Goal: Information Seeking & Learning: Learn about a topic

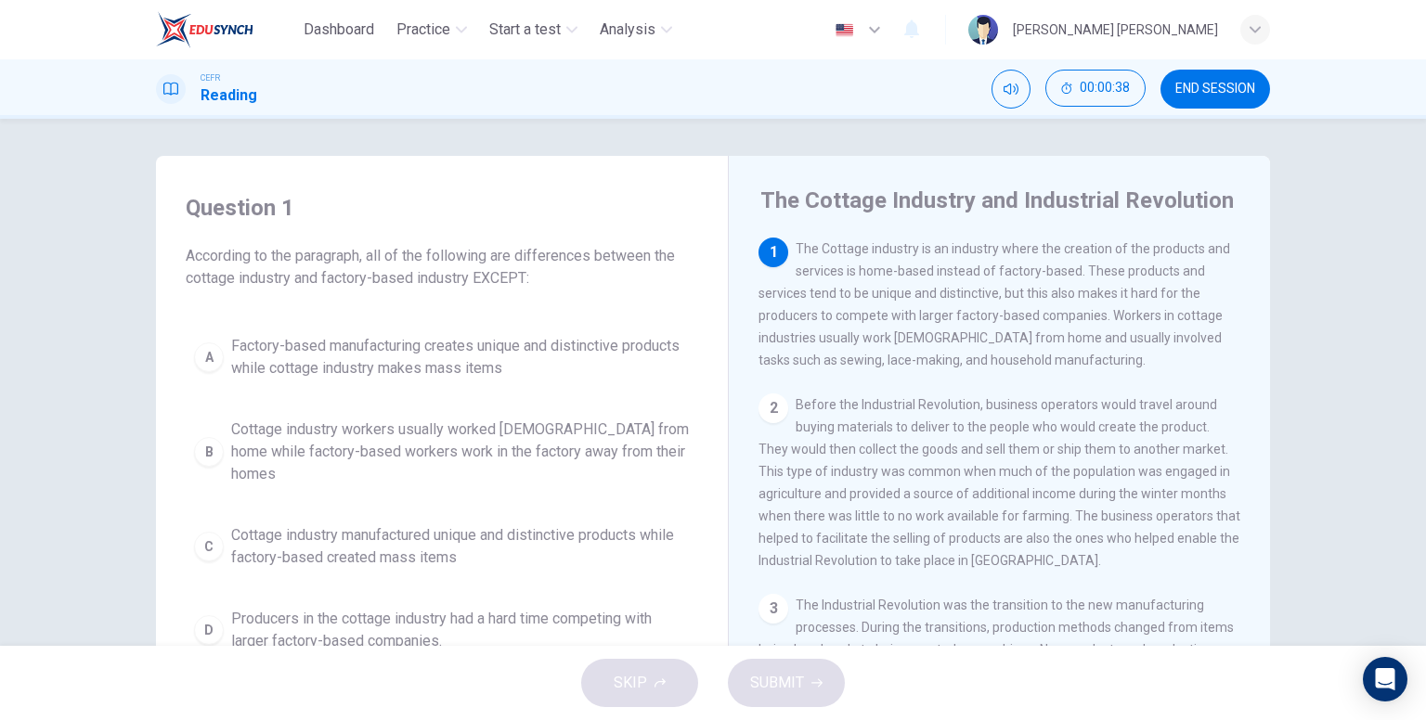
click at [211, 350] on div "A" at bounding box center [209, 358] width 30 height 30
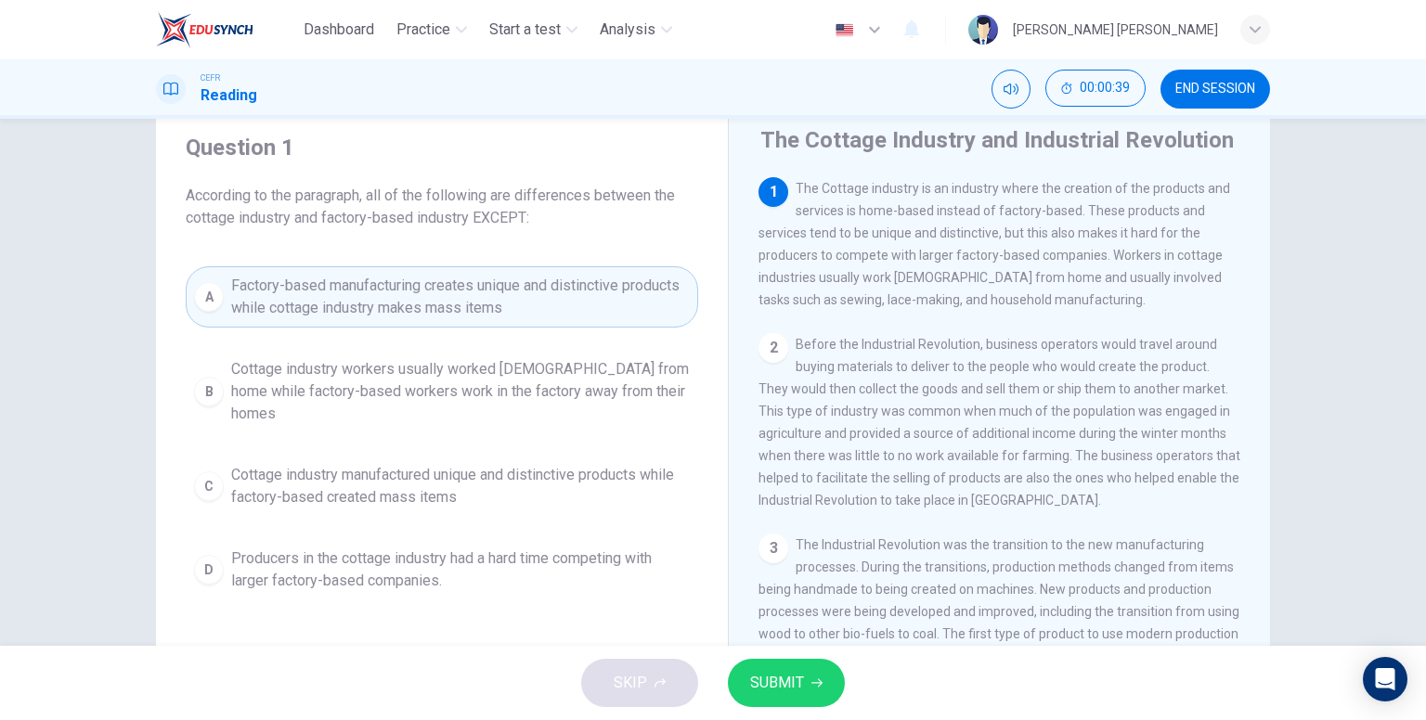
scroll to position [186, 0]
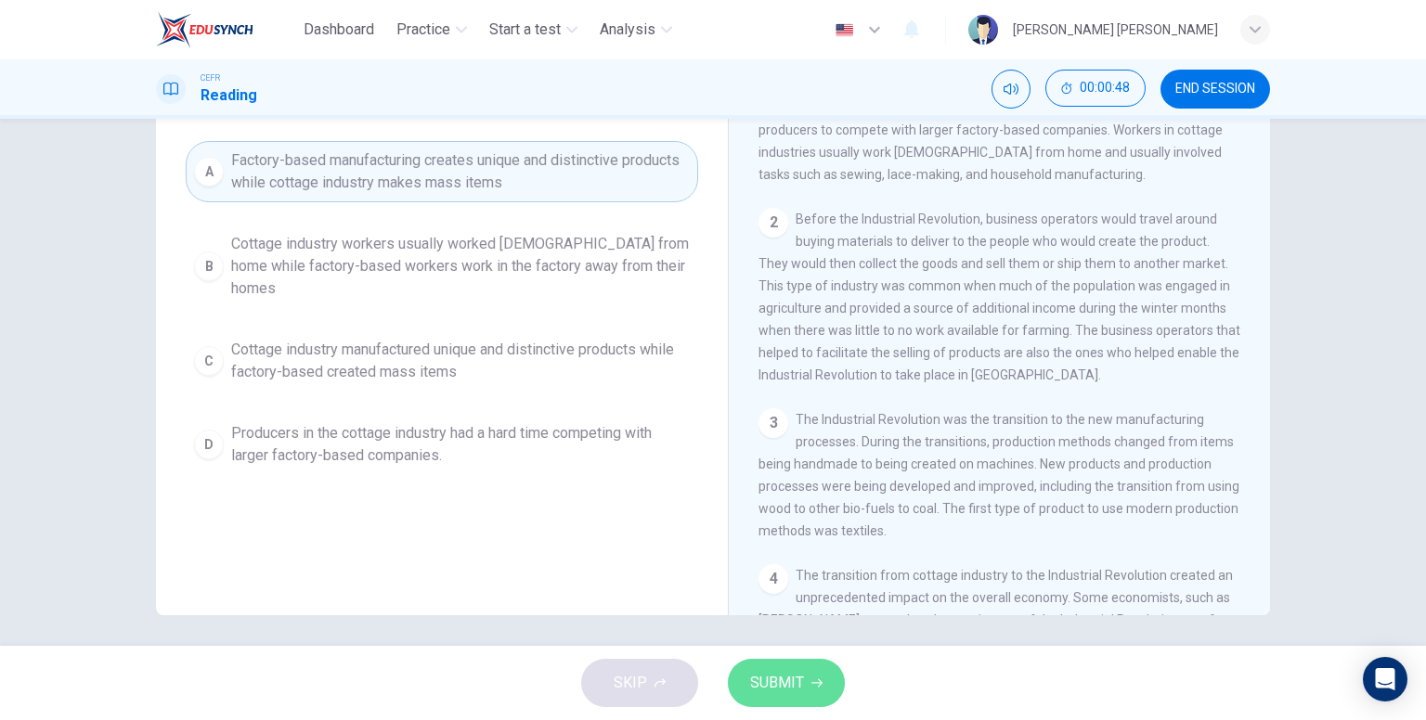
click at [771, 662] on button "SUBMIT" at bounding box center [786, 683] width 117 height 48
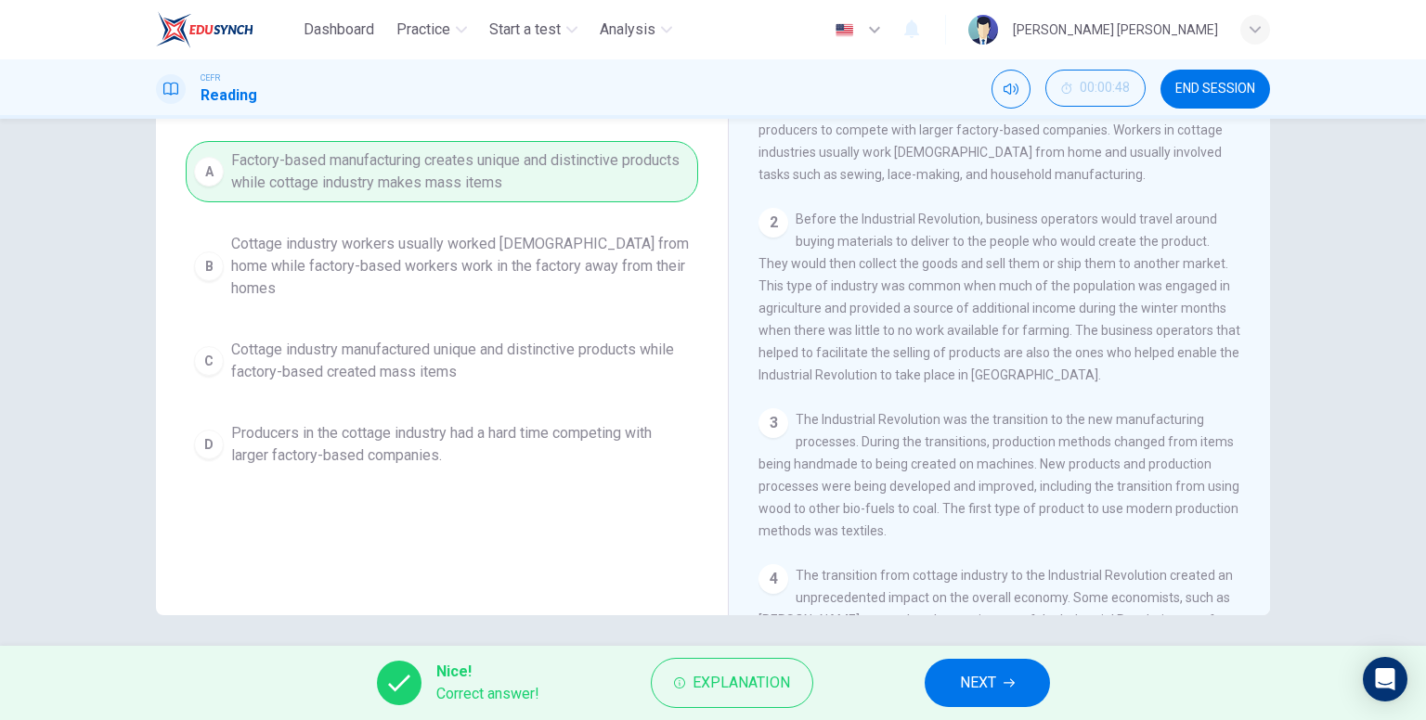
click at [980, 678] on span "NEXT" at bounding box center [978, 683] width 36 height 26
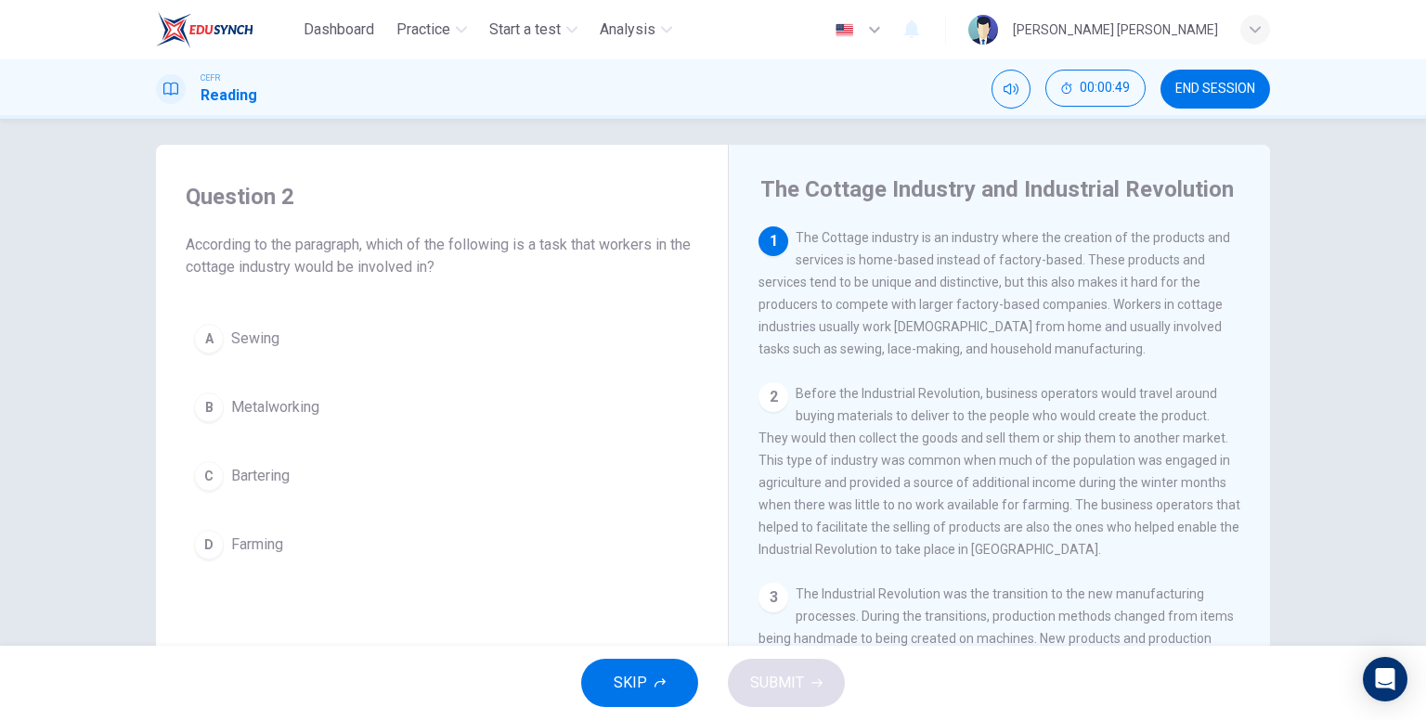
scroll to position [0, 0]
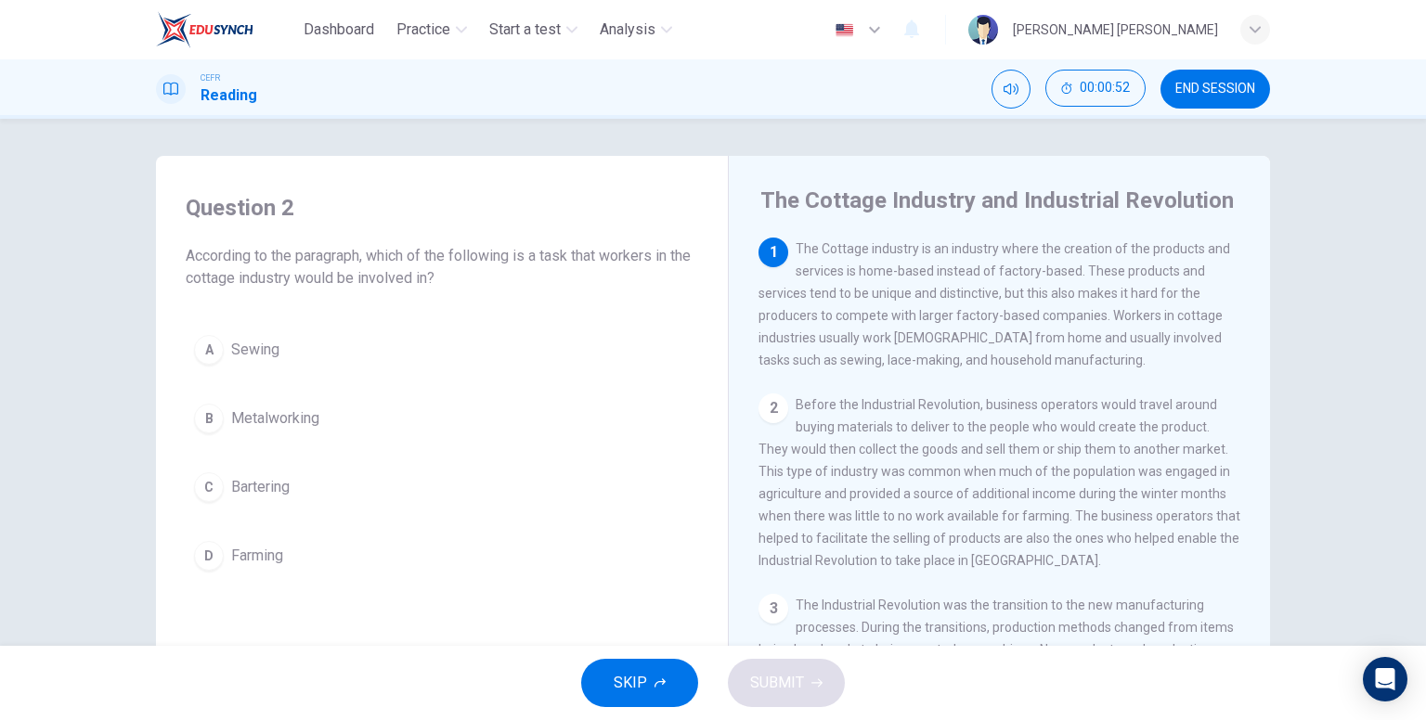
click at [231, 347] on span "Sewing" at bounding box center [255, 350] width 48 height 22
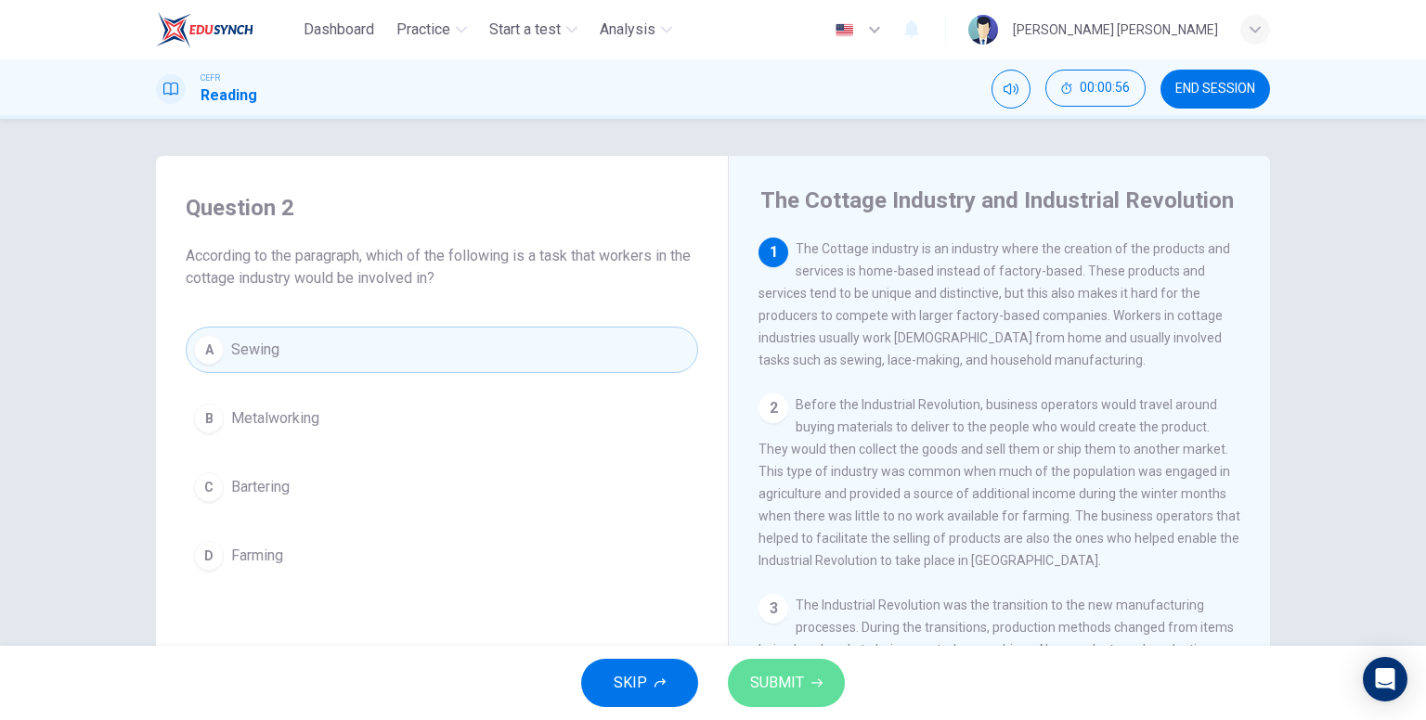
click at [767, 675] on span "SUBMIT" at bounding box center [777, 683] width 54 height 26
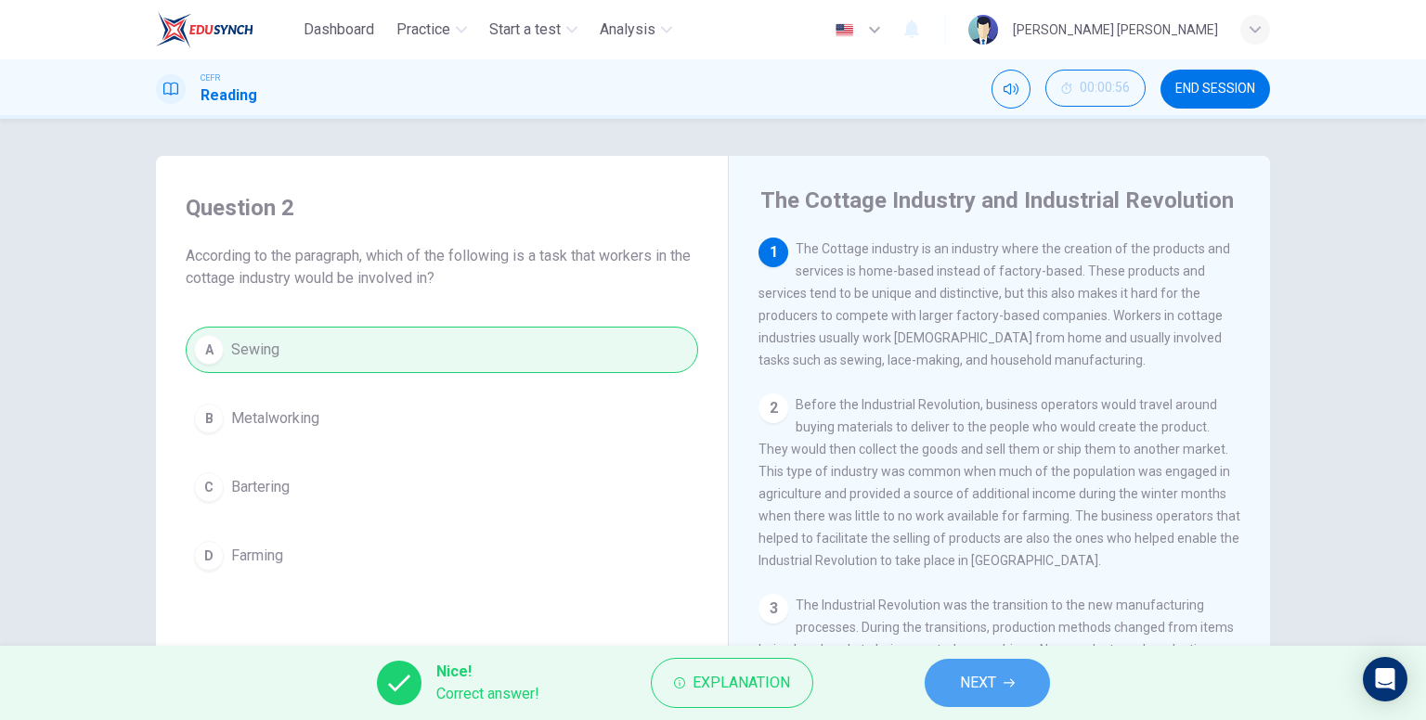
click at [1004, 678] on icon "button" at bounding box center [1009, 683] width 11 height 11
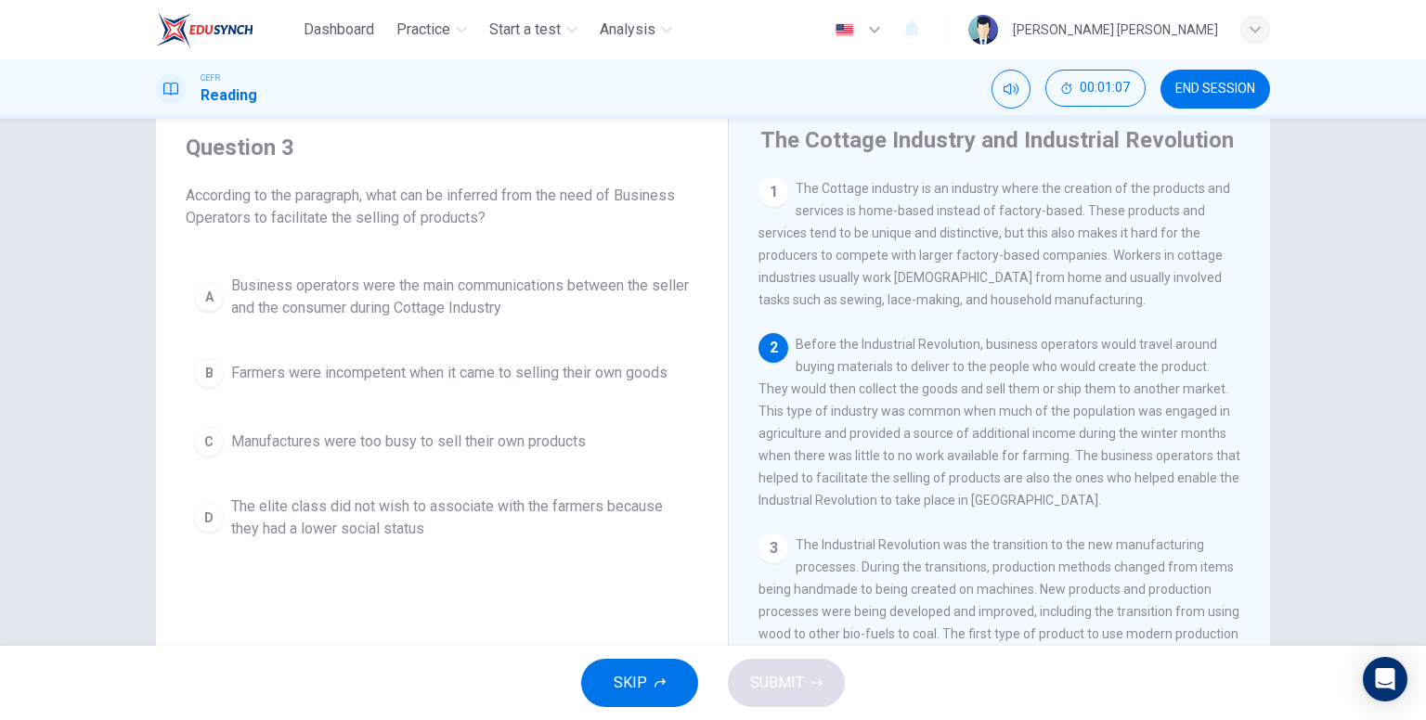
scroll to position [93, 0]
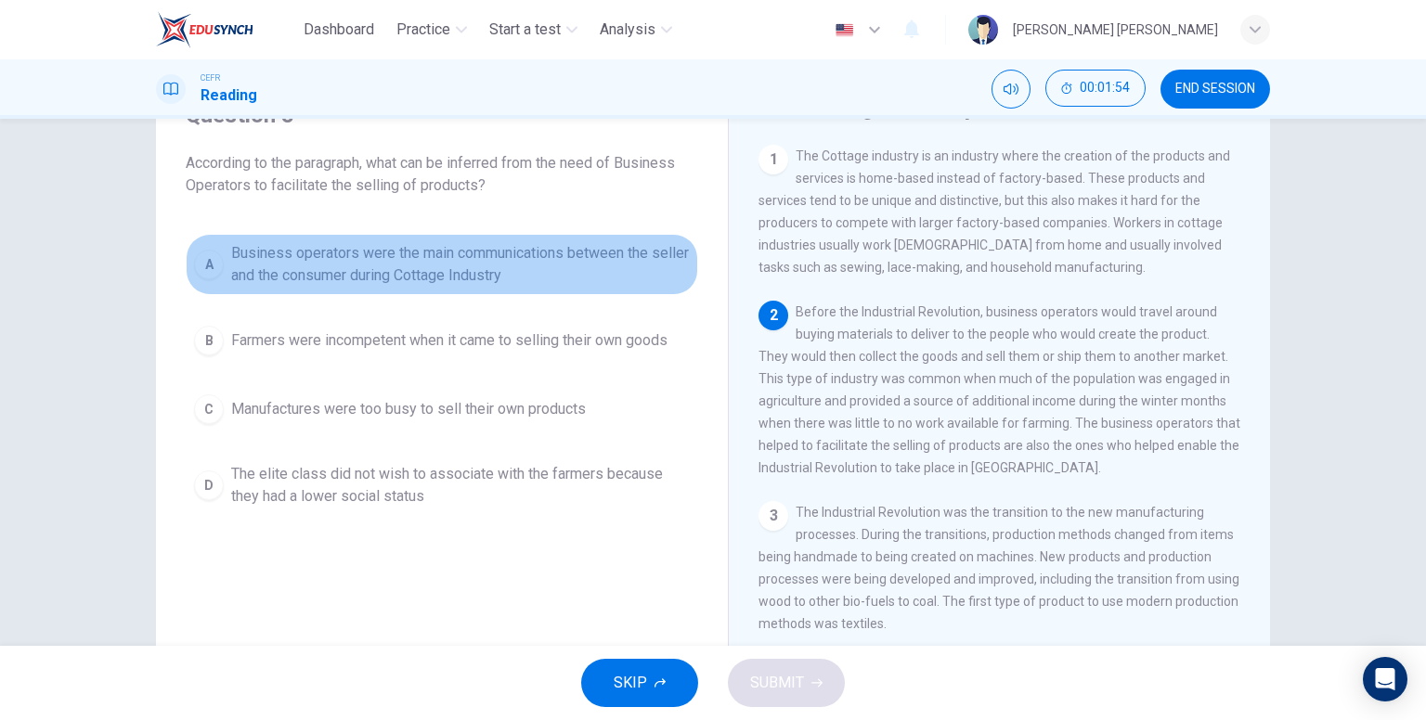
click at [498, 266] on span "Business operators were the main communications between the seller and the cons…" at bounding box center [460, 264] width 459 height 45
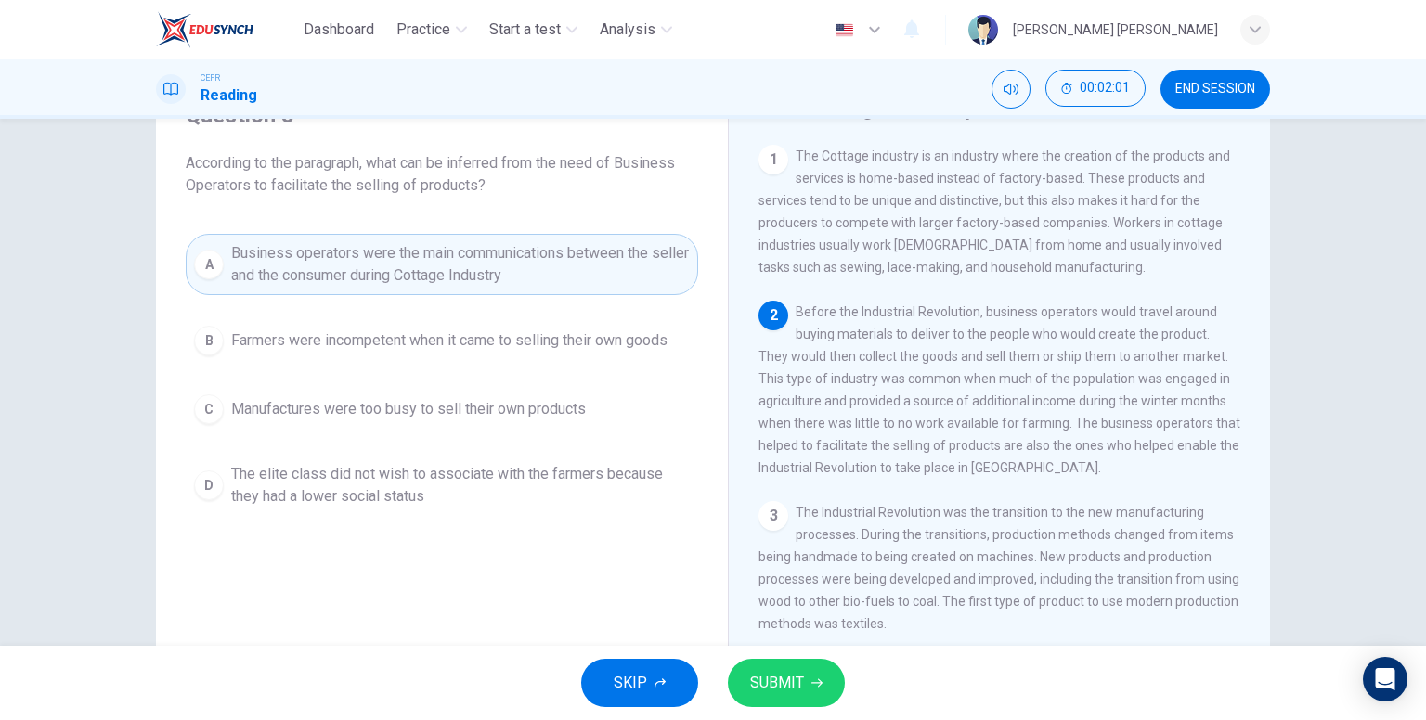
click at [787, 684] on span "SUBMIT" at bounding box center [777, 683] width 54 height 26
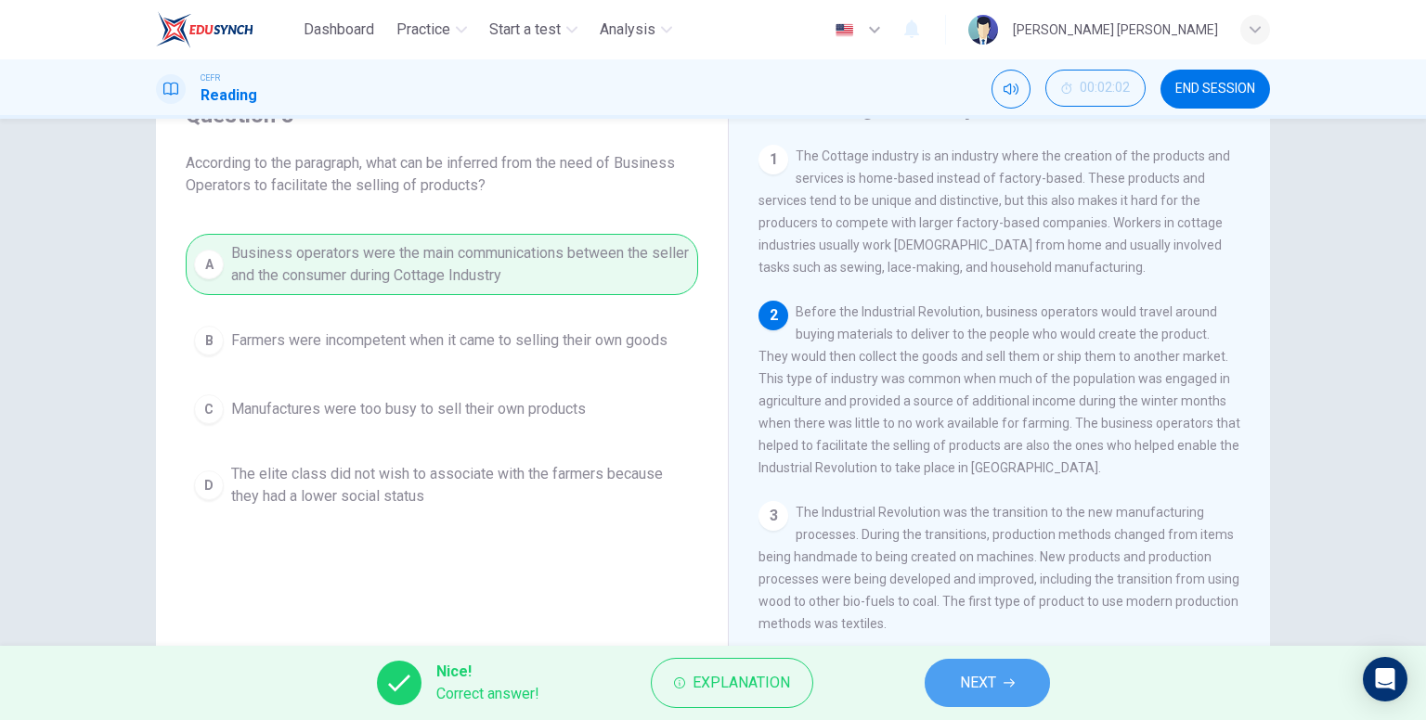
click at [975, 677] on span "NEXT" at bounding box center [978, 683] width 36 height 26
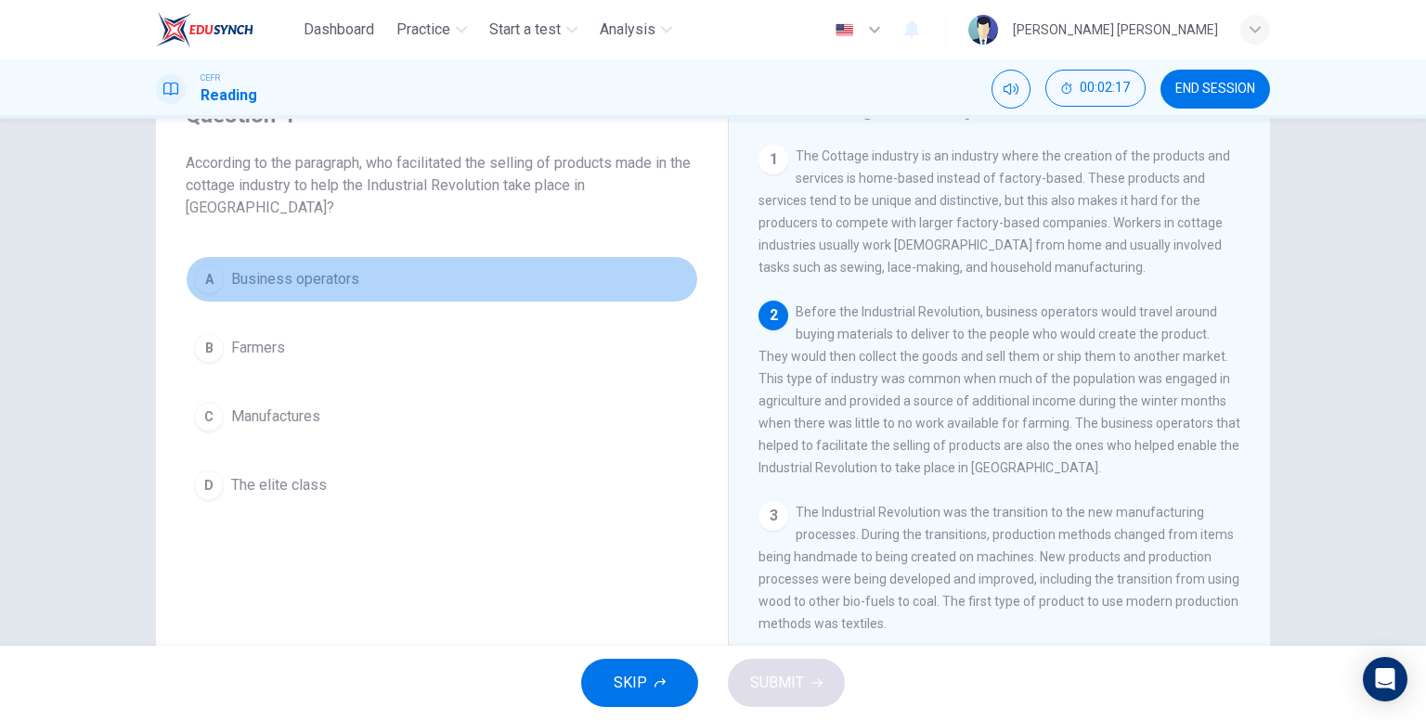
click at [297, 276] on span "Business operators" at bounding box center [295, 279] width 128 height 22
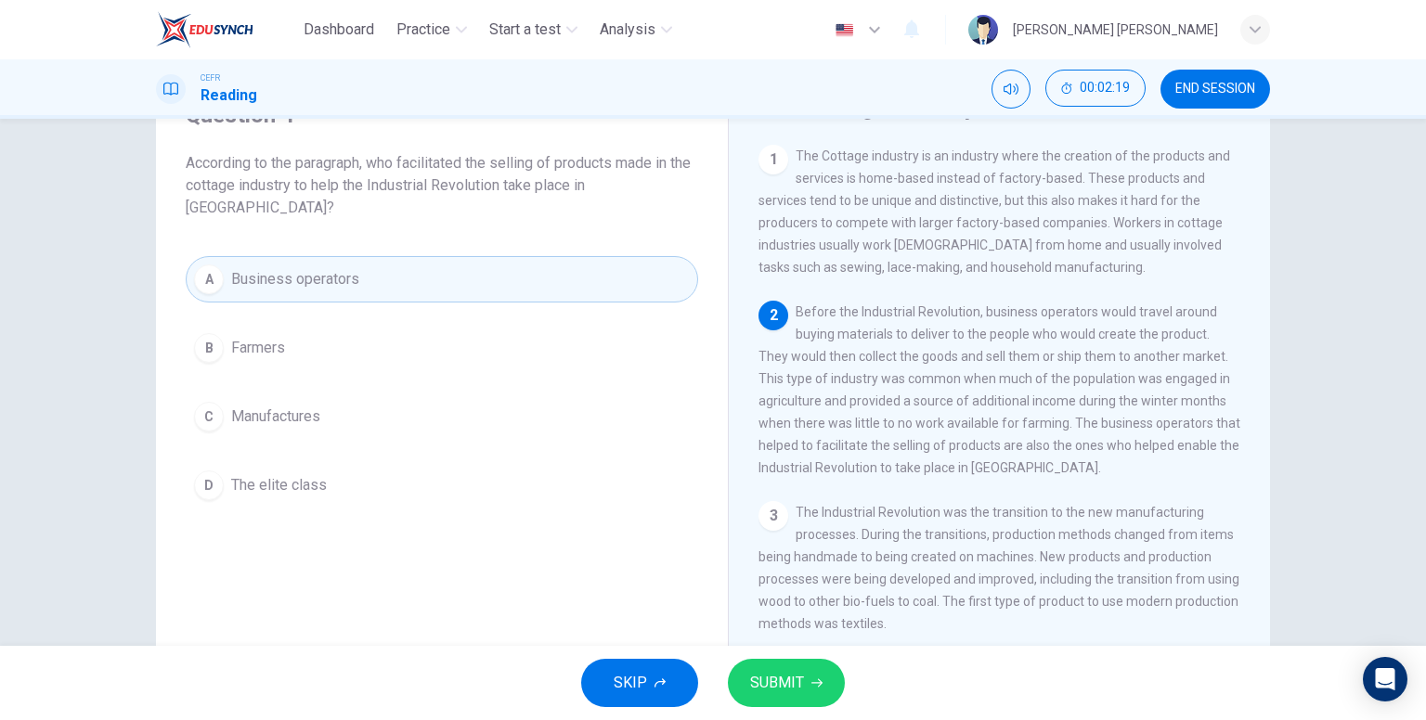
click at [804, 677] on button "SUBMIT" at bounding box center [786, 683] width 117 height 48
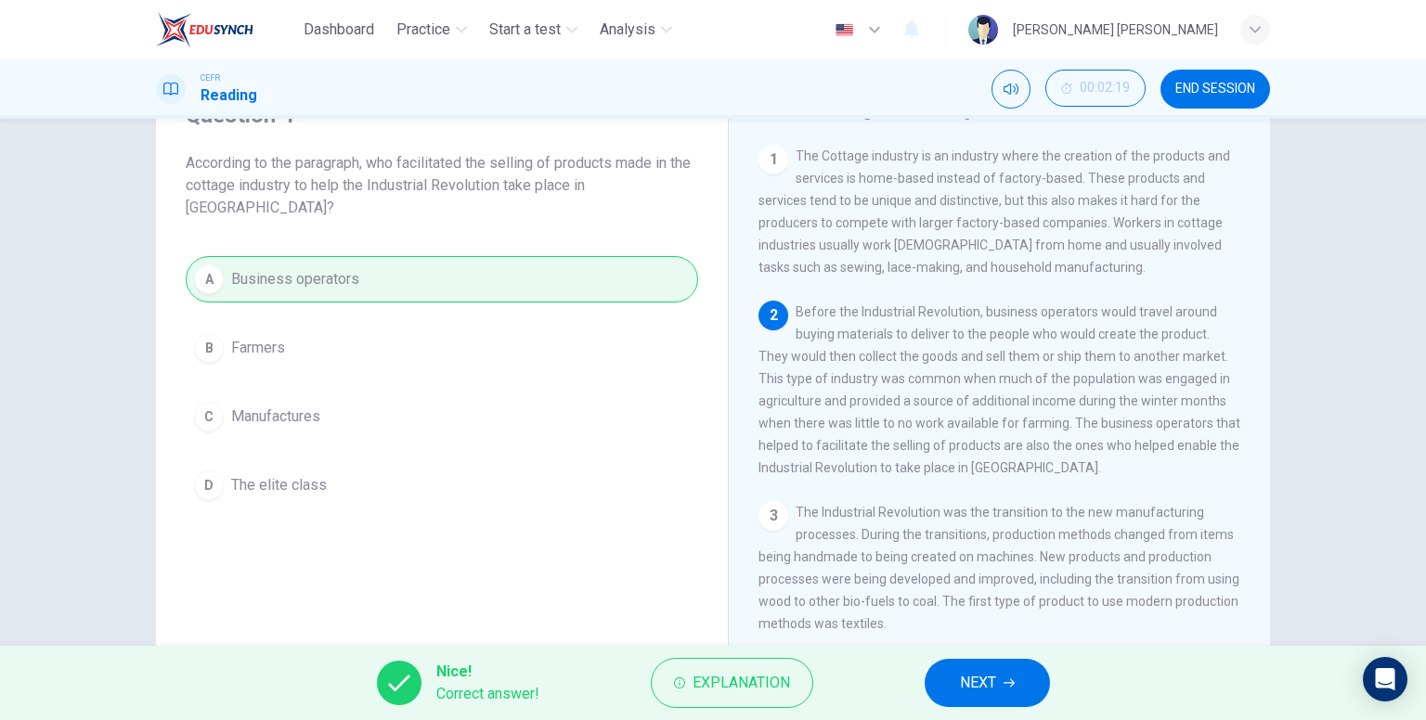
click at [1021, 670] on button "NEXT" at bounding box center [987, 683] width 125 height 48
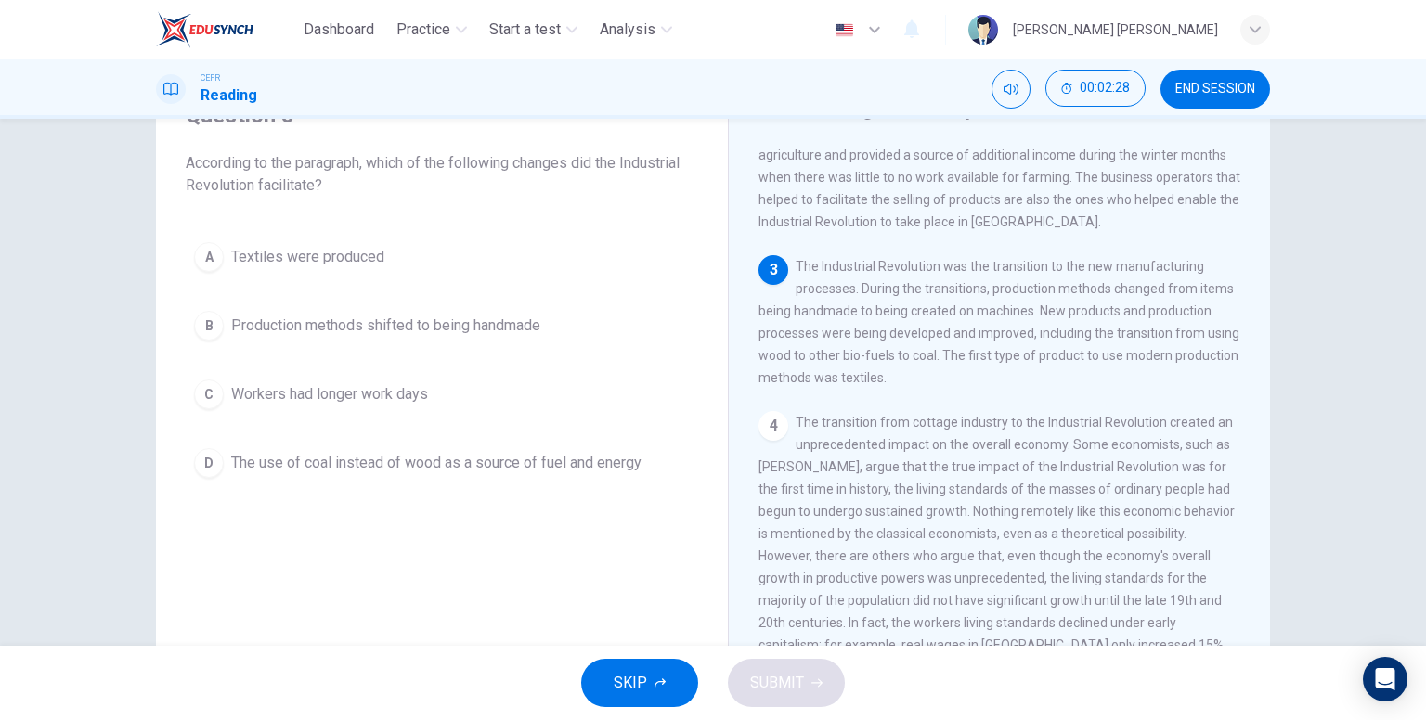
scroll to position [279, 0]
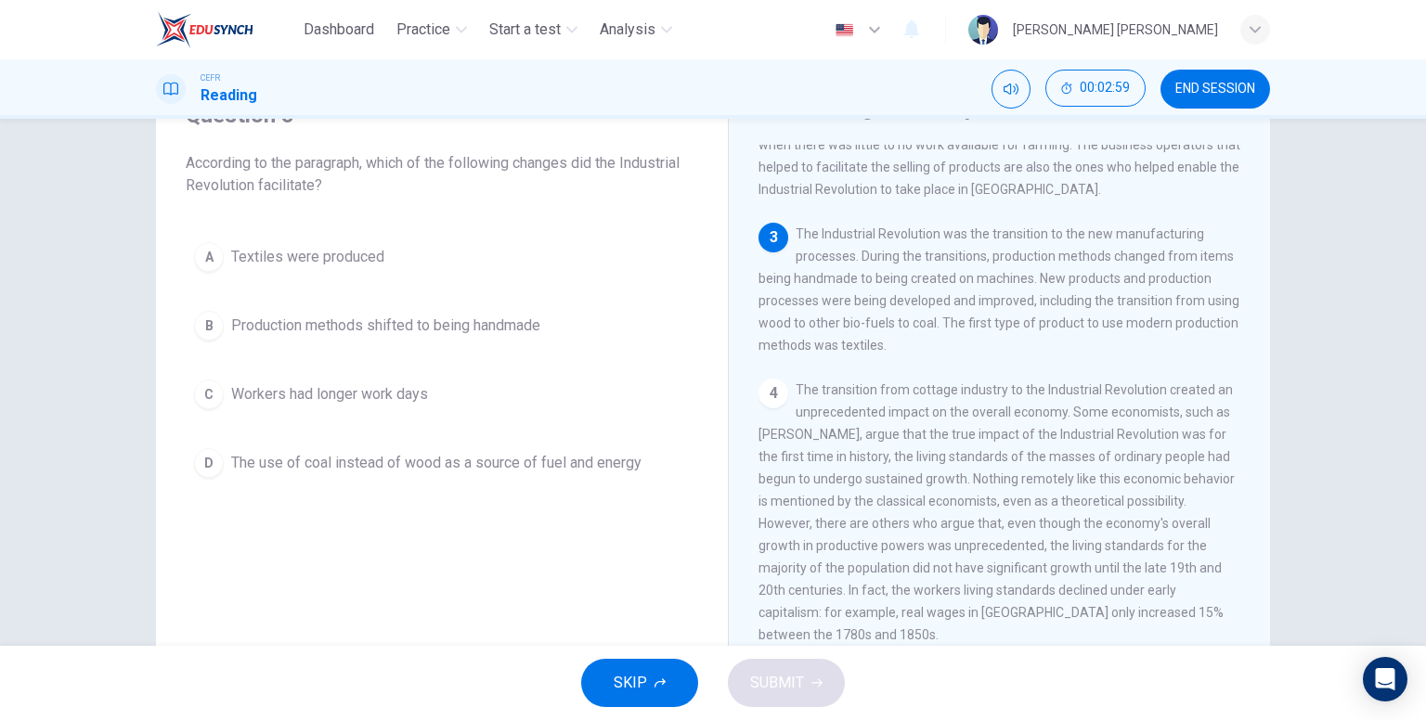
click at [271, 460] on span "The use of coal instead of wood as a source of fuel and energy" at bounding box center [436, 463] width 410 height 22
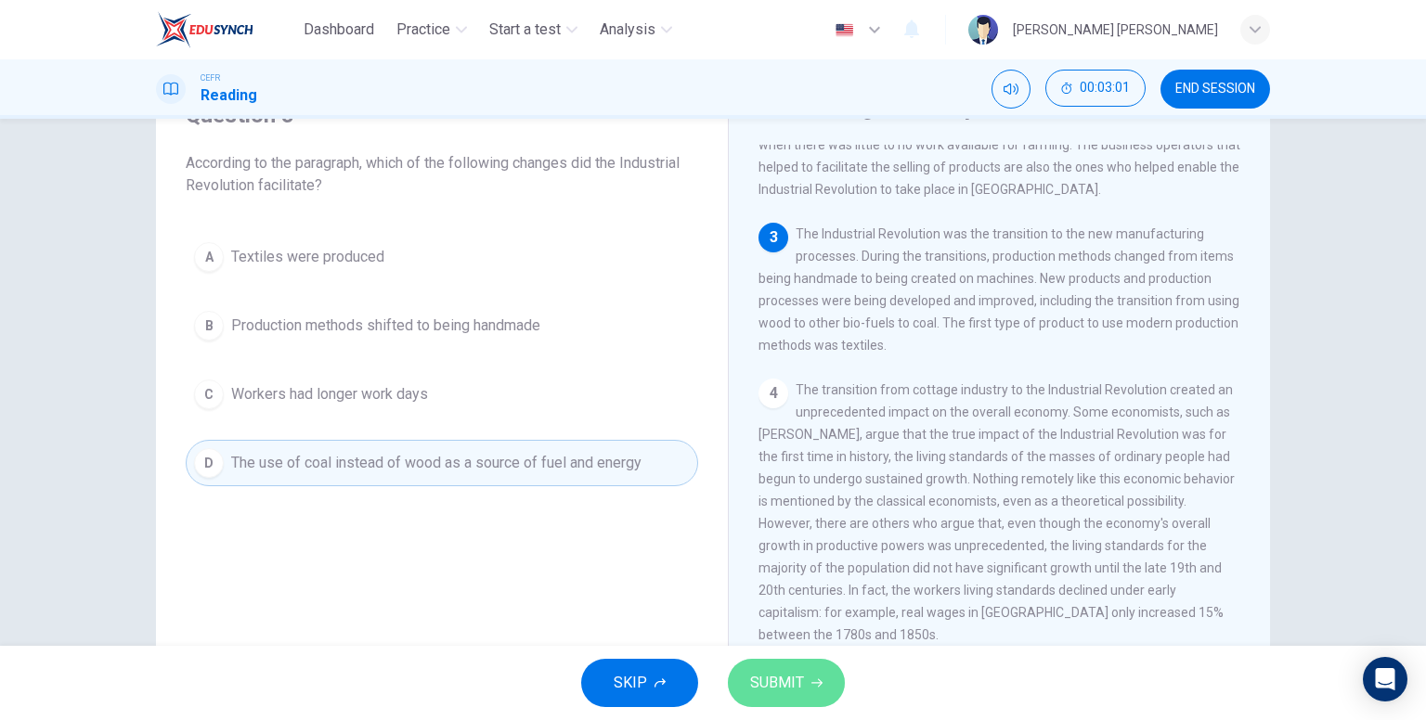
click at [795, 667] on button "SUBMIT" at bounding box center [786, 683] width 117 height 48
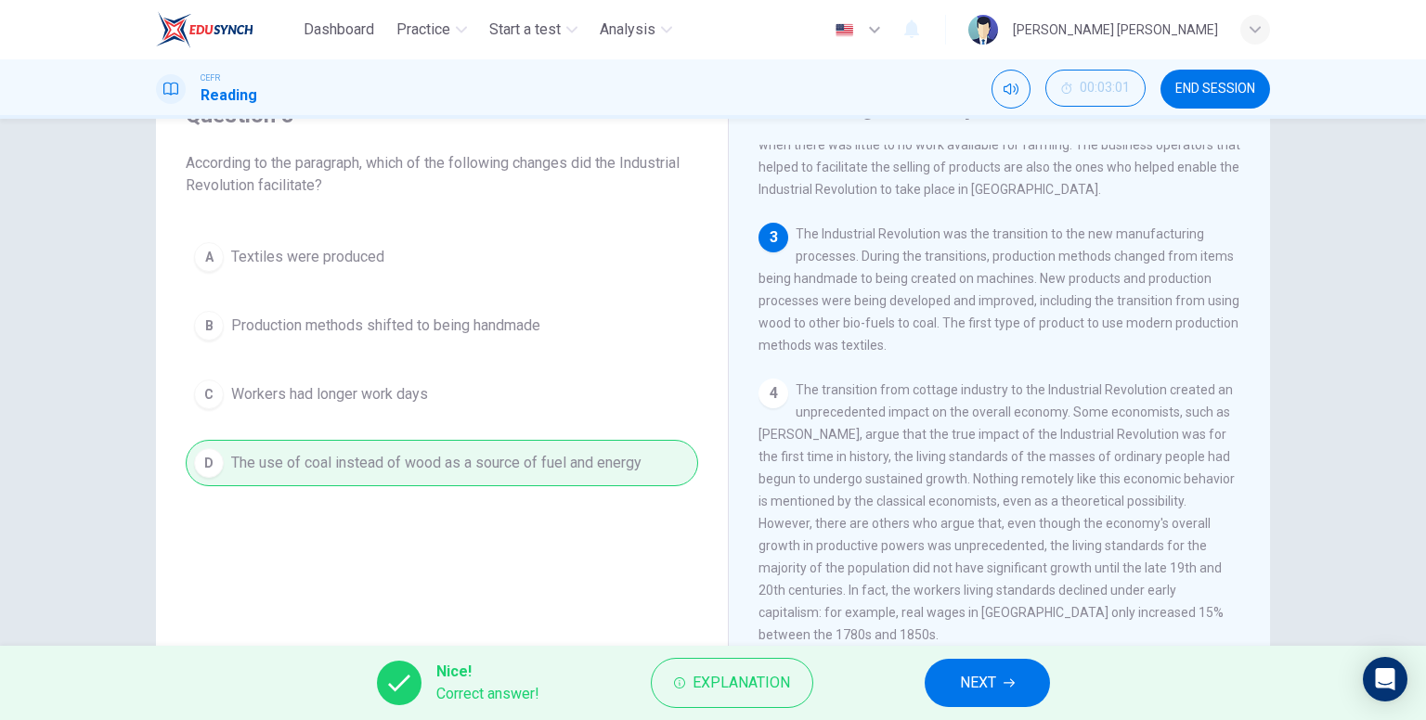
scroll to position [371, 0]
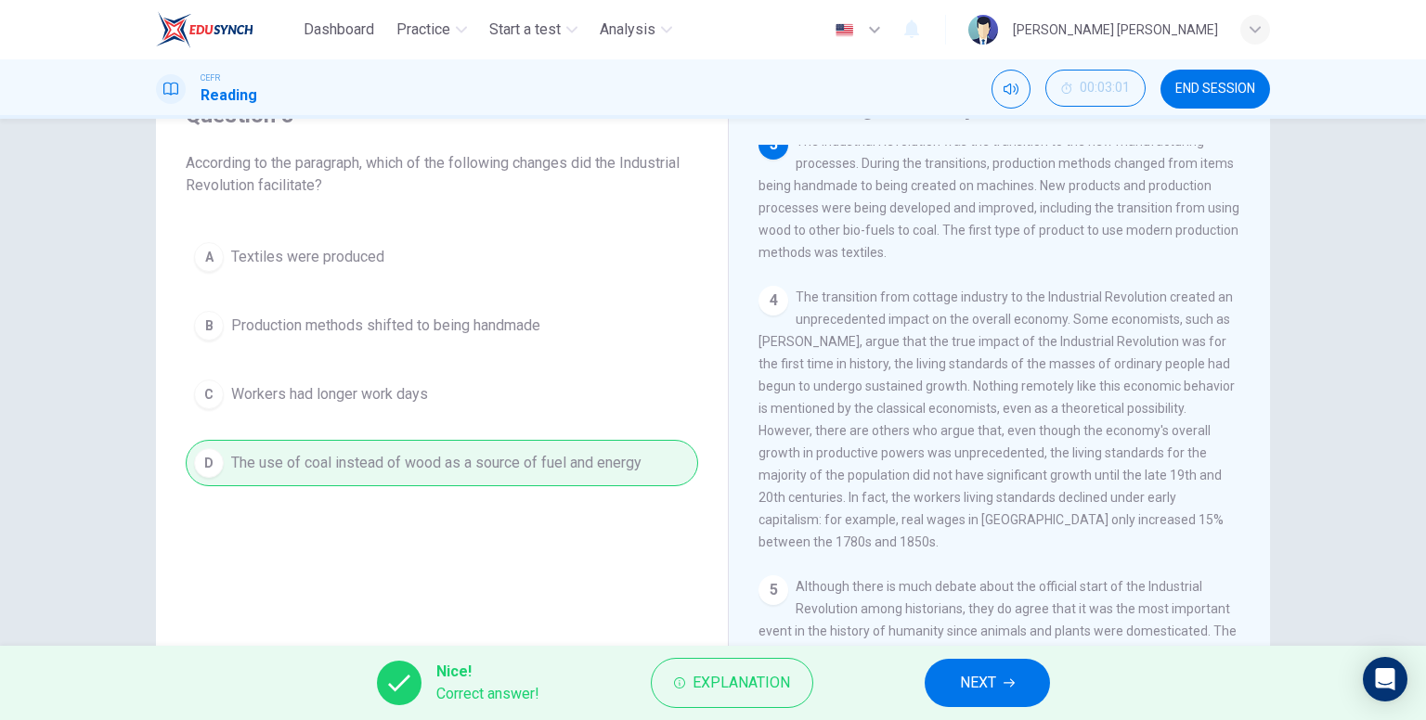
click at [968, 685] on span "NEXT" at bounding box center [978, 683] width 36 height 26
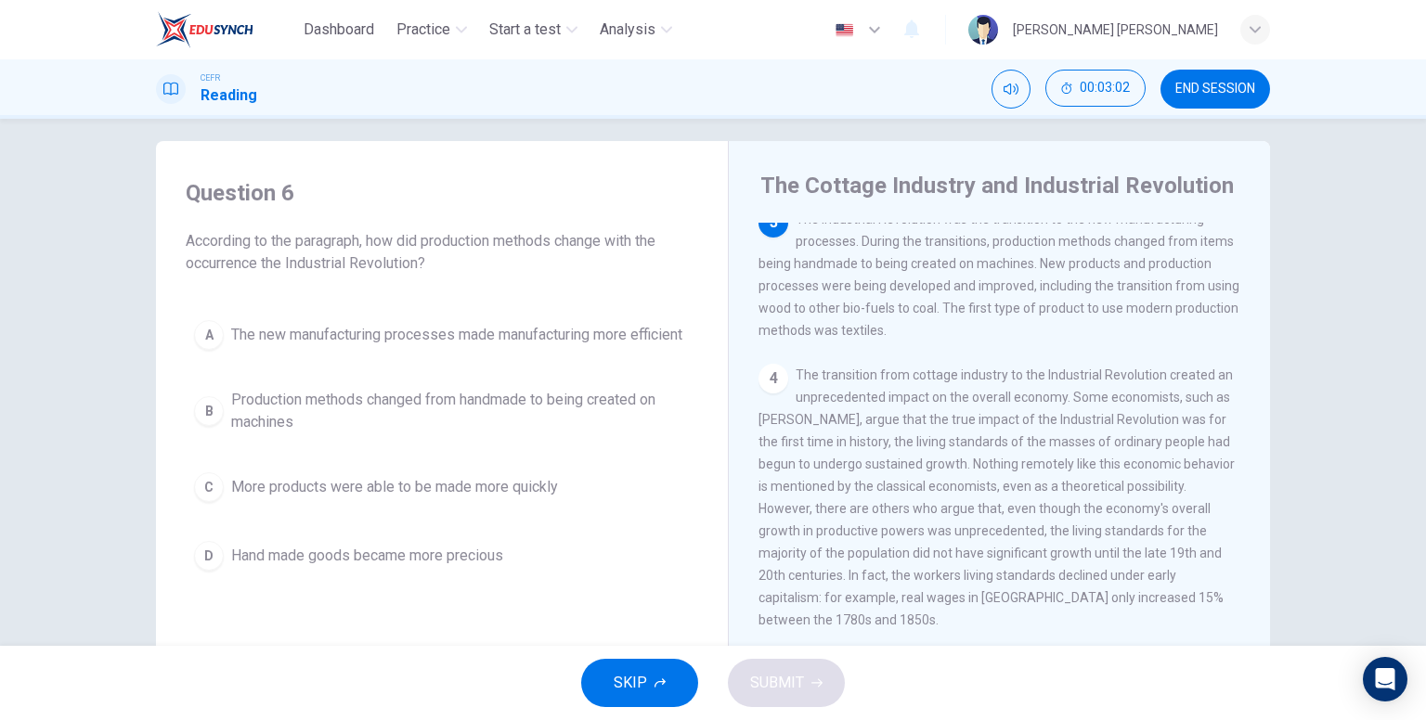
scroll to position [0, 0]
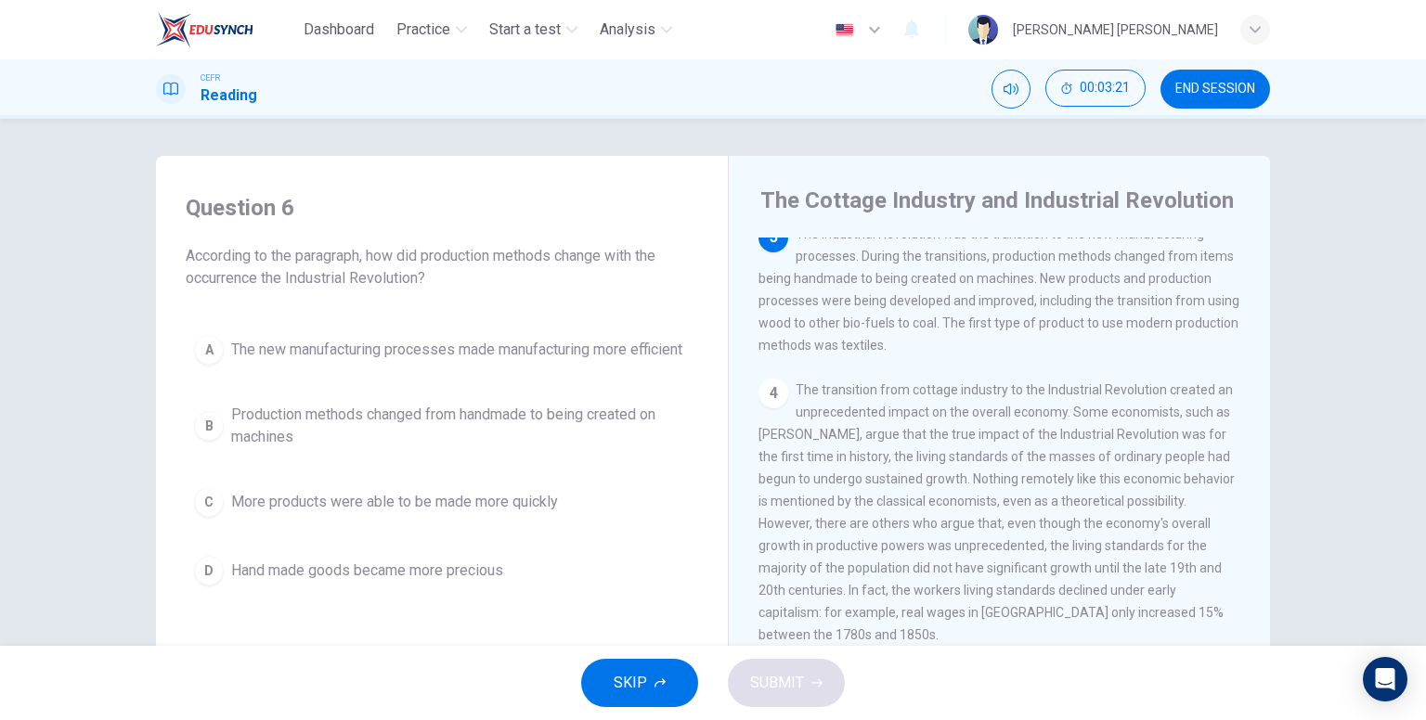
click at [474, 447] on span "Production methods changed from handmade to being created on machines" at bounding box center [460, 426] width 459 height 45
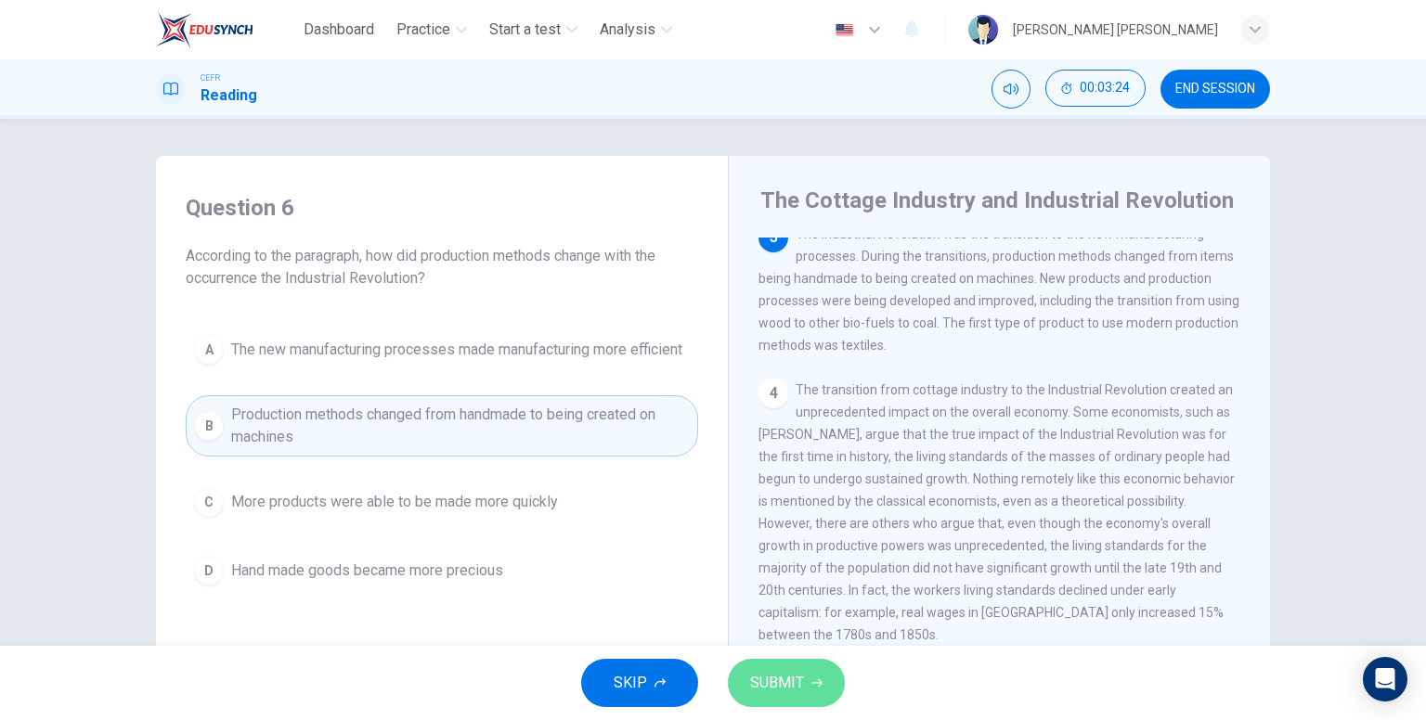
click at [776, 680] on span "SUBMIT" at bounding box center [777, 683] width 54 height 26
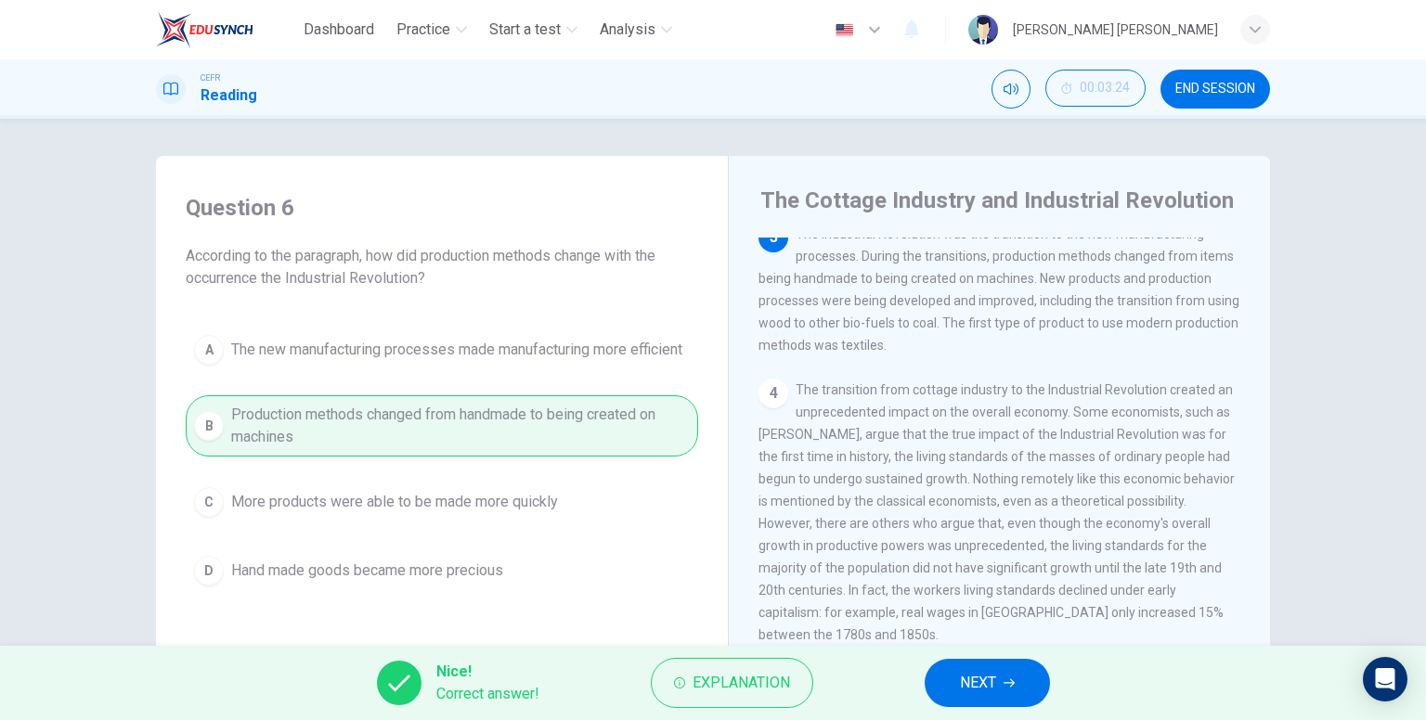
click at [999, 677] on button "NEXT" at bounding box center [987, 683] width 125 height 48
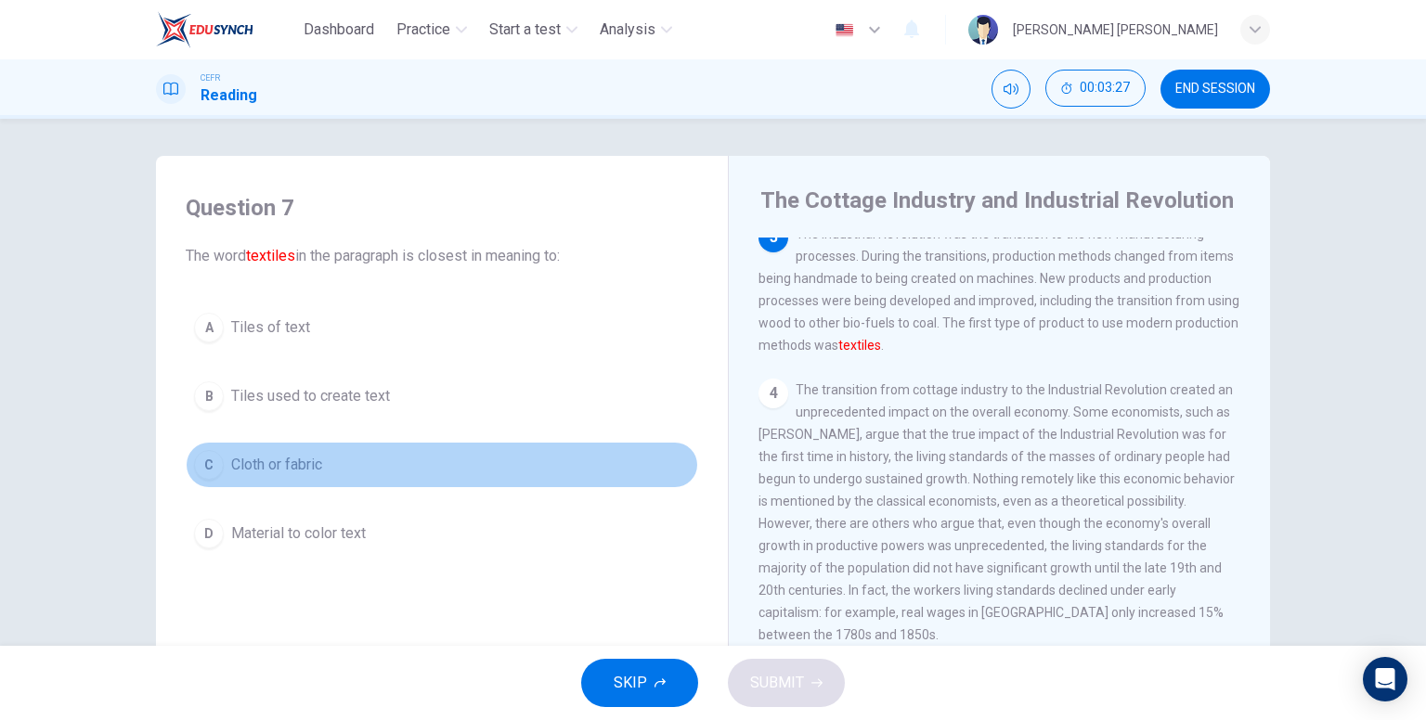
click at [308, 466] on span "Cloth or fabric" at bounding box center [276, 465] width 91 height 22
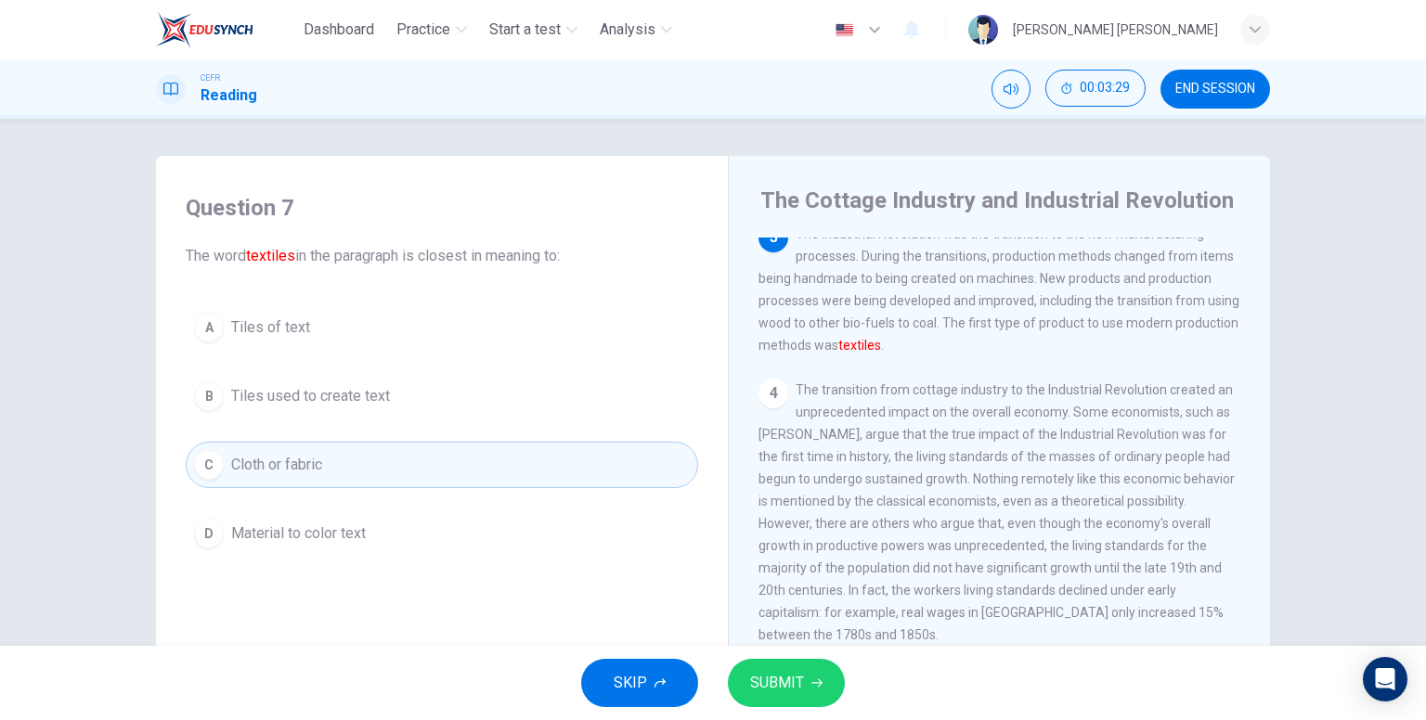
click at [809, 680] on button "SUBMIT" at bounding box center [786, 683] width 117 height 48
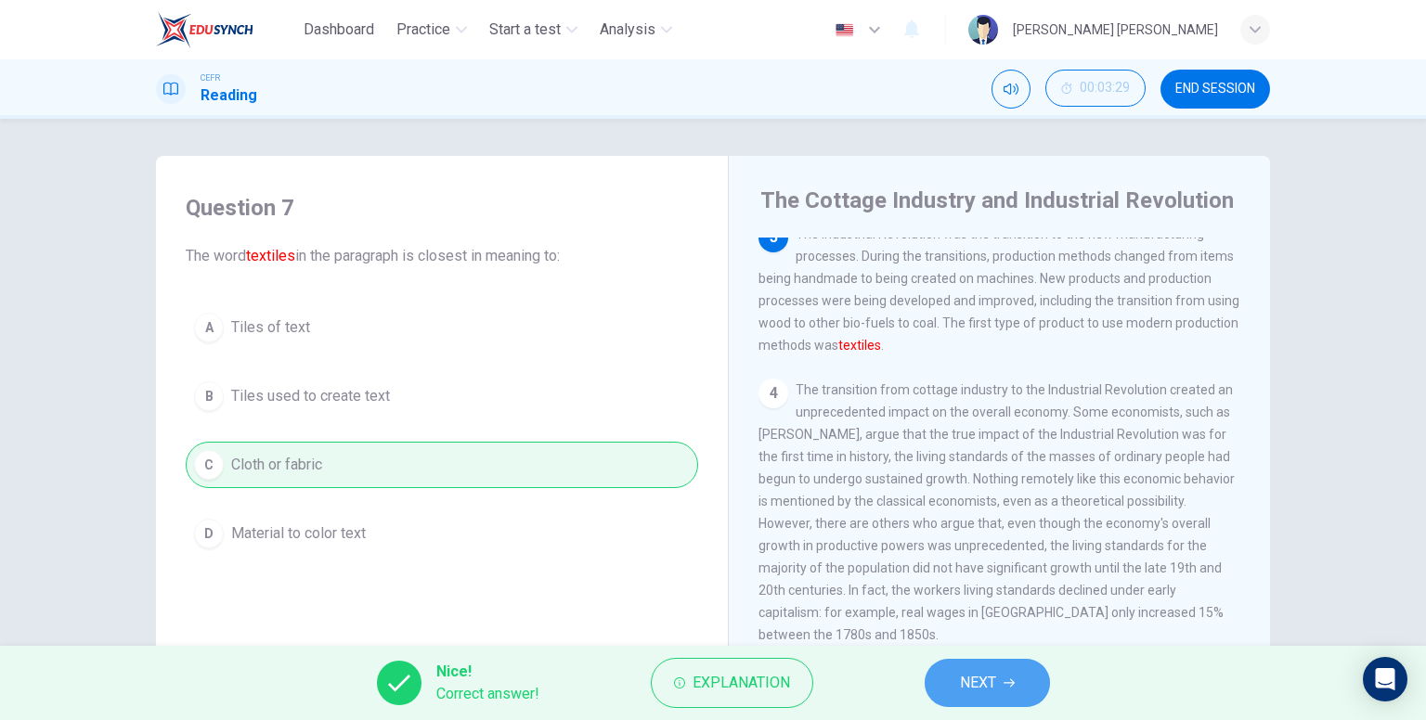
click at [964, 672] on span "NEXT" at bounding box center [978, 683] width 36 height 26
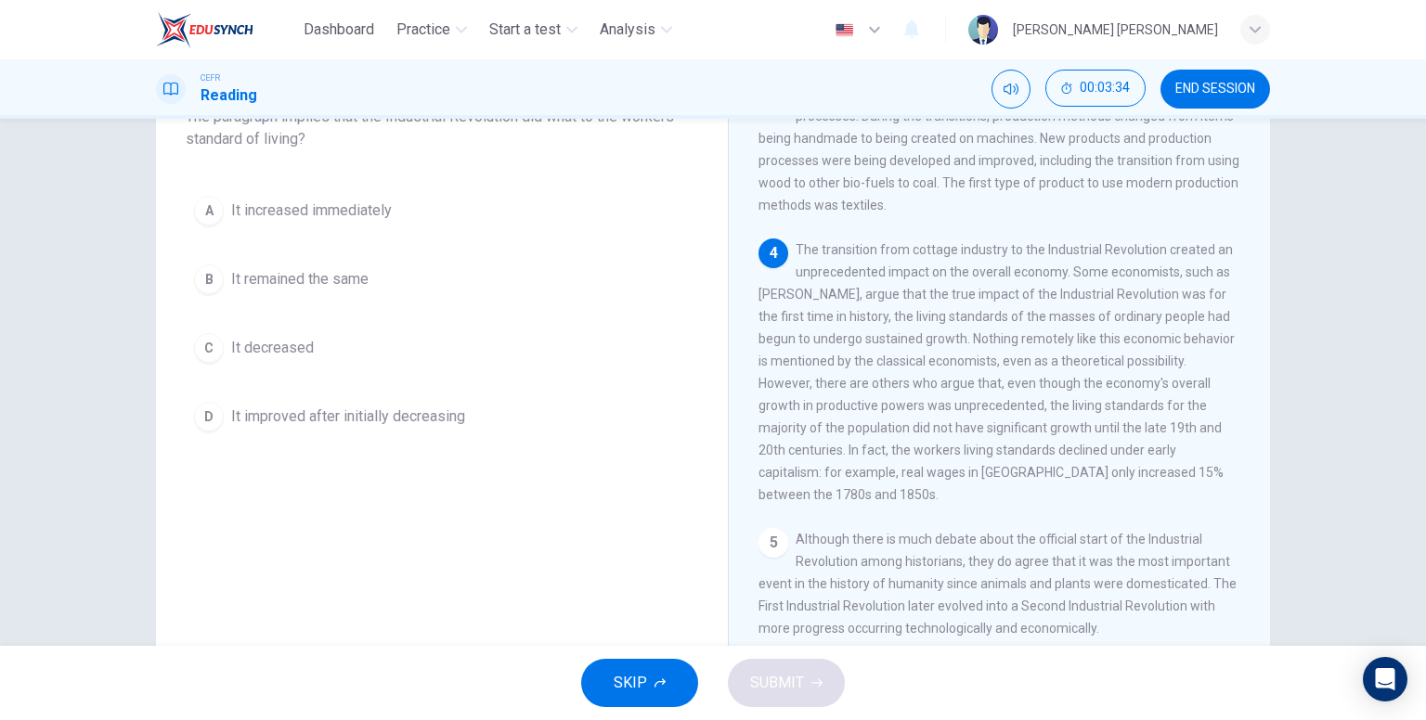
scroll to position [99, 0]
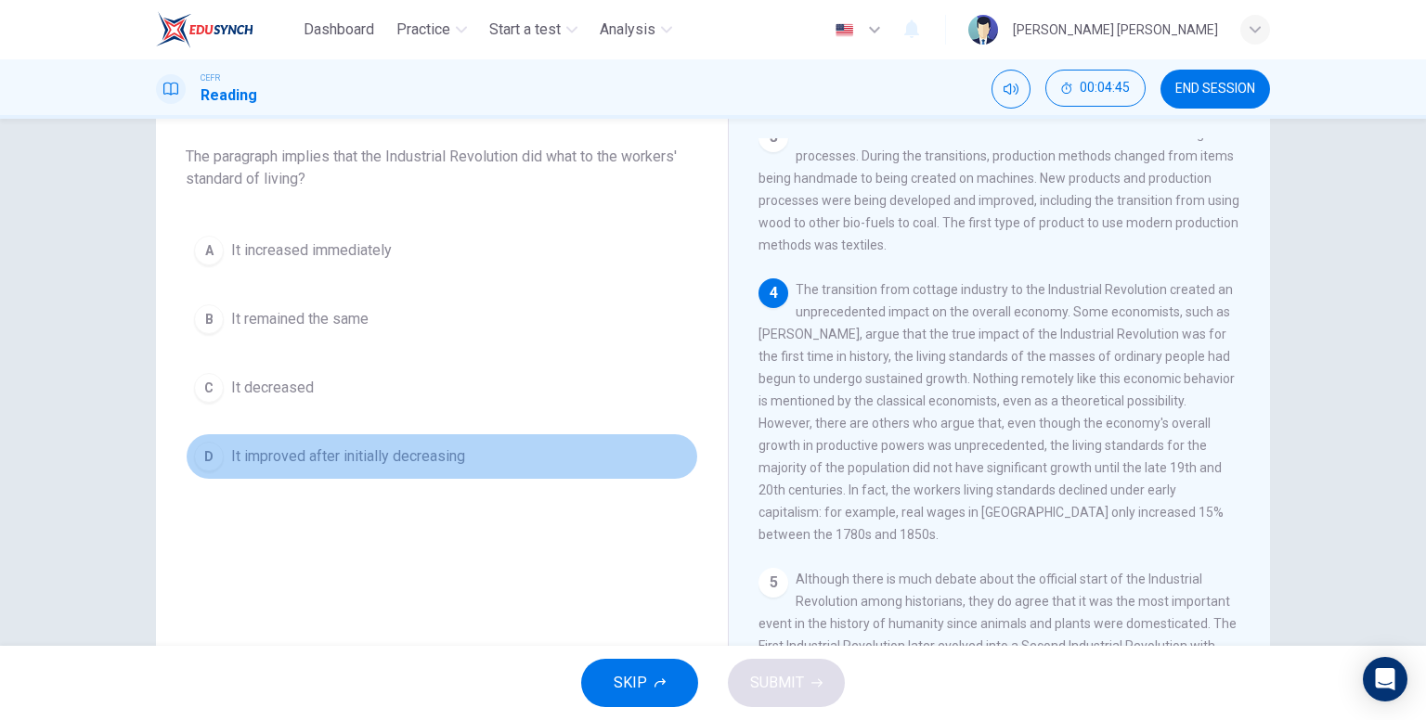
click at [382, 458] on span "It improved after initially decreasing" at bounding box center [348, 457] width 234 height 22
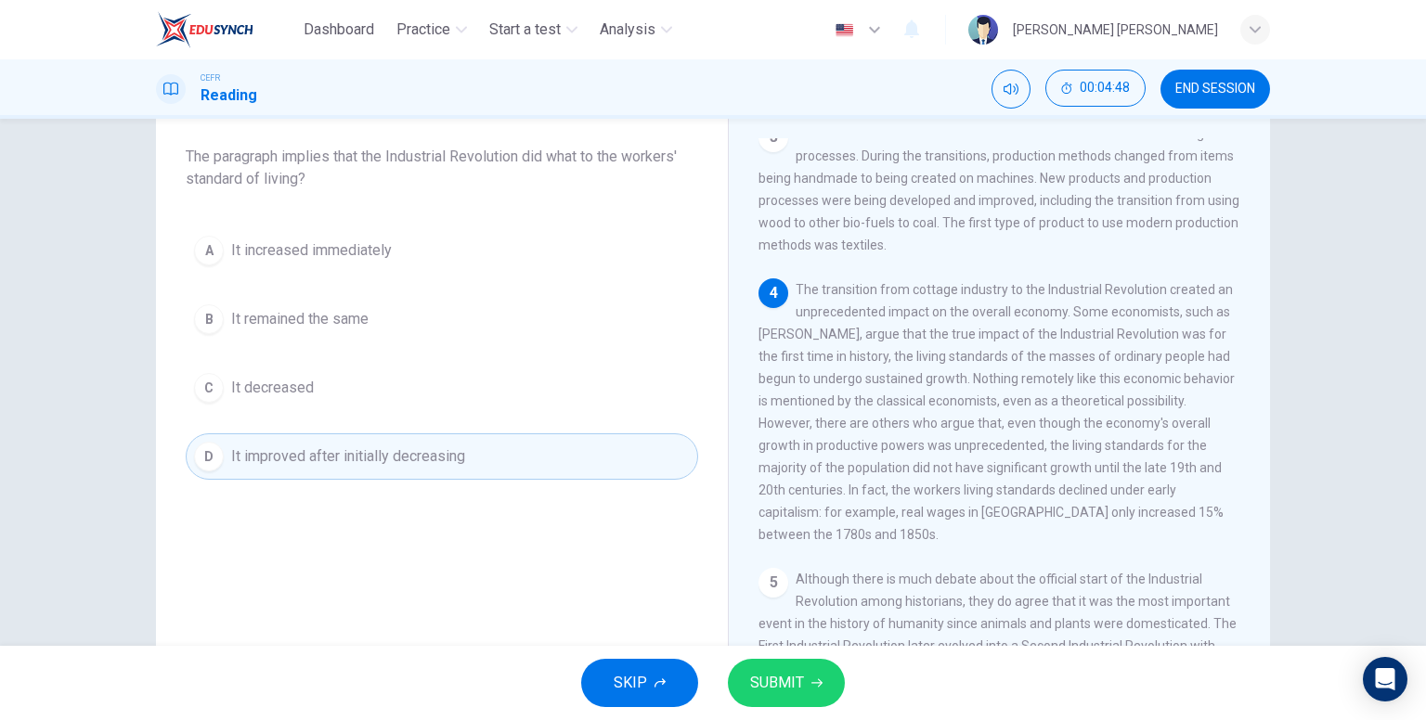
click at [789, 677] on span "SUBMIT" at bounding box center [777, 683] width 54 height 26
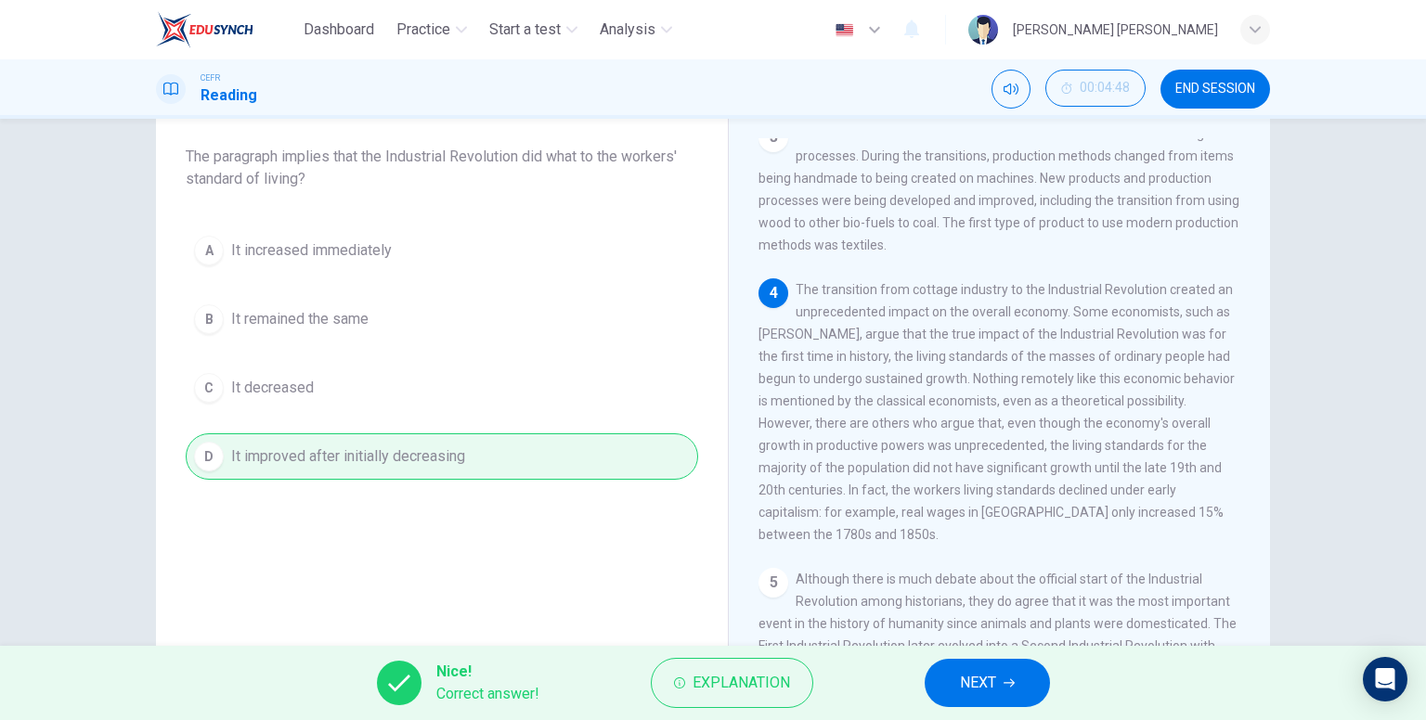
click at [954, 682] on button "NEXT" at bounding box center [987, 683] width 125 height 48
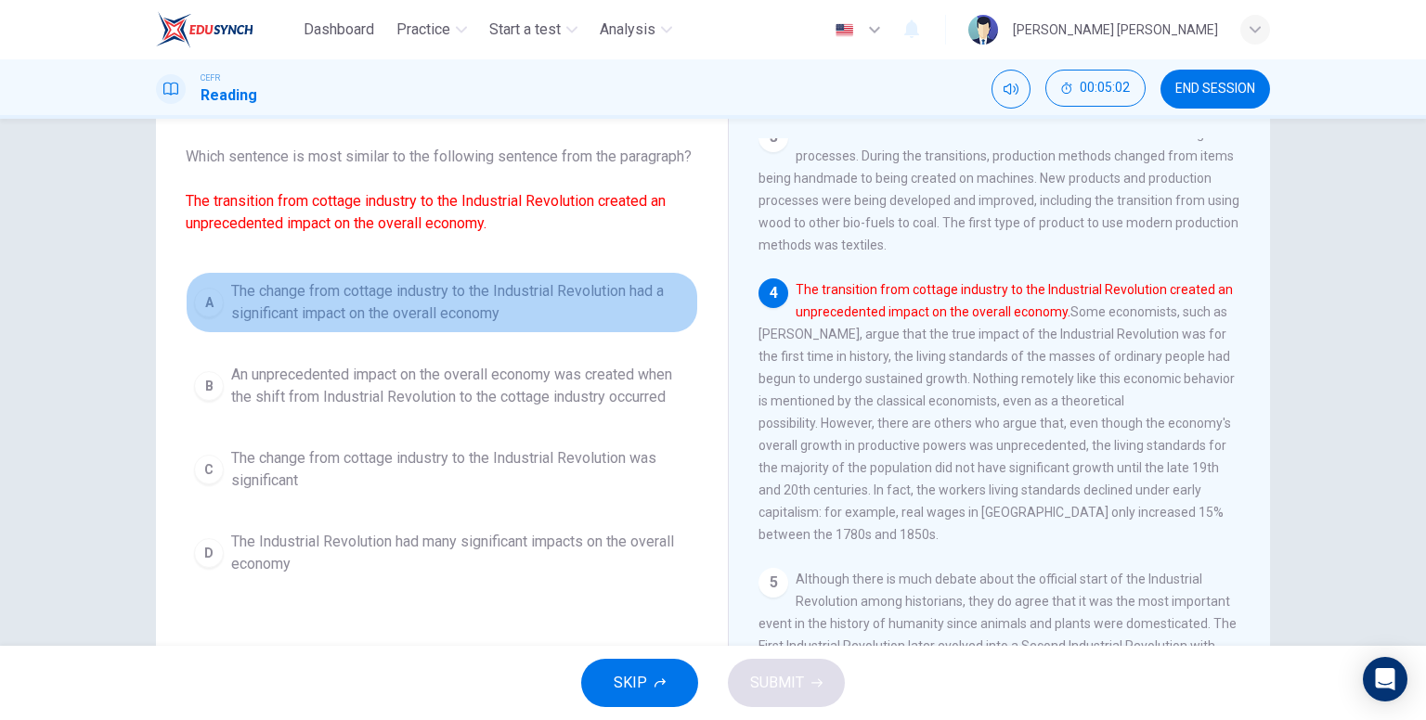
click at [451, 317] on span "The change from cottage industry to the Industrial Revolution had a significant…" at bounding box center [460, 302] width 459 height 45
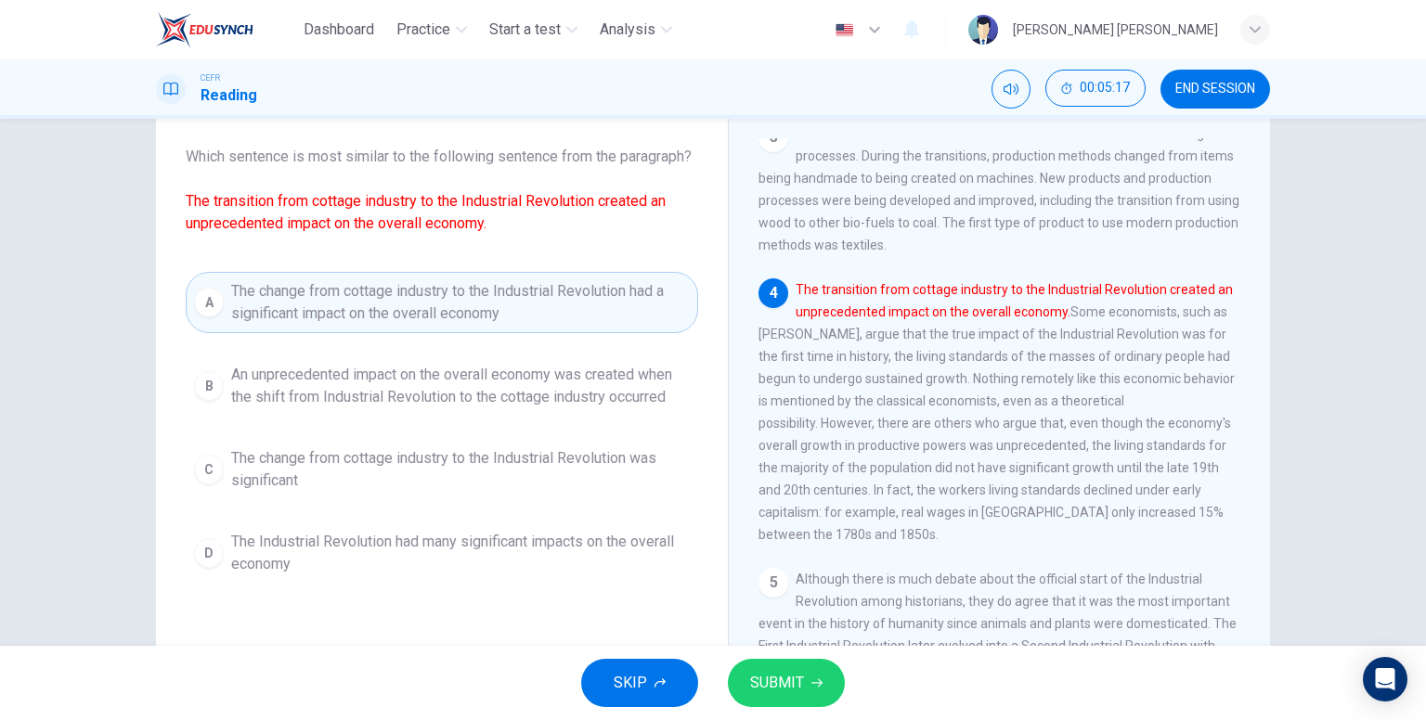
click at [791, 679] on span "SUBMIT" at bounding box center [777, 683] width 54 height 26
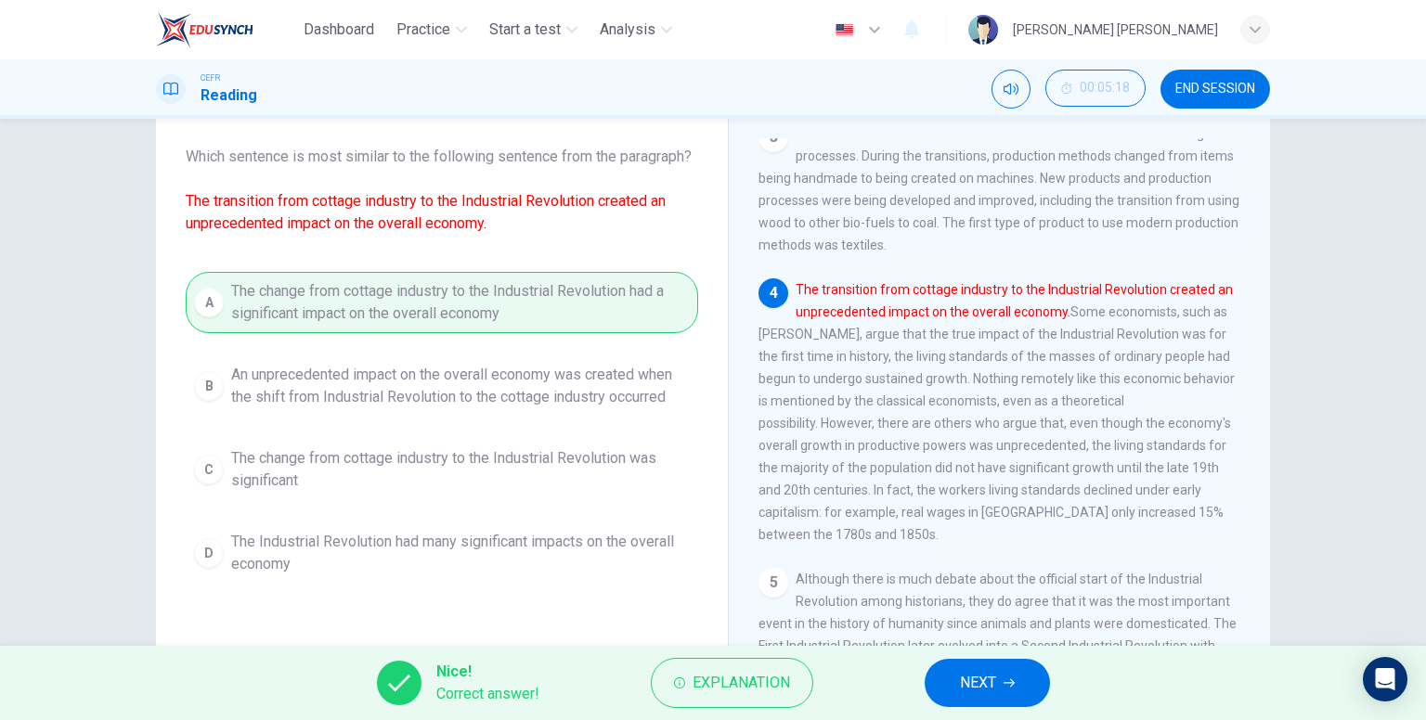
click at [1005, 693] on button "NEXT" at bounding box center [987, 683] width 125 height 48
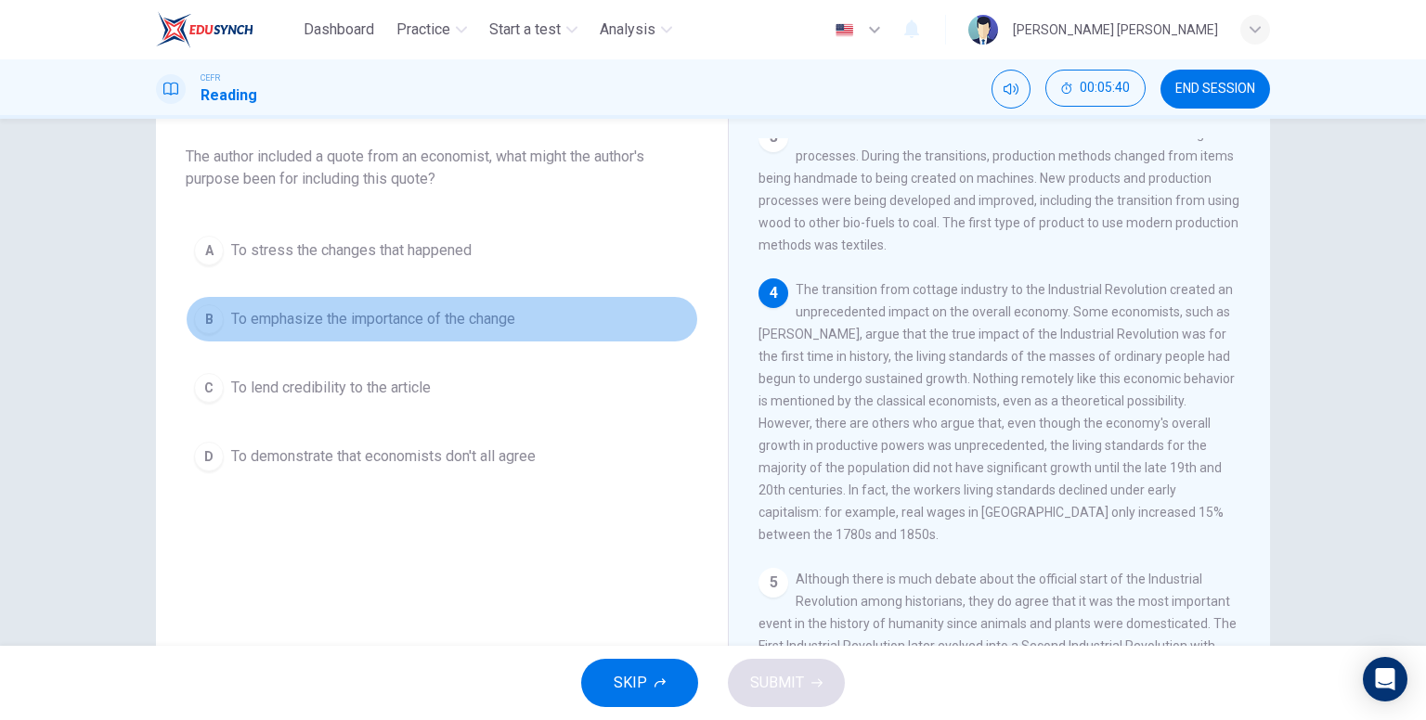
click at [512, 314] on span "To emphasize the importance of the change" at bounding box center [373, 319] width 284 height 22
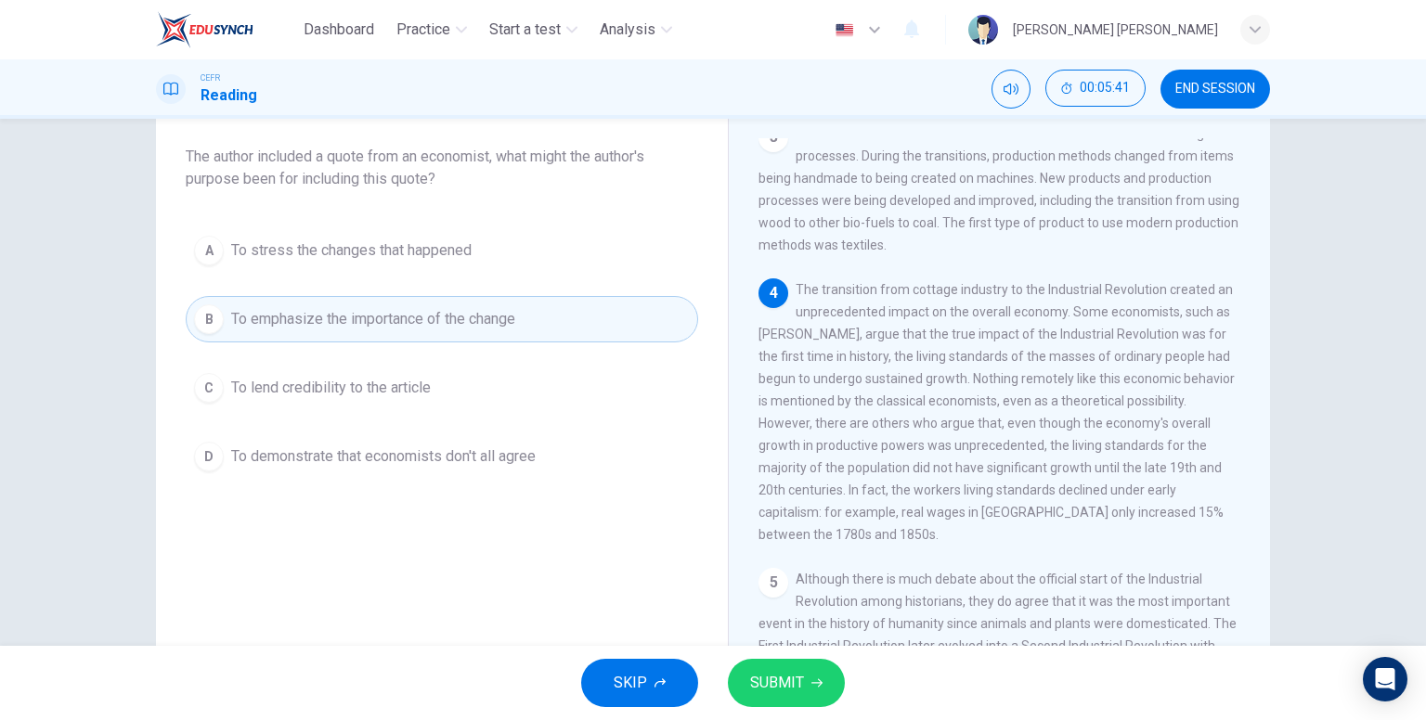
click at [797, 667] on button "SUBMIT" at bounding box center [786, 683] width 117 height 48
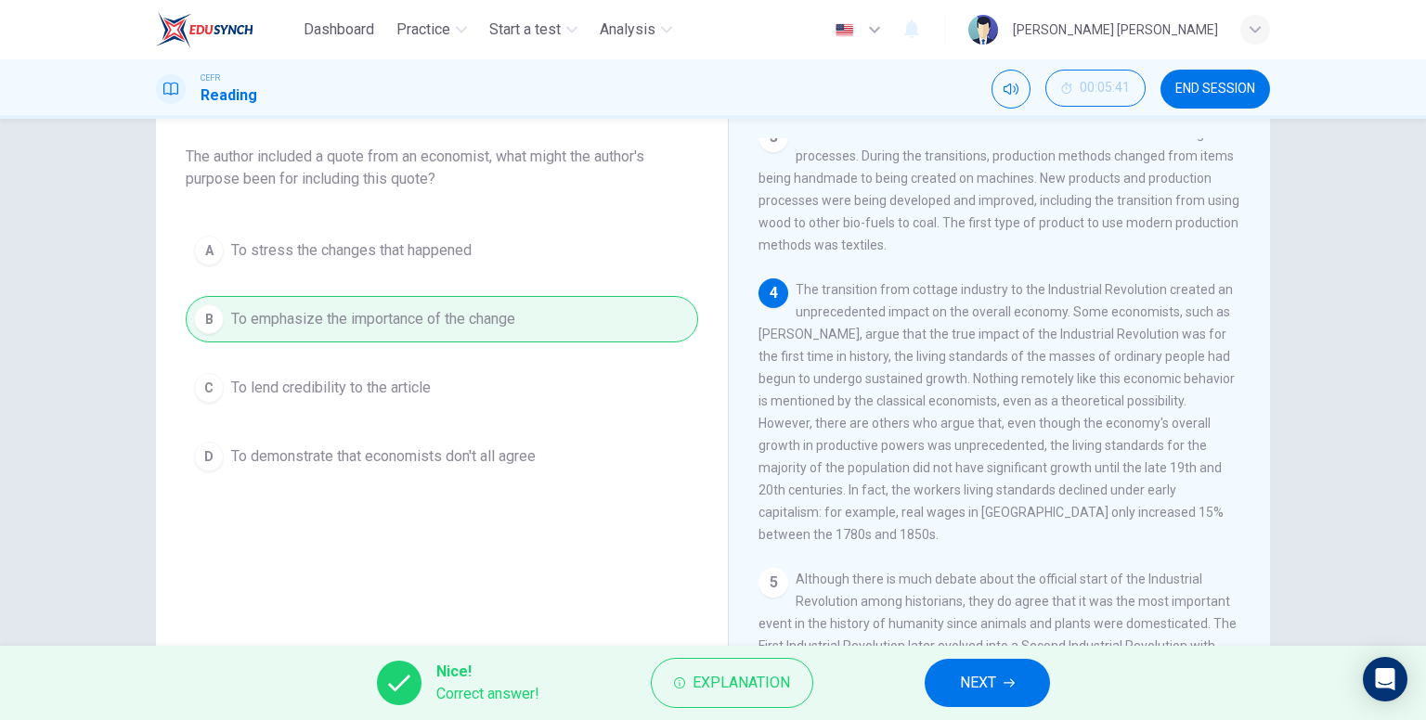
click at [995, 680] on span "NEXT" at bounding box center [978, 683] width 36 height 26
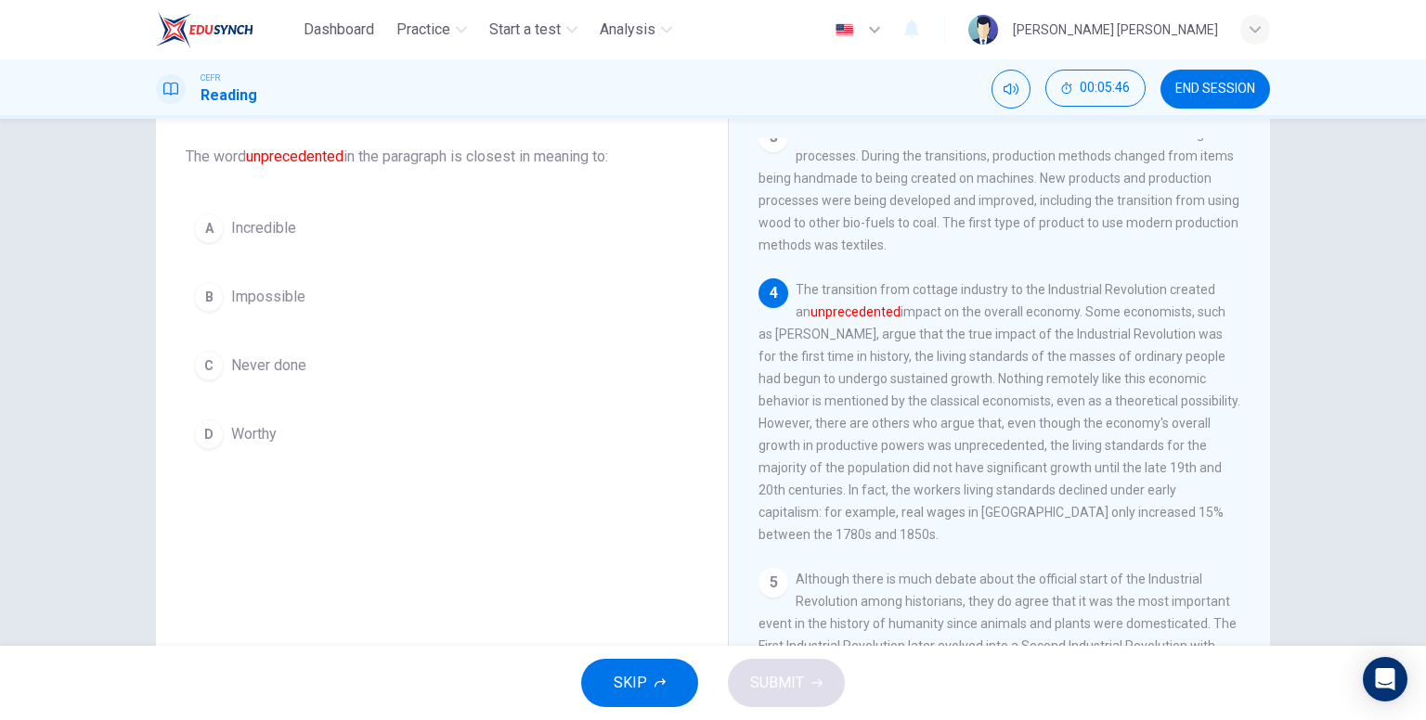
click at [275, 363] on span "Never done" at bounding box center [268, 366] width 75 height 22
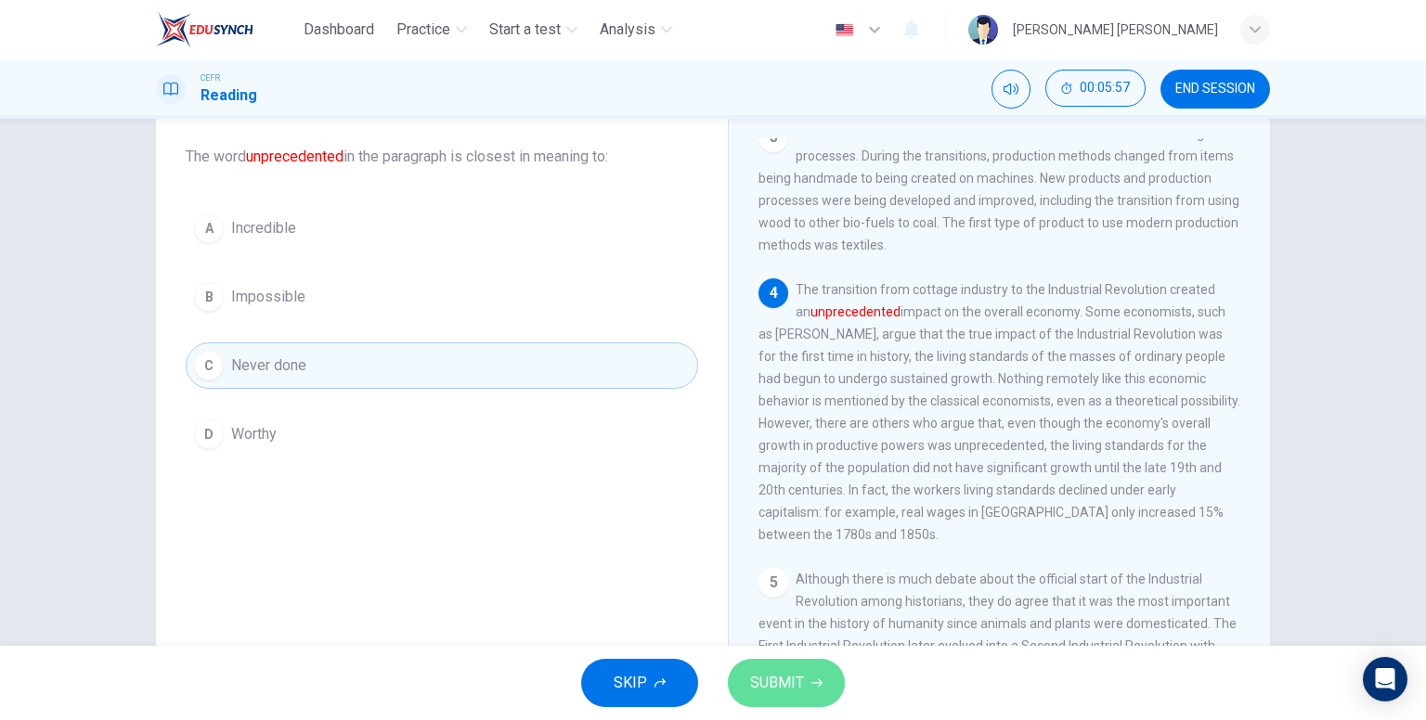
click at [806, 670] on button "SUBMIT" at bounding box center [786, 683] width 117 height 48
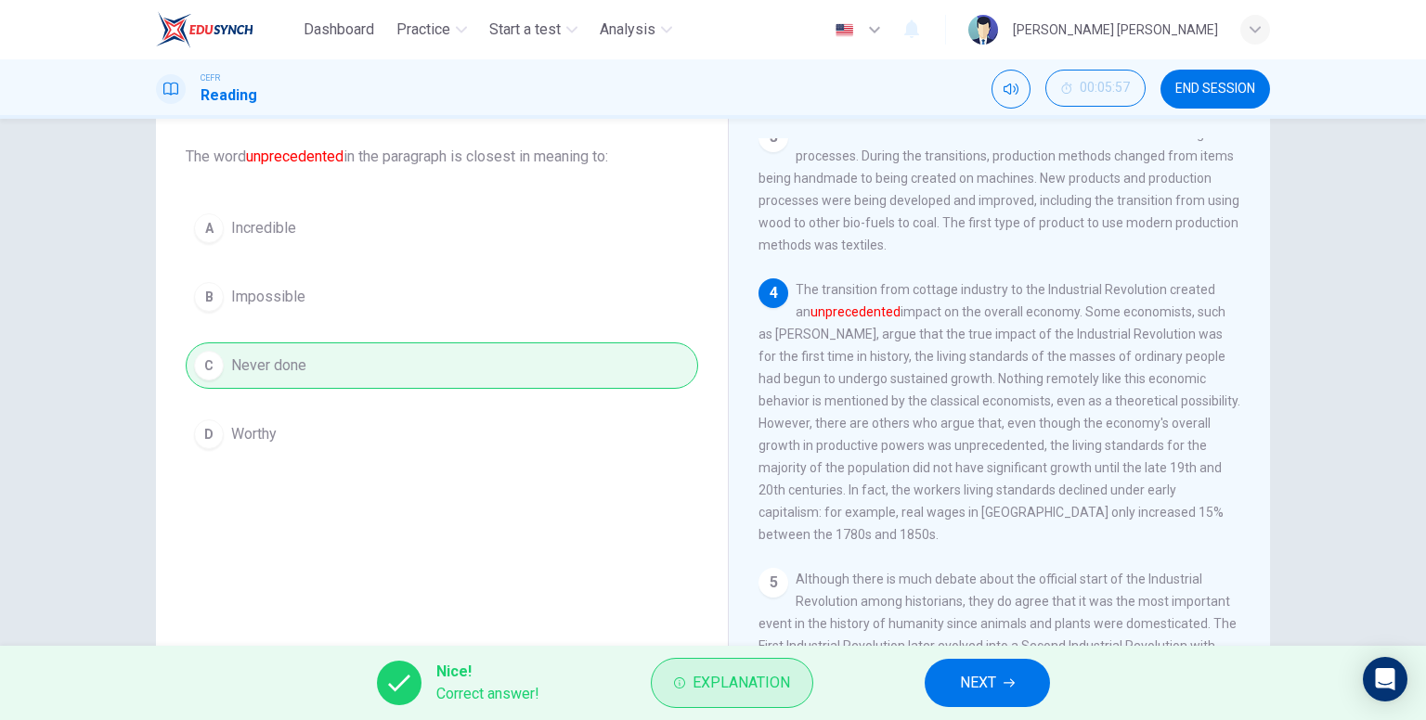
click at [741, 670] on span "Explanation" at bounding box center [741, 683] width 97 height 26
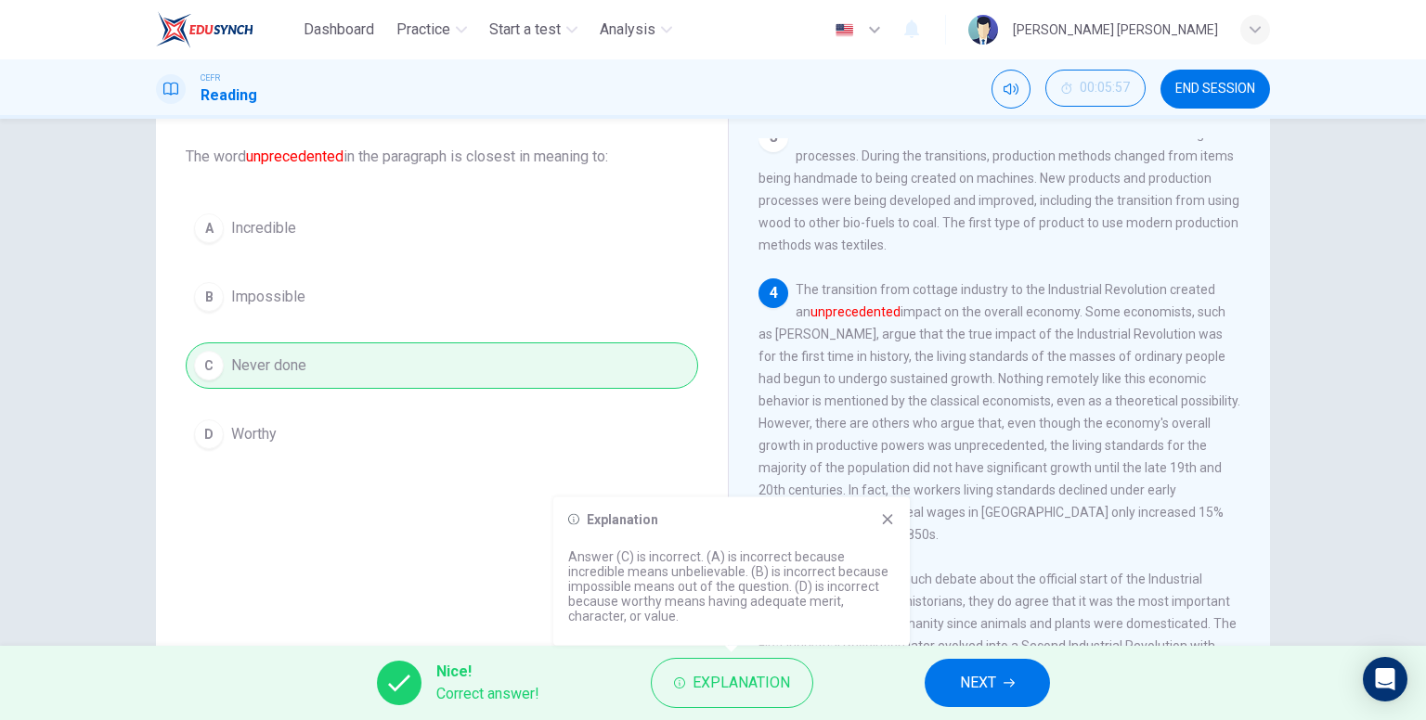
click at [888, 520] on icon at bounding box center [888, 519] width 10 height 10
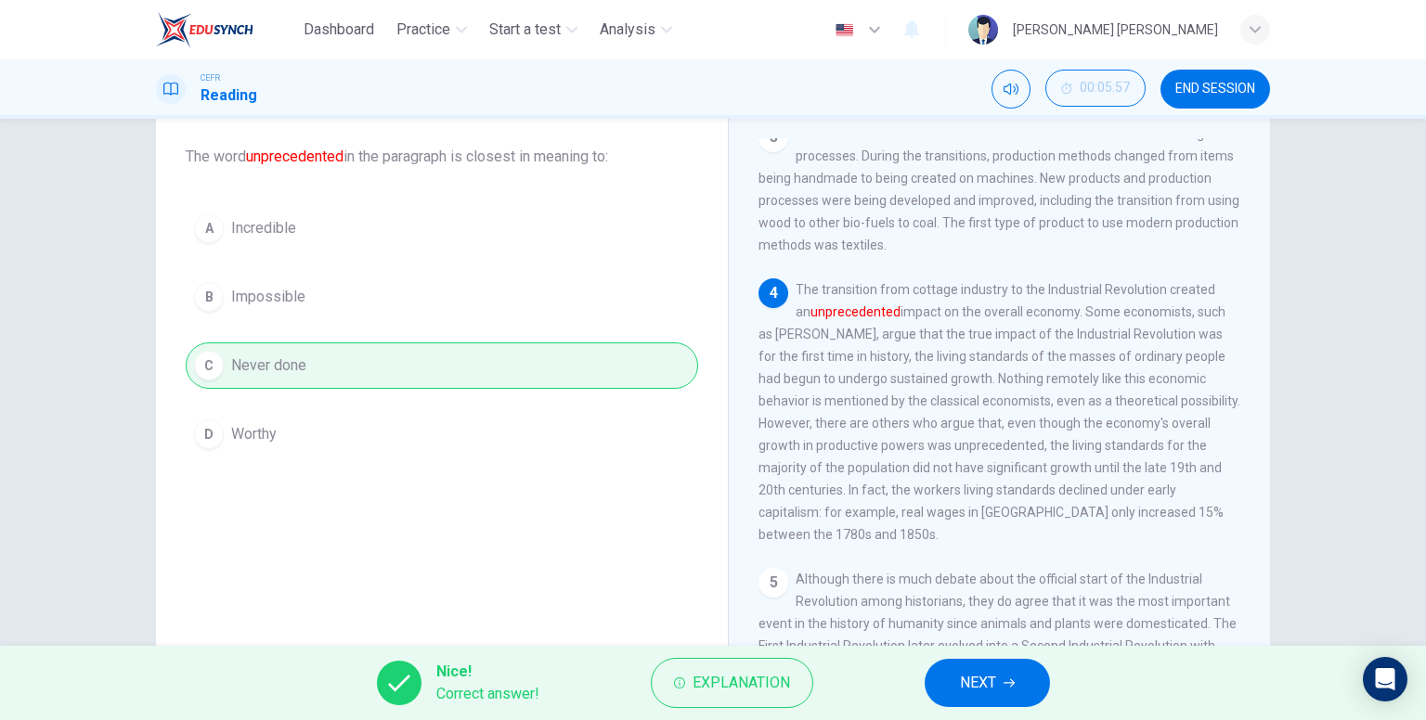
click at [984, 667] on button "NEXT" at bounding box center [987, 683] width 125 height 48
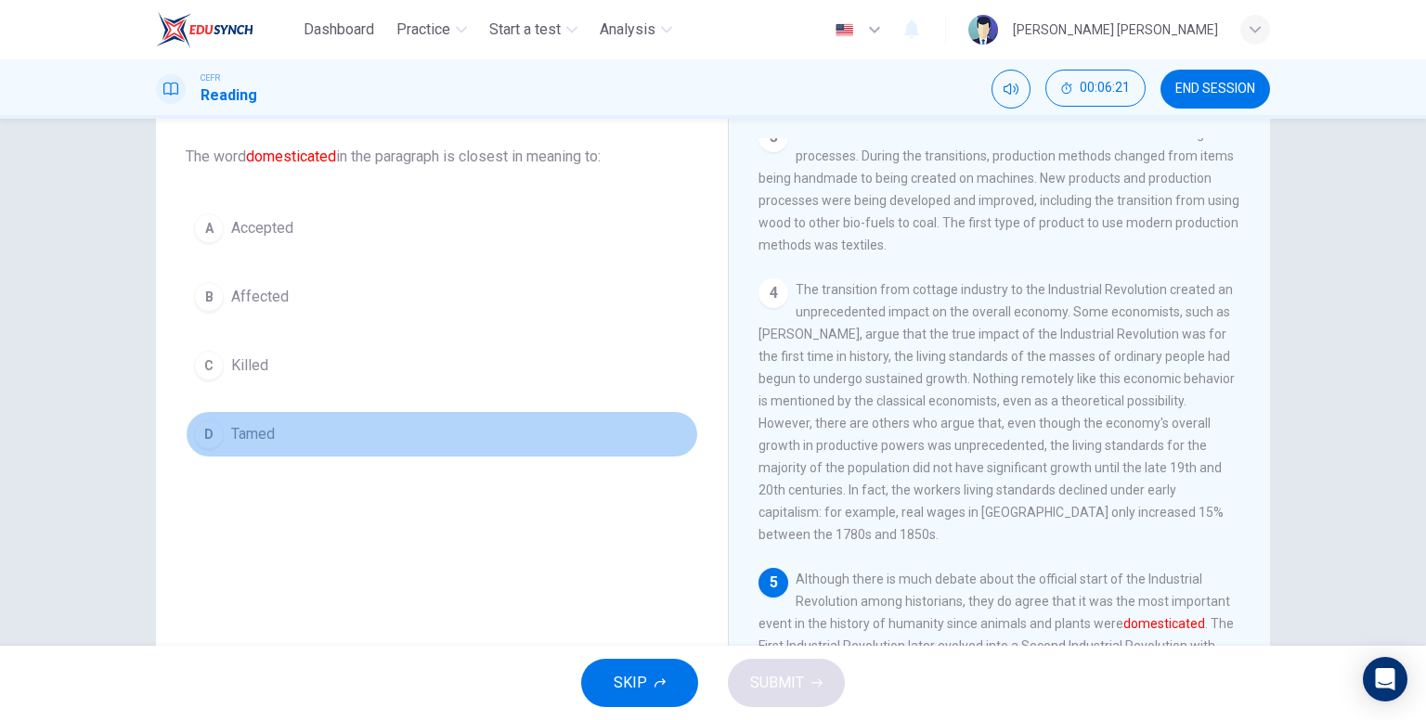
click at [266, 412] on button "D Tamed" at bounding box center [442, 434] width 512 height 46
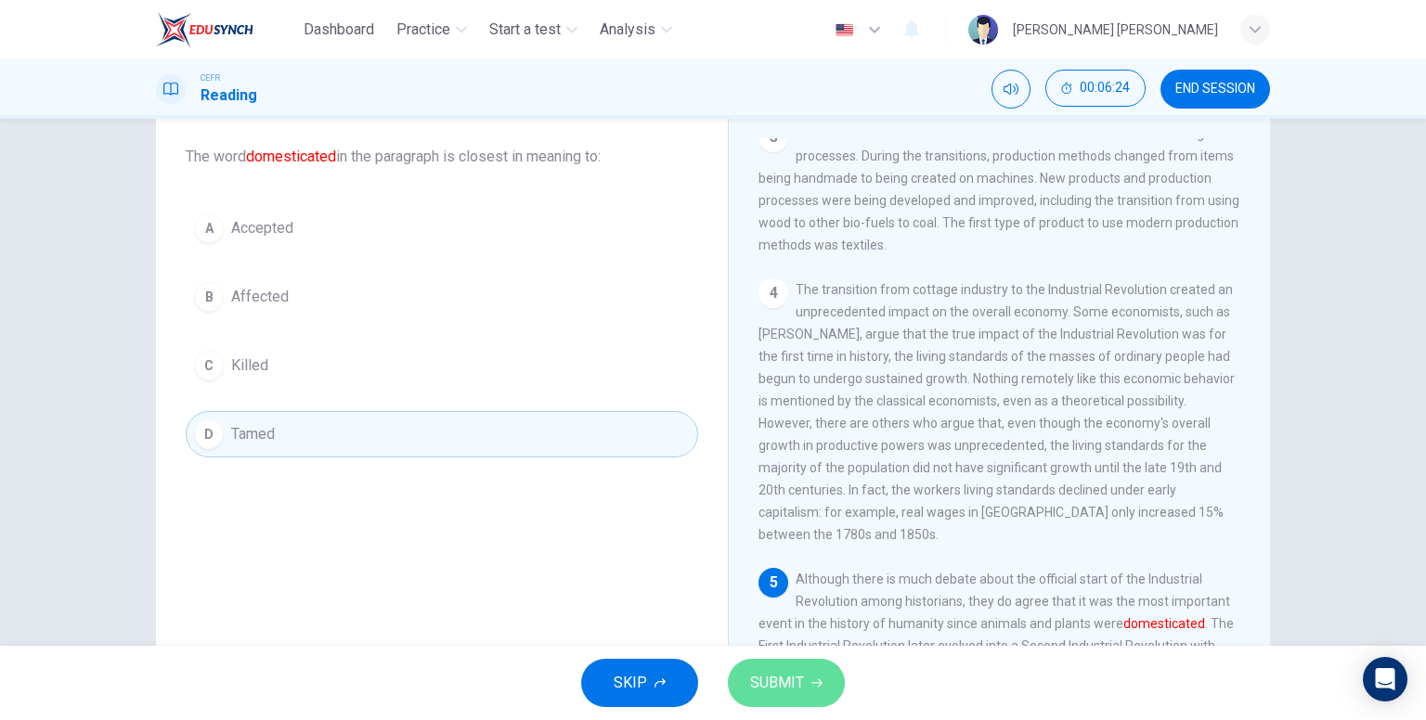
click at [811, 666] on button "SUBMIT" at bounding box center [786, 683] width 117 height 48
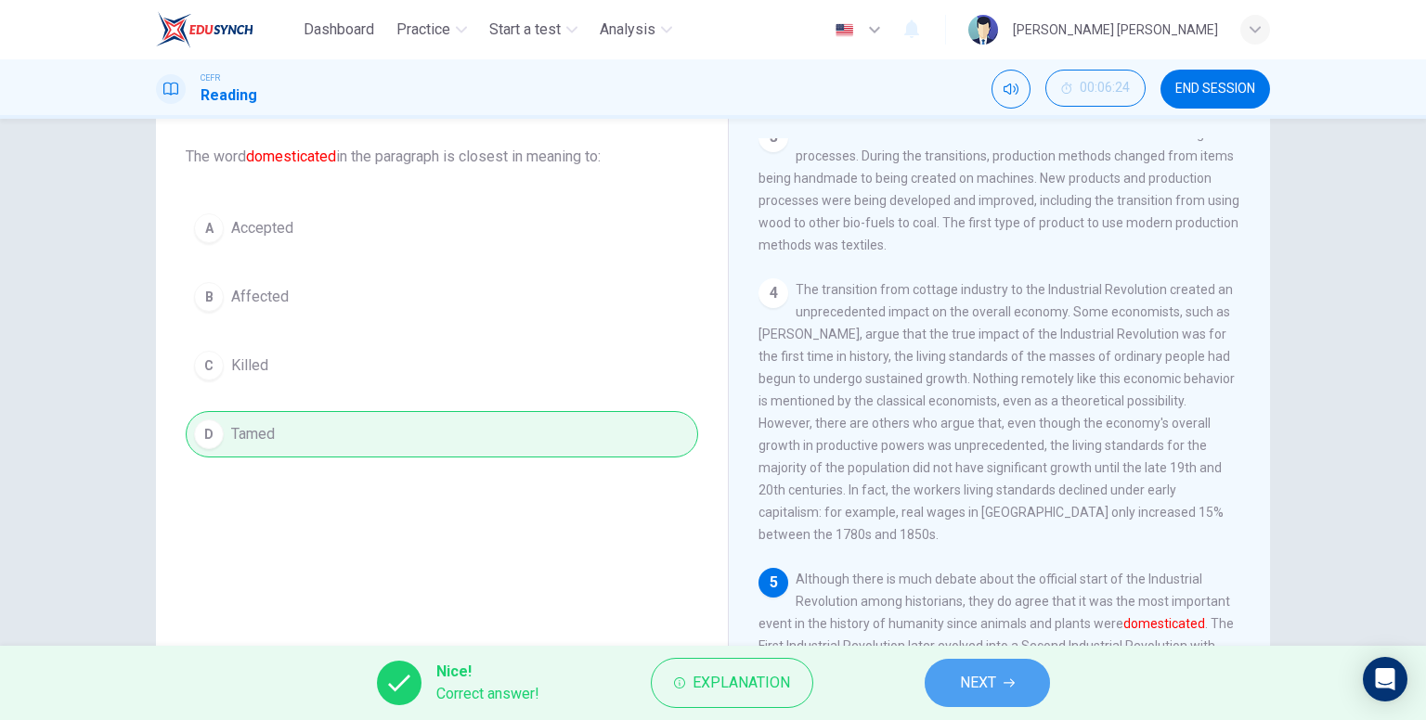
click at [987, 671] on span "NEXT" at bounding box center [978, 683] width 36 height 26
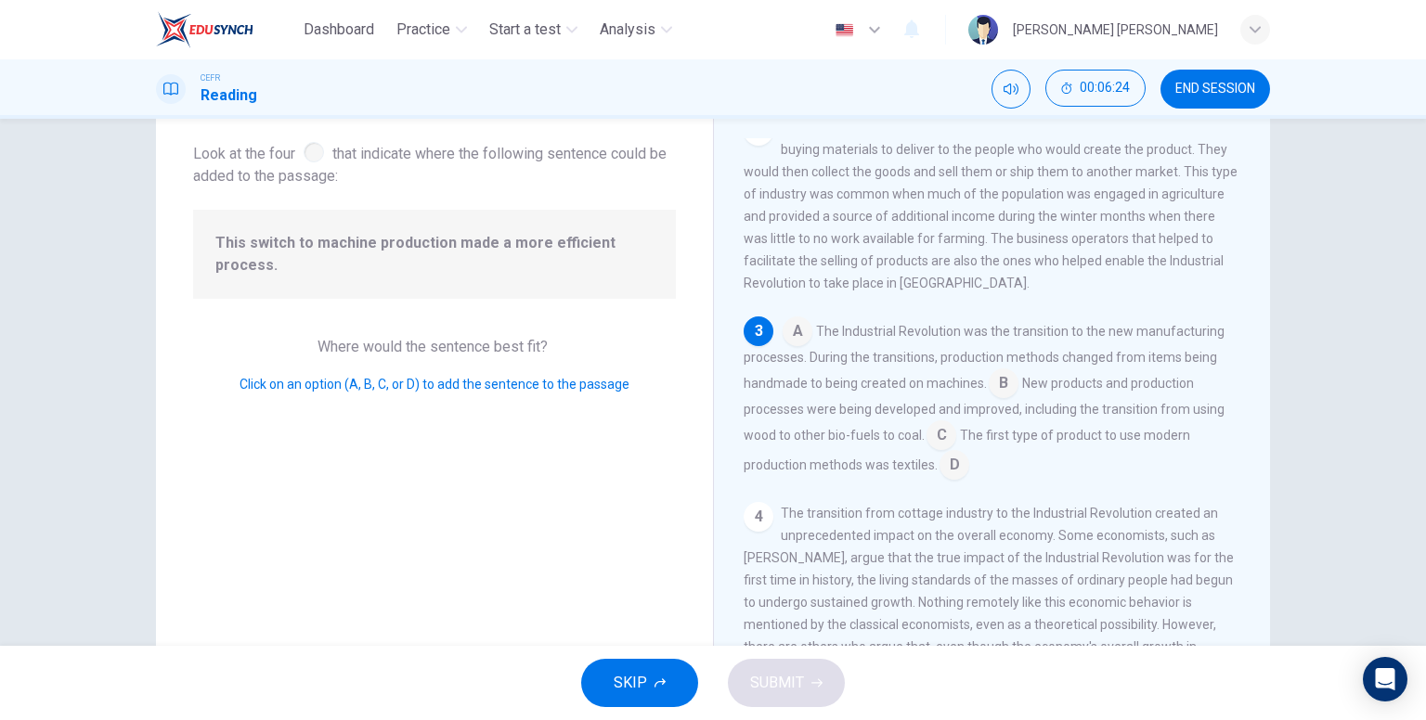
scroll to position [182, 0]
click at [991, 392] on input at bounding box center [1004, 382] width 30 height 30
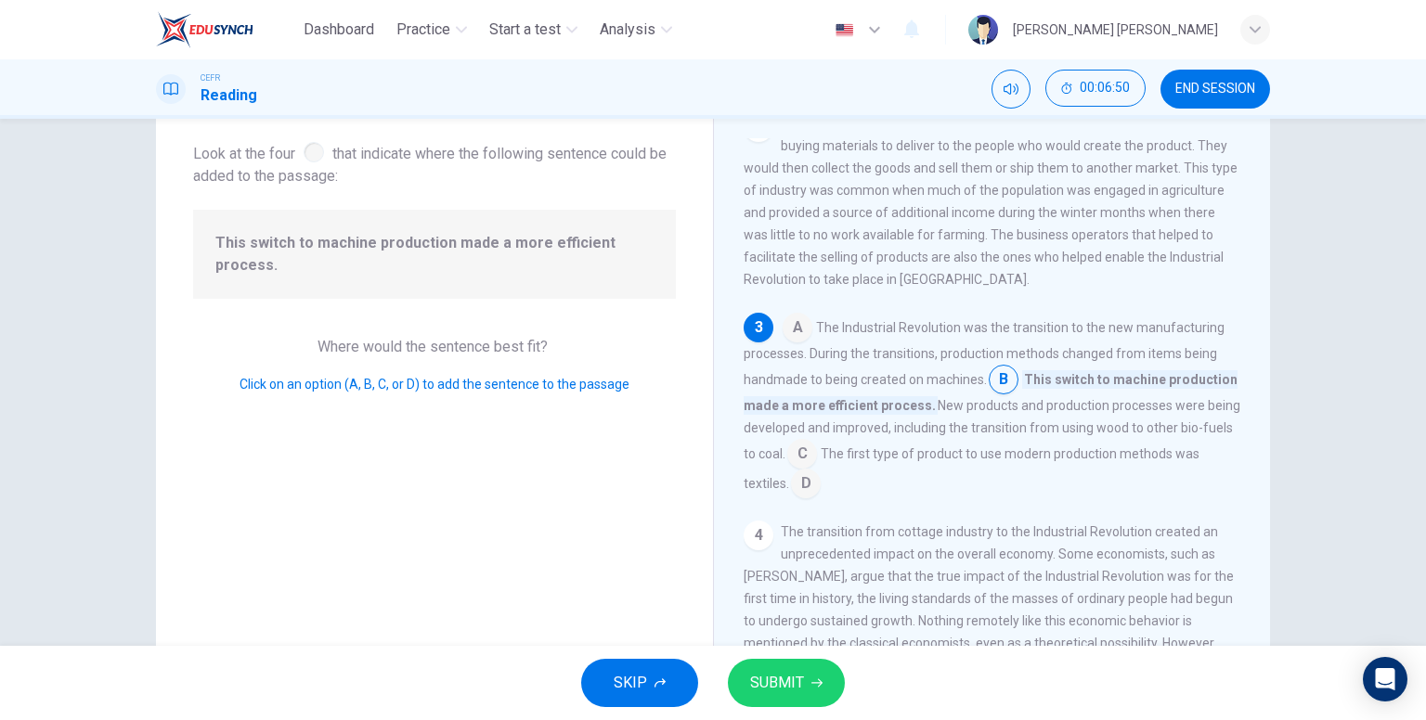
click at [778, 676] on span "SUBMIT" at bounding box center [777, 683] width 54 height 26
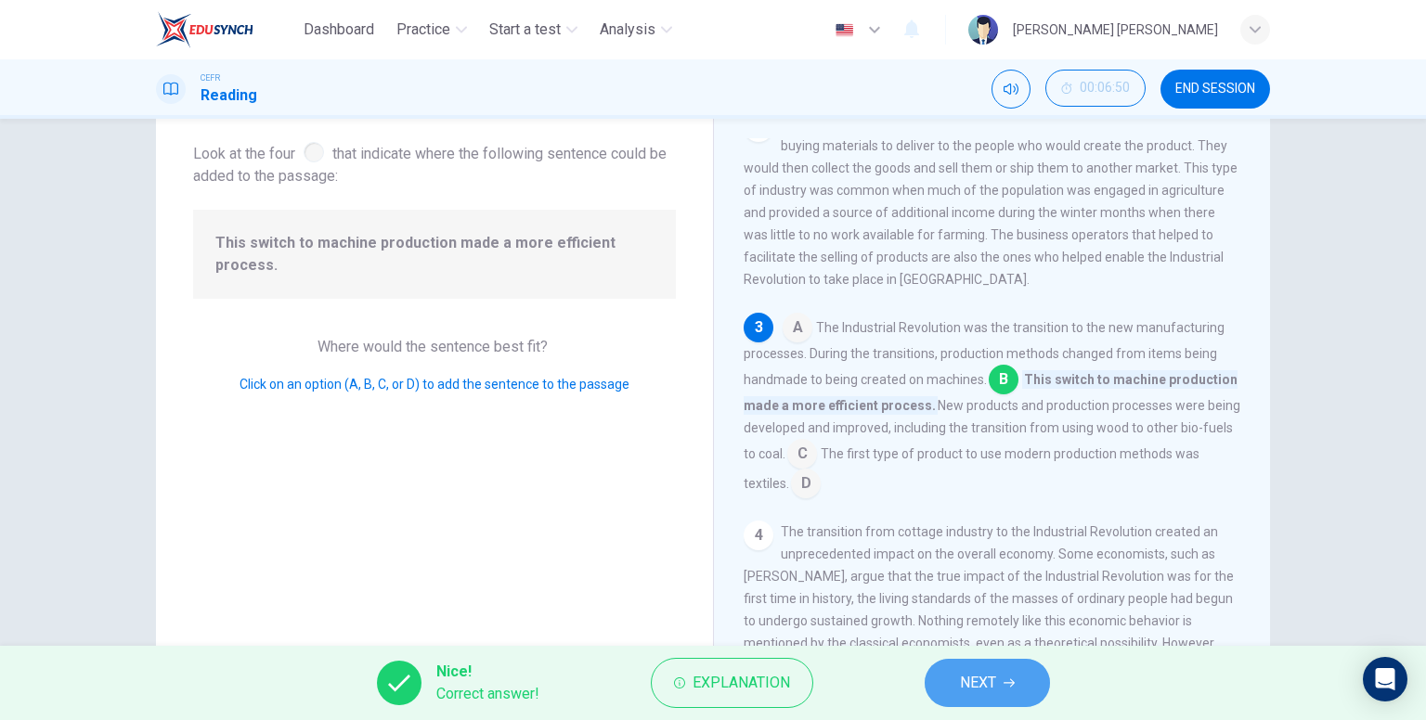
click at [1013, 673] on button "NEXT" at bounding box center [987, 683] width 125 height 48
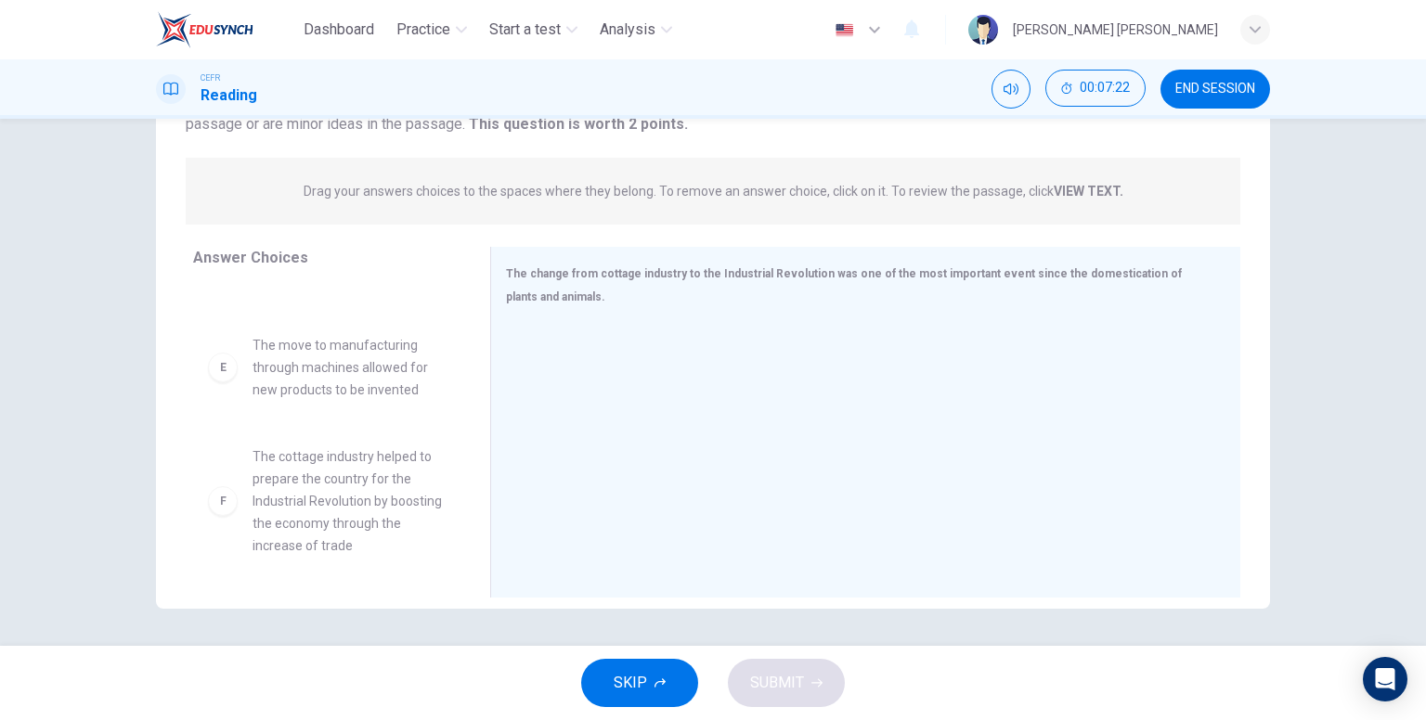
scroll to position [457, 0]
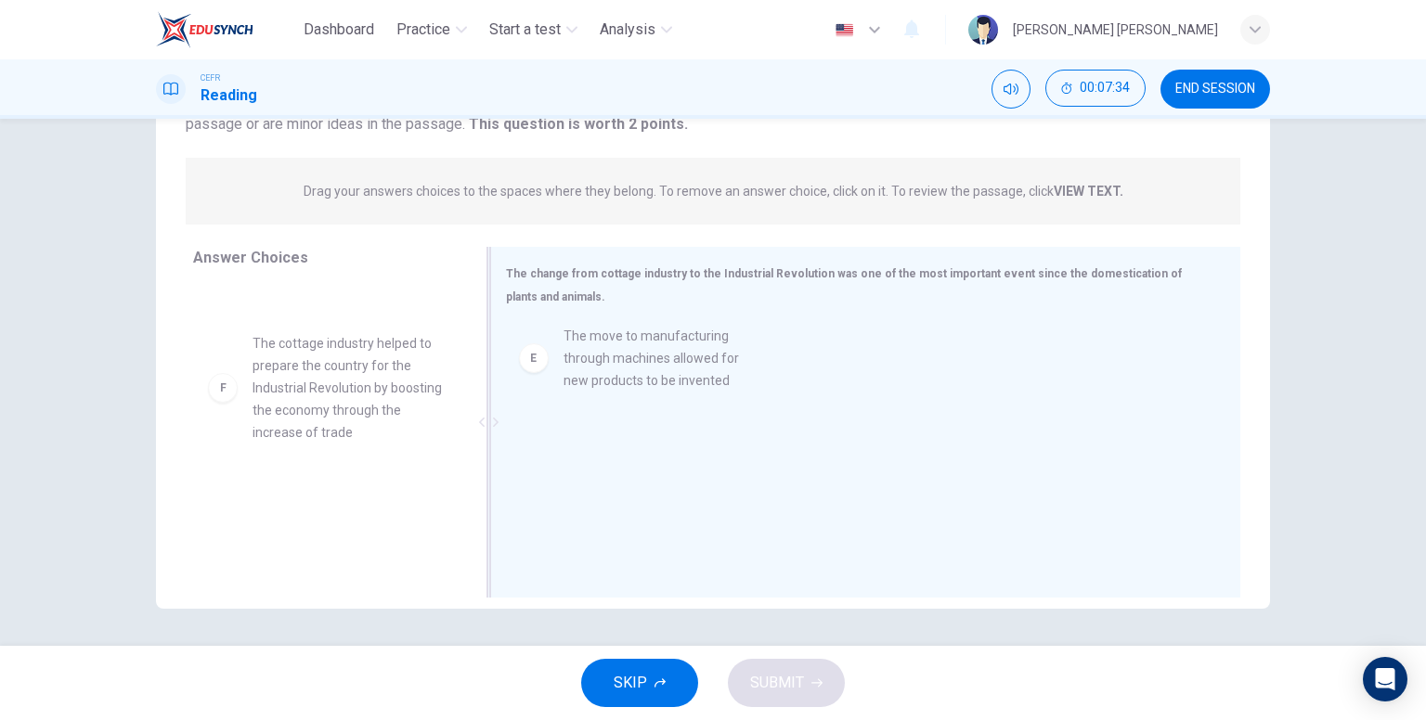
drag, startPoint x: 342, startPoint y: 380, endPoint x: 665, endPoint y: 373, distance: 323.1
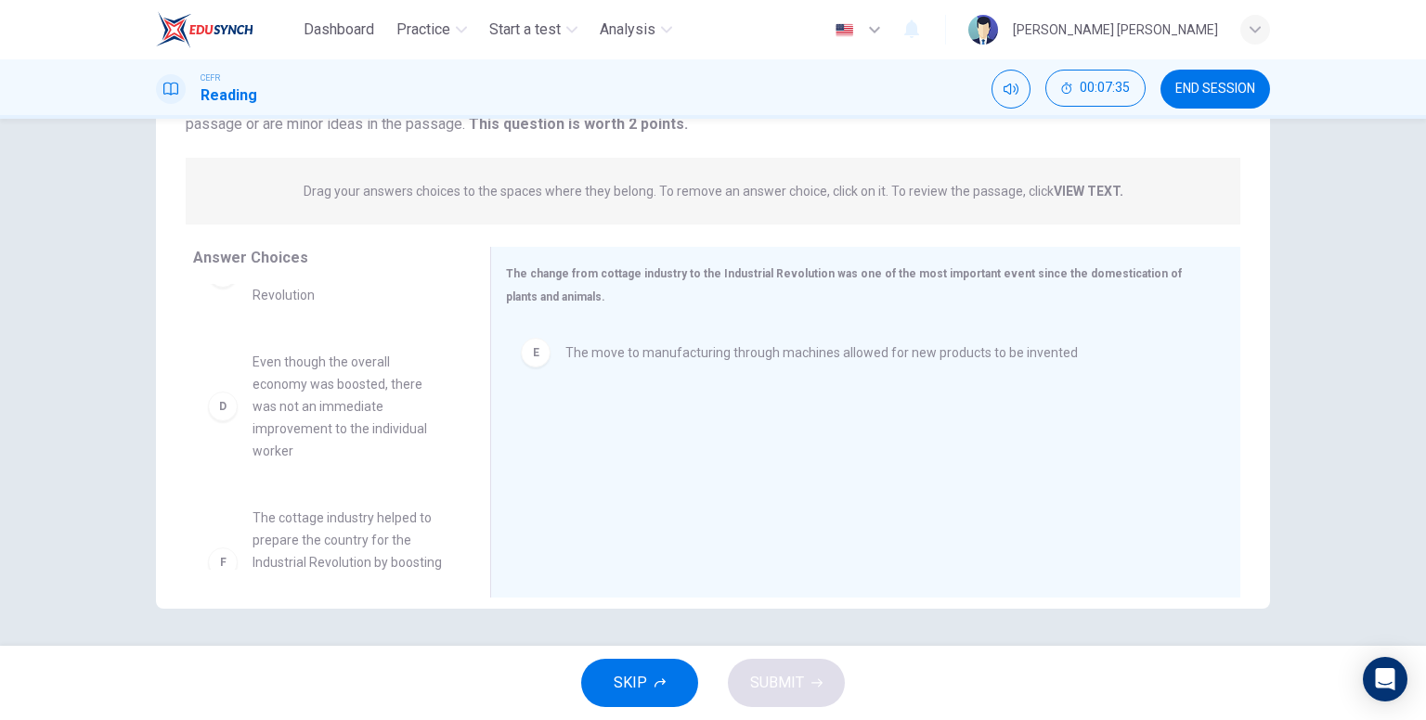
scroll to position [253, 0]
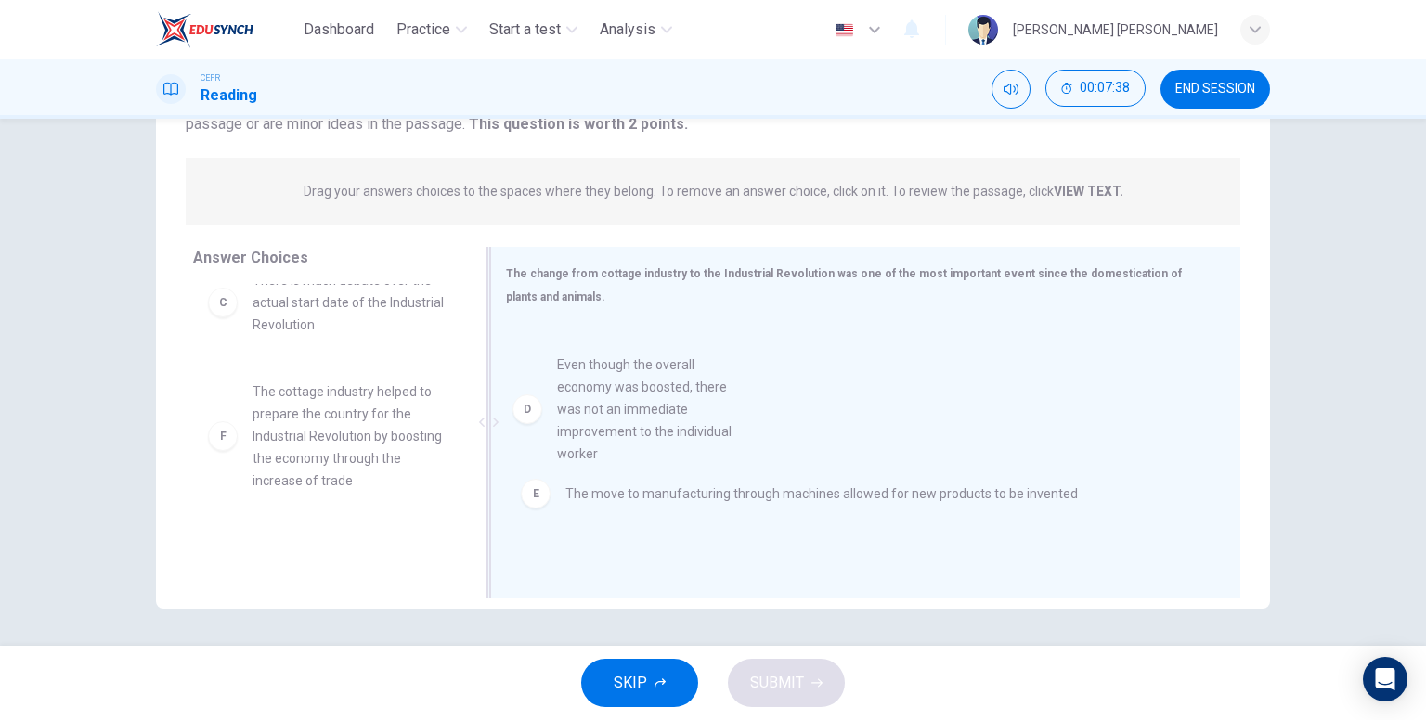
drag, startPoint x: 347, startPoint y: 447, endPoint x: 666, endPoint y: 422, distance: 319.4
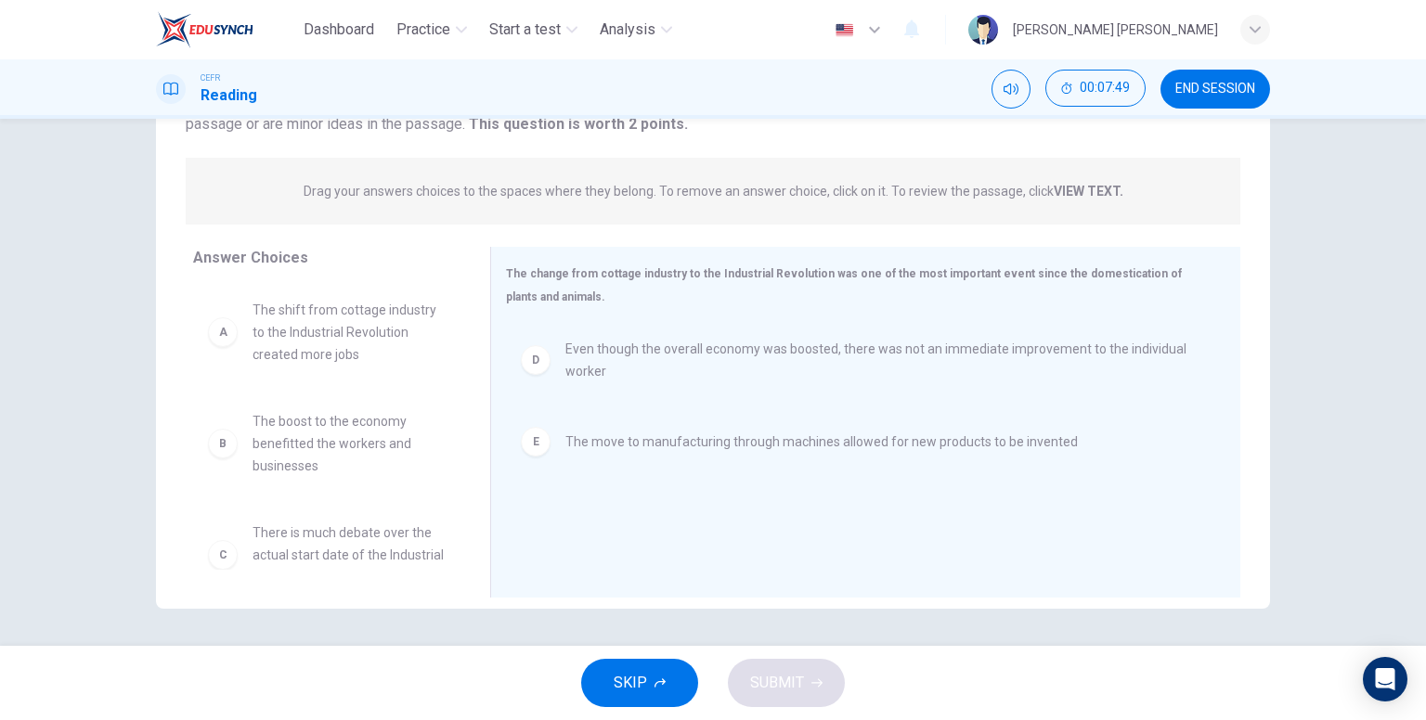
scroll to position [93, 0]
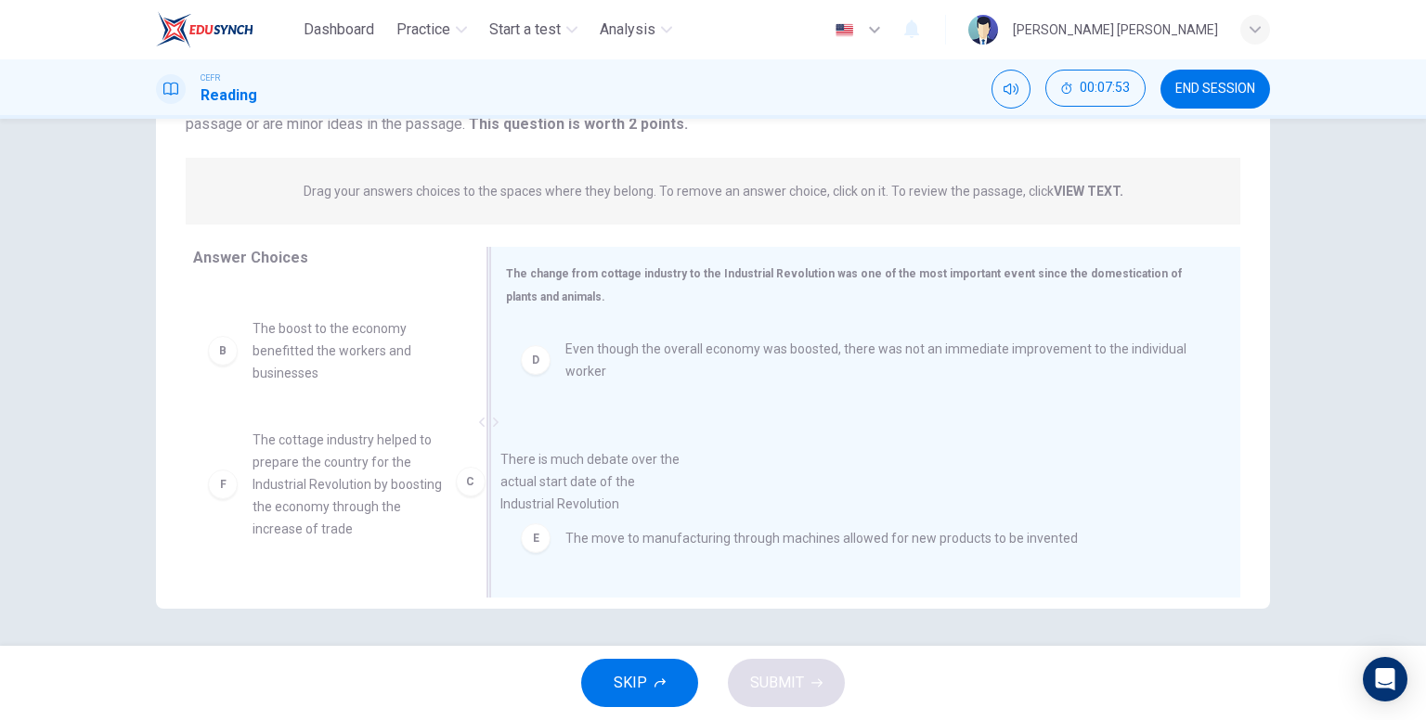
drag, startPoint x: 373, startPoint y: 461, endPoint x: 632, endPoint y: 486, distance: 260.1
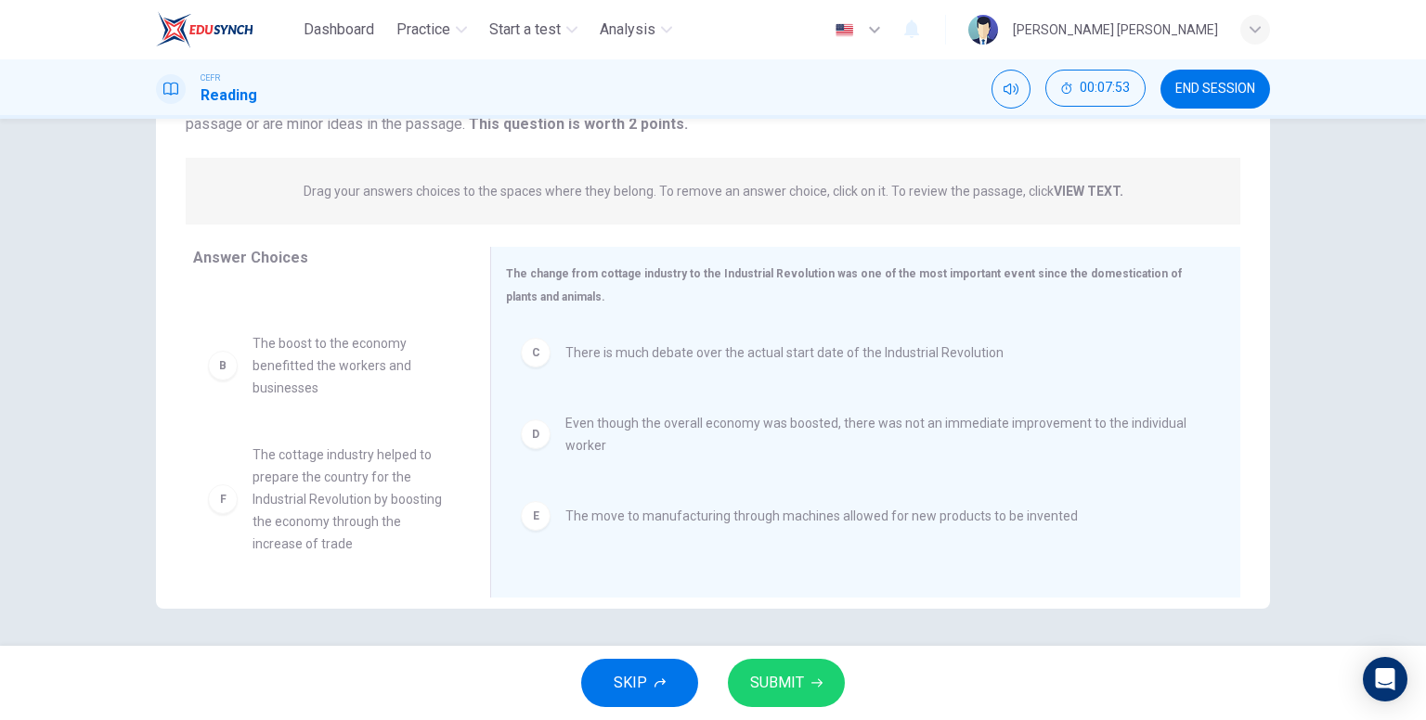
scroll to position [78, 0]
click at [777, 687] on span "SUBMIT" at bounding box center [777, 683] width 54 height 26
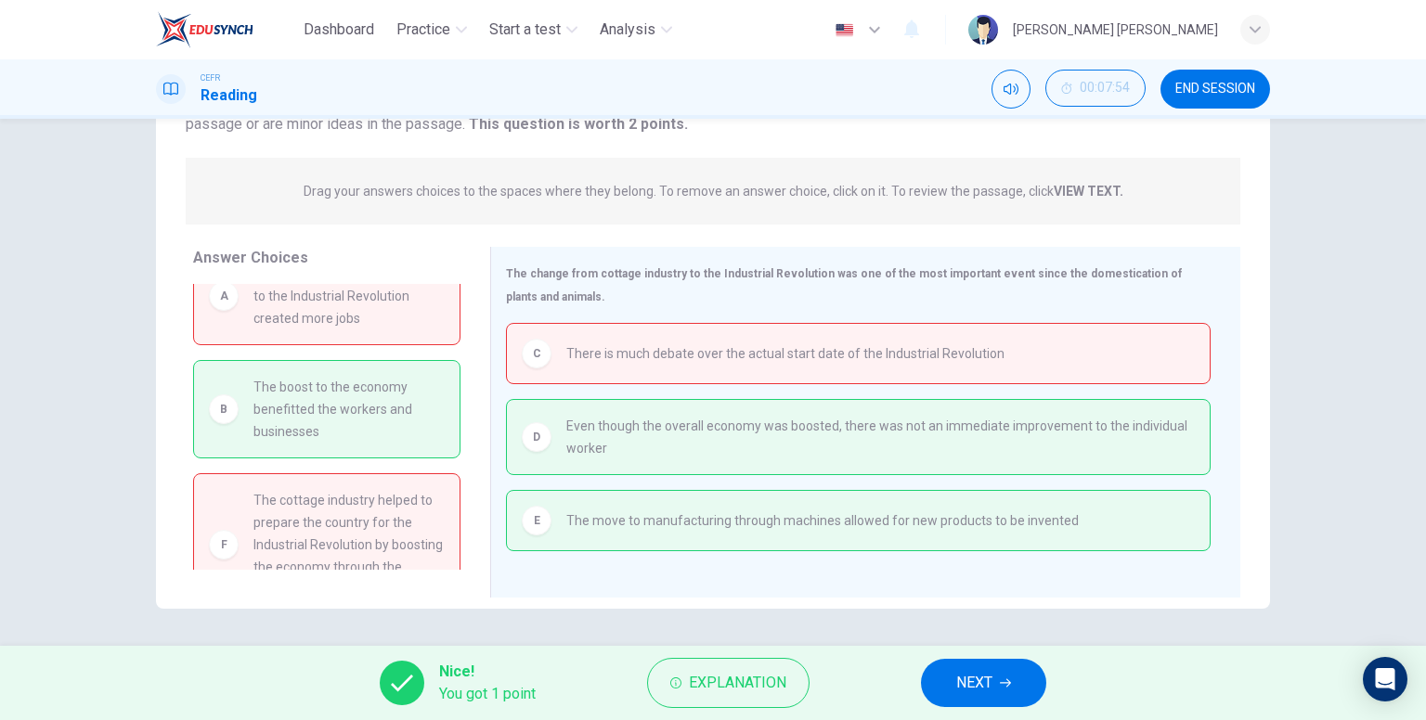
scroll to position [0, 0]
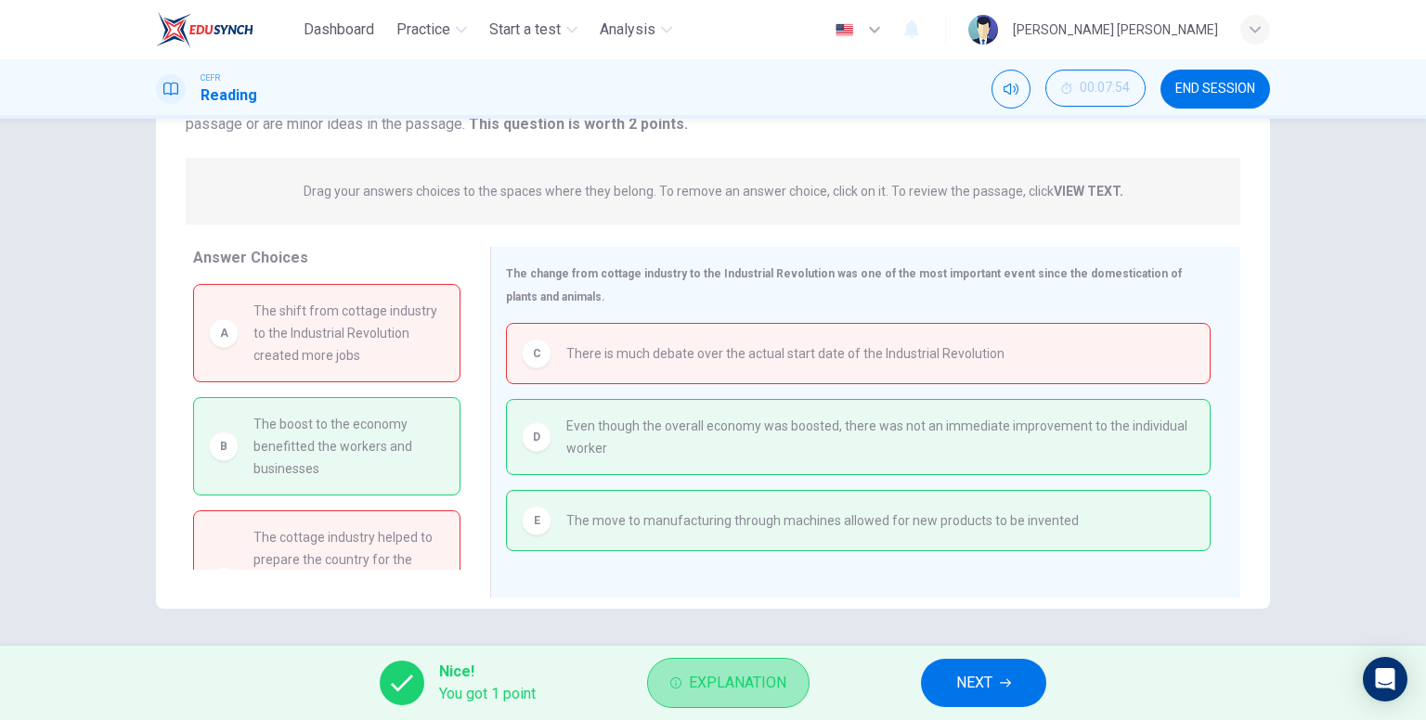
click at [771, 684] on span "Explanation" at bounding box center [737, 683] width 97 height 26
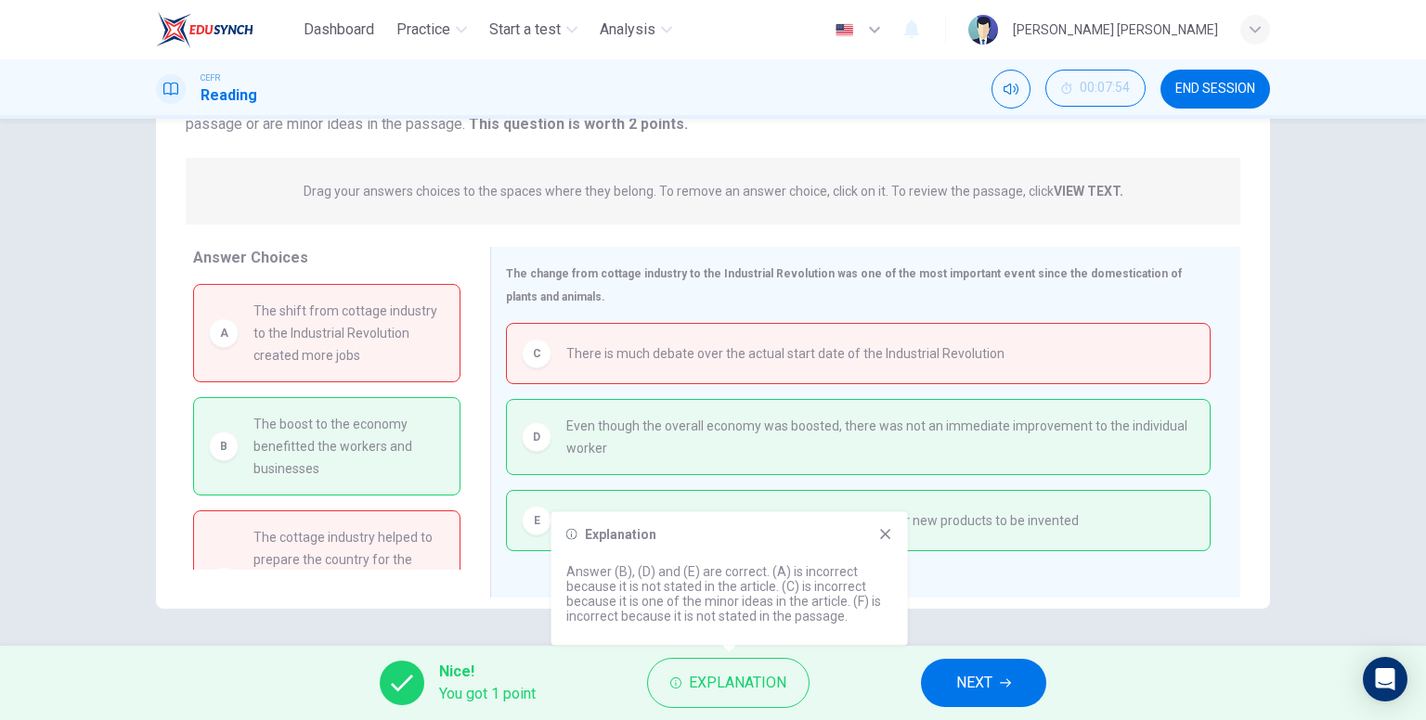
click at [969, 662] on button "NEXT" at bounding box center [983, 683] width 125 height 48
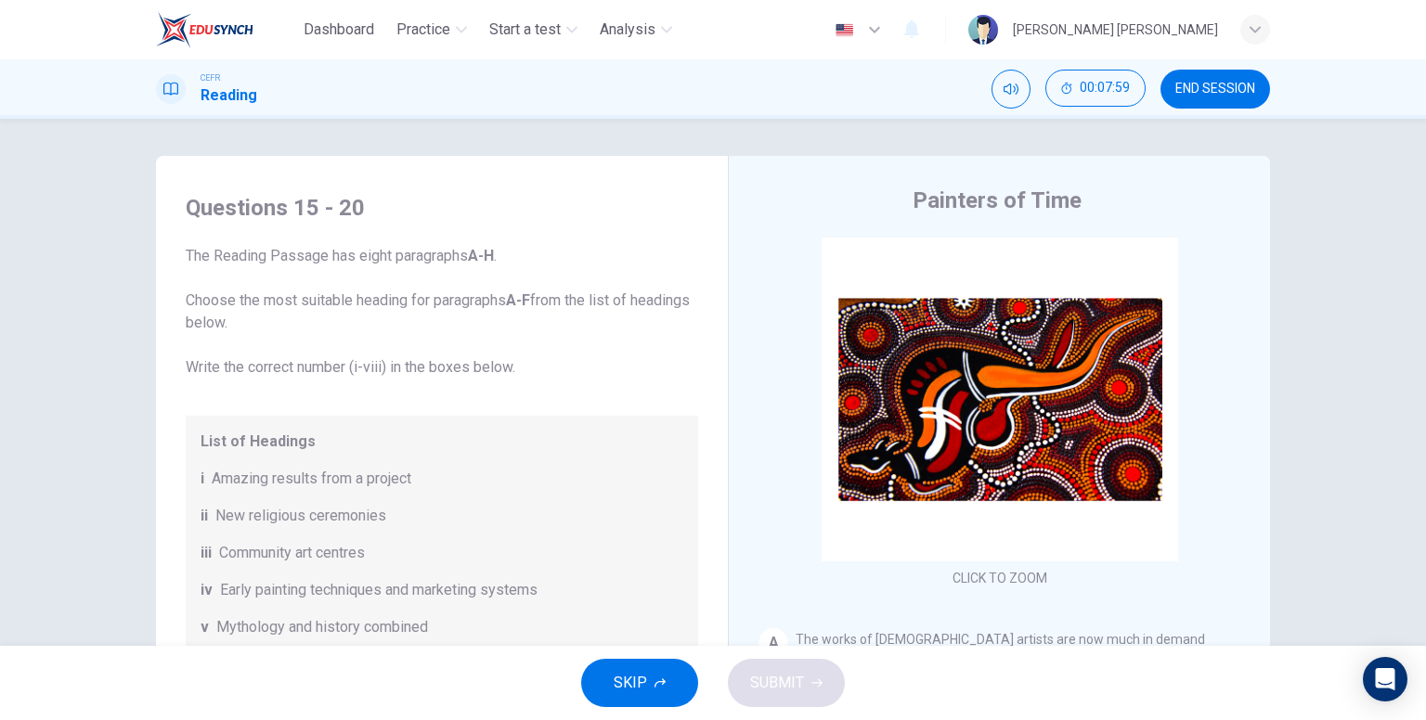
click at [1010, 327] on div "Click to Zoom" at bounding box center [999, 415] width 483 height 354
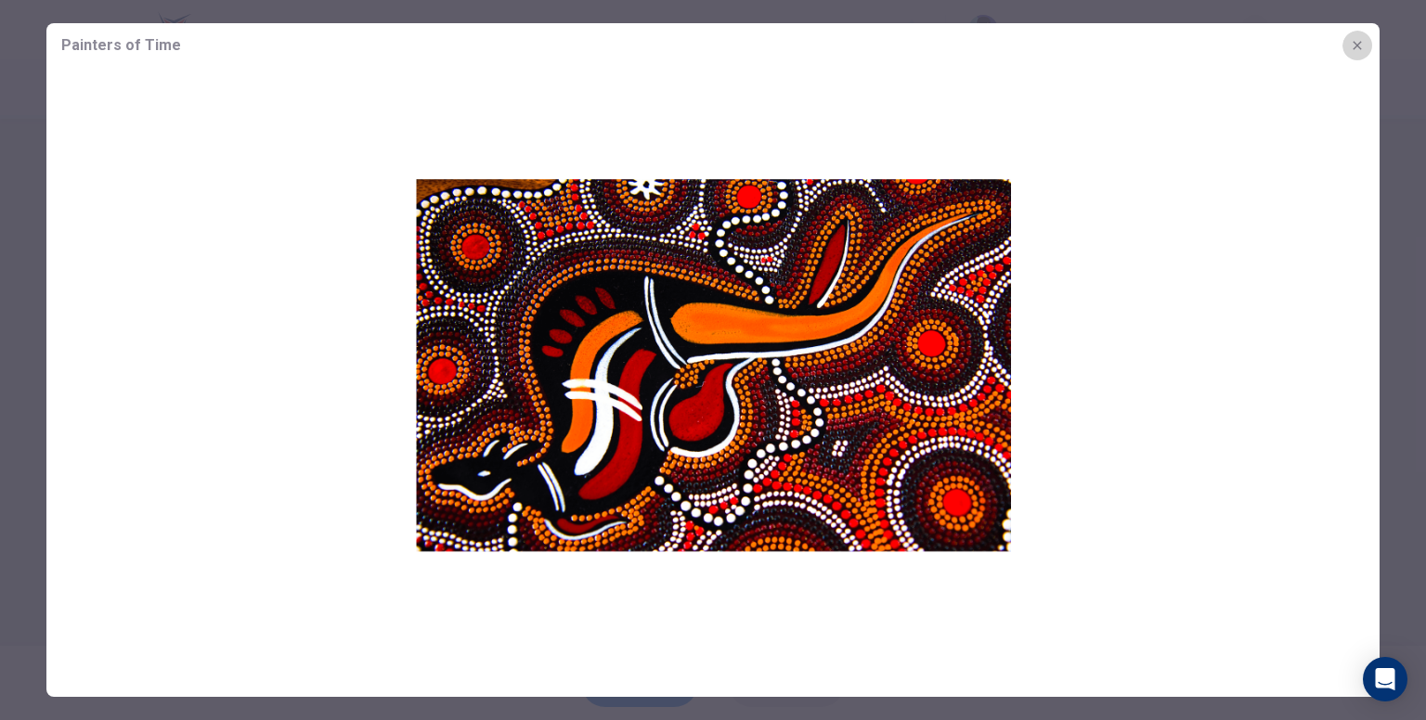
click at [1367, 38] on button "button" at bounding box center [1357, 46] width 30 height 30
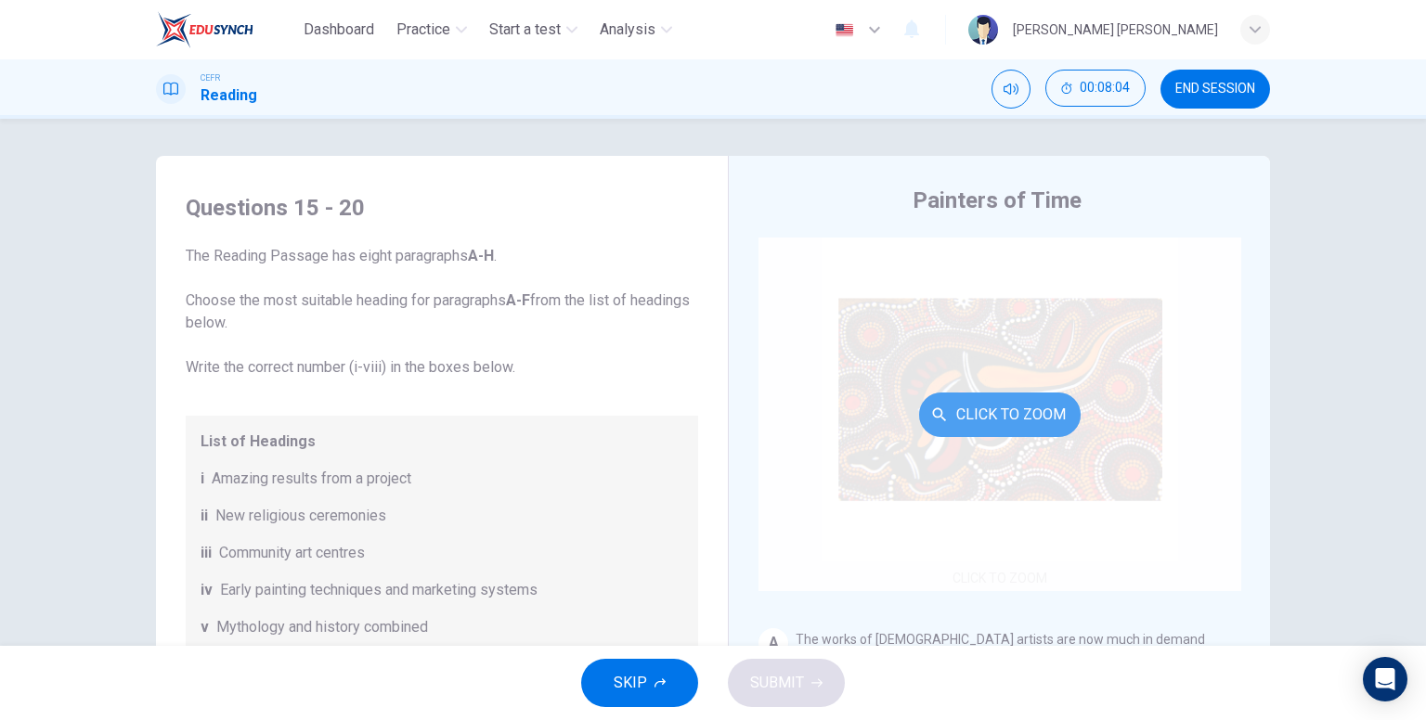
click at [1039, 398] on button "Click to Zoom" at bounding box center [1000, 415] width 162 height 45
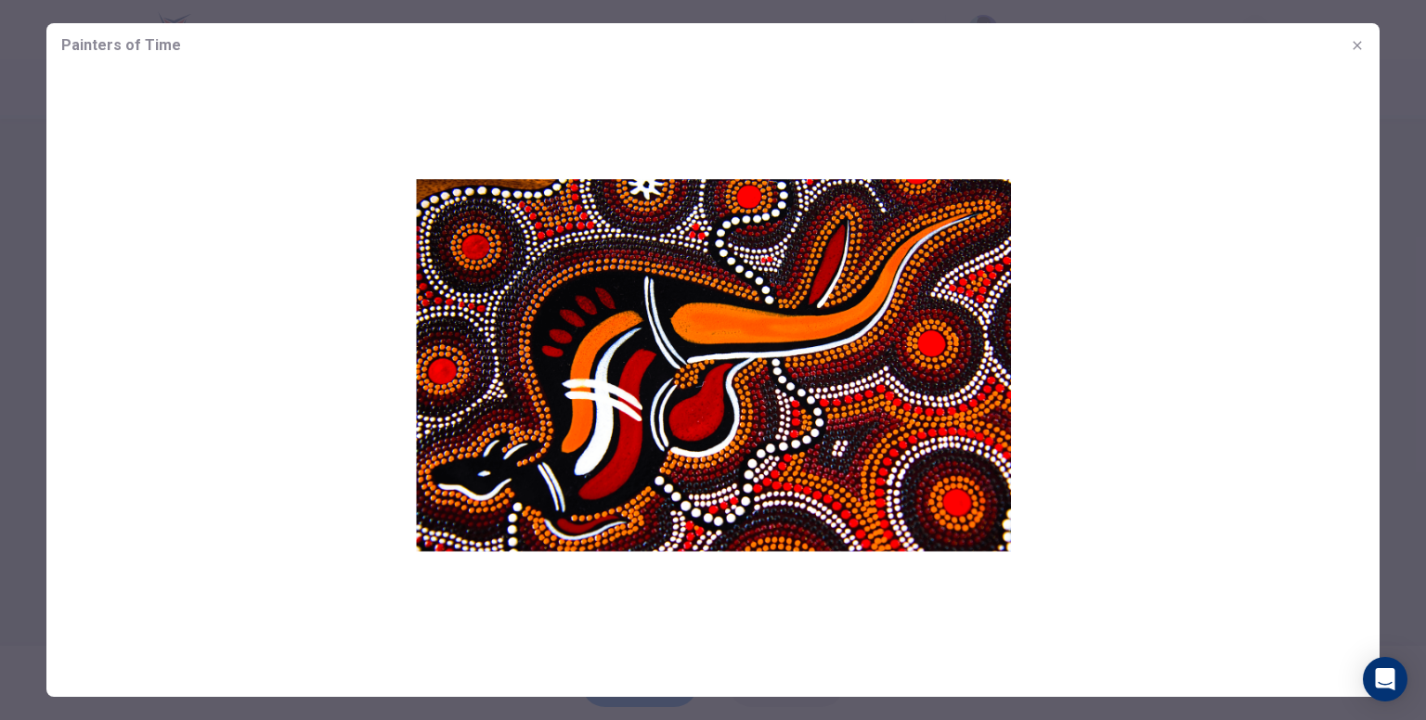
click at [1348, 44] on button "button" at bounding box center [1357, 46] width 30 height 30
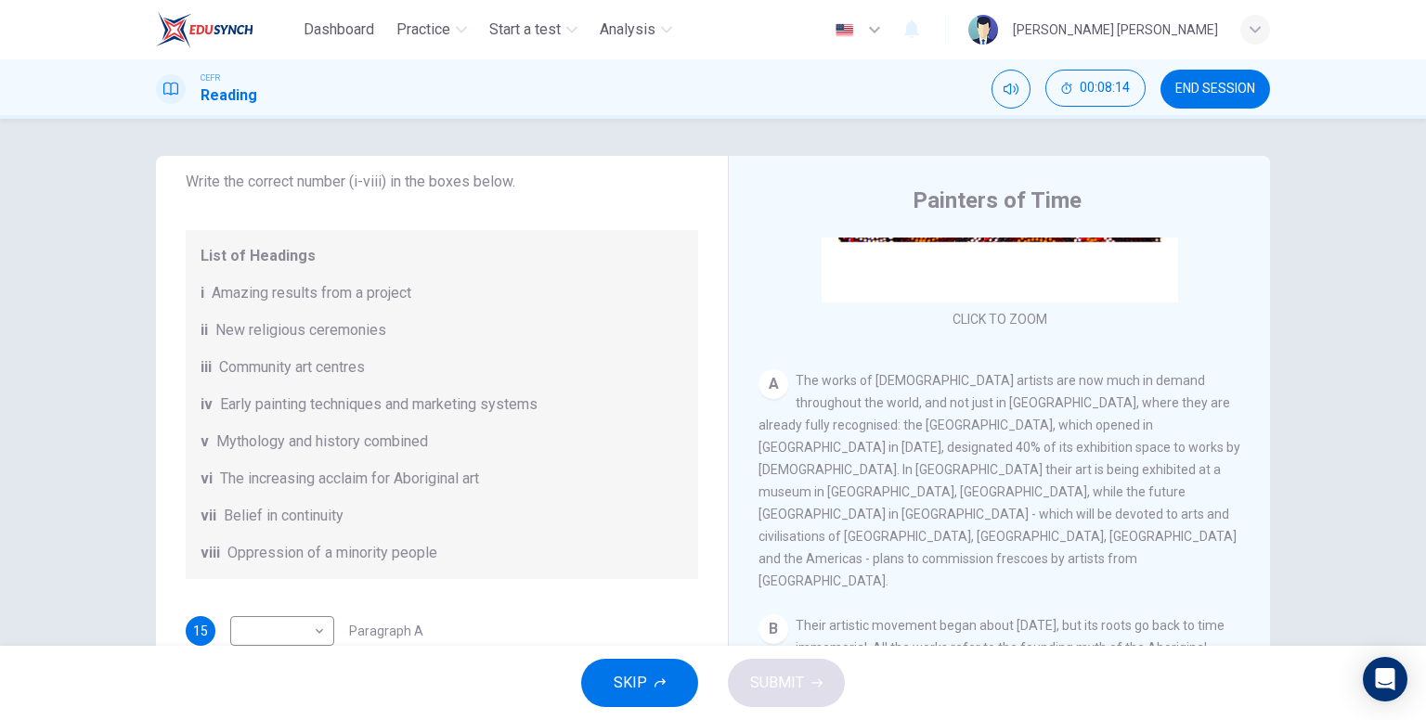
scroll to position [279, 0]
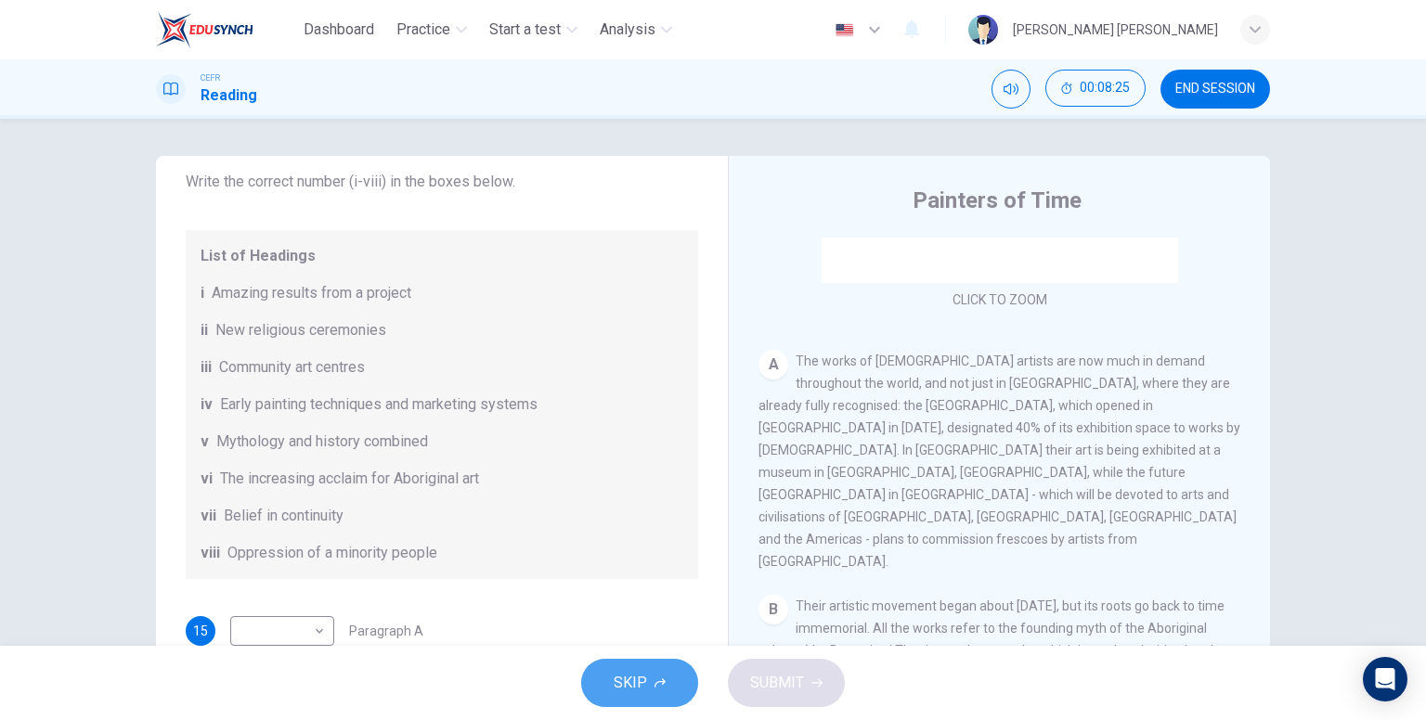
click at [671, 669] on button "SKIP" at bounding box center [639, 683] width 117 height 48
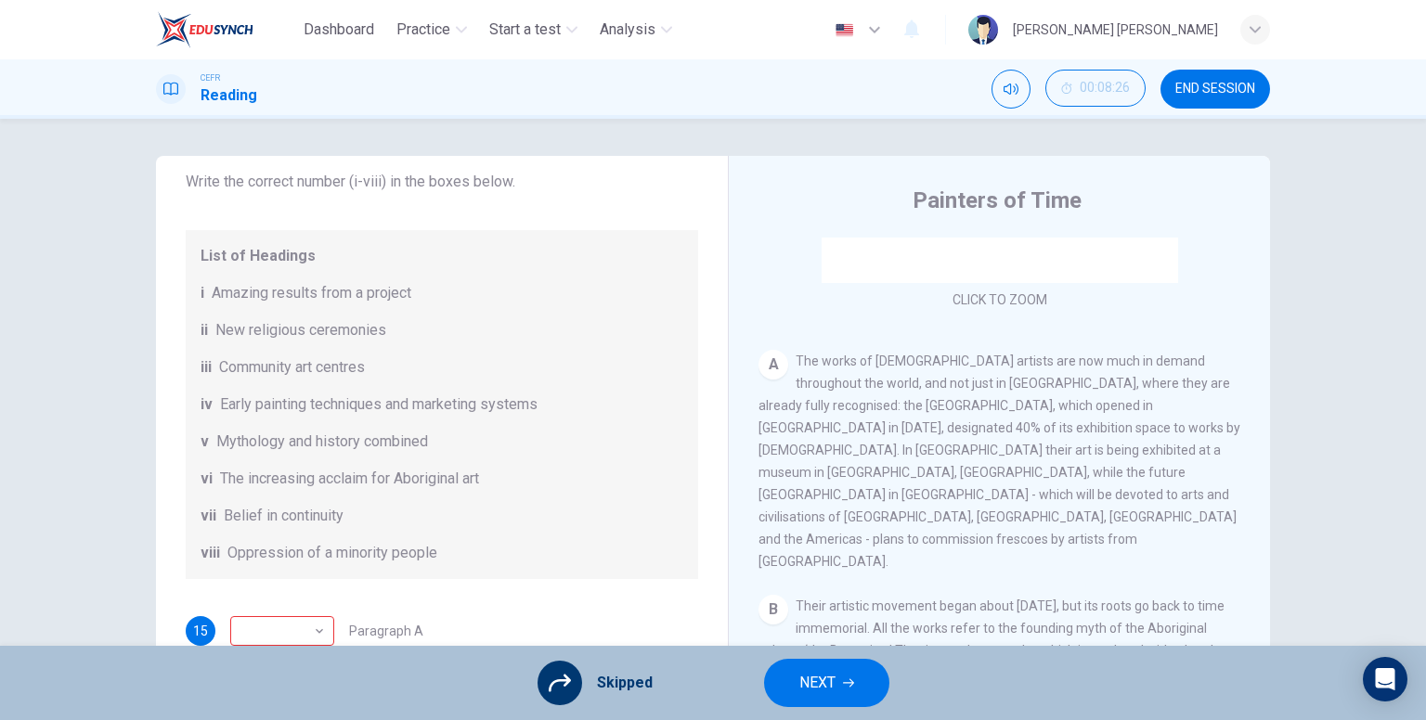
click at [839, 680] on button "NEXT" at bounding box center [826, 683] width 125 height 48
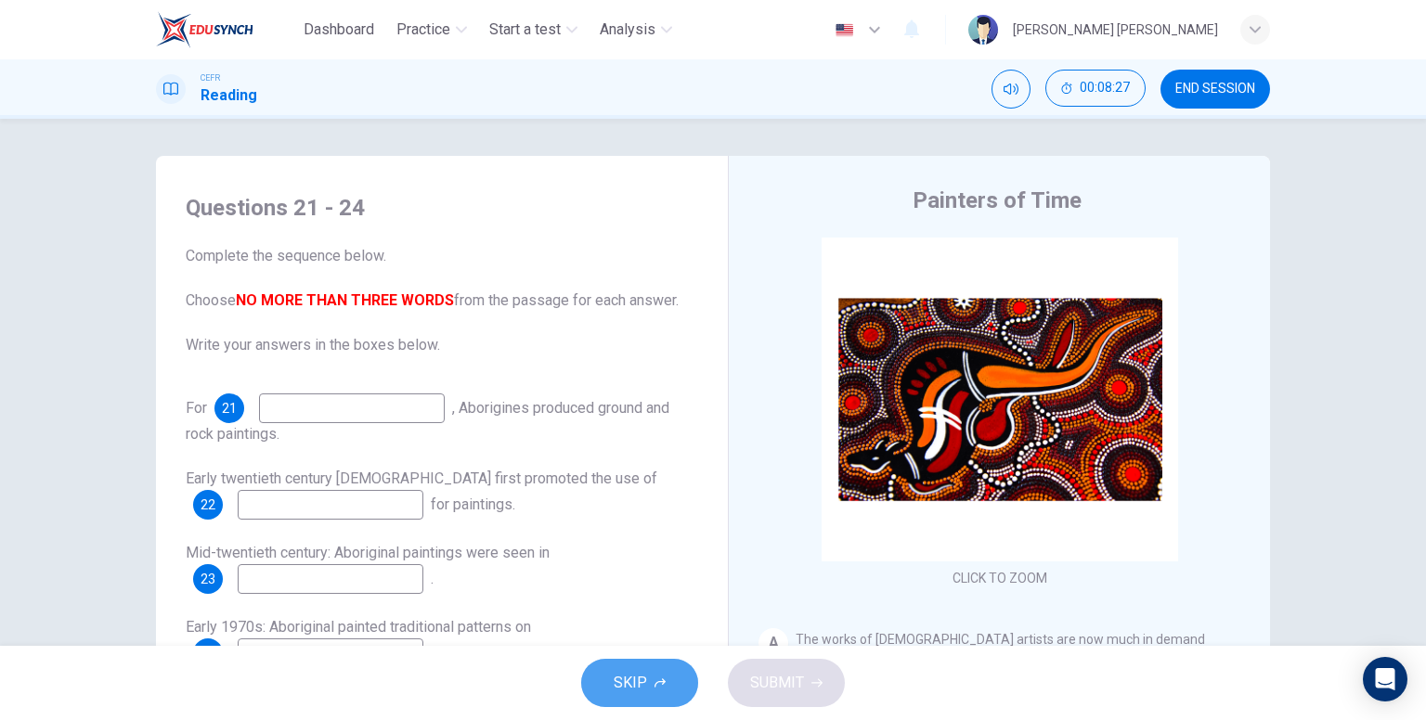
click at [620, 684] on span "SKIP" at bounding box center [630, 683] width 33 height 26
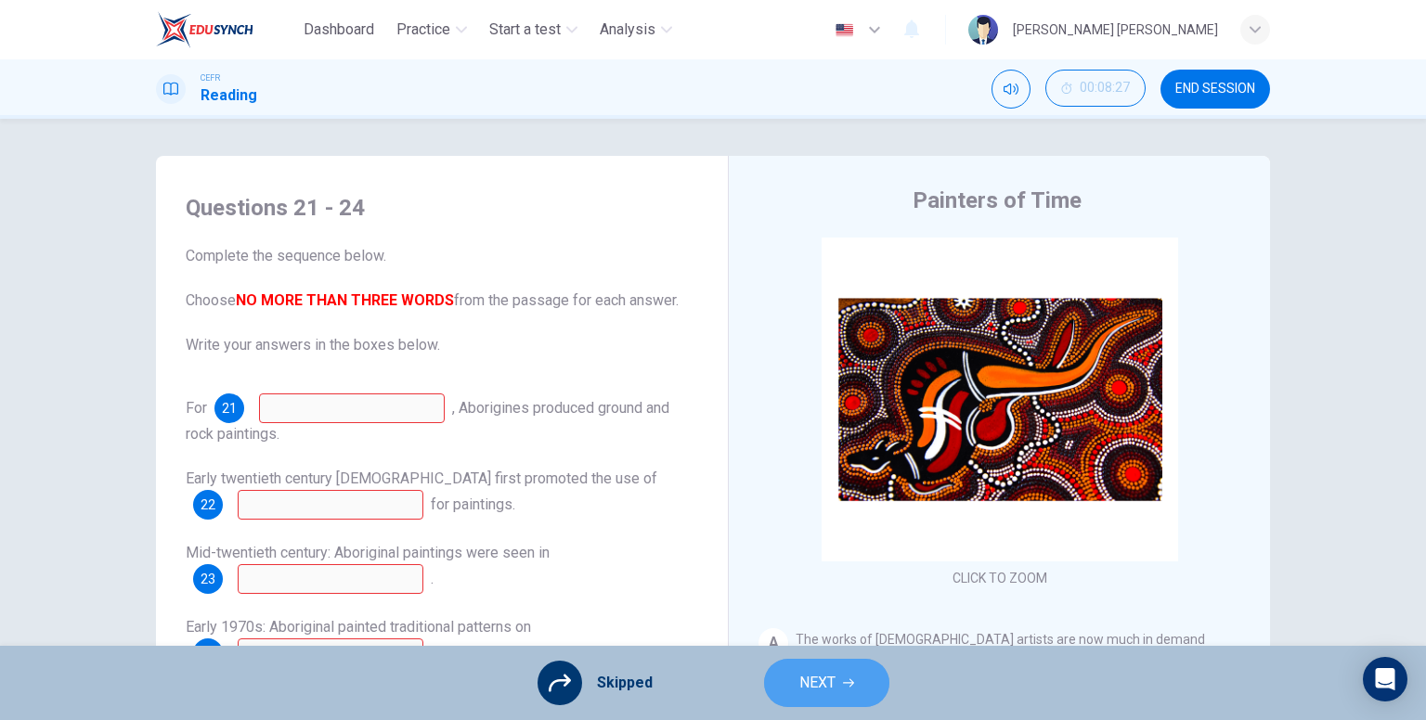
click at [832, 690] on span "NEXT" at bounding box center [817, 683] width 36 height 26
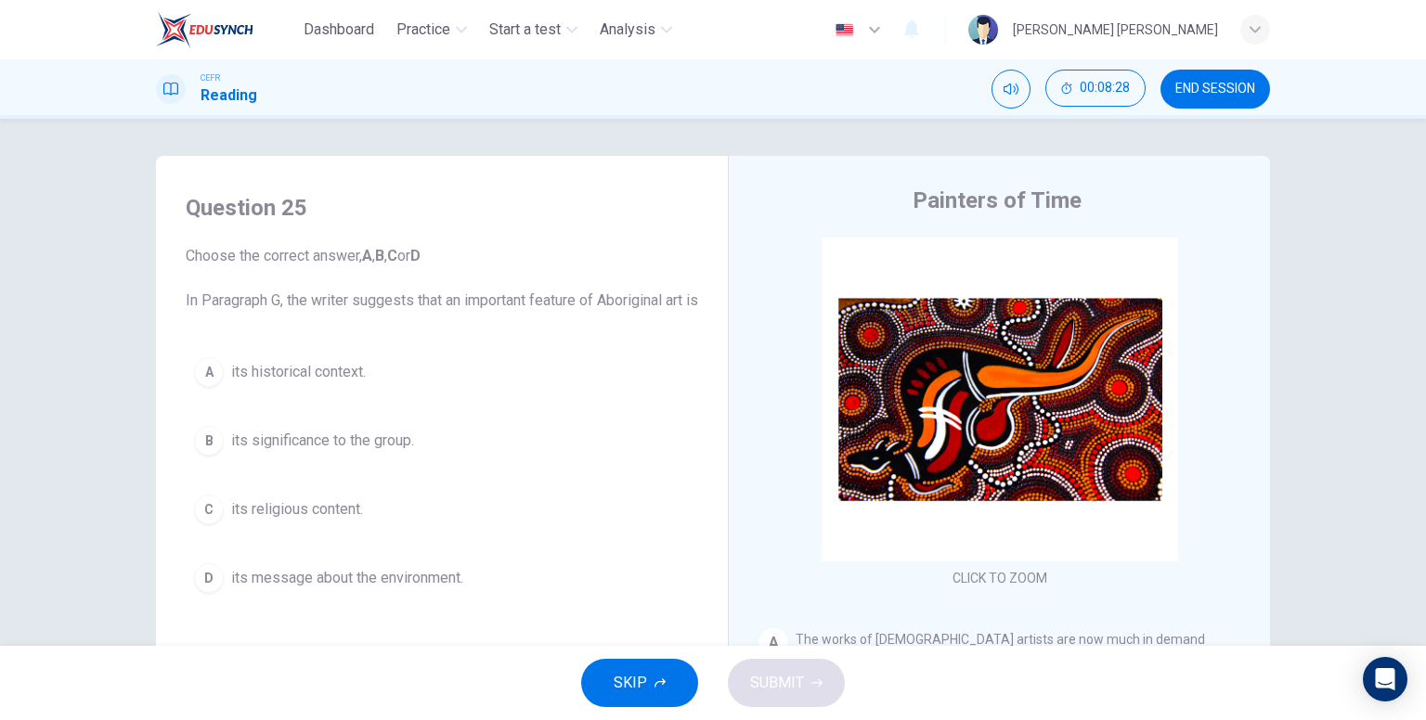
click at [636, 687] on span "SKIP" at bounding box center [630, 683] width 33 height 26
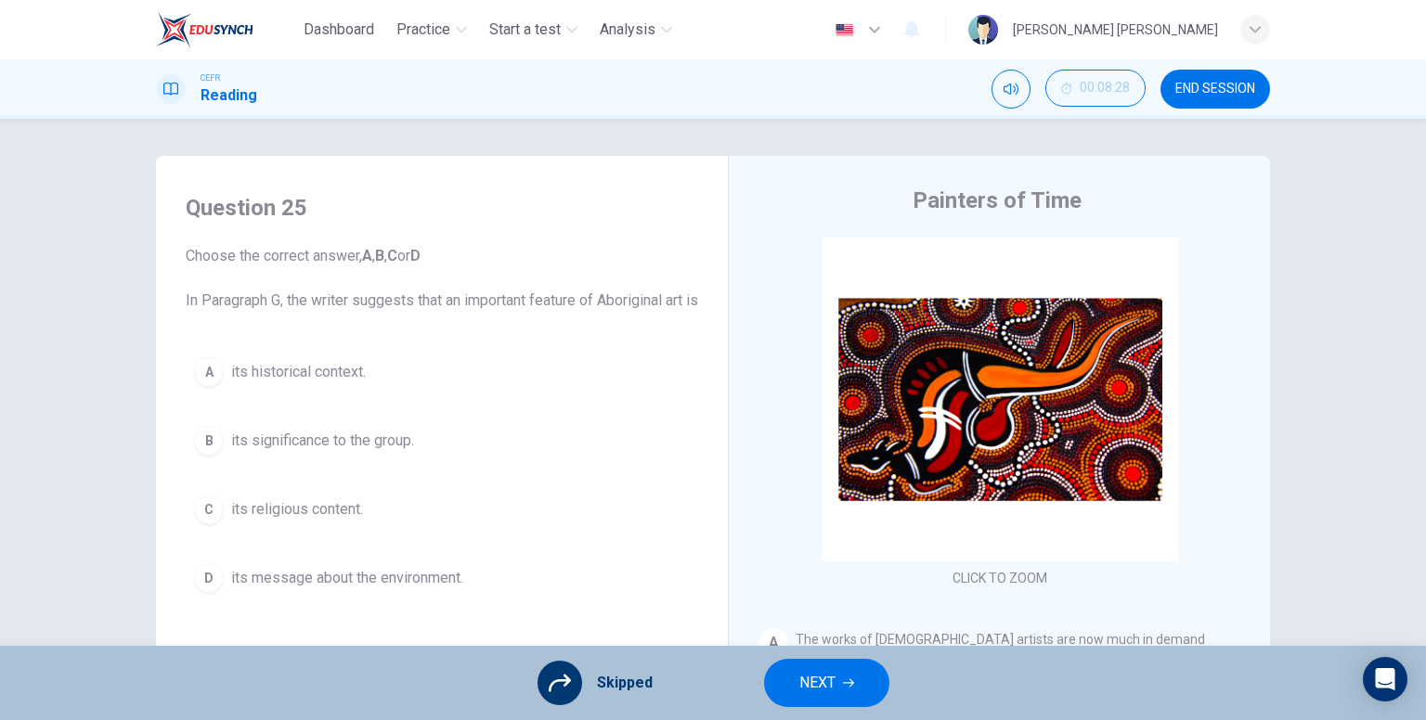
click at [831, 666] on button "NEXT" at bounding box center [826, 683] width 125 height 48
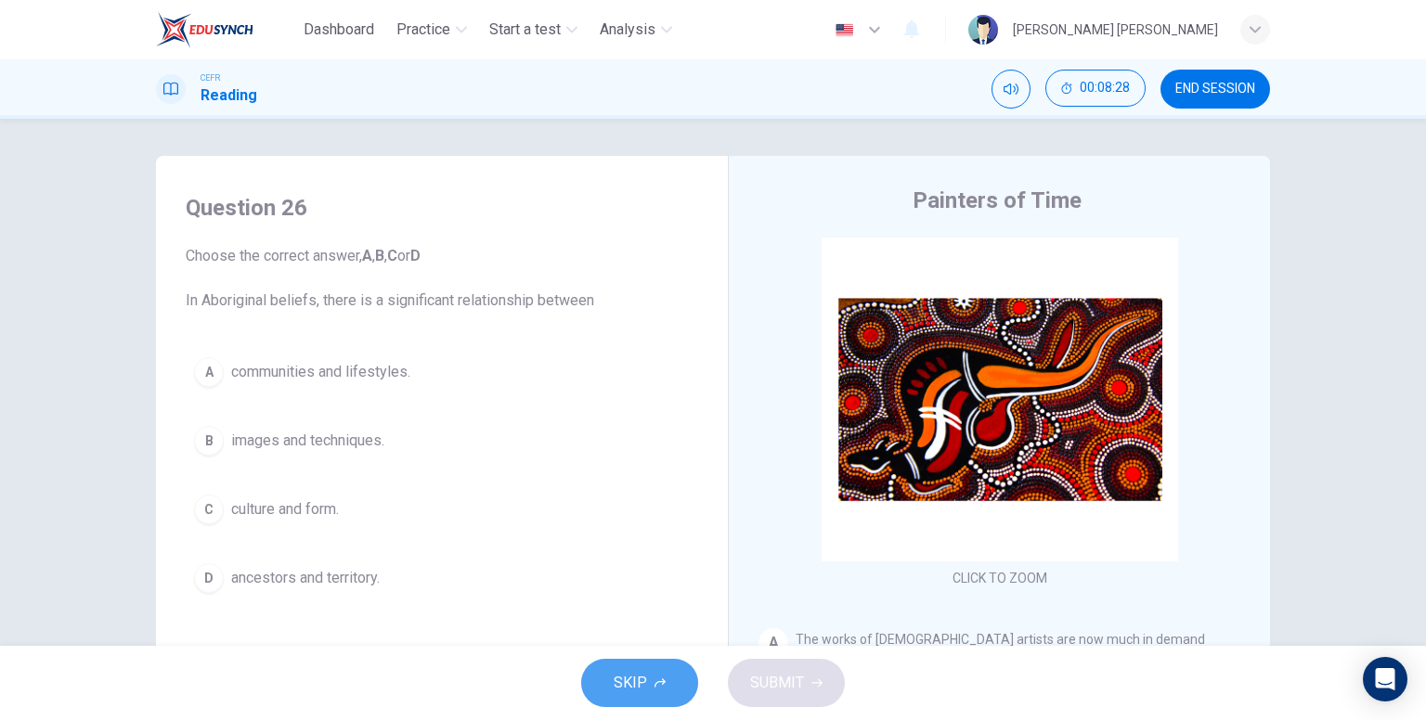
click at [654, 684] on icon "button" at bounding box center [659, 683] width 11 height 11
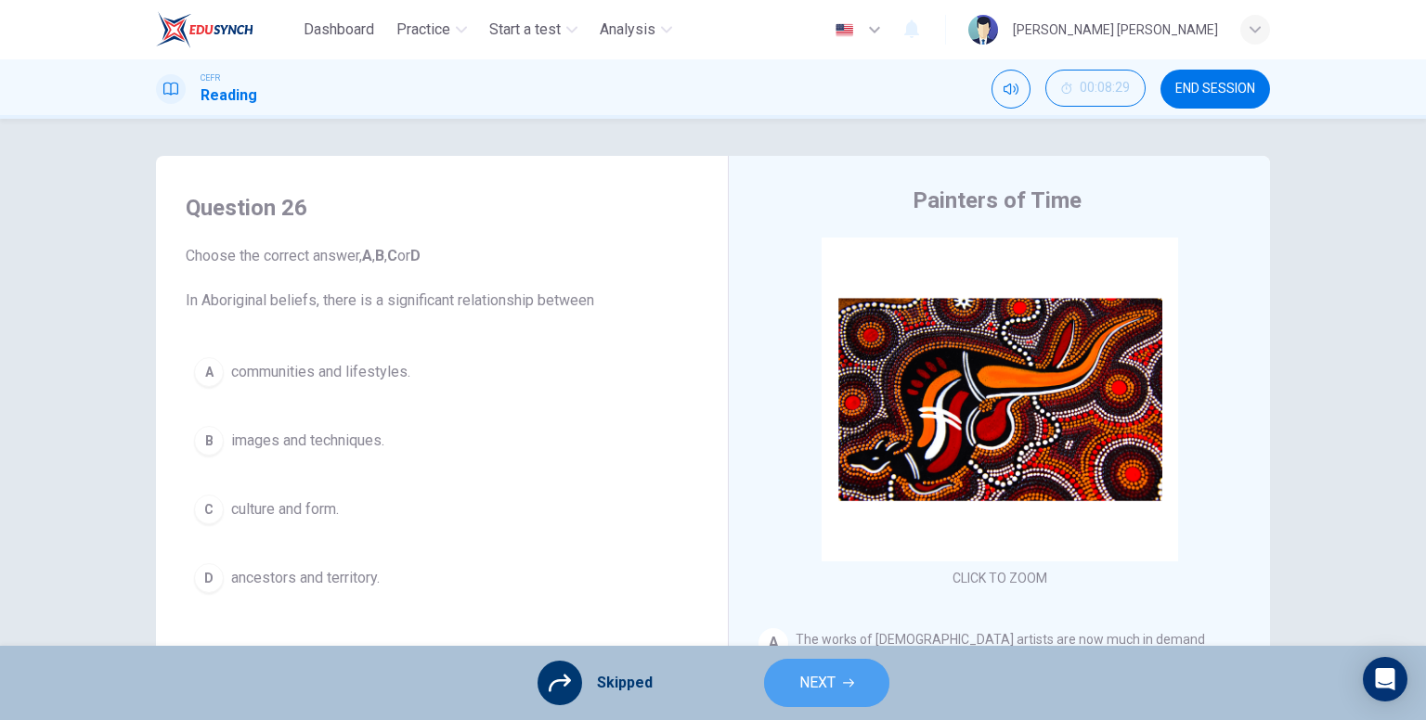
click at [803, 675] on span "NEXT" at bounding box center [817, 683] width 36 height 26
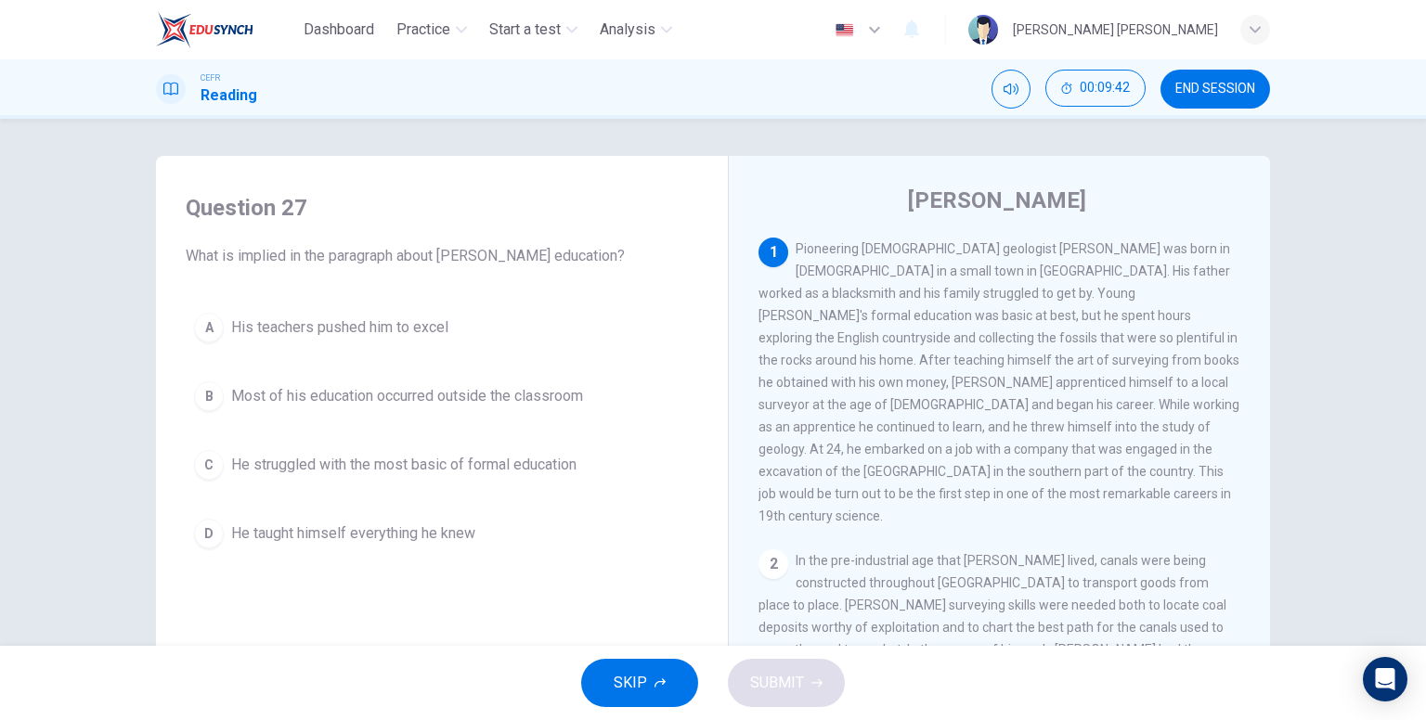
click at [384, 526] on span "He taught himself everything he knew" at bounding box center [353, 534] width 244 height 22
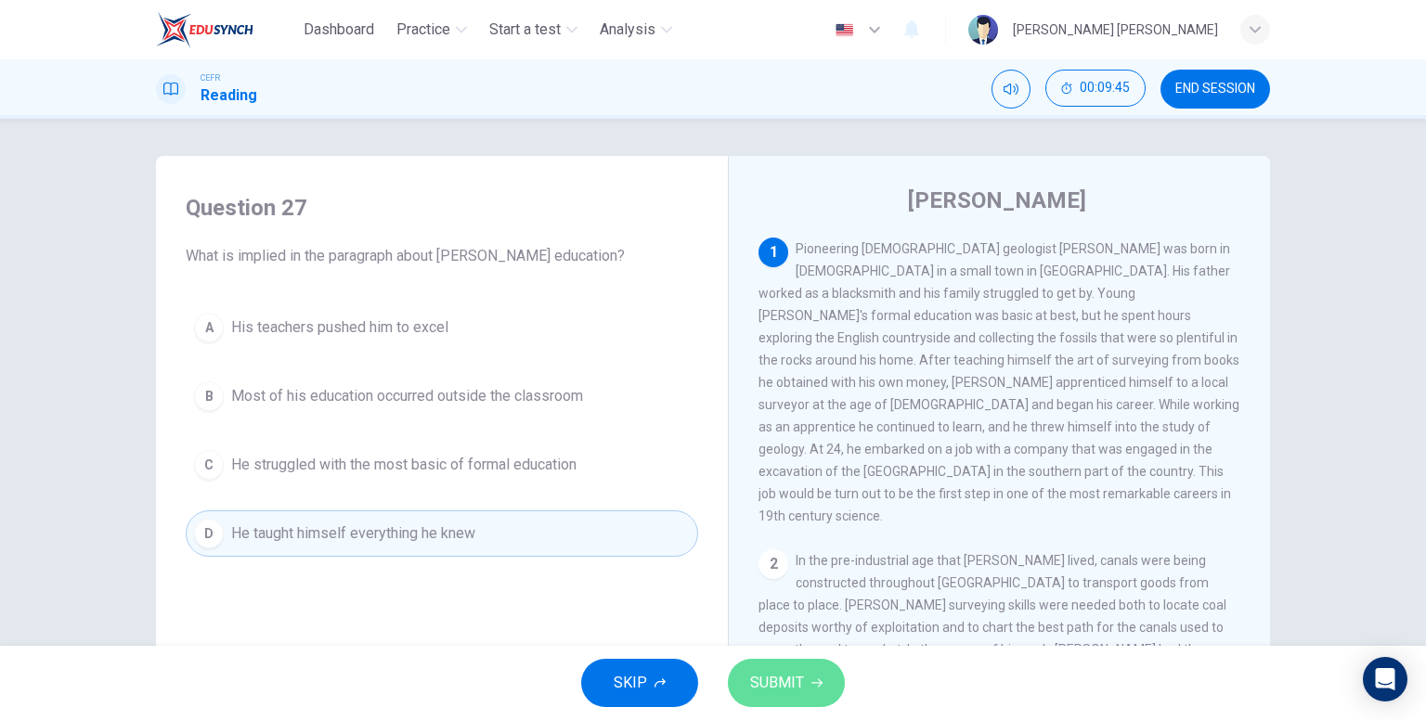
click at [797, 692] on span "SUBMIT" at bounding box center [777, 683] width 54 height 26
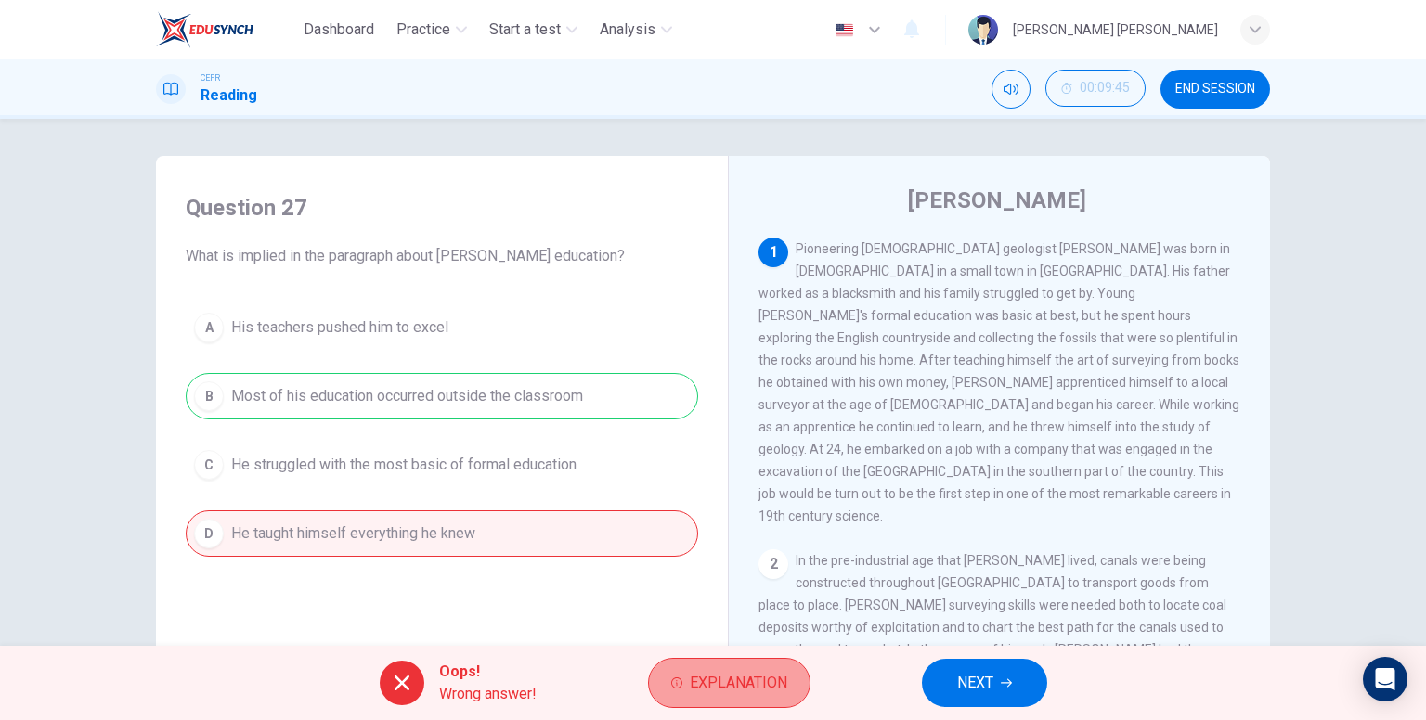
click at [739, 677] on span "Explanation" at bounding box center [738, 683] width 97 height 26
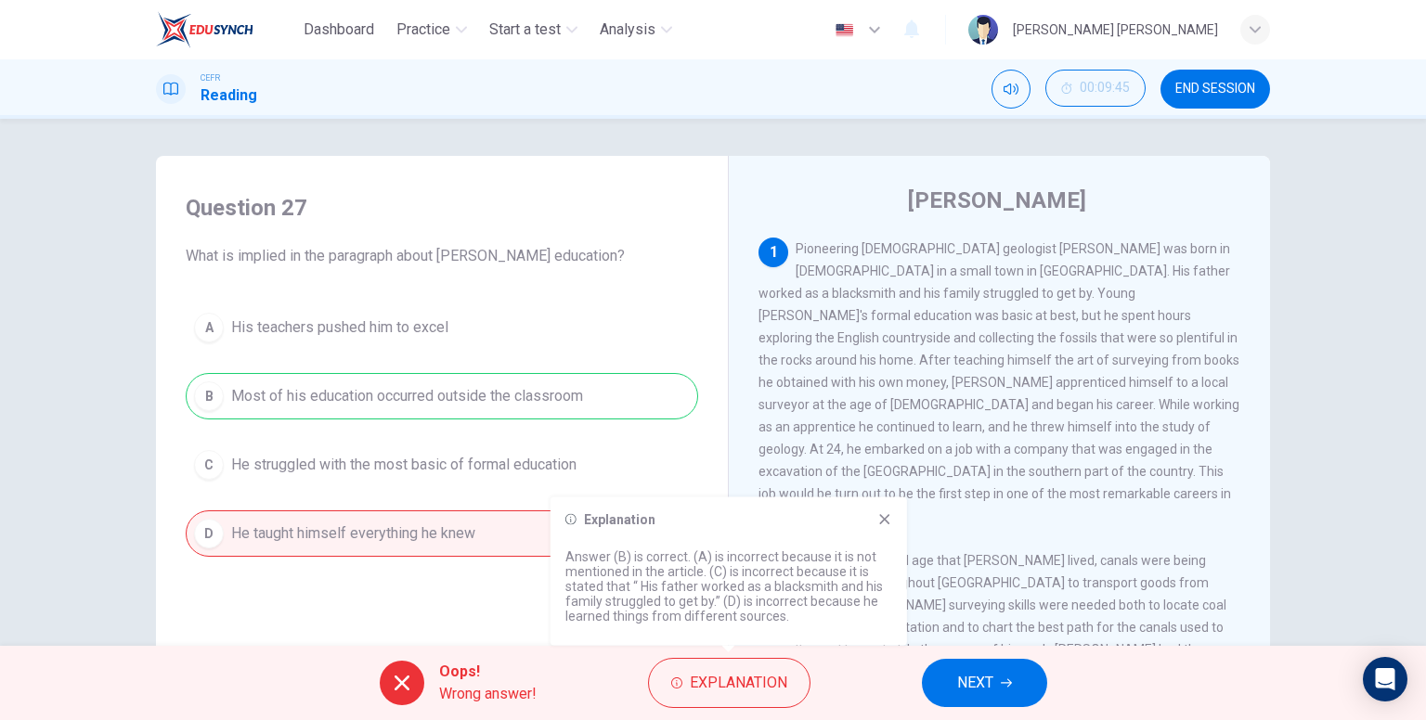
click at [879, 513] on icon at bounding box center [884, 519] width 15 height 15
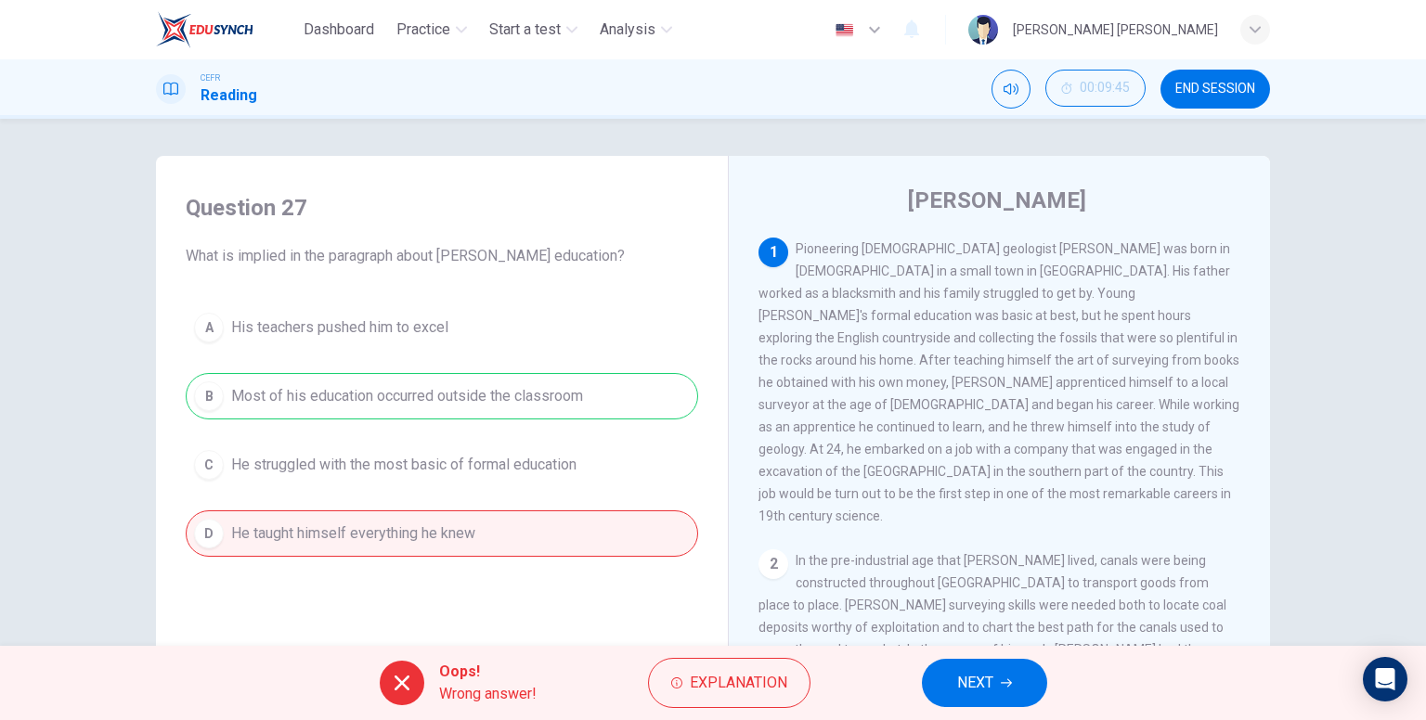
click at [997, 682] on button "NEXT" at bounding box center [984, 683] width 125 height 48
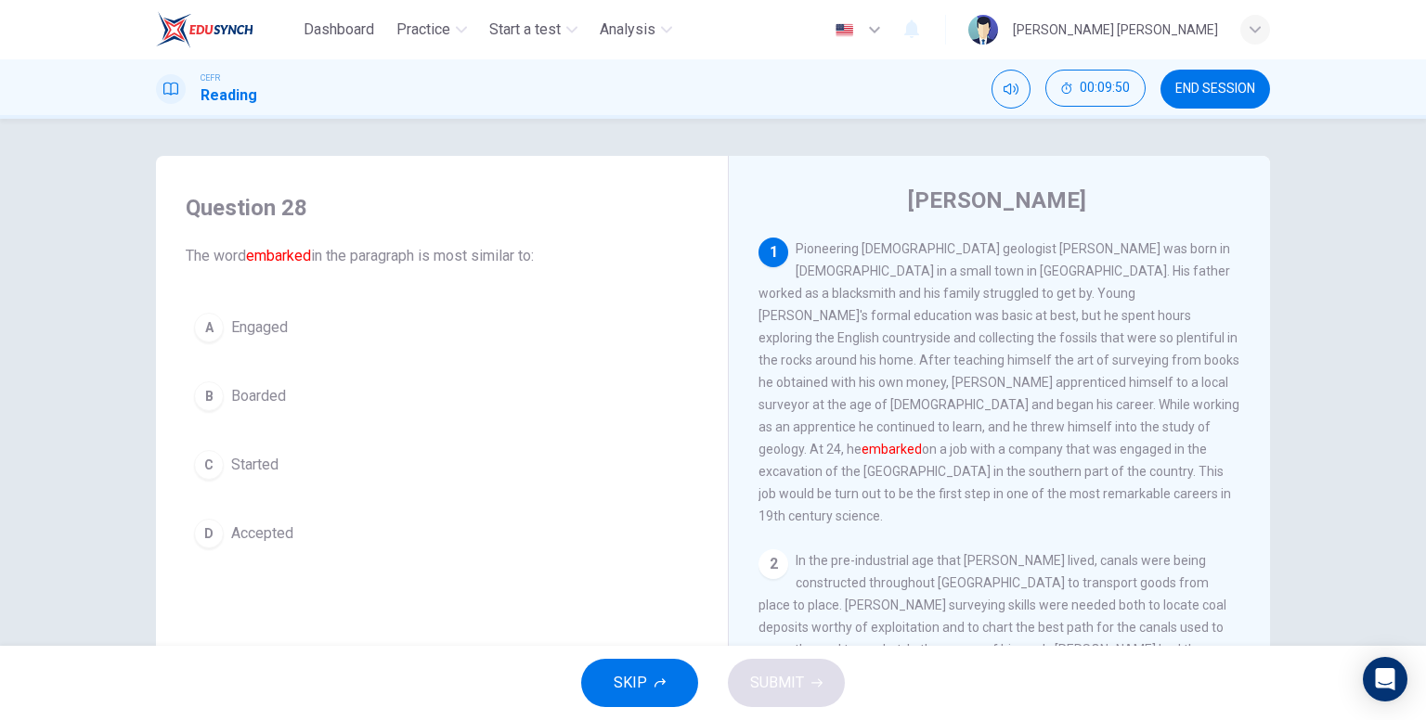
click at [272, 454] on span "Started" at bounding box center [254, 465] width 47 height 22
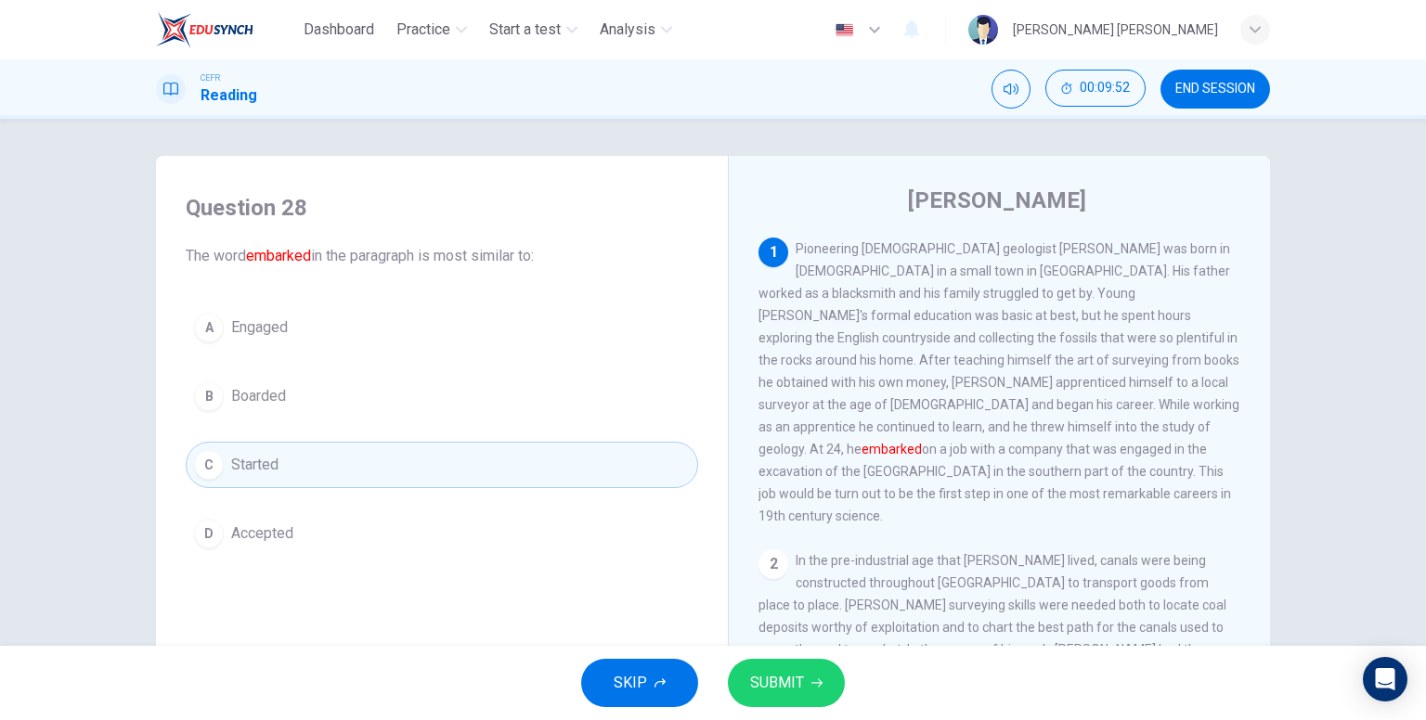
click at [817, 666] on button "SUBMIT" at bounding box center [786, 683] width 117 height 48
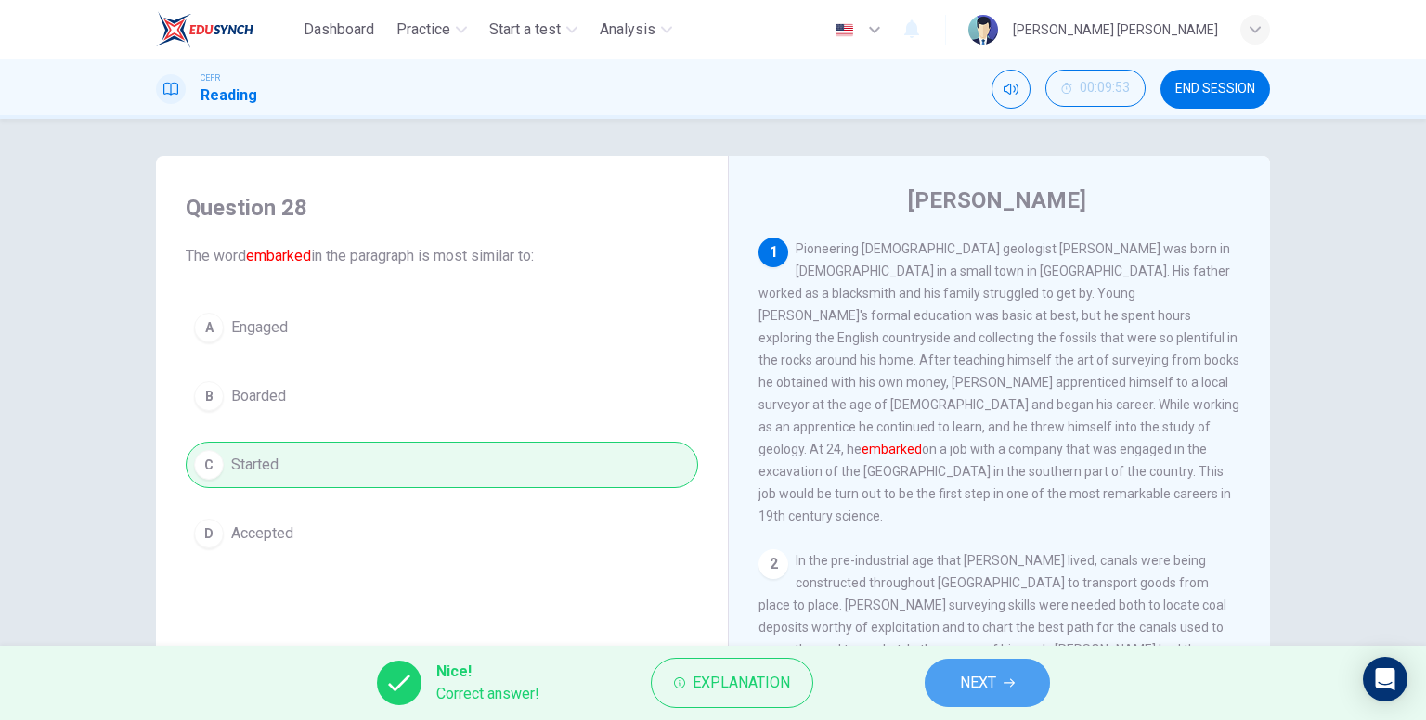
click at [995, 685] on span "NEXT" at bounding box center [978, 683] width 36 height 26
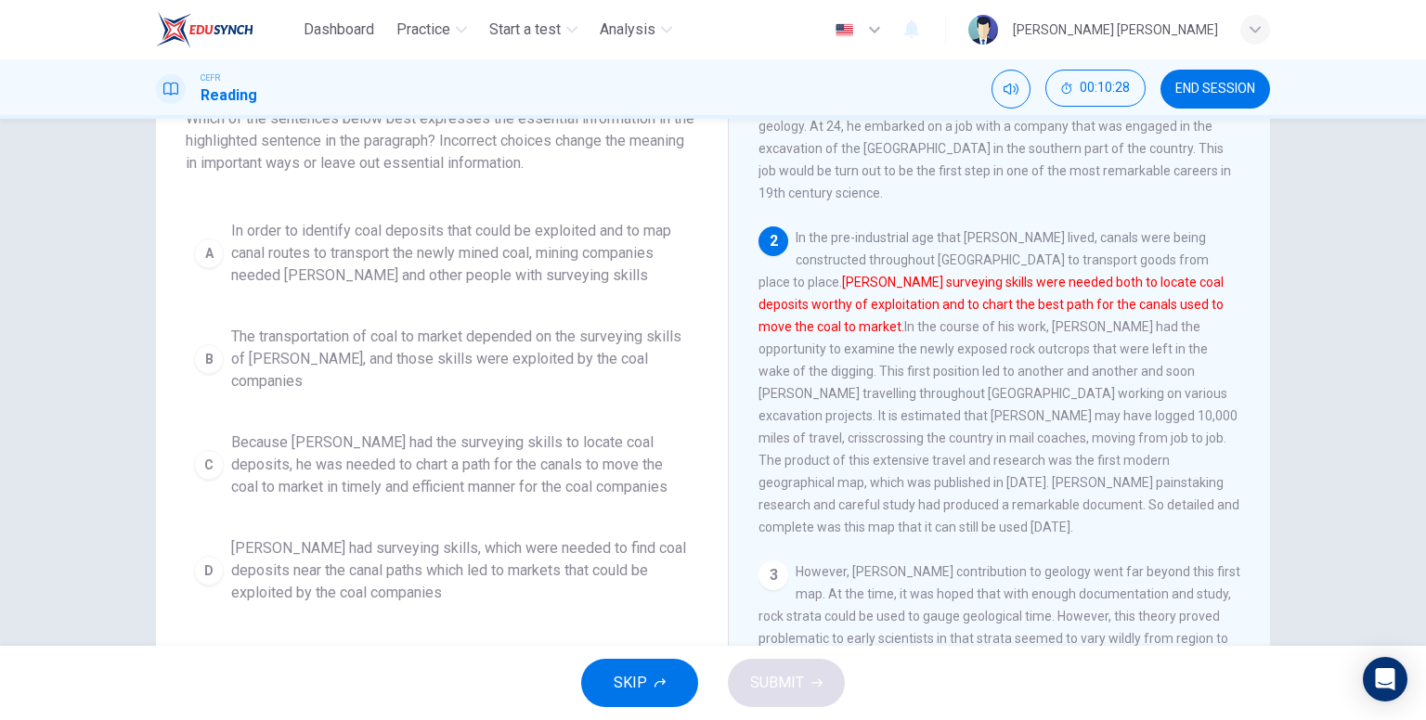
scroll to position [93, 0]
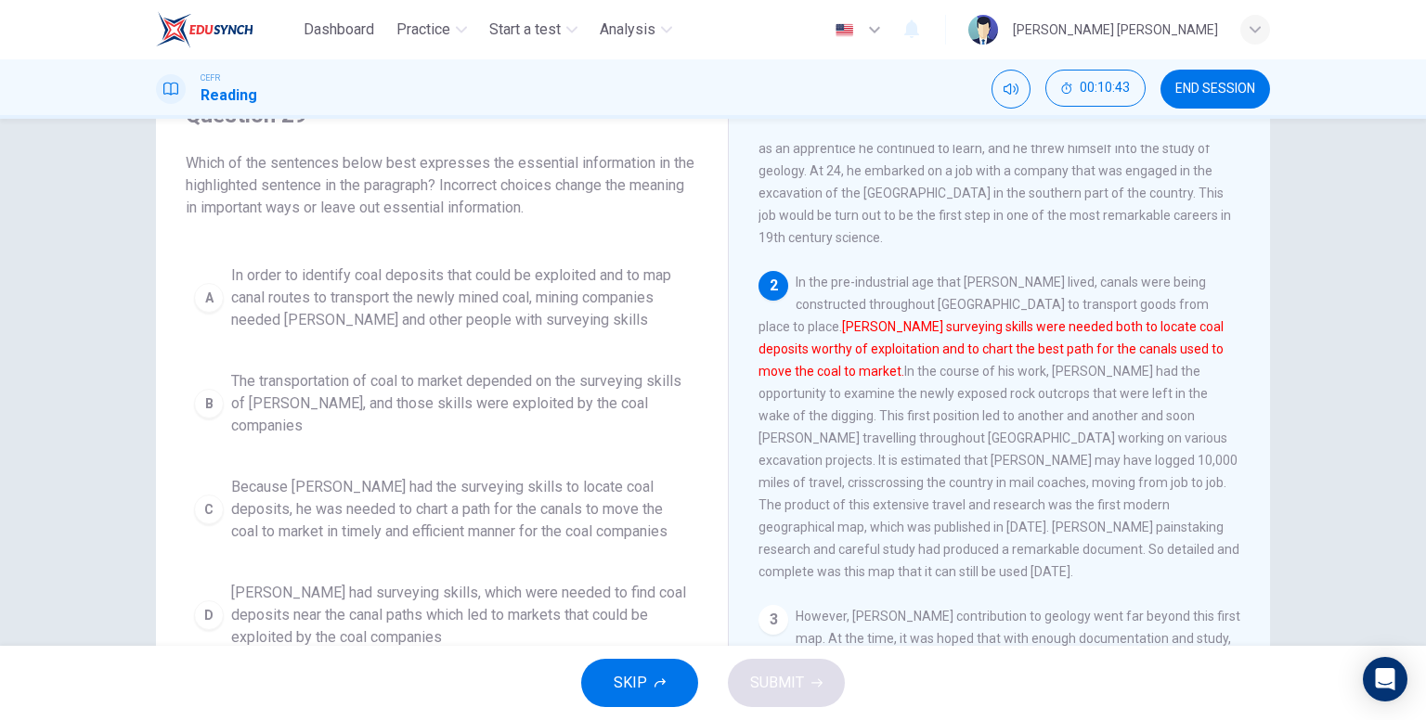
click at [486, 491] on span "Because [PERSON_NAME] had the surveying skills to locate coal deposits, he was …" at bounding box center [460, 509] width 459 height 67
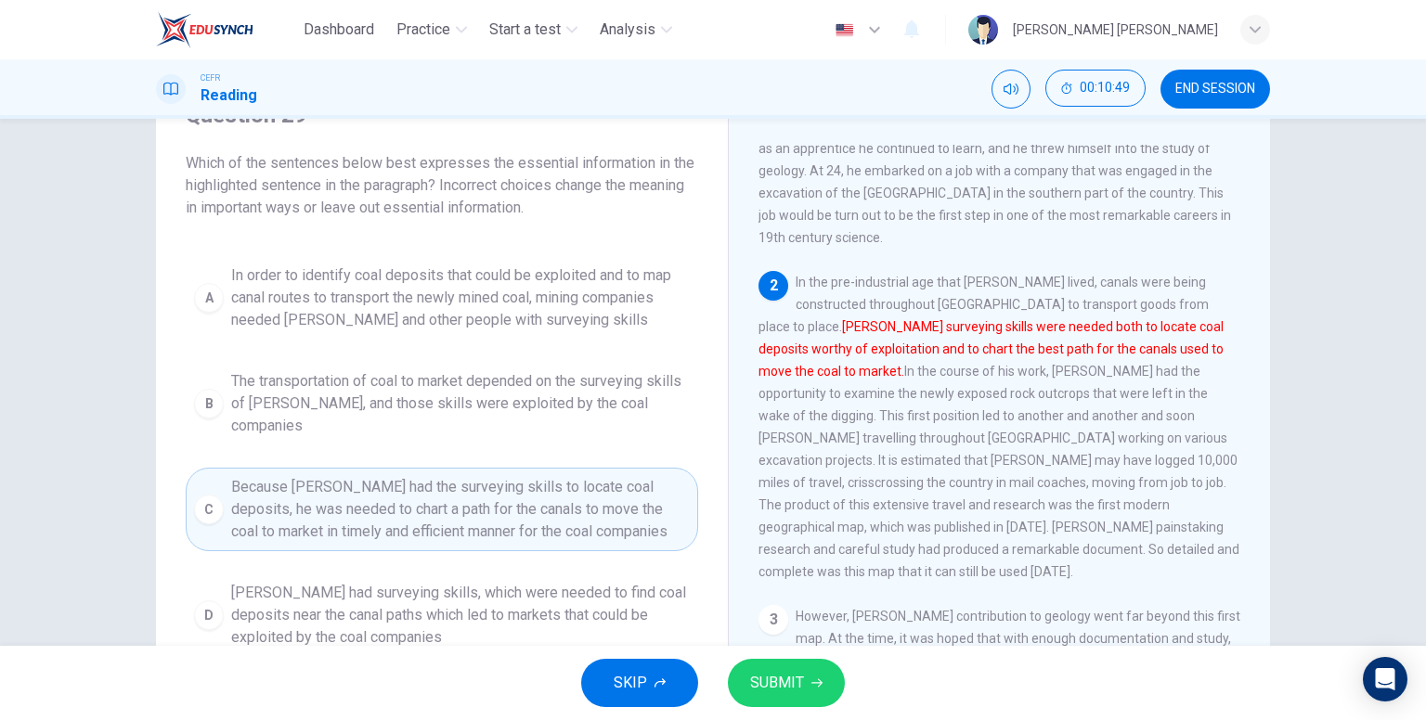
click at [828, 674] on button "SUBMIT" at bounding box center [786, 683] width 117 height 48
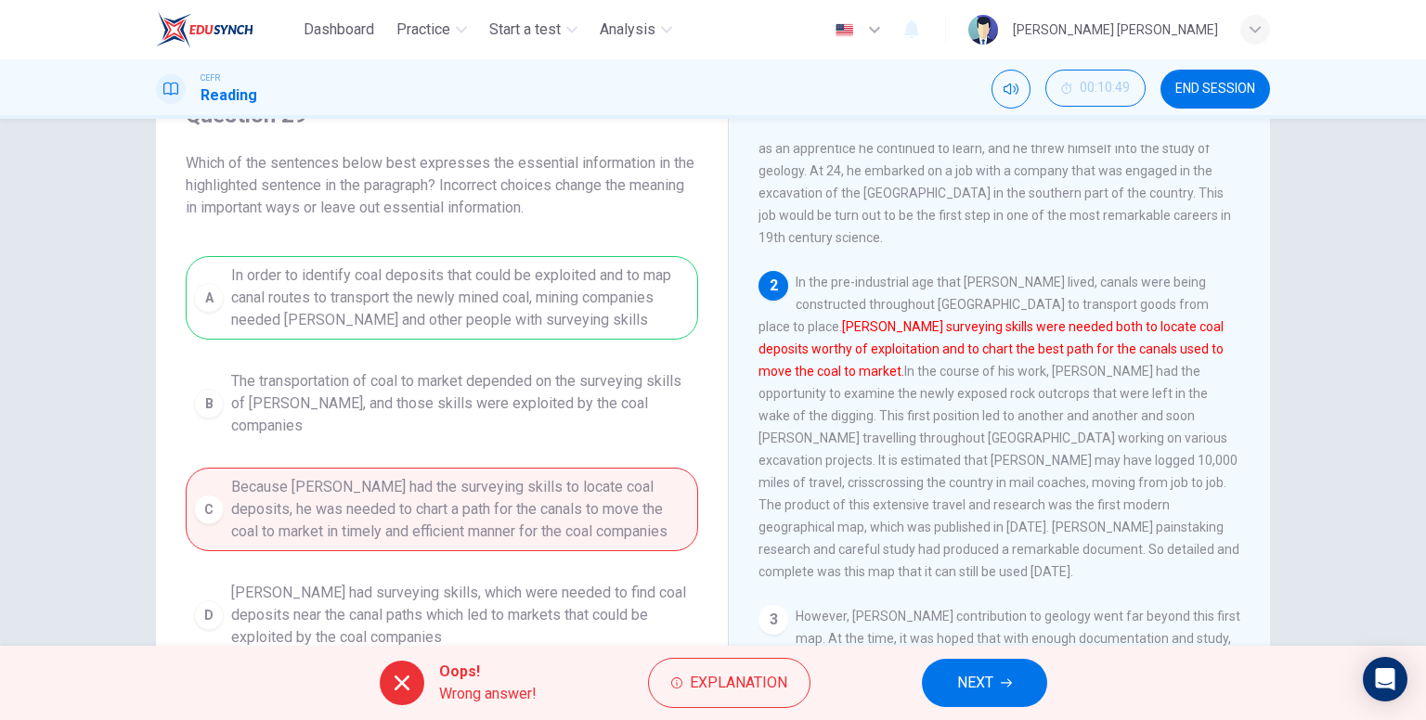
click at [1003, 679] on icon "button" at bounding box center [1006, 683] width 11 height 11
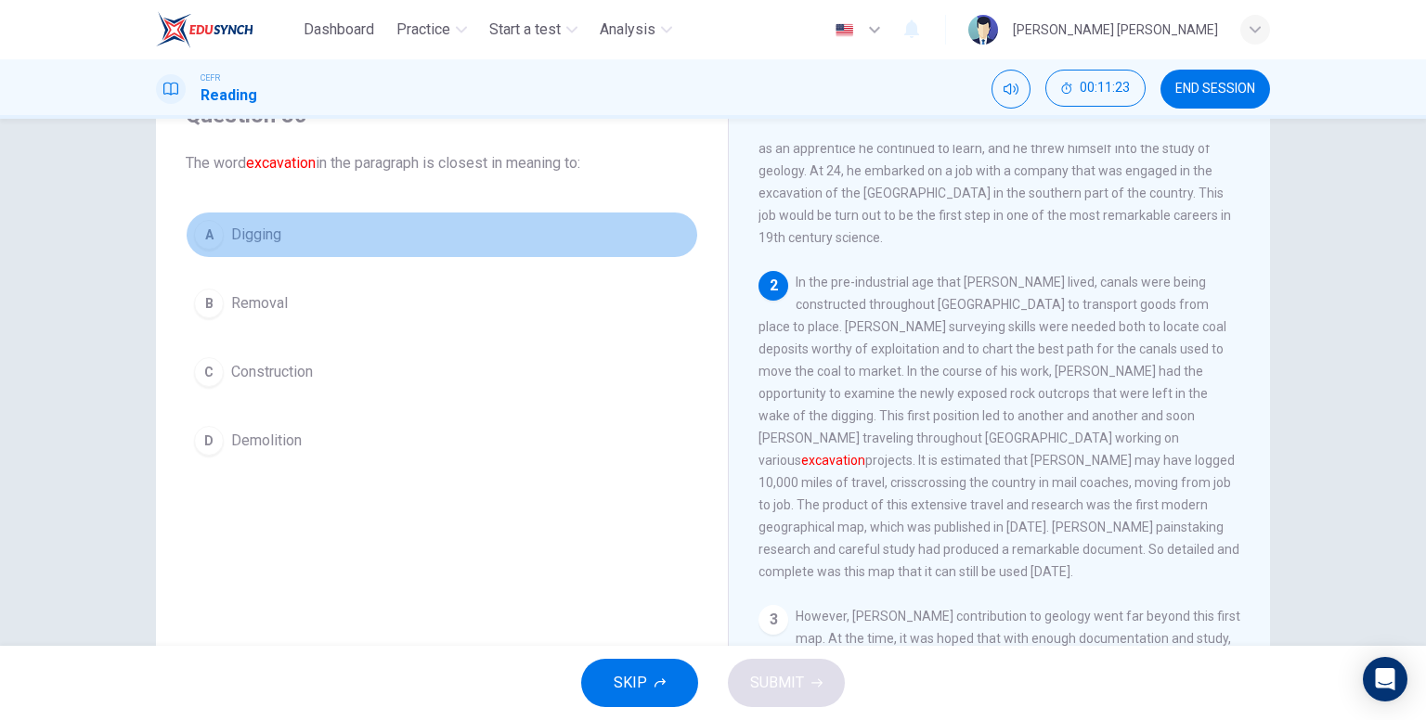
click at [267, 238] on span "Digging" at bounding box center [256, 235] width 50 height 22
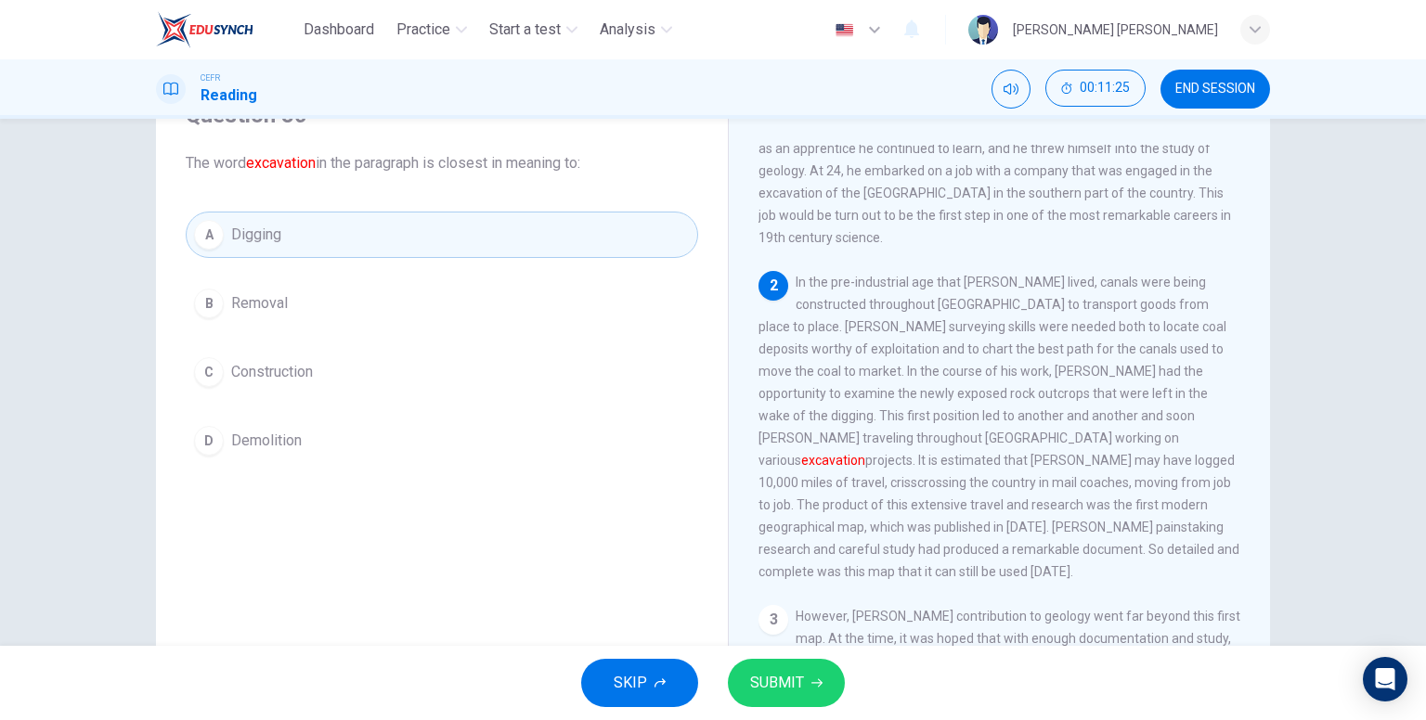
click at [826, 673] on button "SUBMIT" at bounding box center [786, 683] width 117 height 48
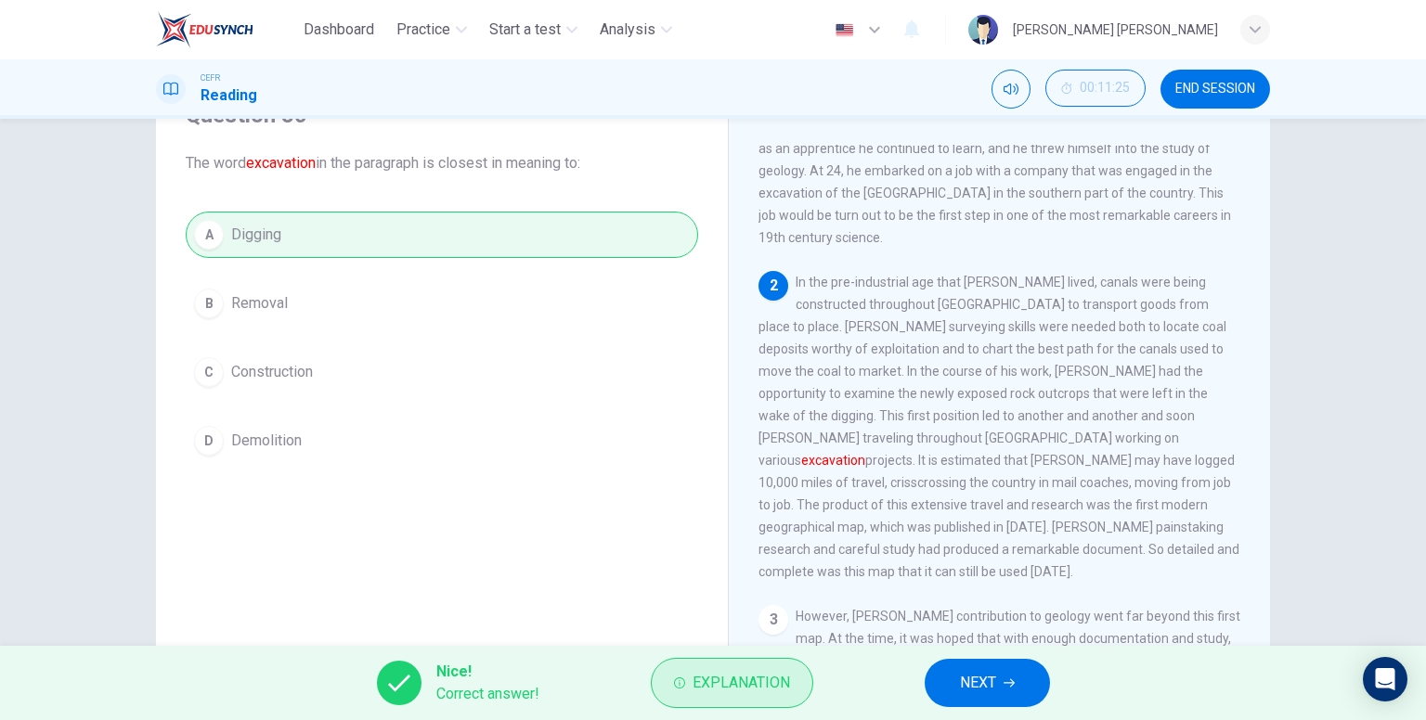
click at [728, 677] on span "Explanation" at bounding box center [741, 683] width 97 height 26
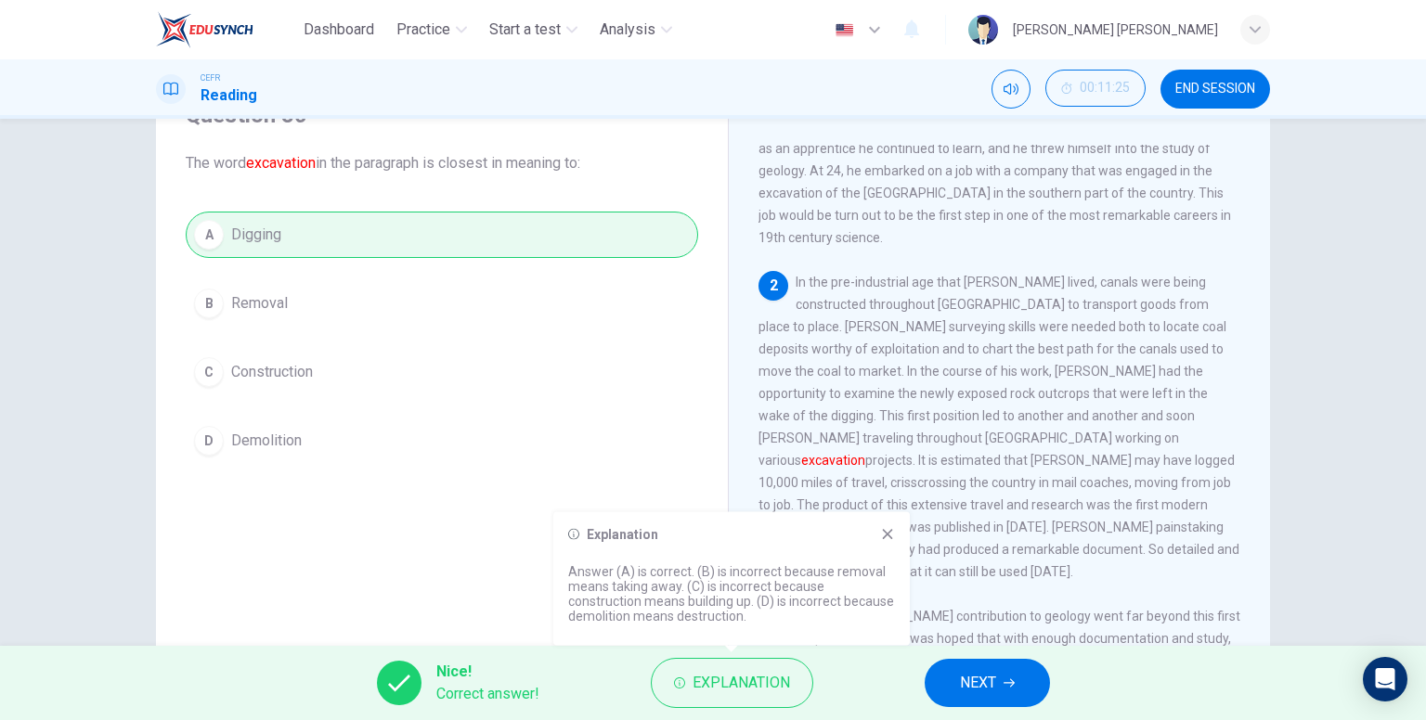
click at [998, 679] on button "NEXT" at bounding box center [987, 683] width 125 height 48
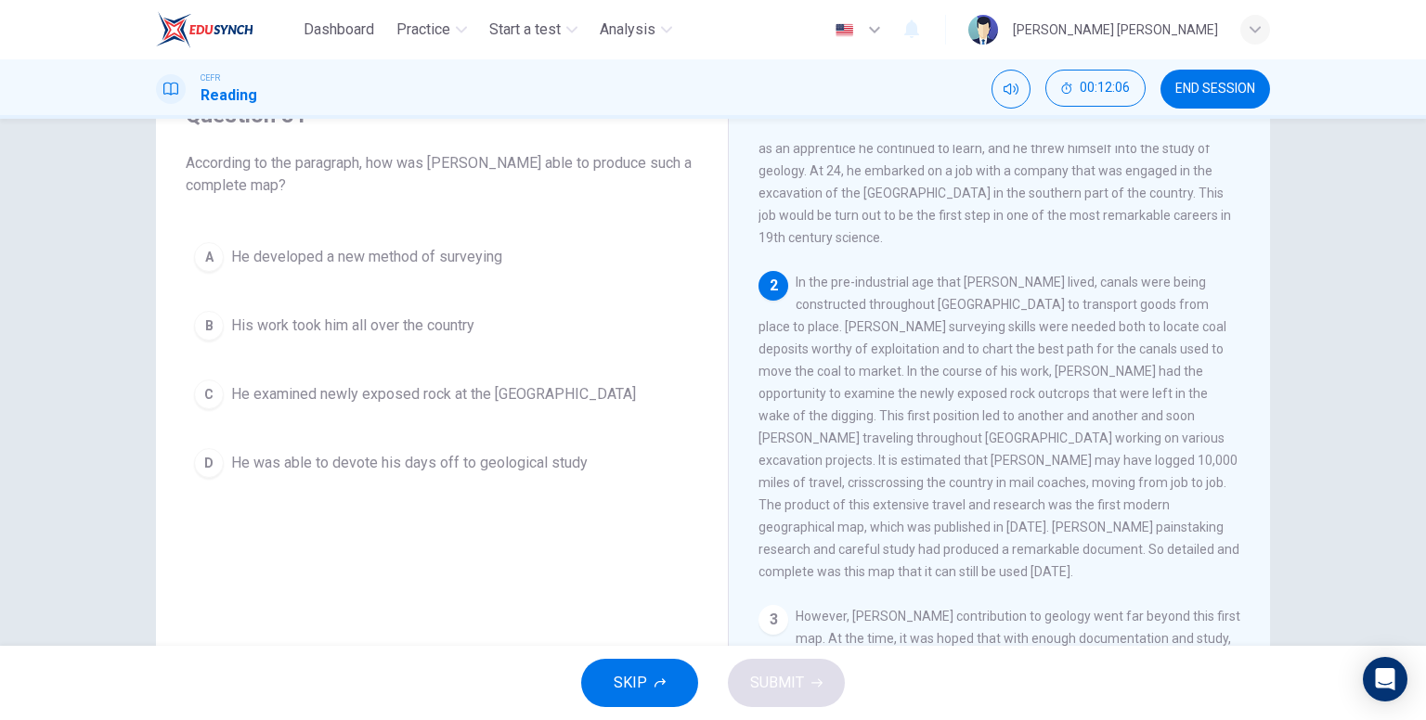
click at [401, 330] on span "His work took him all over the country" at bounding box center [352, 326] width 243 height 22
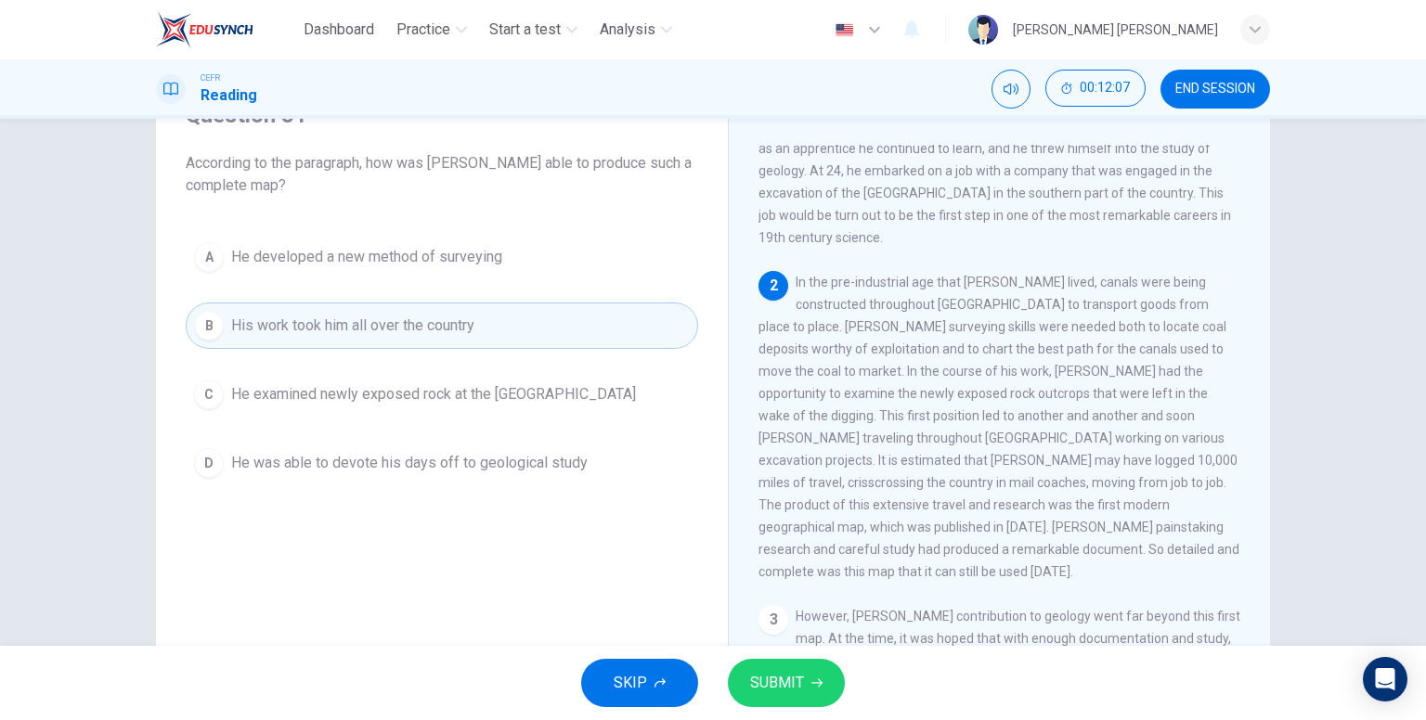
click at [769, 673] on span "SUBMIT" at bounding box center [777, 683] width 54 height 26
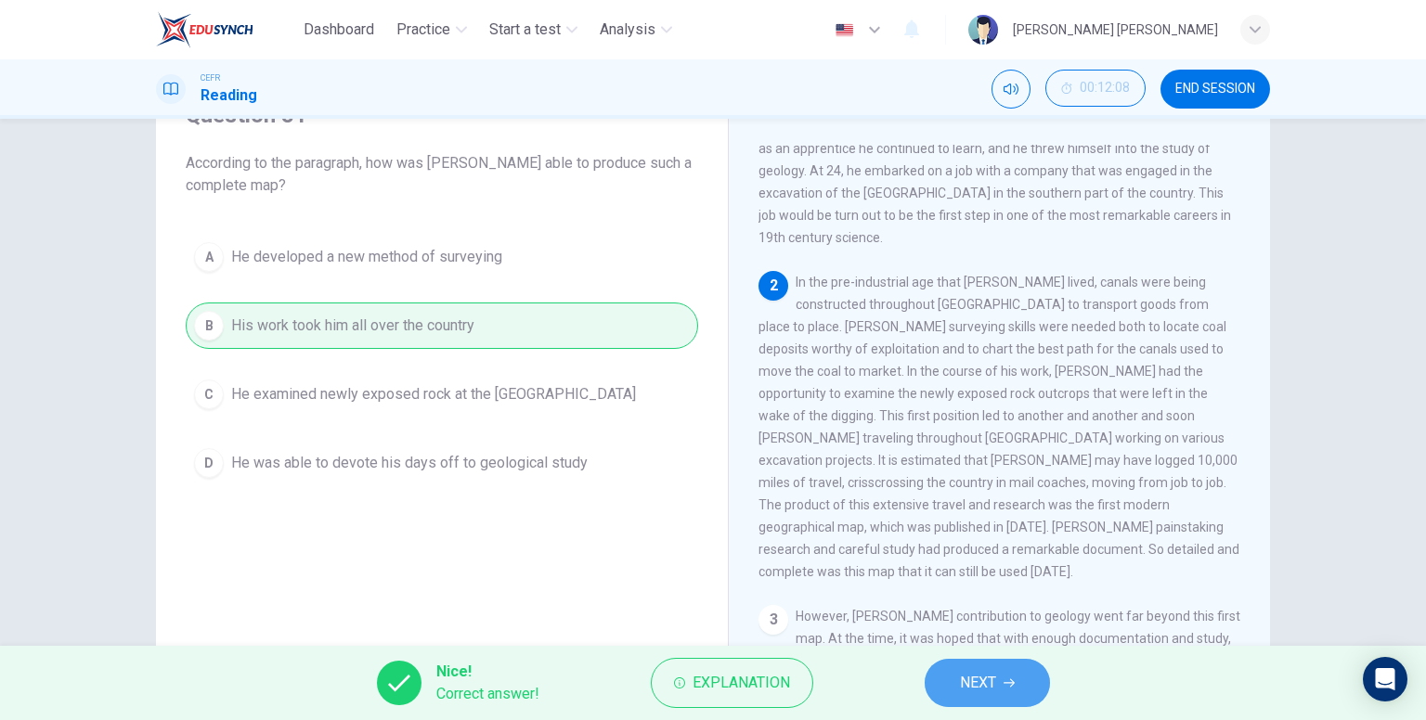
click at [1024, 690] on button "NEXT" at bounding box center [987, 683] width 125 height 48
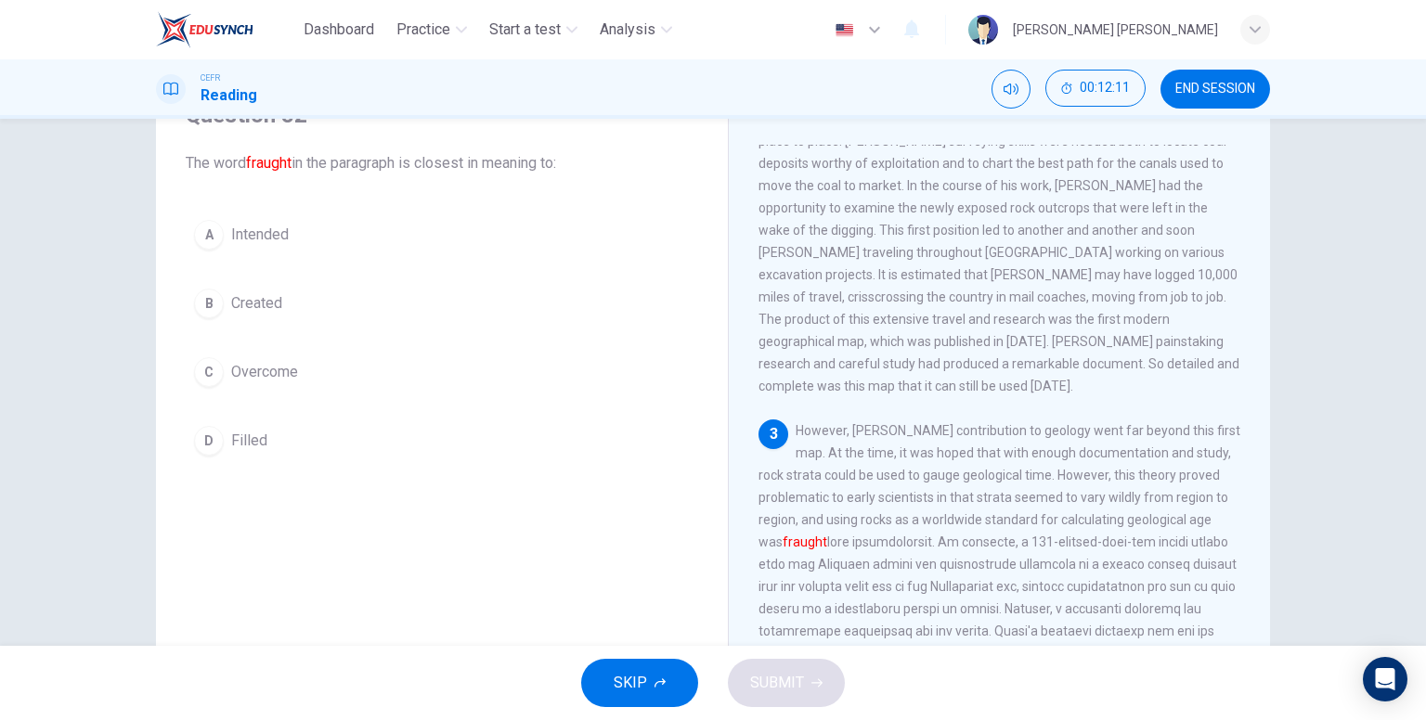
scroll to position [464, 0]
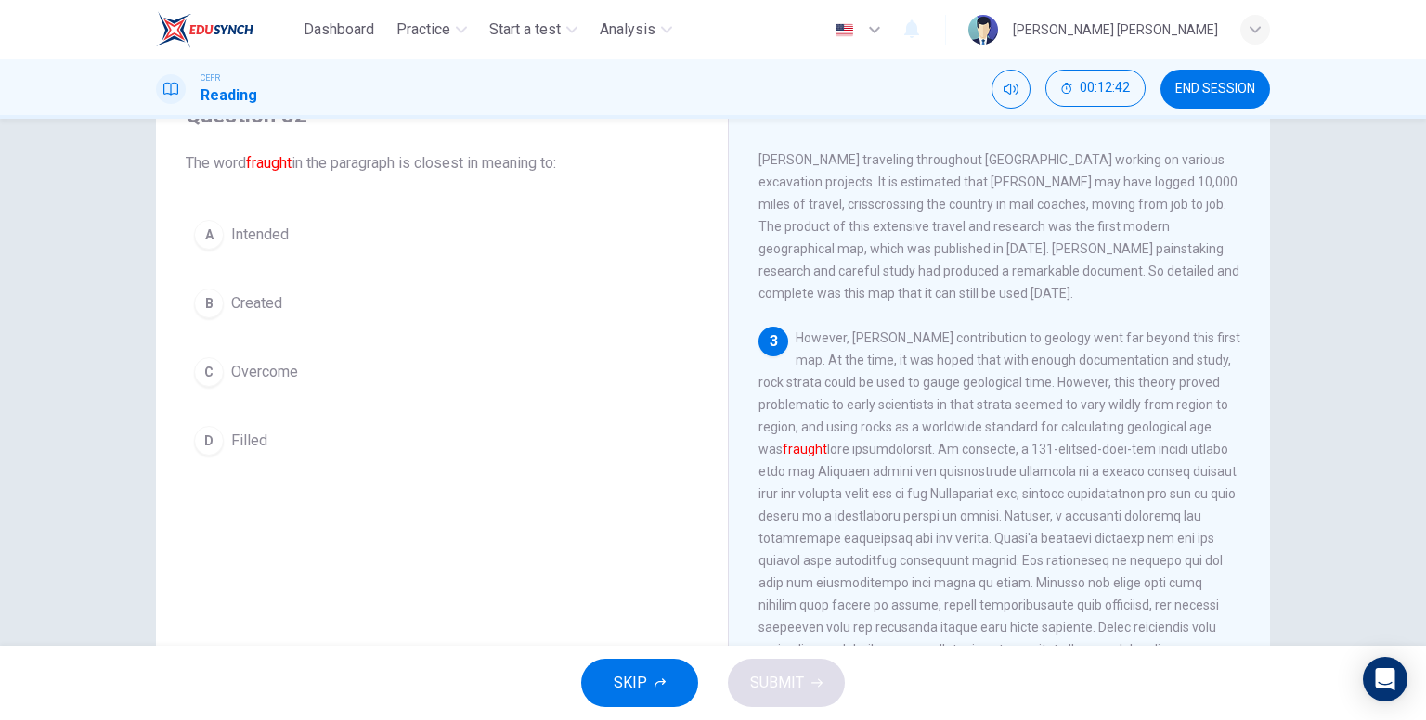
click at [252, 443] on span "Filled" at bounding box center [249, 441] width 36 height 22
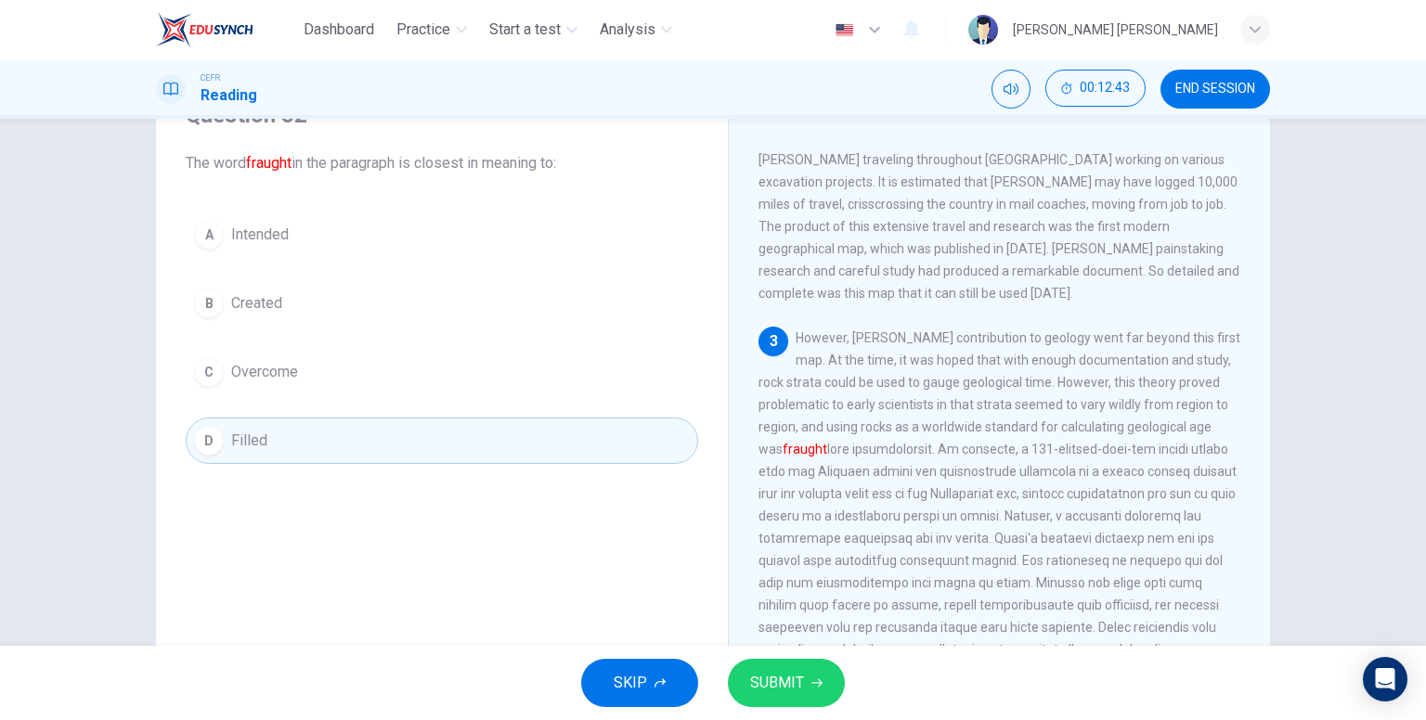
click at [772, 675] on span "SUBMIT" at bounding box center [777, 683] width 54 height 26
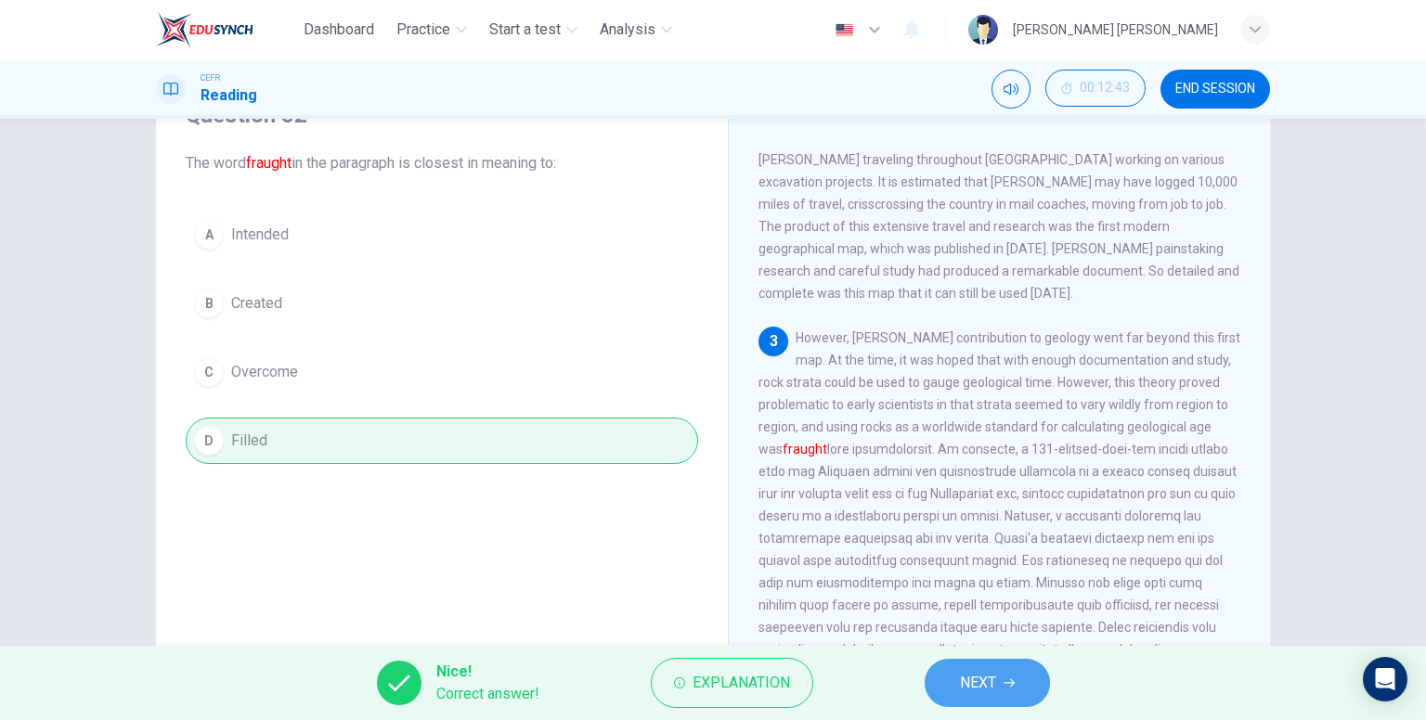
click at [983, 692] on span "NEXT" at bounding box center [978, 683] width 36 height 26
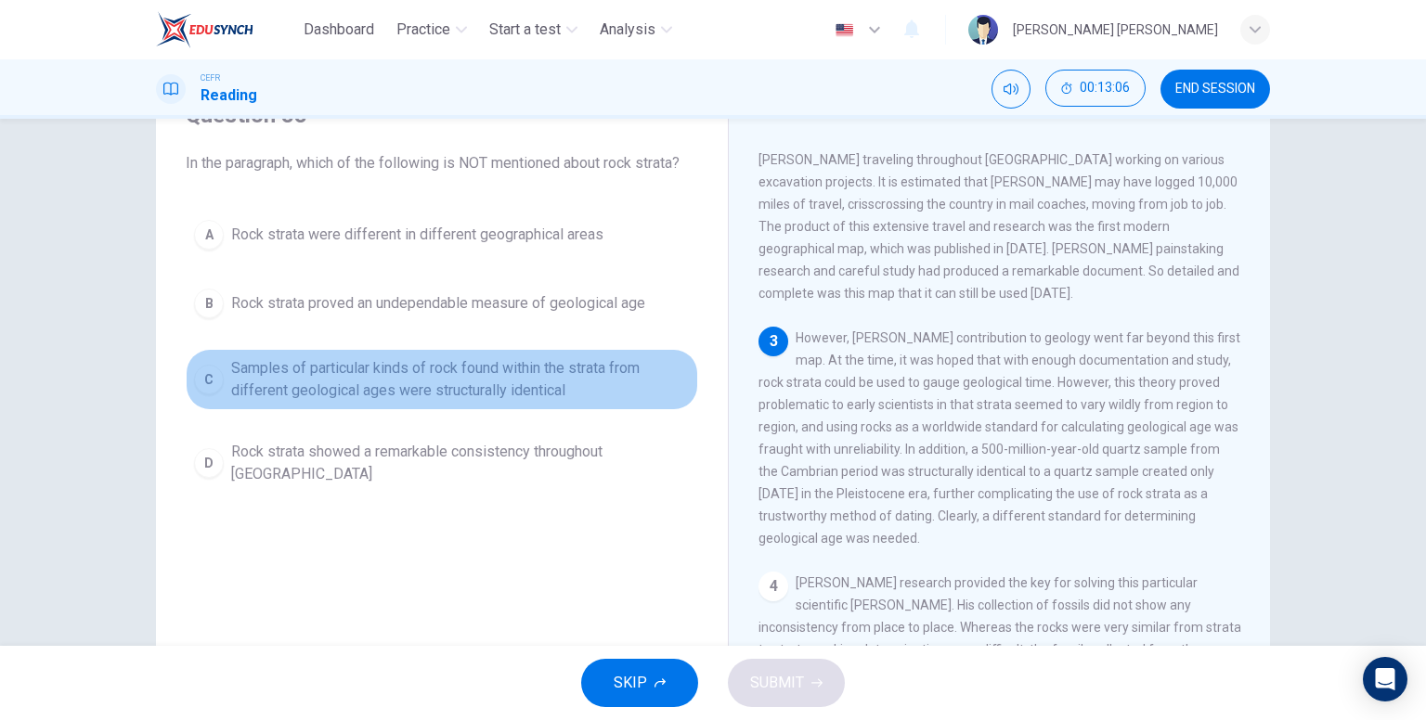
click at [608, 385] on span "Samples of particular kinds of rock found within the strata from different geol…" at bounding box center [460, 379] width 459 height 45
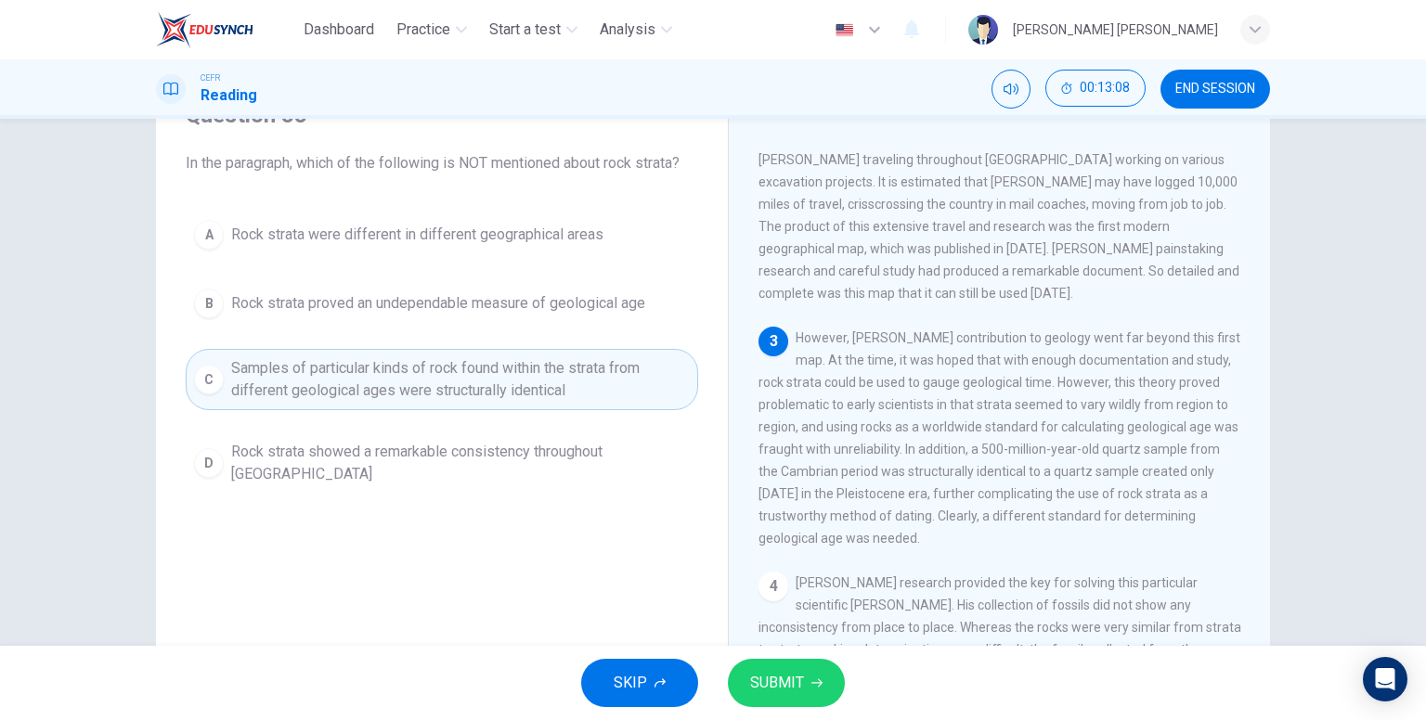
click at [812, 673] on button "SUBMIT" at bounding box center [786, 683] width 117 height 48
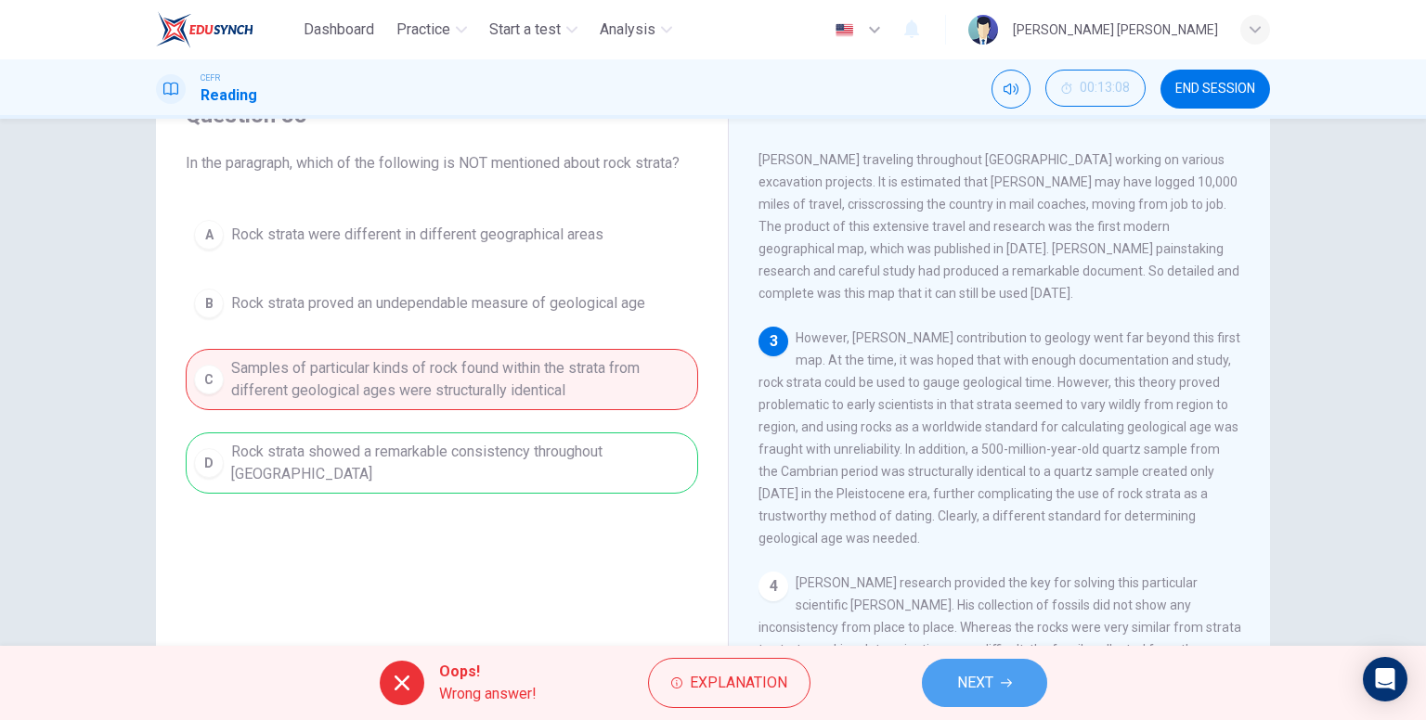
click at [1014, 680] on button "NEXT" at bounding box center [984, 683] width 125 height 48
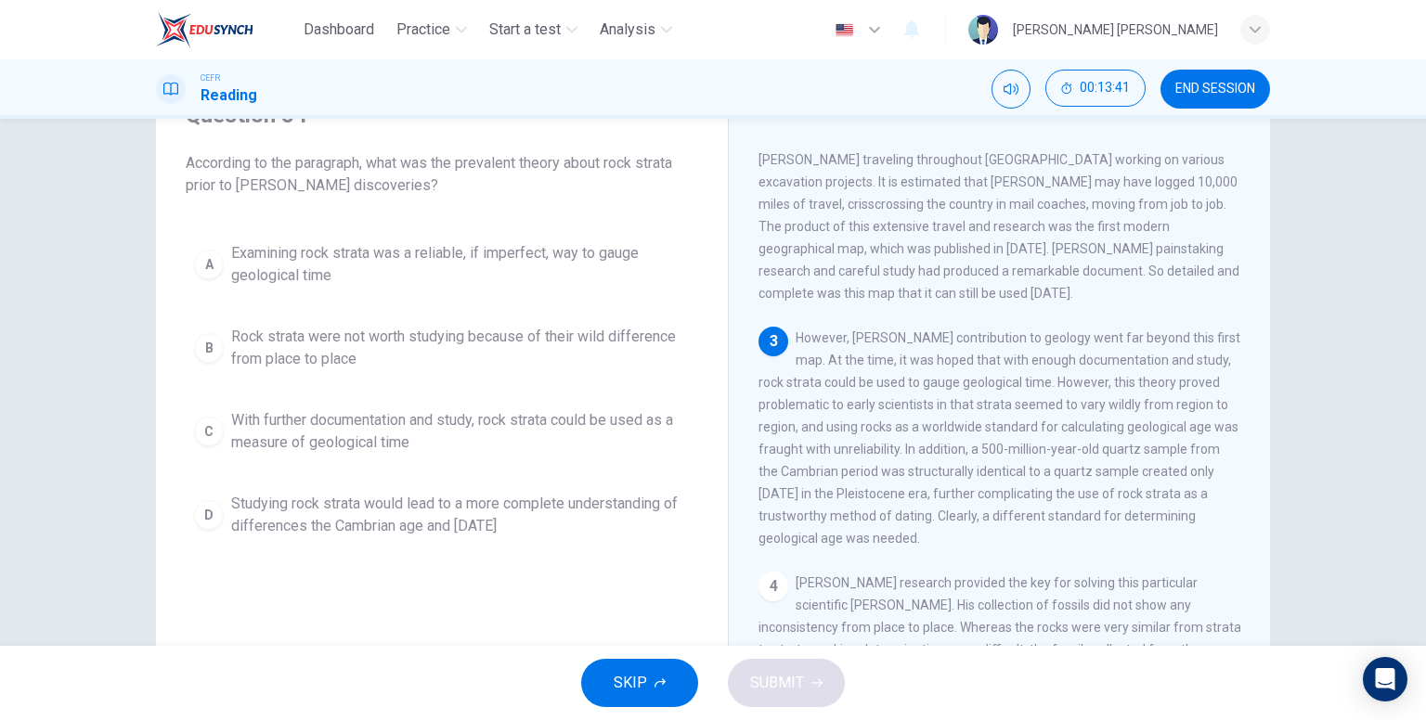
click at [438, 439] on span "With further documentation and study, rock strata could be used as a measure of…" at bounding box center [460, 431] width 459 height 45
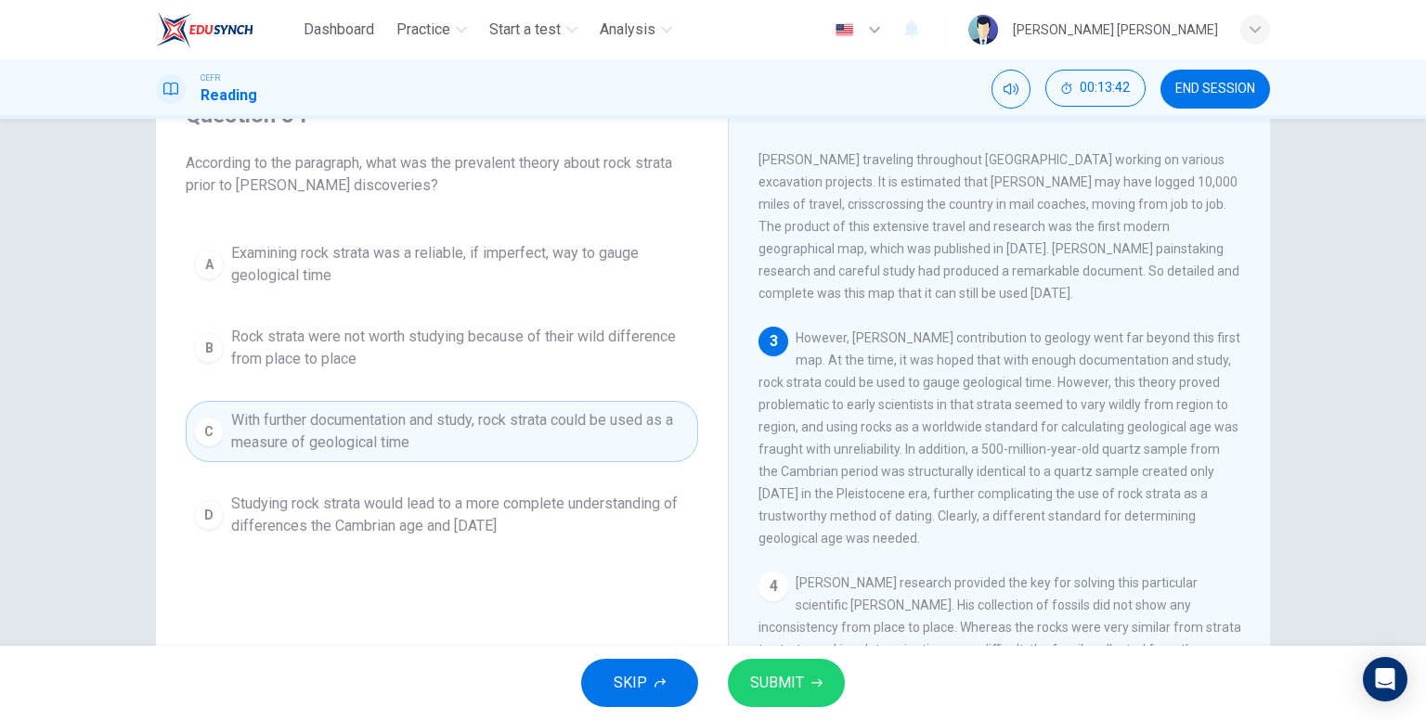
click at [788, 654] on div "SKIP SUBMIT" at bounding box center [713, 683] width 1426 height 74
click at [782, 691] on span "SUBMIT" at bounding box center [777, 683] width 54 height 26
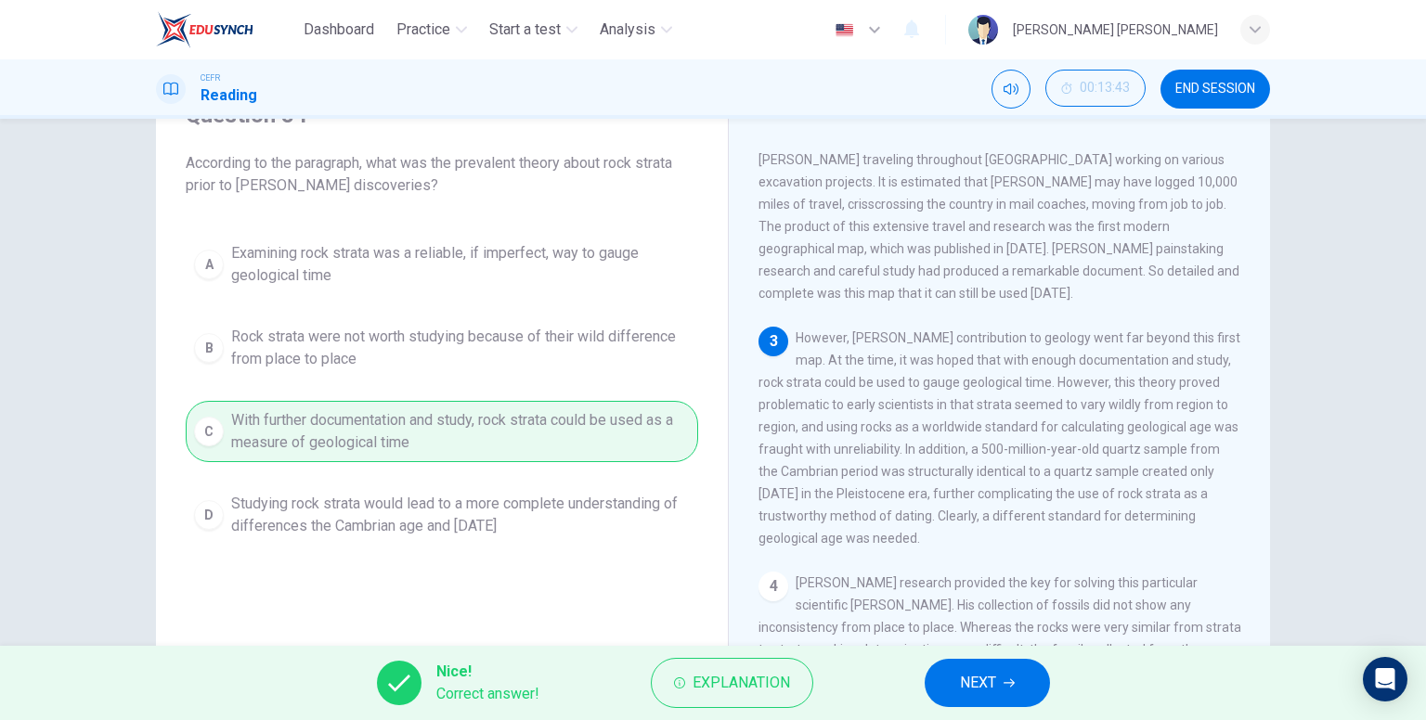
click at [991, 673] on span "NEXT" at bounding box center [978, 683] width 36 height 26
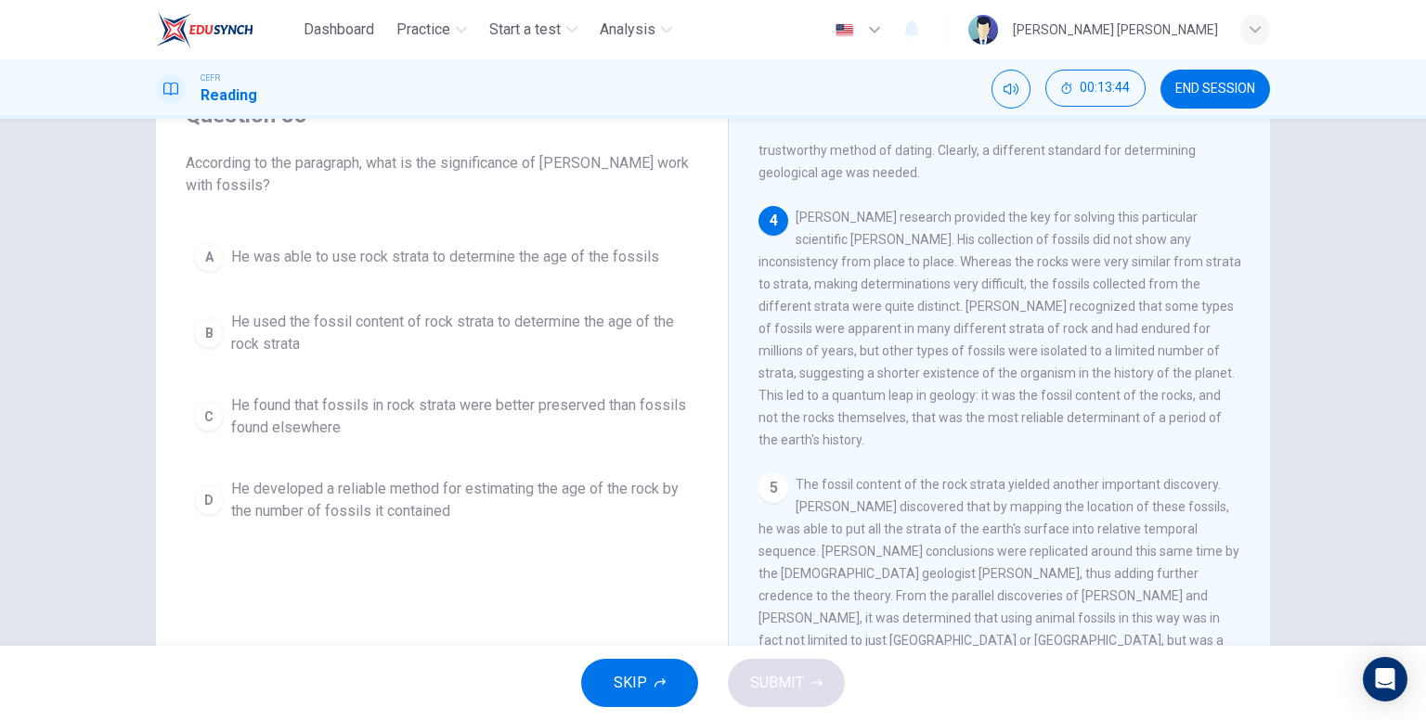
scroll to position [836, 0]
click at [388, 501] on span "He developed a reliable method for estimating the age of the rock by the number…" at bounding box center [460, 500] width 459 height 45
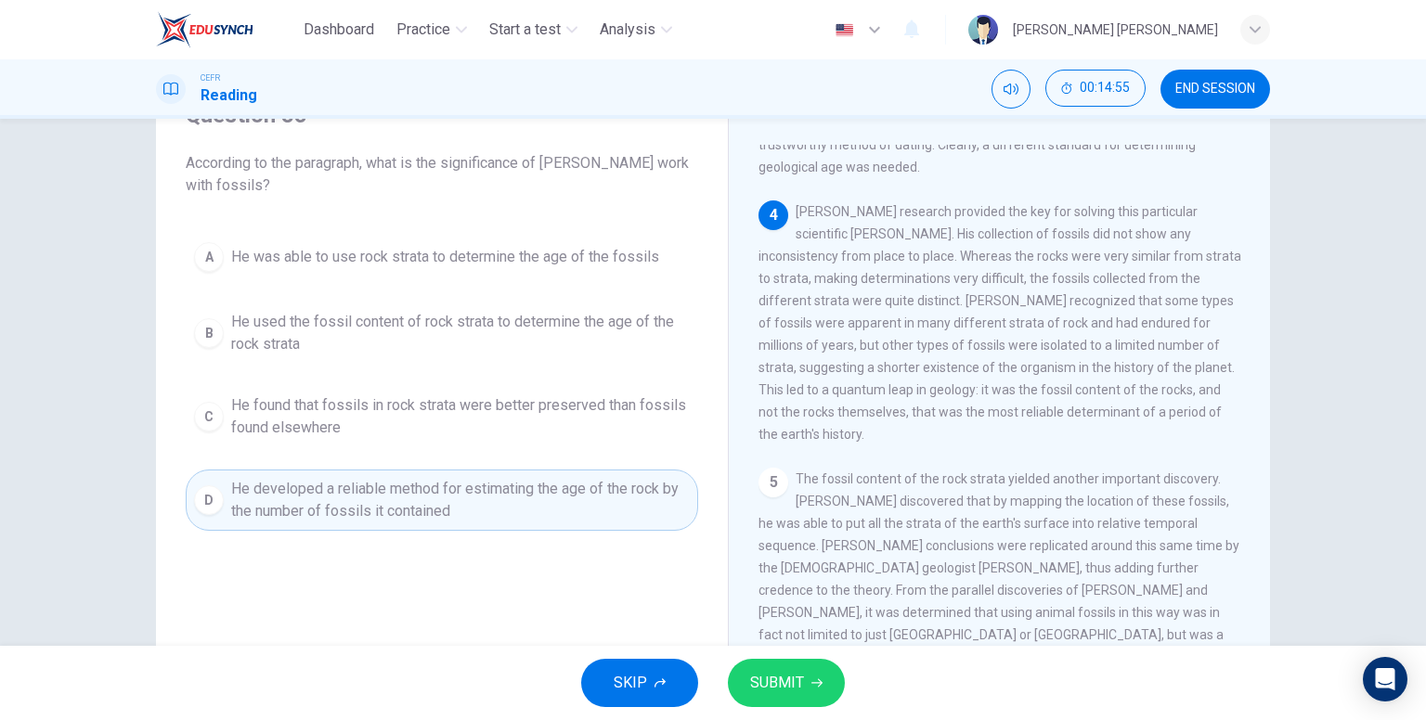
click at [795, 688] on span "SUBMIT" at bounding box center [777, 683] width 54 height 26
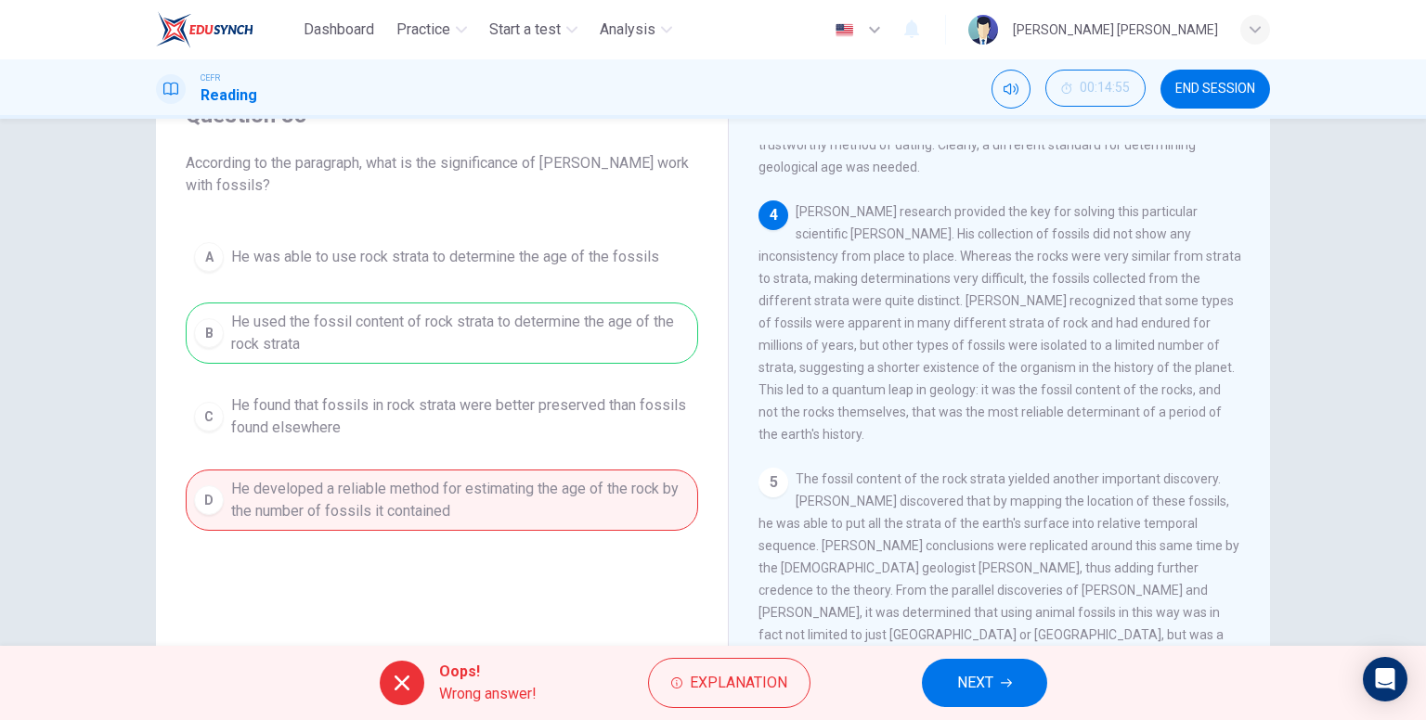
click at [988, 693] on span "NEXT" at bounding box center [975, 683] width 36 height 26
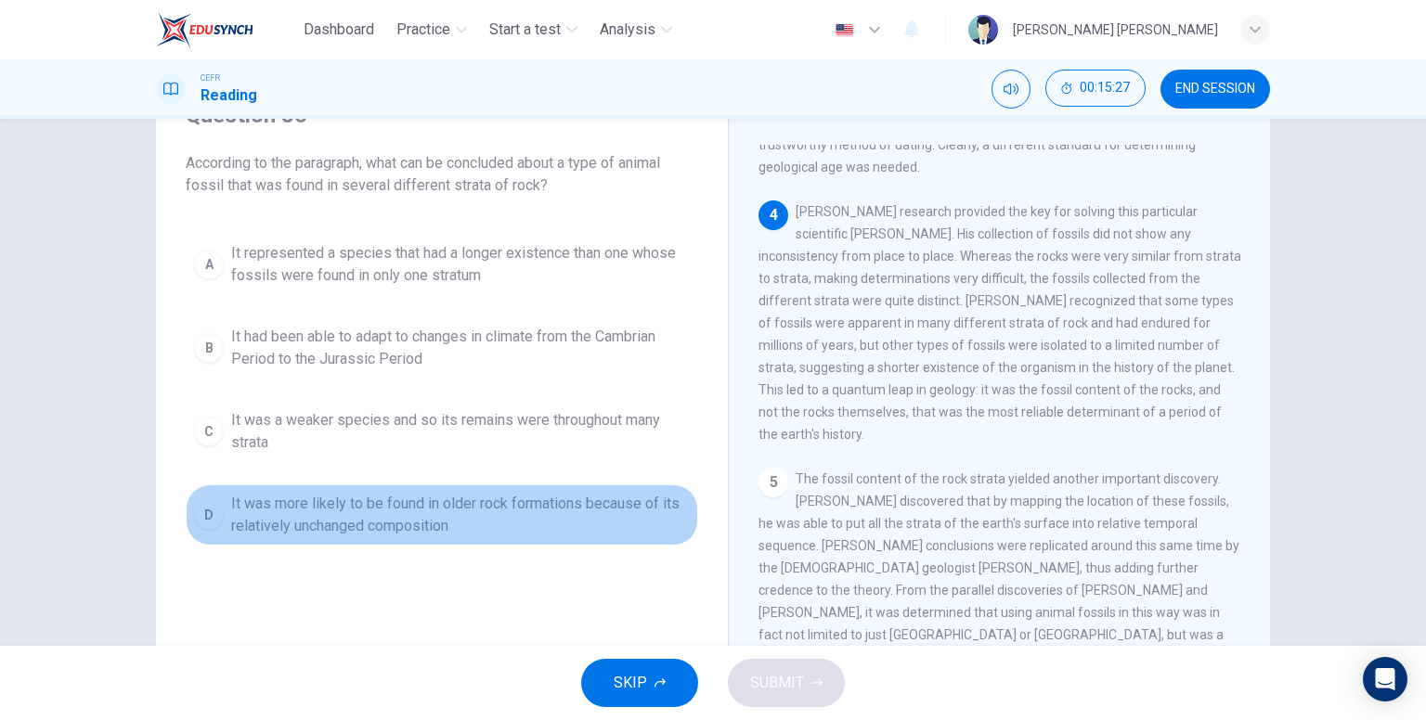
click at [451, 515] on span "It was more likely to be found in older rock formations because of its relative…" at bounding box center [460, 515] width 459 height 45
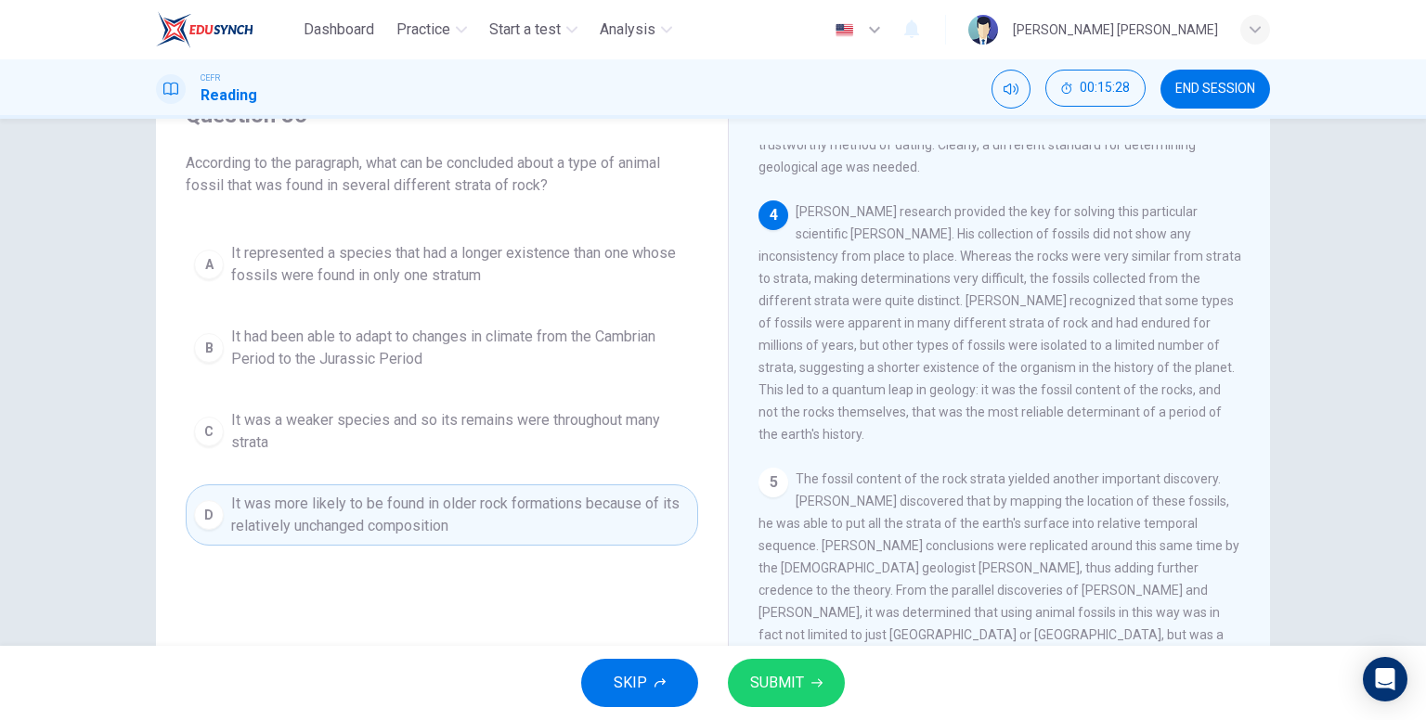
click at [778, 679] on span "SUBMIT" at bounding box center [777, 683] width 54 height 26
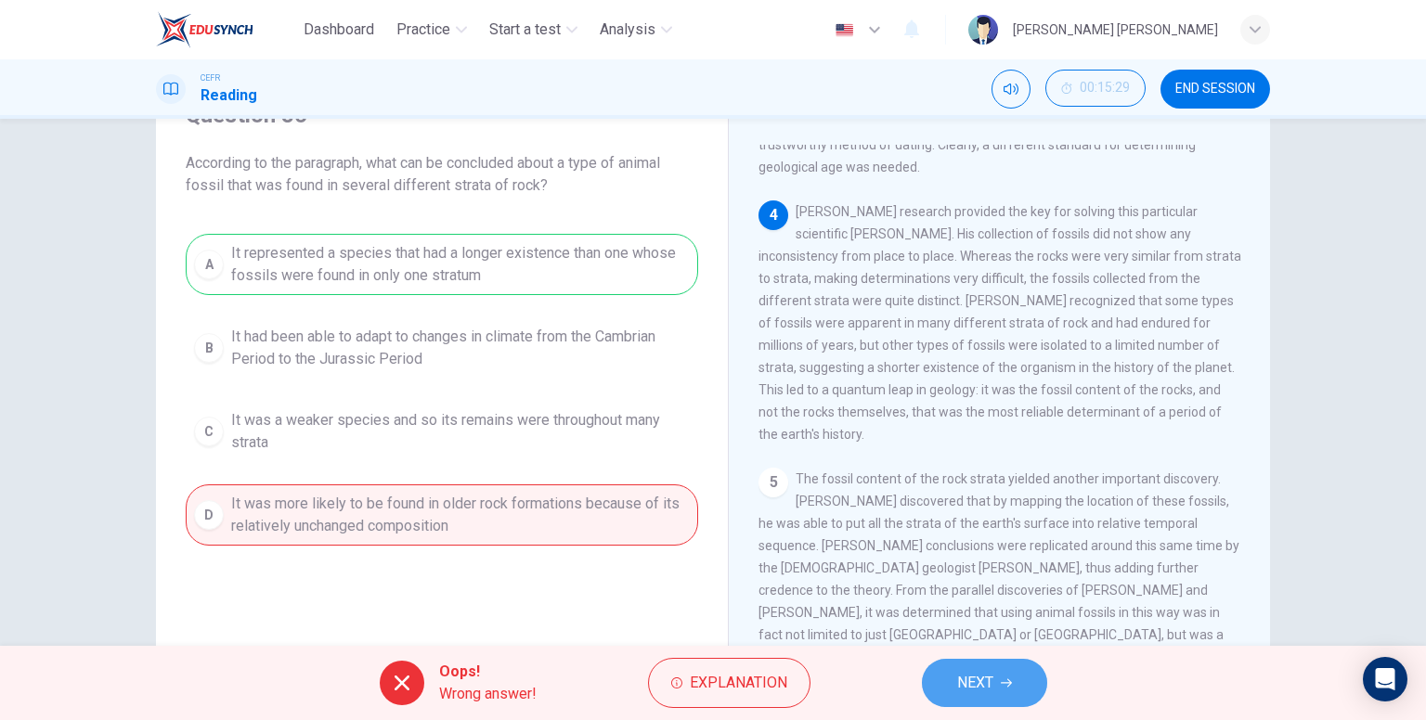
click at [970, 679] on span "NEXT" at bounding box center [975, 683] width 36 height 26
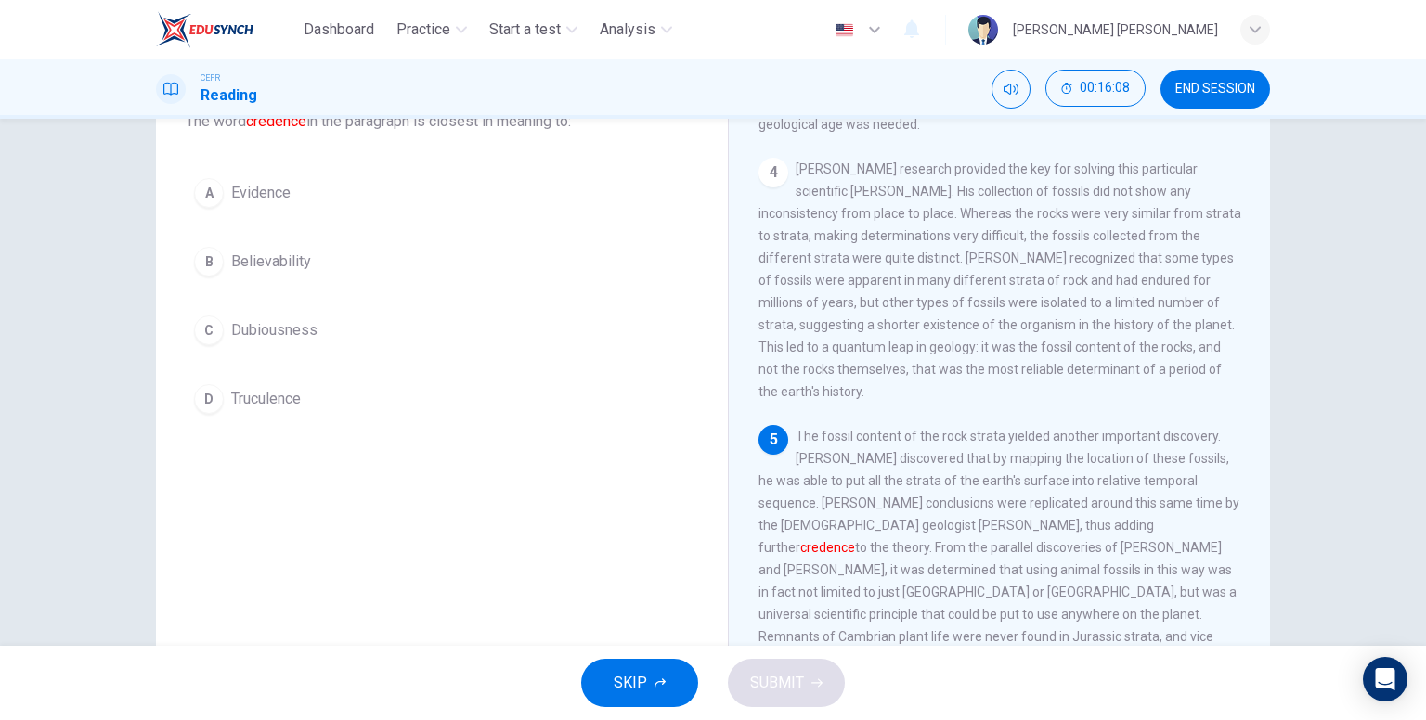
scroll to position [93, 0]
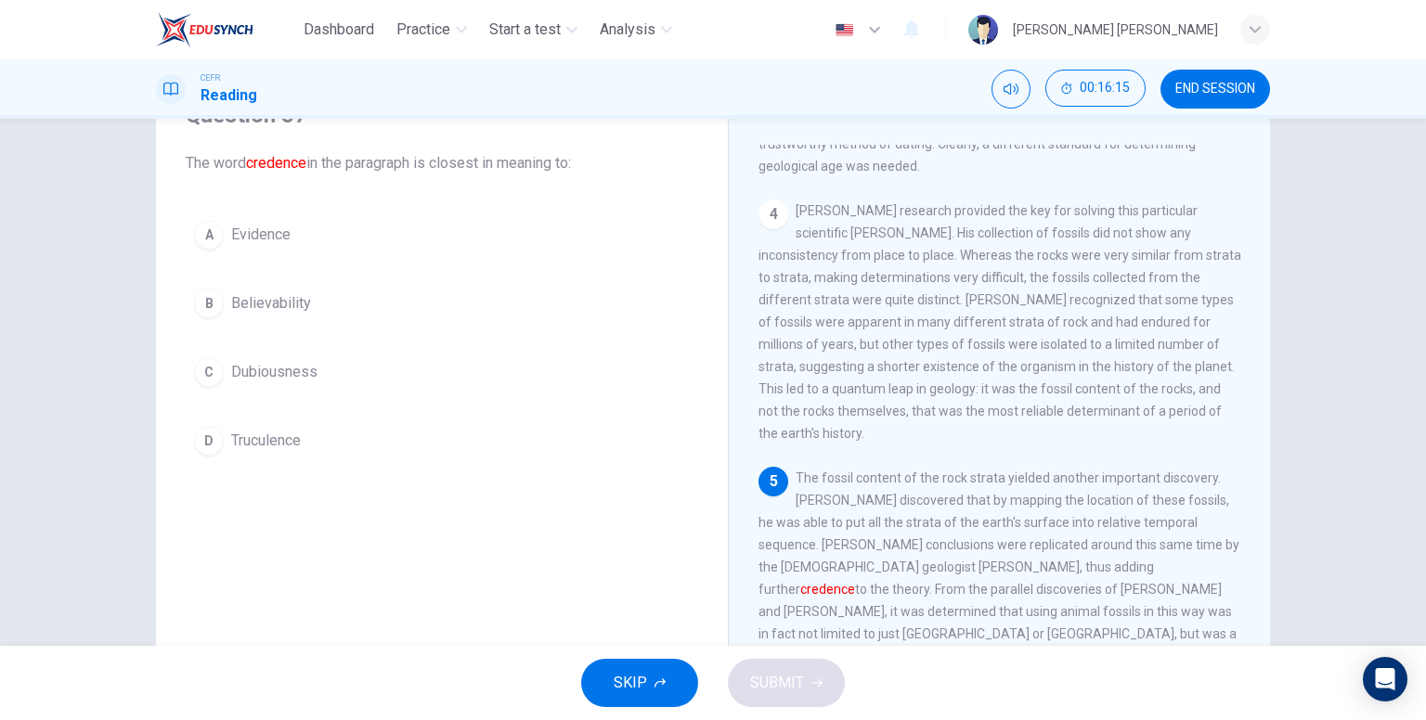
click at [292, 317] on button "B Believability" at bounding box center [442, 303] width 512 height 46
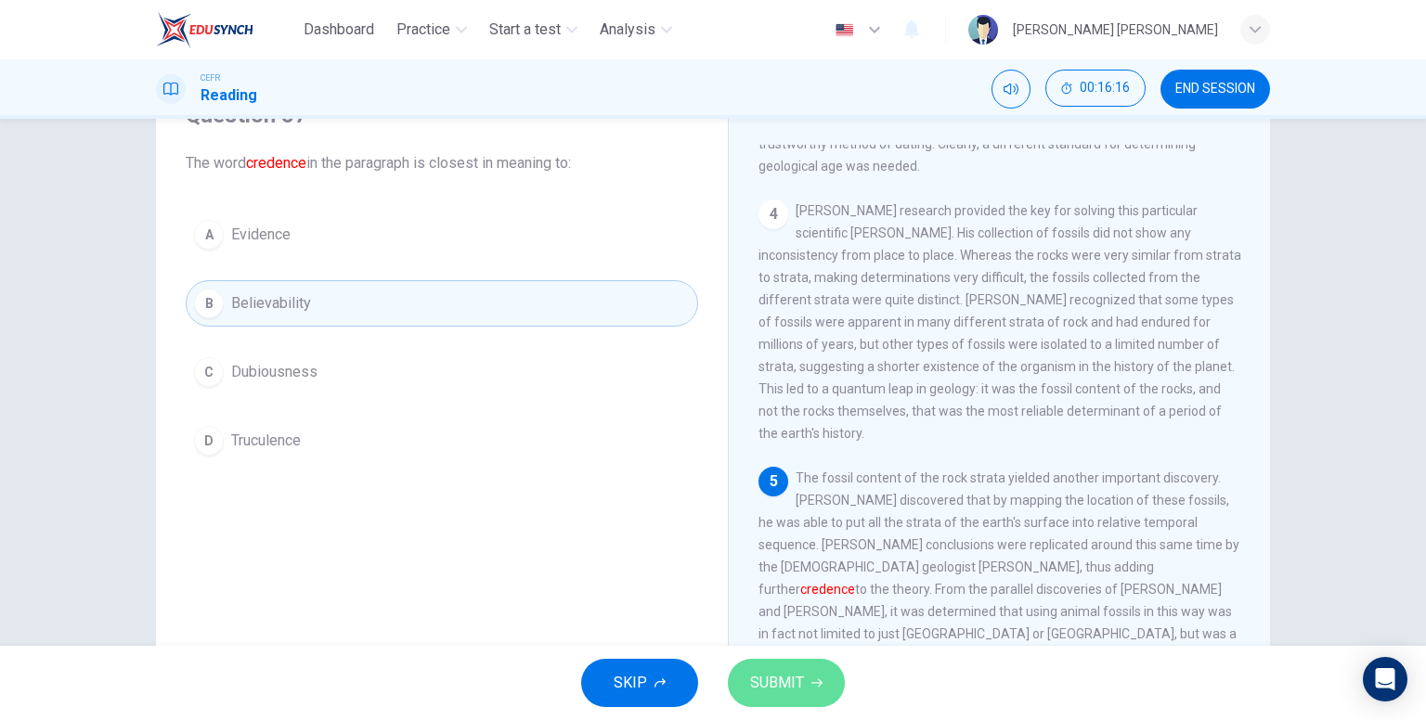
click at [787, 685] on span "SUBMIT" at bounding box center [777, 683] width 54 height 26
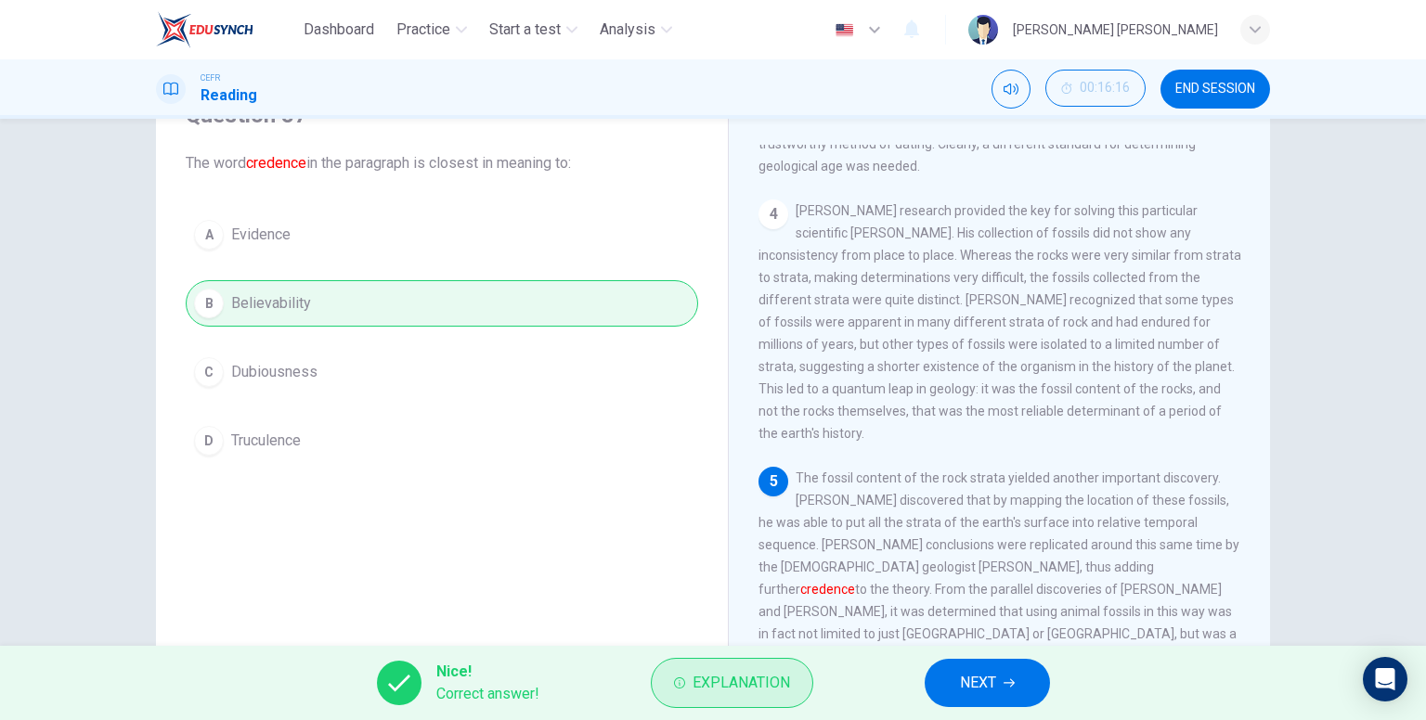
click at [749, 686] on span "Explanation" at bounding box center [741, 683] width 97 height 26
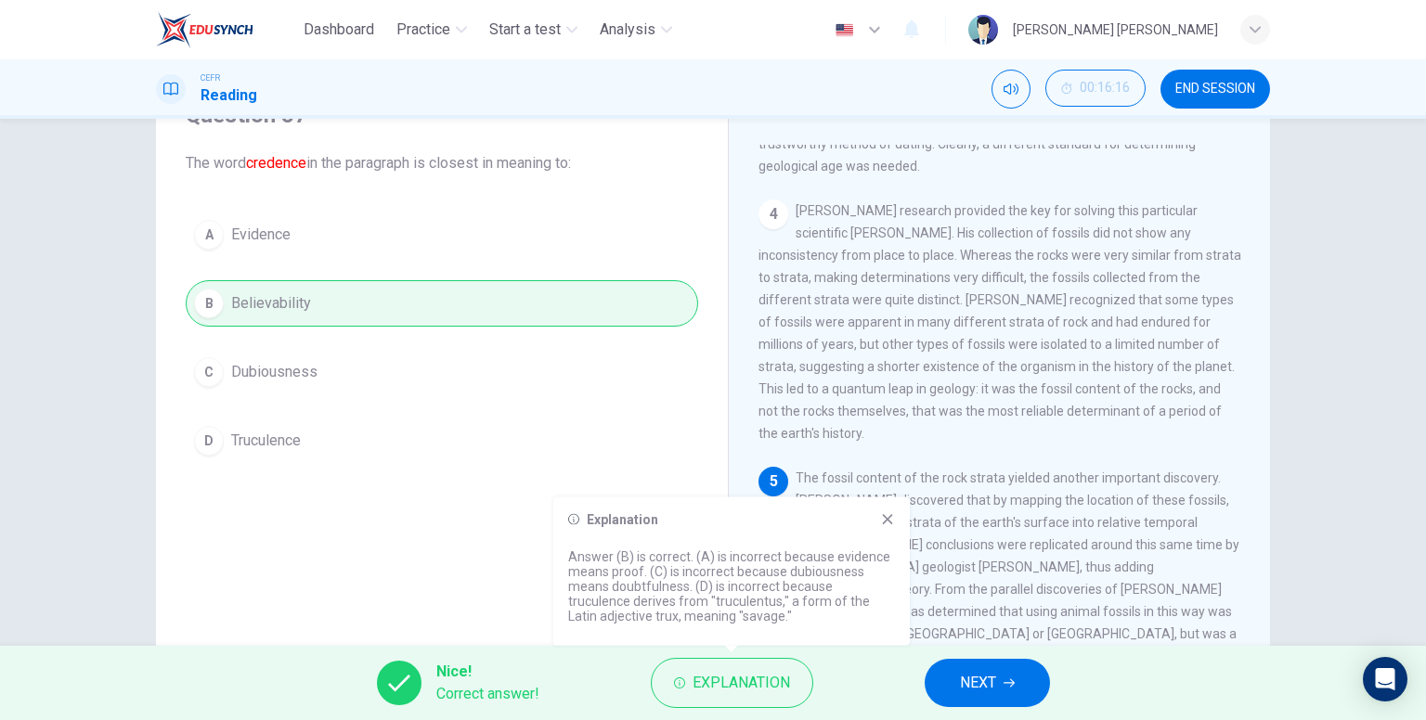
click at [999, 687] on button "NEXT" at bounding box center [987, 683] width 125 height 48
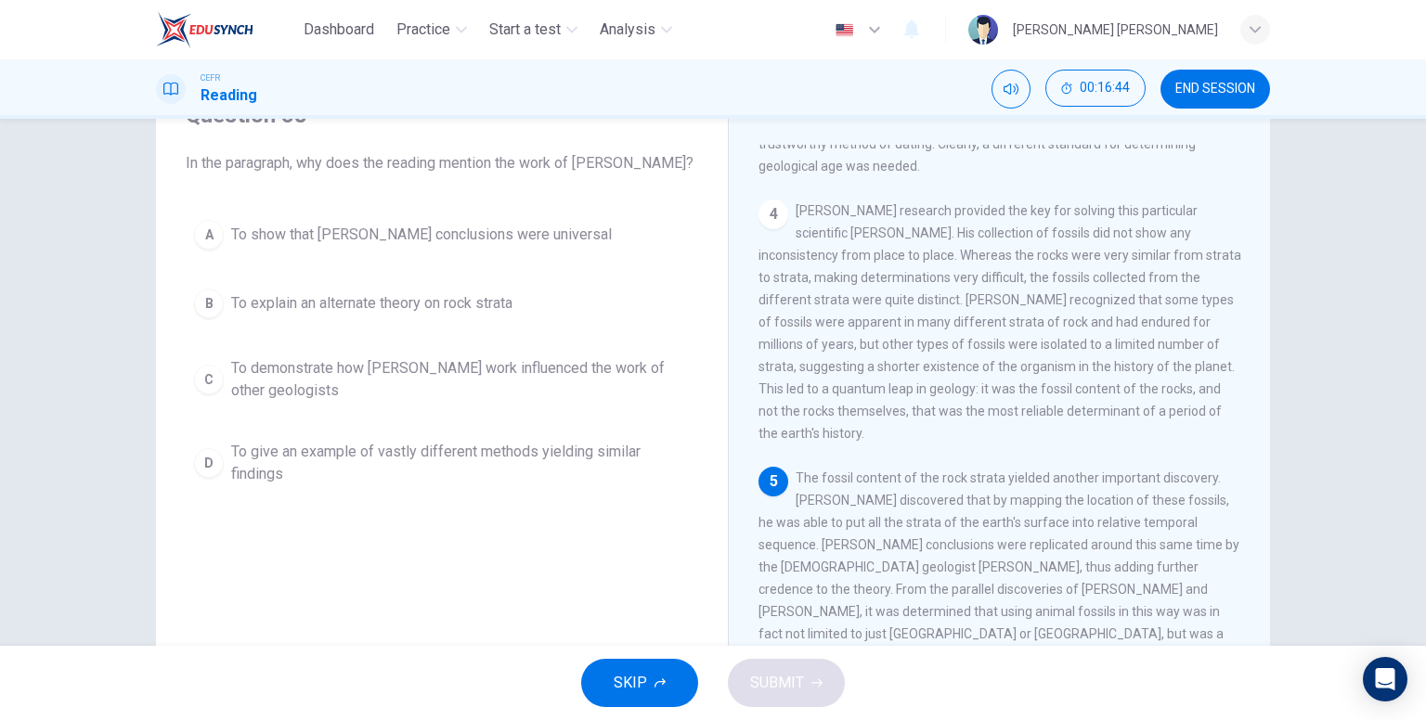
click at [494, 242] on span "To show that [PERSON_NAME] conclusions were universal" at bounding box center [421, 235] width 381 height 22
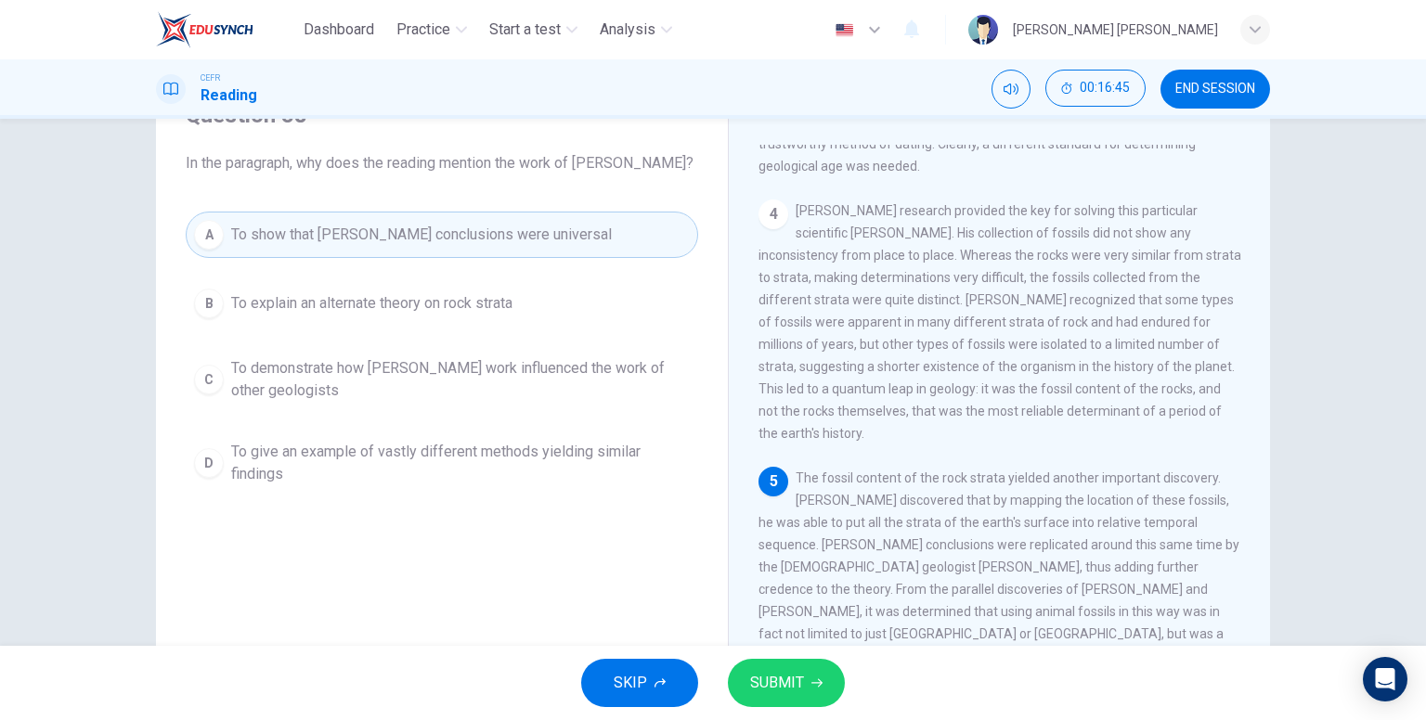
click at [767, 666] on button "SUBMIT" at bounding box center [786, 683] width 117 height 48
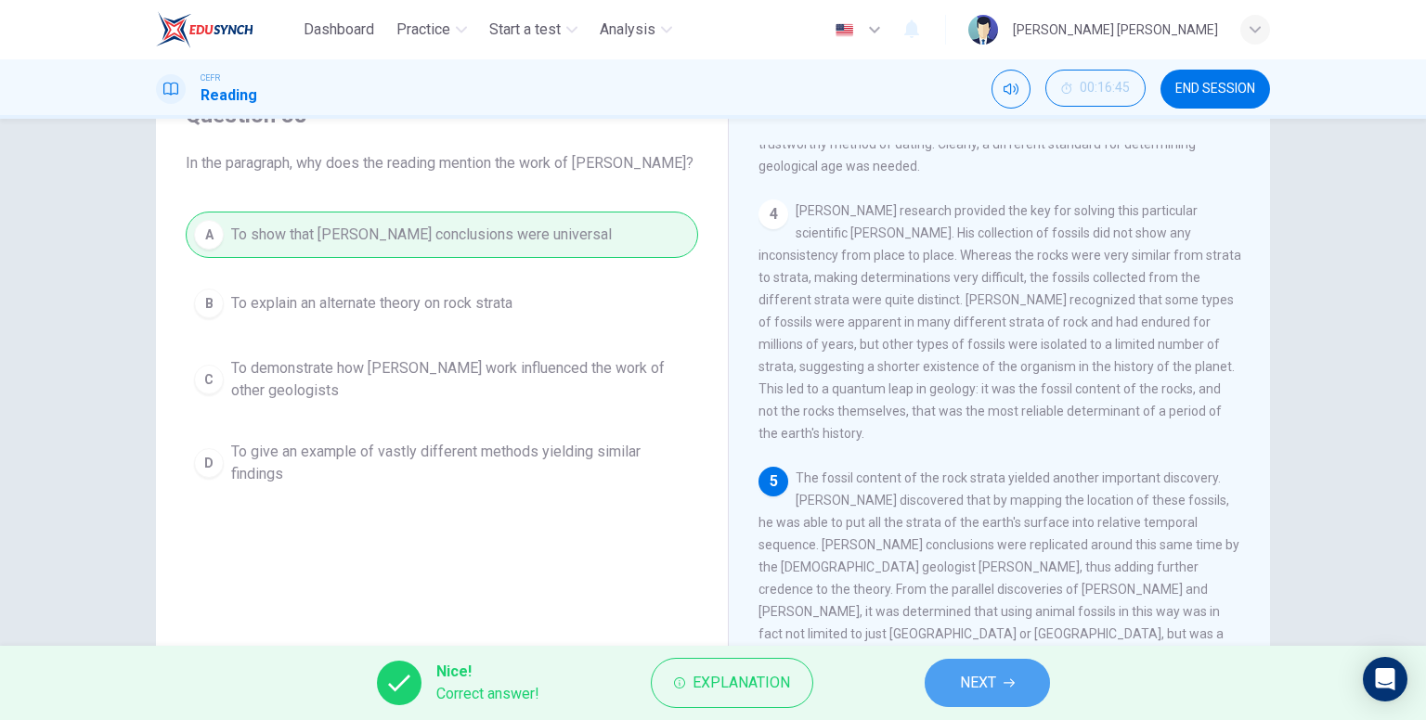
click at [988, 670] on span "NEXT" at bounding box center [978, 683] width 36 height 26
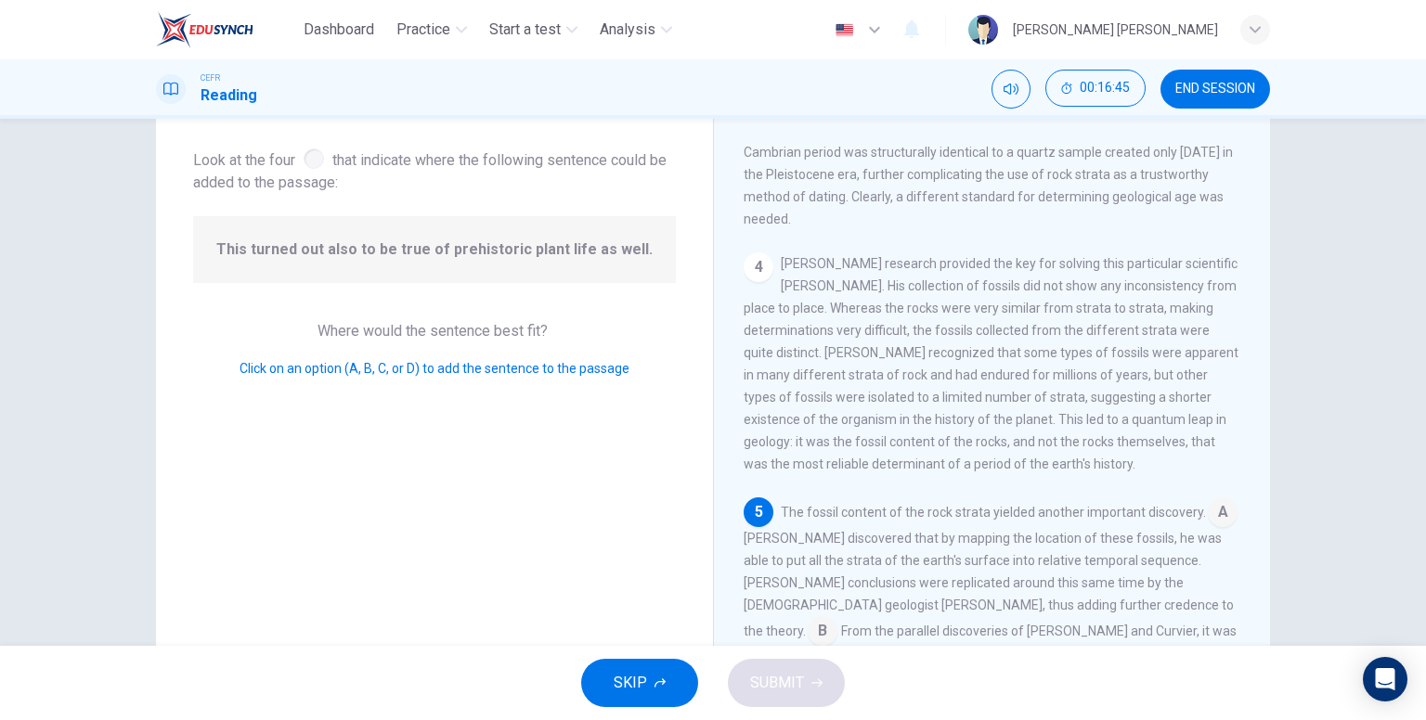
scroll to position [842, 0]
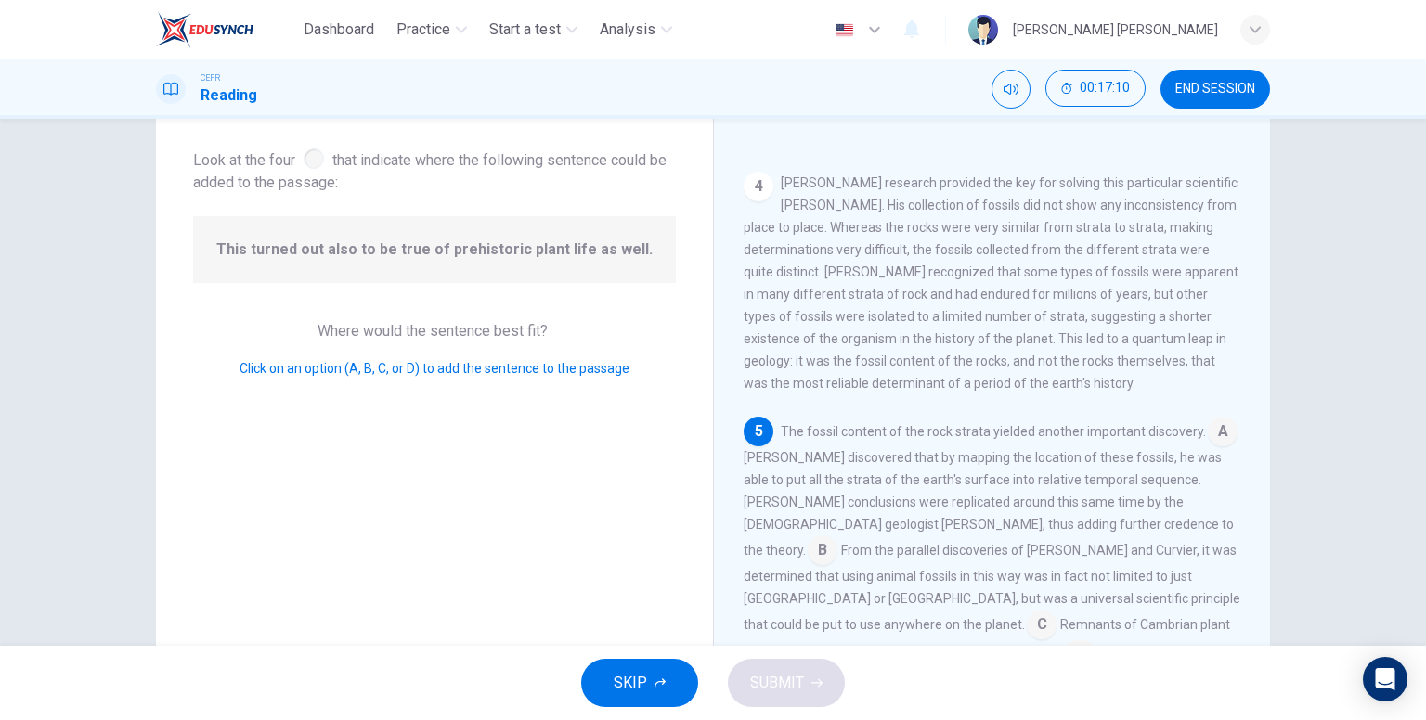
click at [1056, 612] on input at bounding box center [1042, 627] width 30 height 30
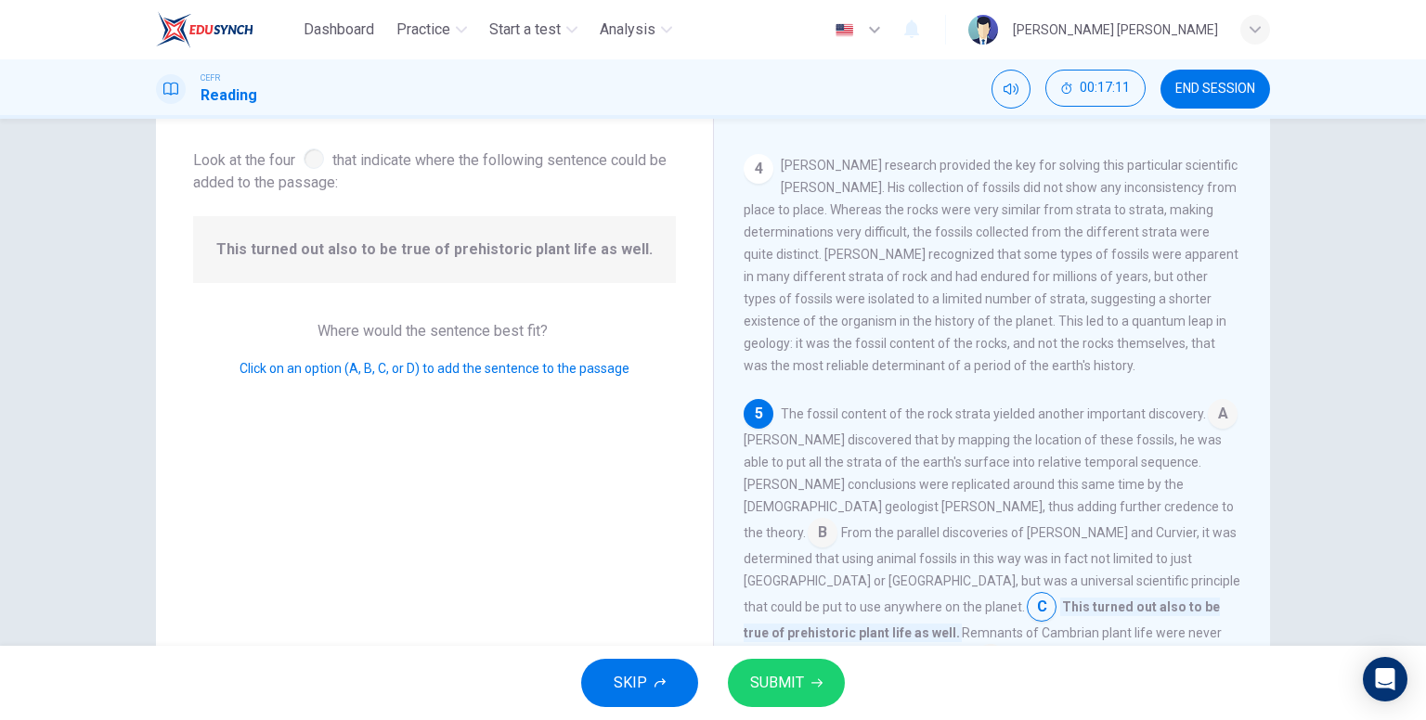
scroll to position [864, 0]
click at [1005, 641] on input at bounding box center [991, 656] width 30 height 30
click at [814, 680] on icon "button" at bounding box center [816, 683] width 11 height 11
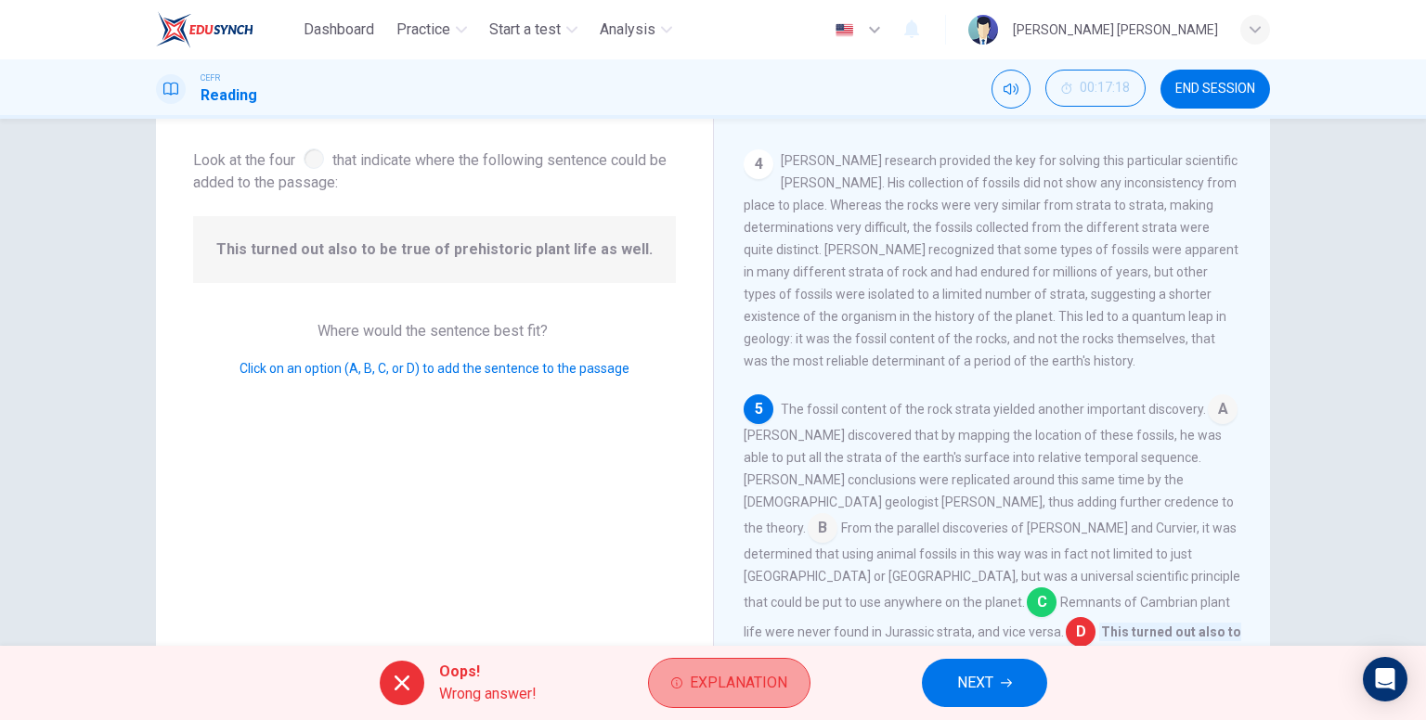
click at [772, 678] on span "Explanation" at bounding box center [738, 683] width 97 height 26
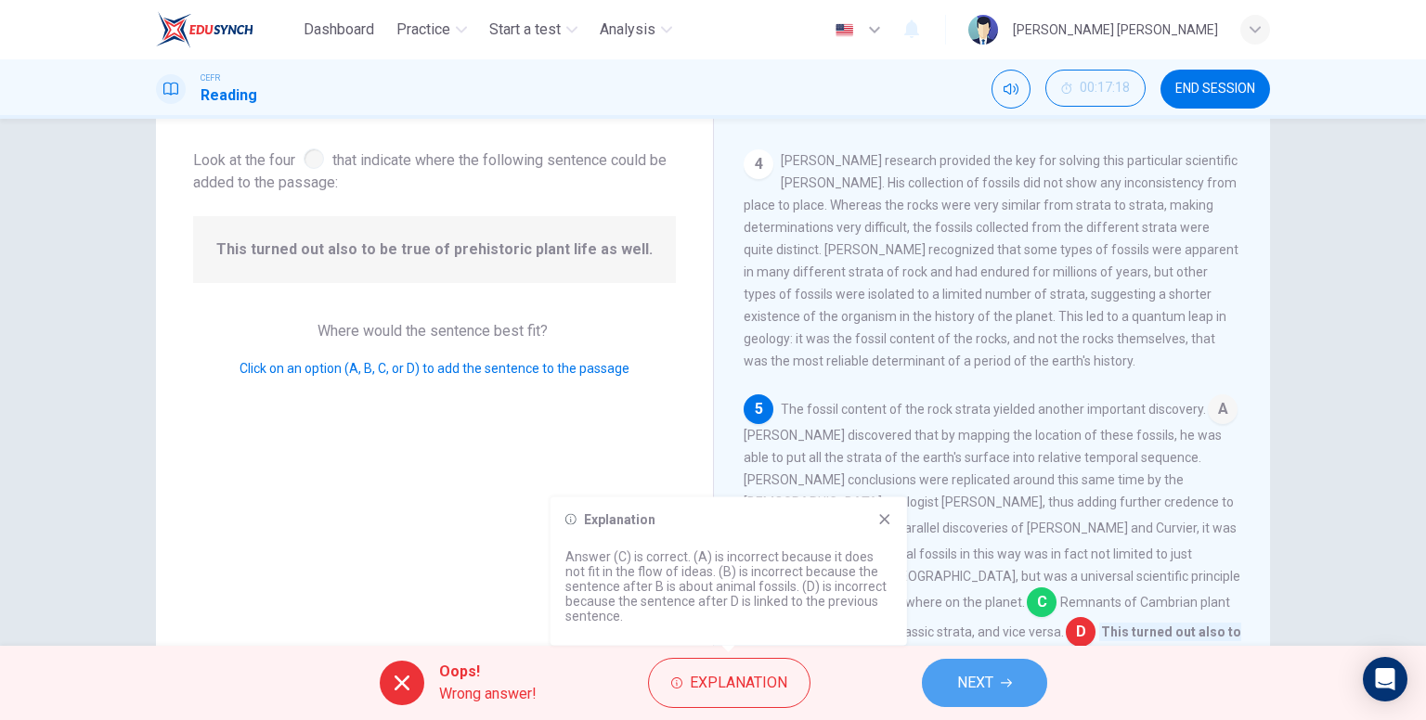
click at [997, 690] on button "NEXT" at bounding box center [984, 683] width 125 height 48
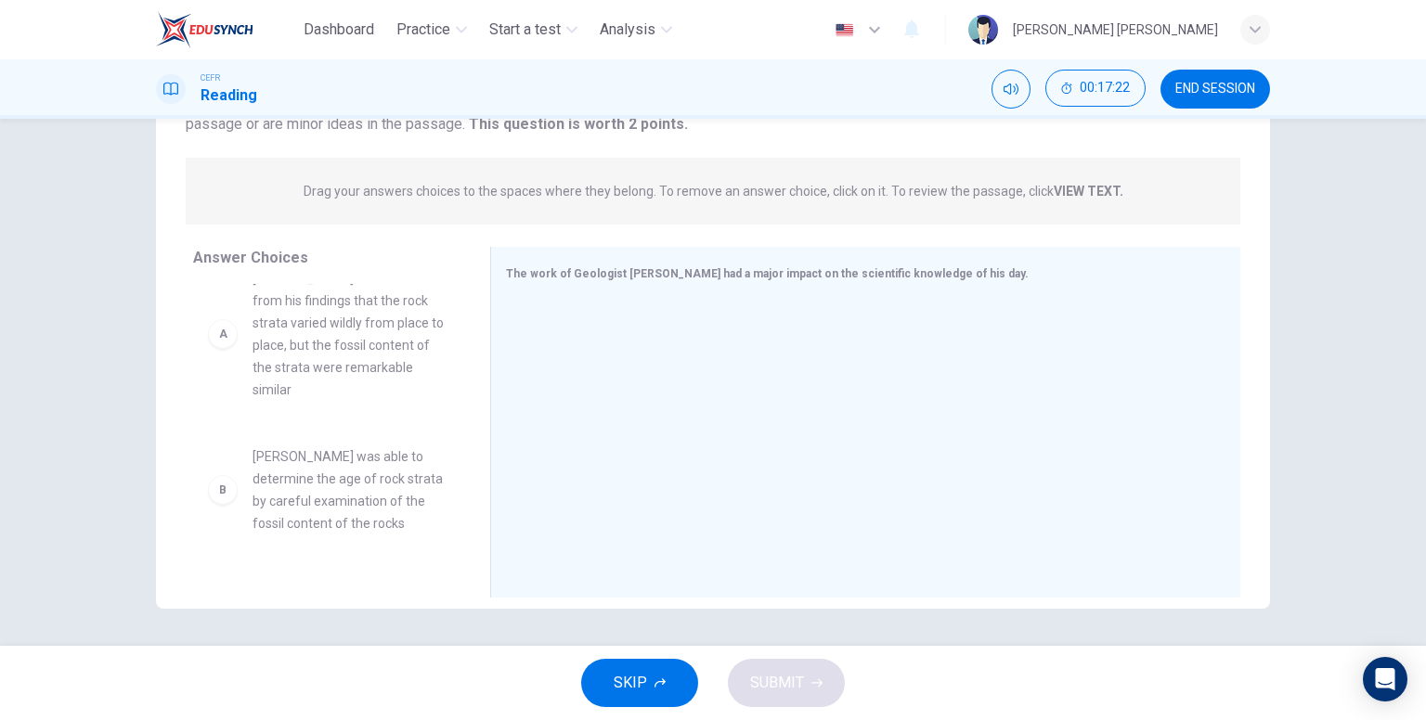
scroll to position [0, 0]
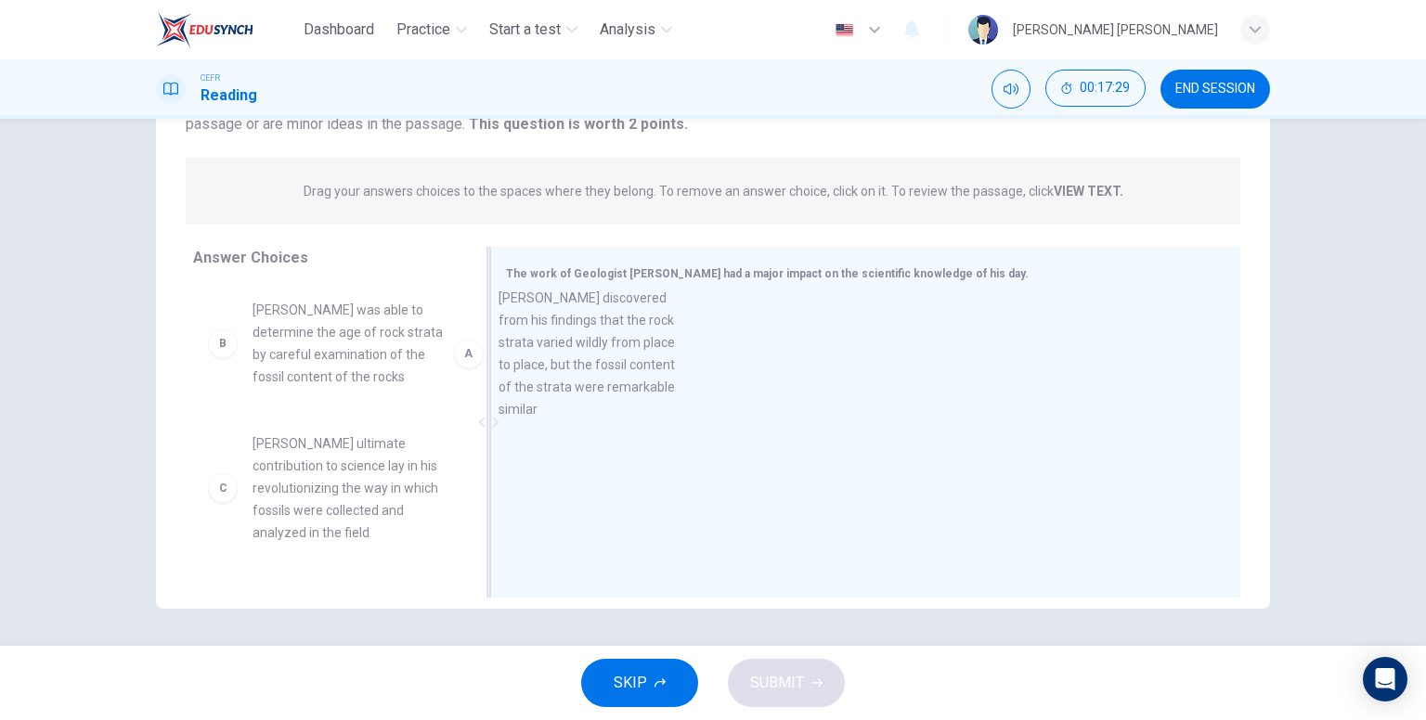
drag, startPoint x: 338, startPoint y: 391, endPoint x: 603, endPoint y: 379, distance: 265.8
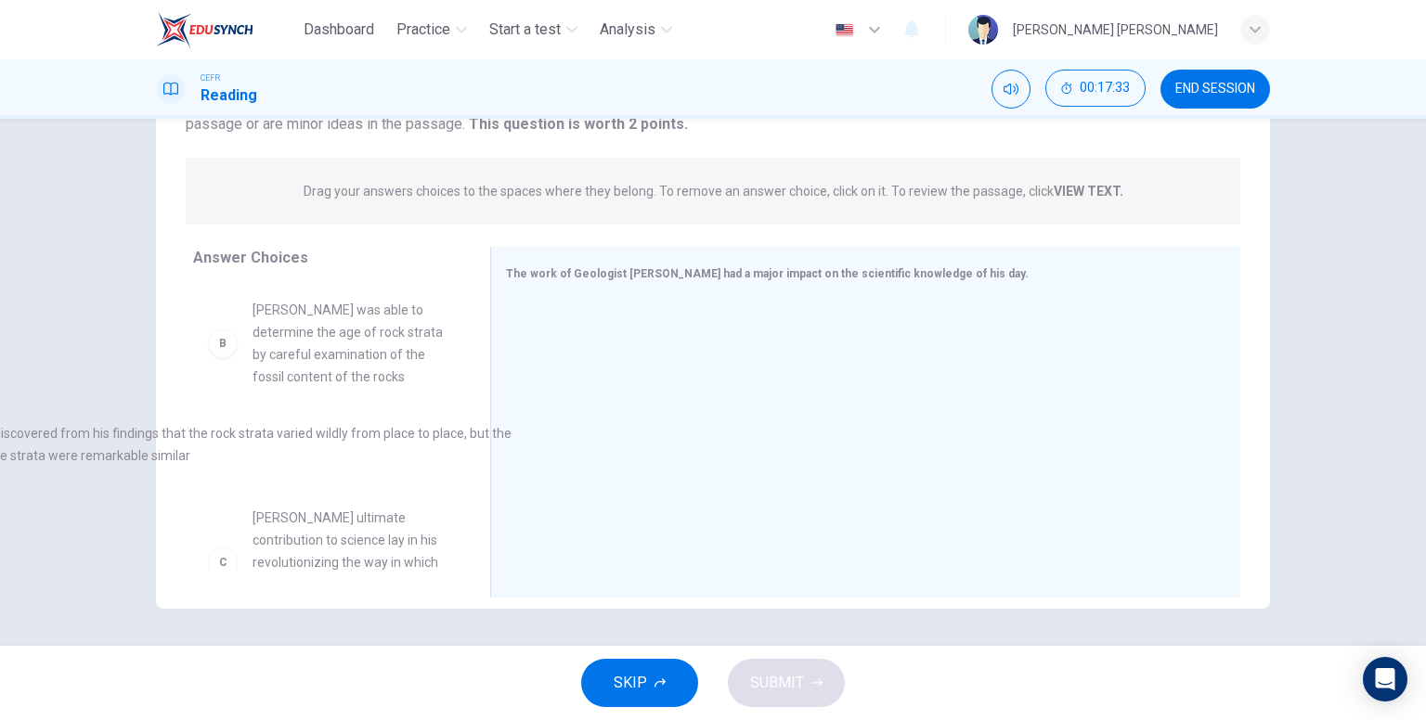
drag, startPoint x: 972, startPoint y: 341, endPoint x: 330, endPoint y: 443, distance: 649.6
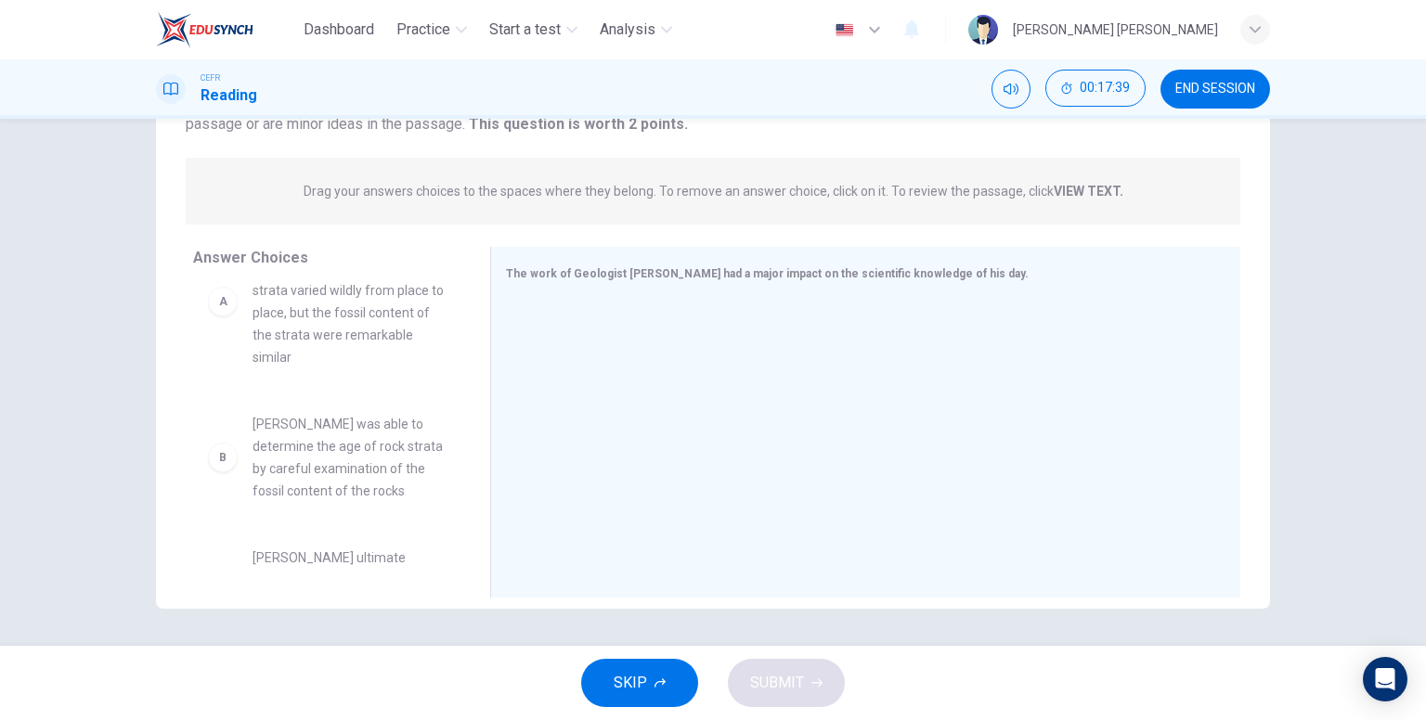
scroll to position [93, 0]
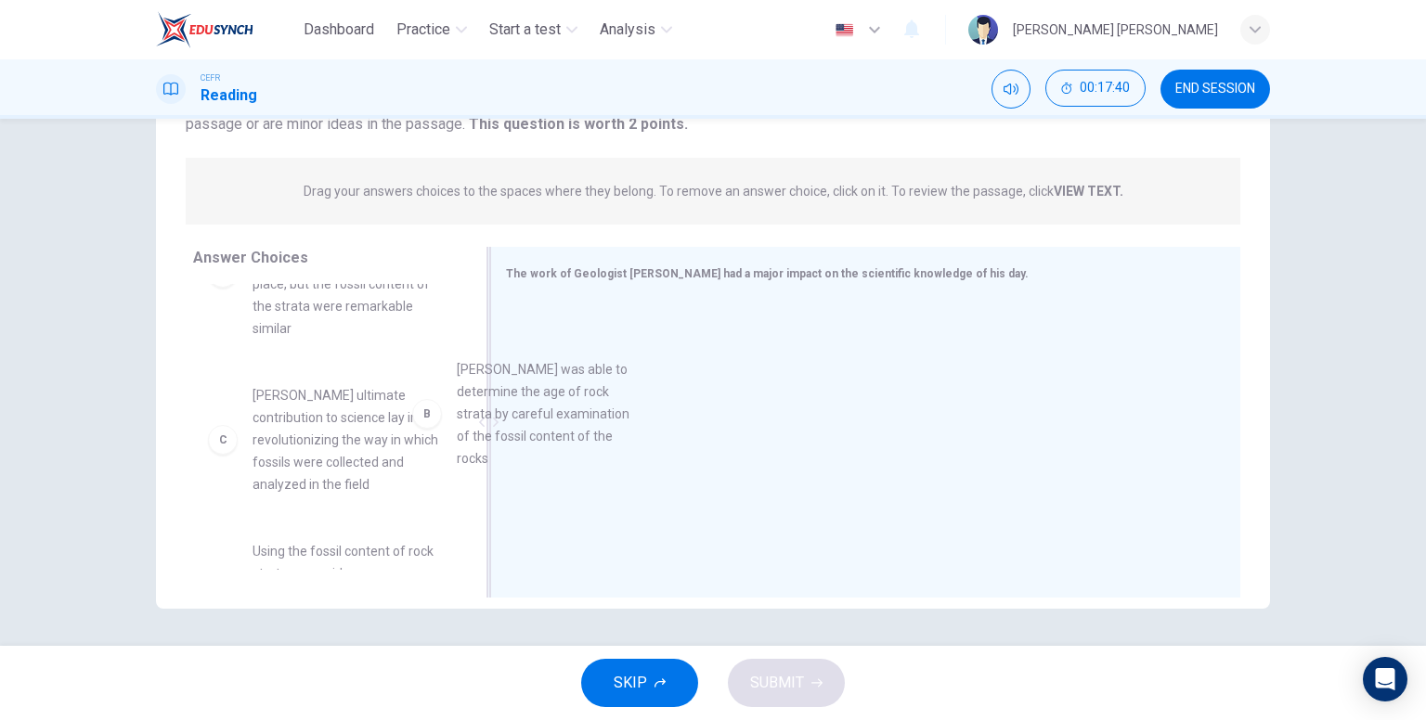
drag, startPoint x: 356, startPoint y: 416, endPoint x: 636, endPoint y: 380, distance: 281.8
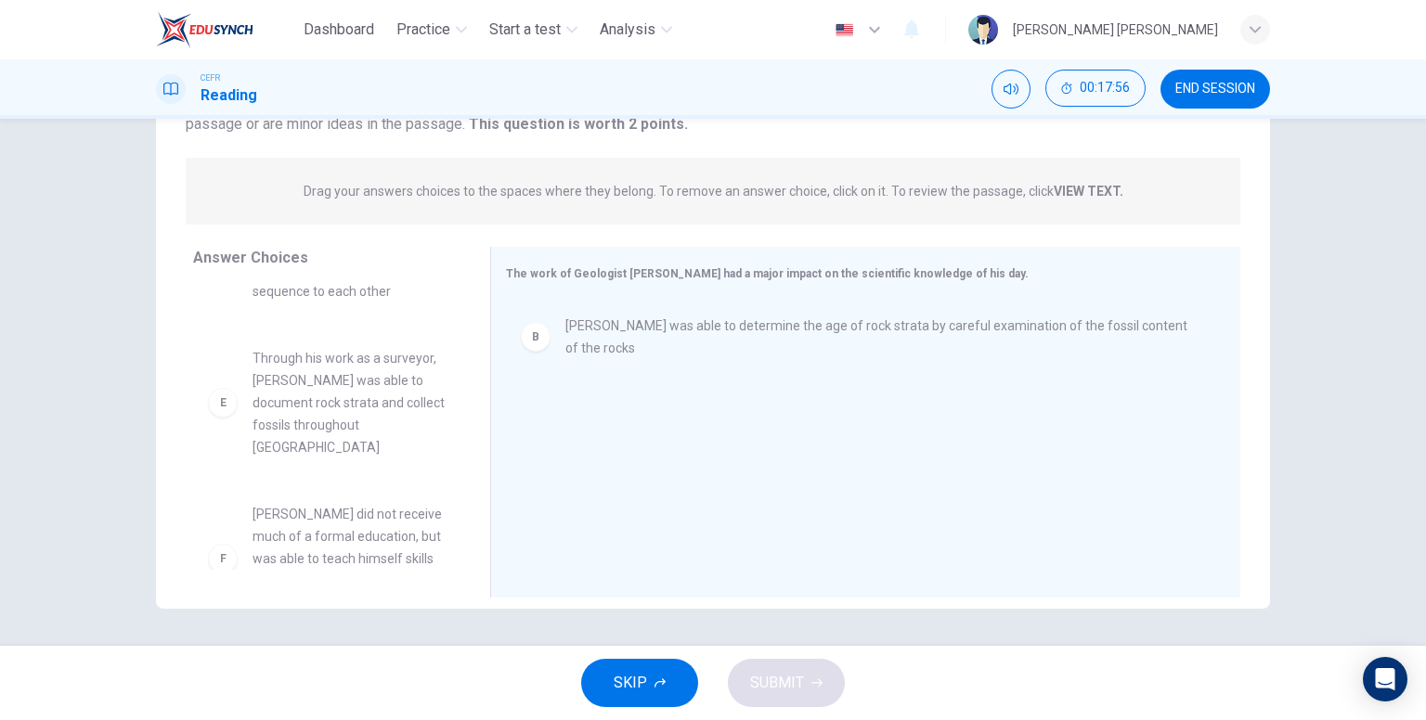
scroll to position [501, 0]
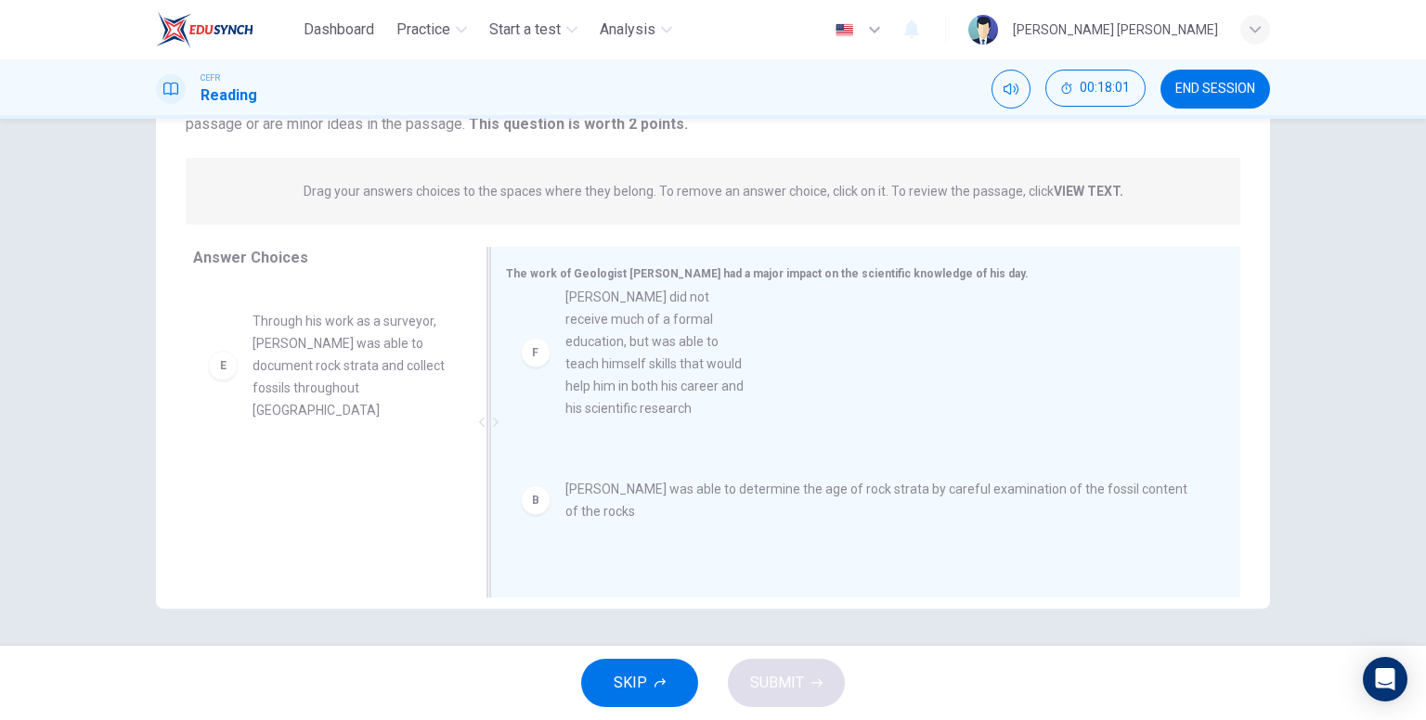
drag, startPoint x: 346, startPoint y: 501, endPoint x: 678, endPoint y: 361, distance: 359.8
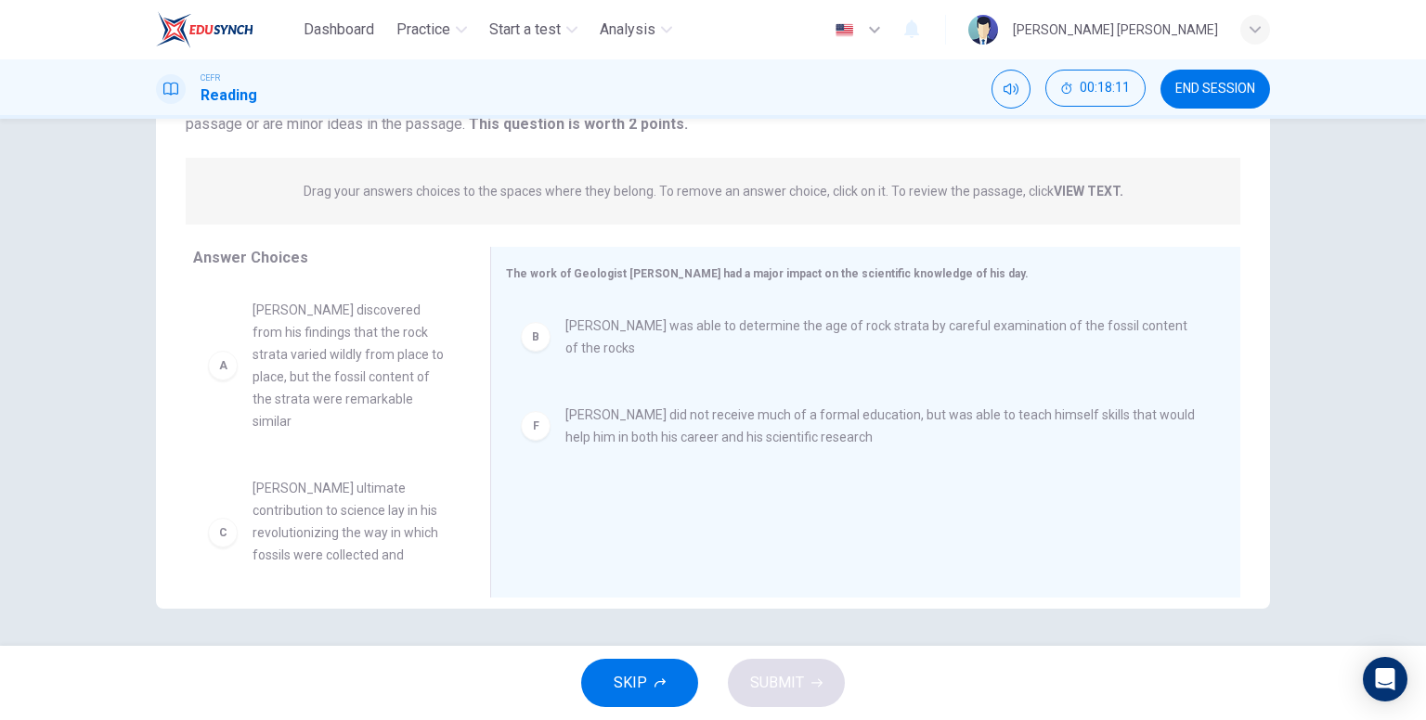
scroll to position [93, 0]
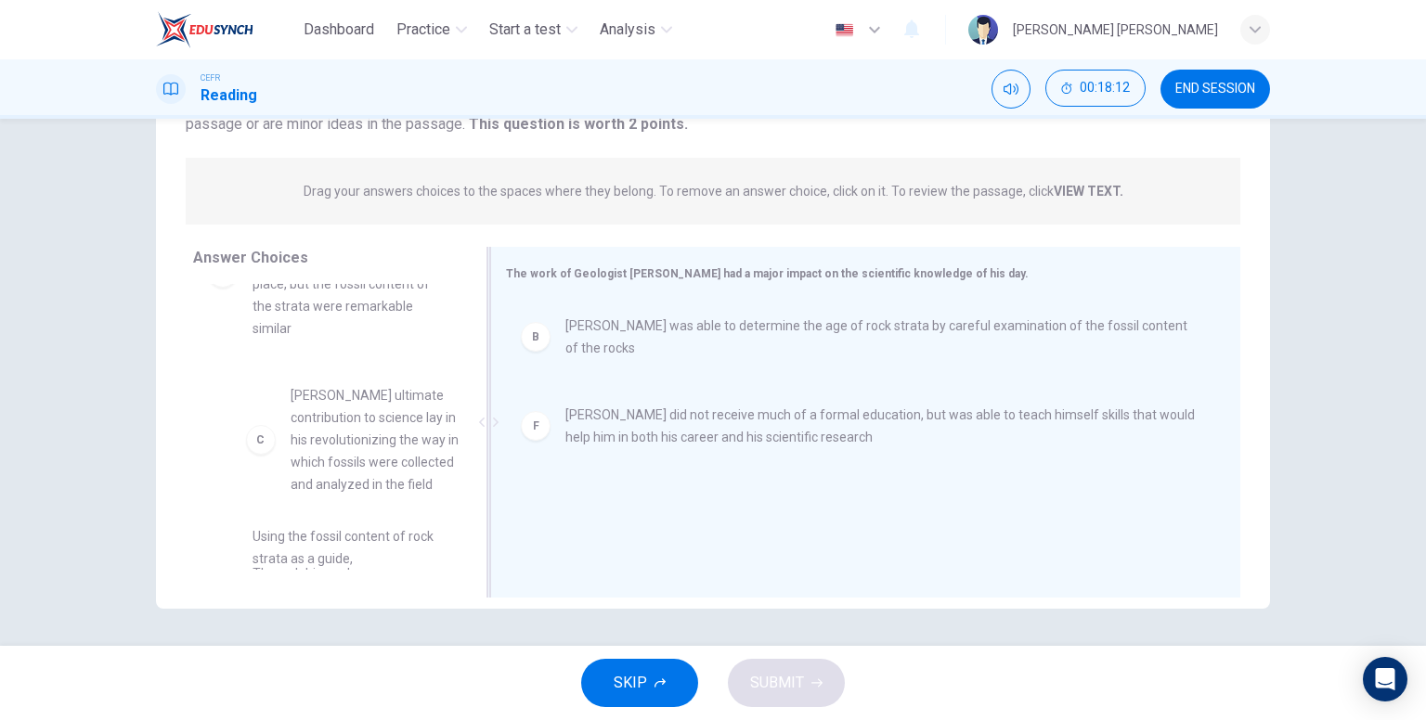
drag, startPoint x: 304, startPoint y: 462, endPoint x: 631, endPoint y: 443, distance: 327.4
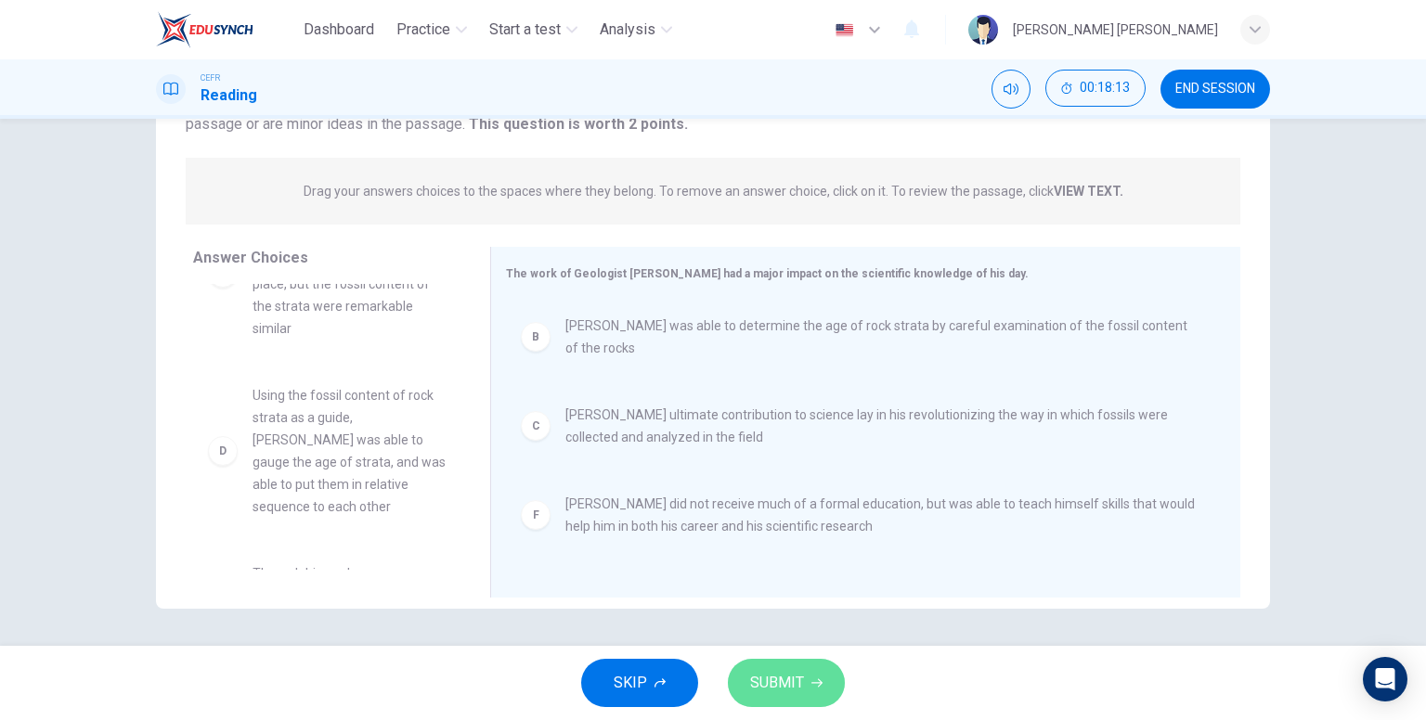
click at [813, 664] on button "SUBMIT" at bounding box center [786, 683] width 117 height 48
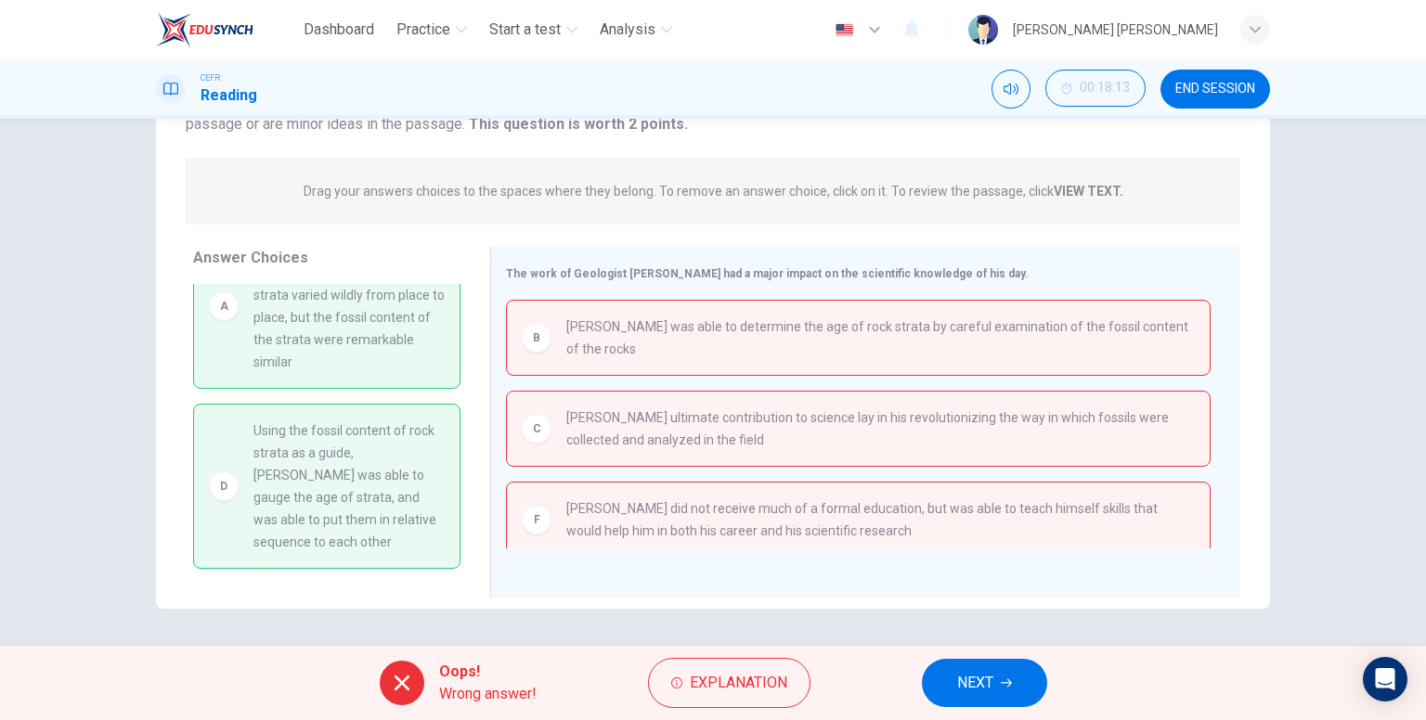
scroll to position [171, 0]
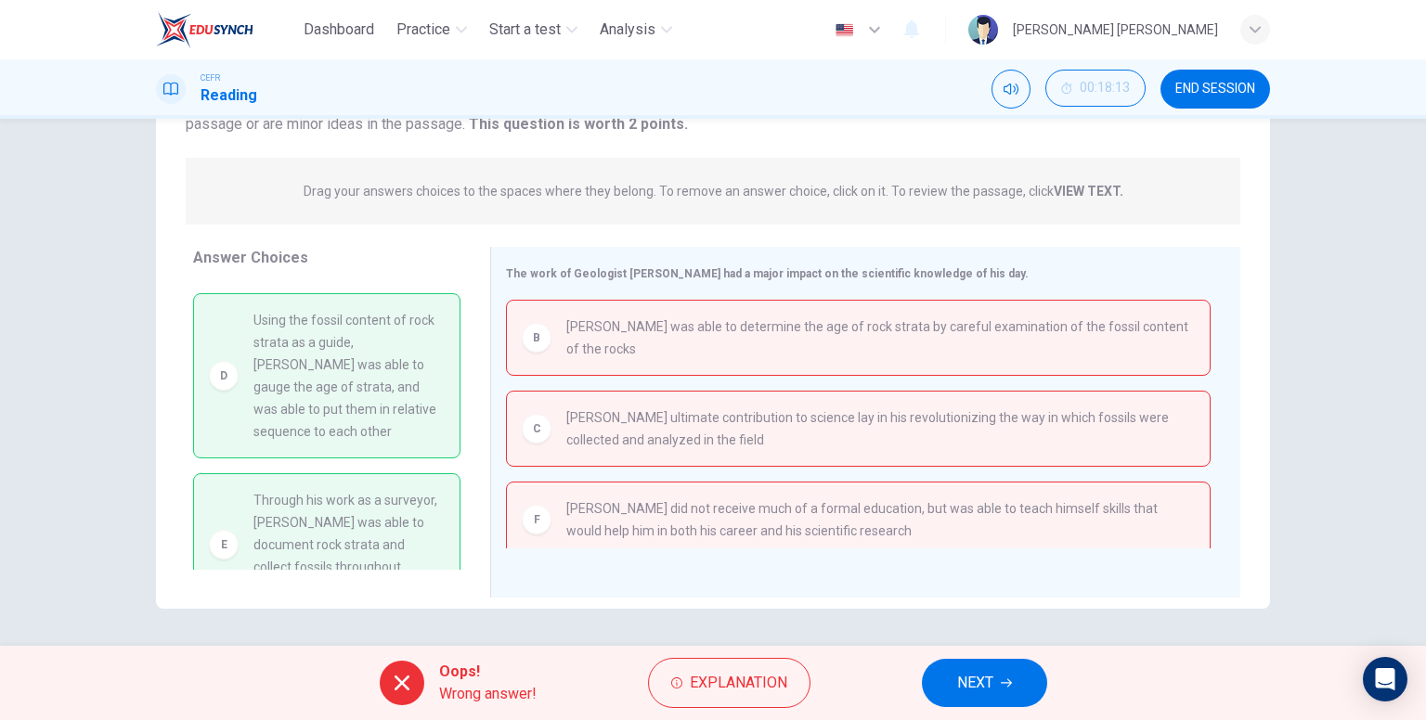
click at [1007, 680] on icon "button" at bounding box center [1006, 683] width 11 height 11
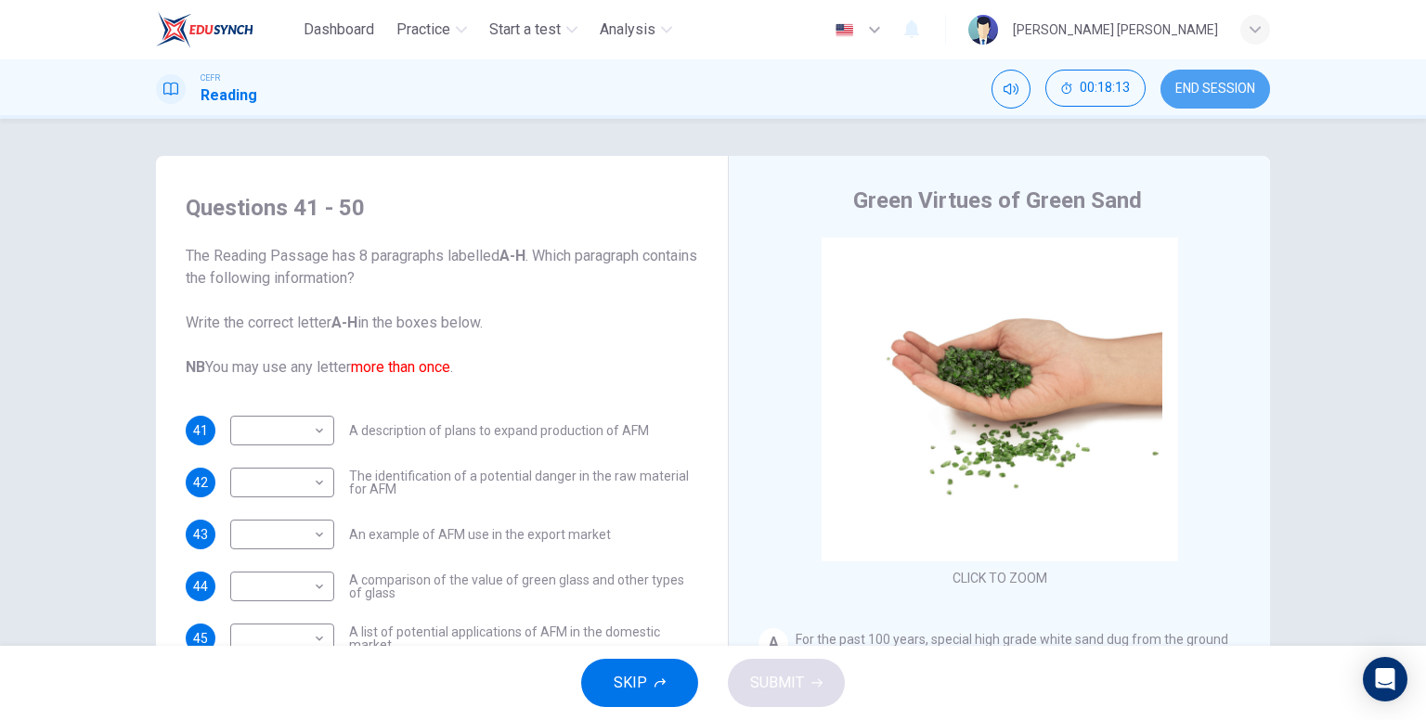
click at [1220, 97] on button "END SESSION" at bounding box center [1215, 89] width 110 height 39
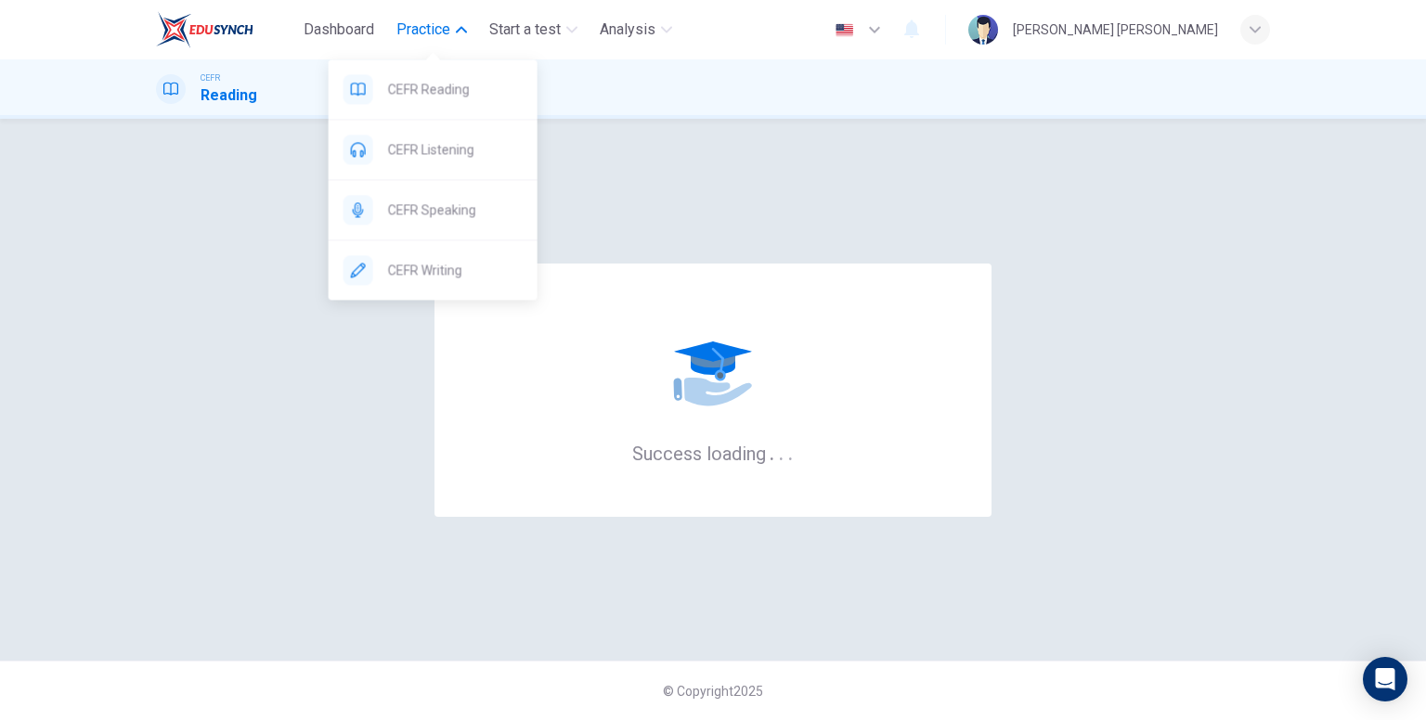
click at [453, 44] on button "Practice" at bounding box center [431, 29] width 85 height 33
click at [452, 259] on span "CEFR Writing" at bounding box center [455, 270] width 135 height 22
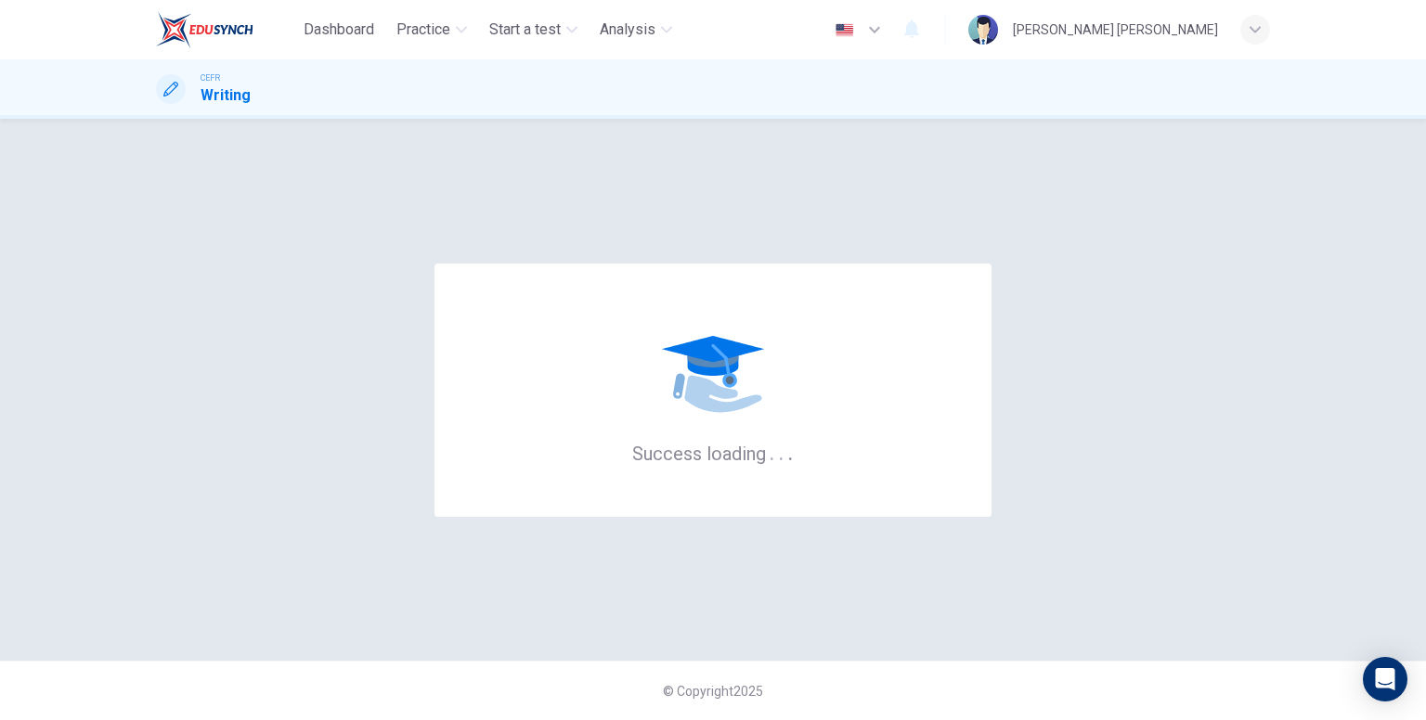
click at [1095, 23] on div "[PERSON_NAME] [PERSON_NAME]" at bounding box center [1115, 30] width 205 height 22
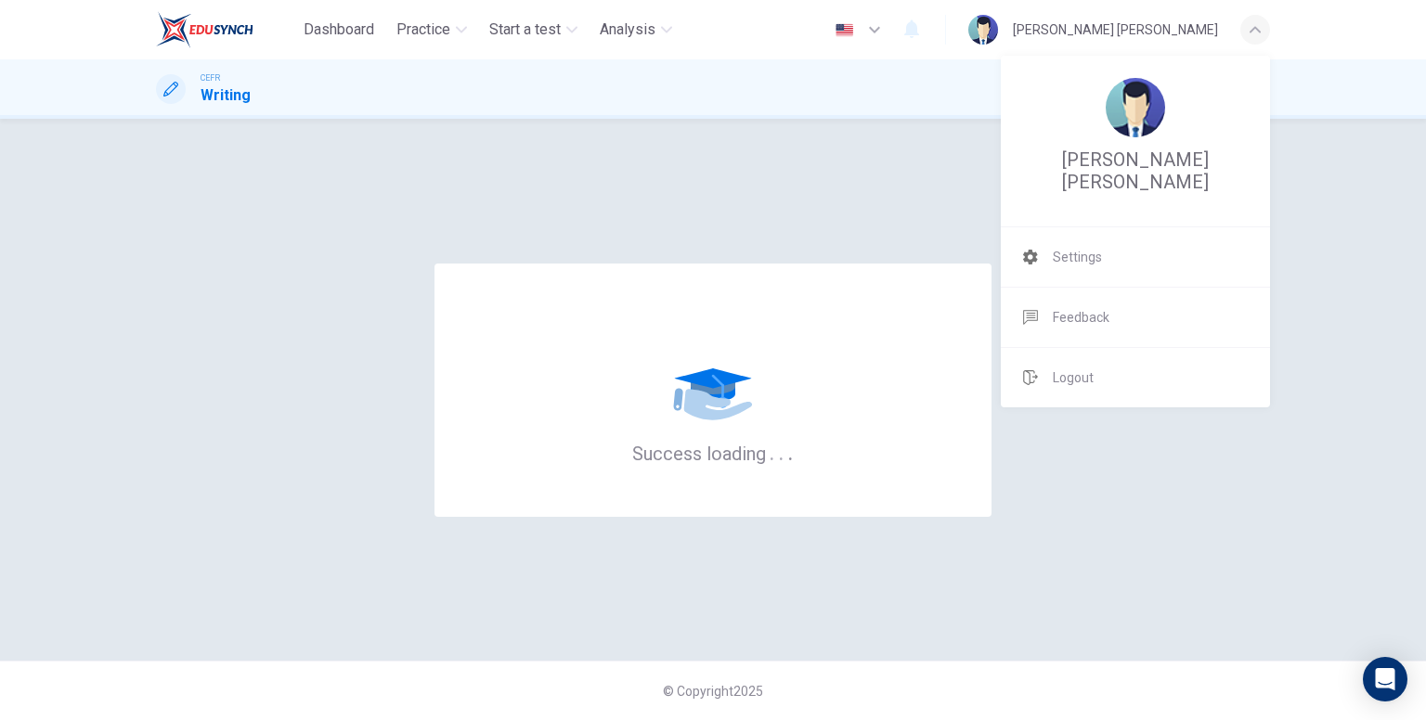
click at [423, 331] on div at bounding box center [713, 360] width 1426 height 720
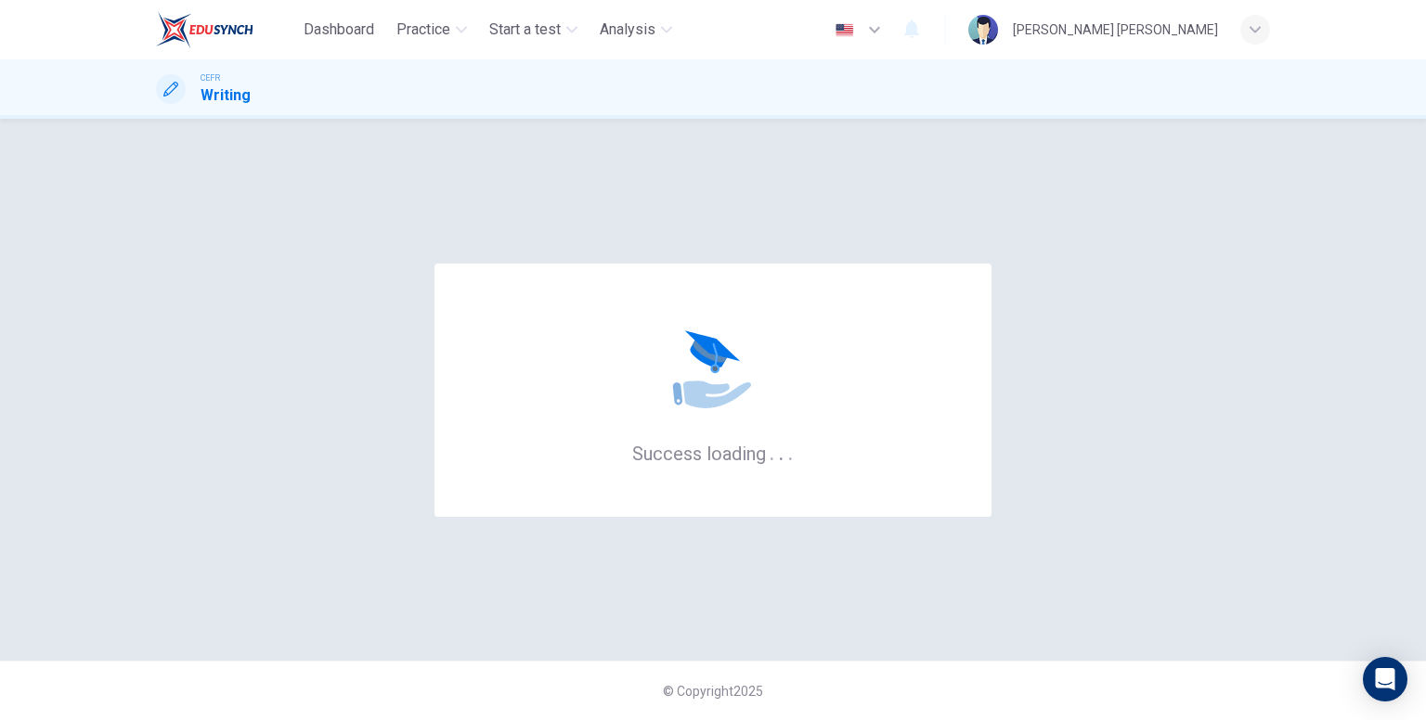
click at [239, 84] on h1 "Writing" at bounding box center [226, 95] width 50 height 22
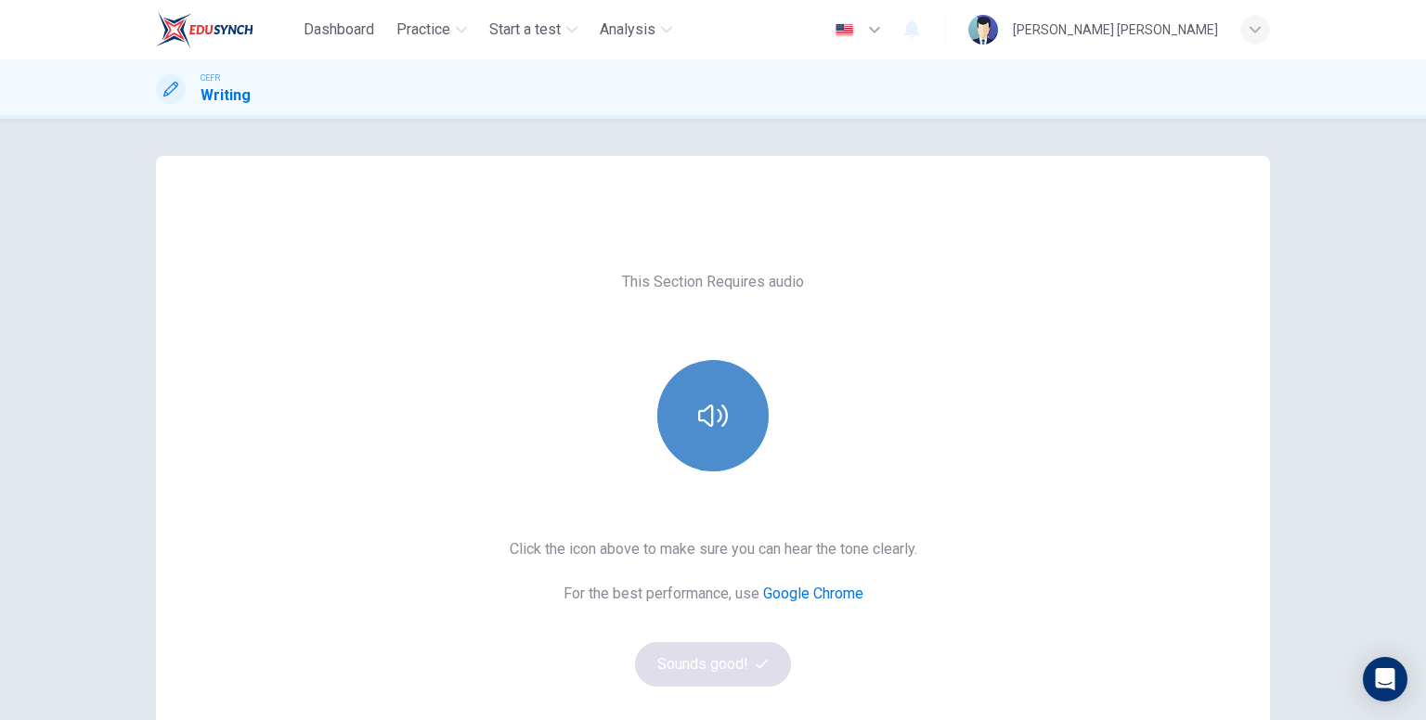
click at [725, 396] on button "button" at bounding box center [712, 415] width 111 height 111
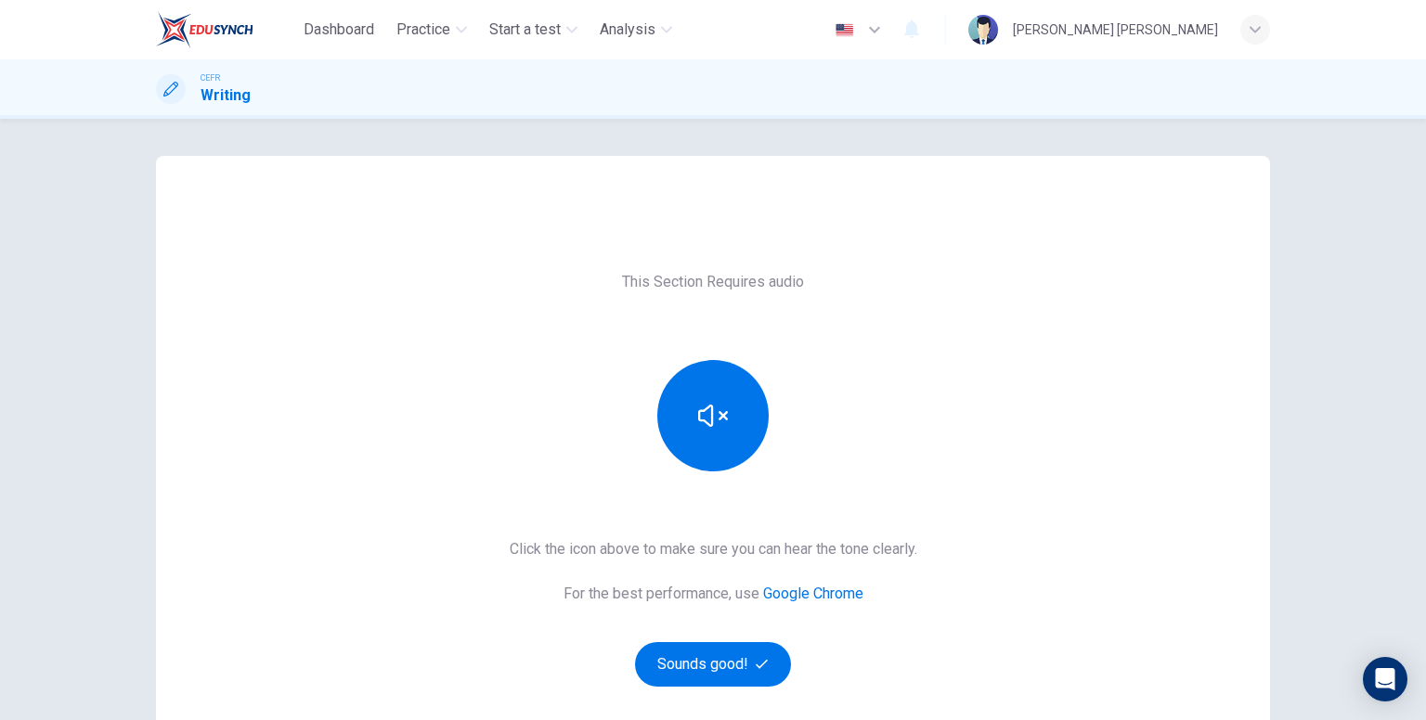
scroll to position [93, 0]
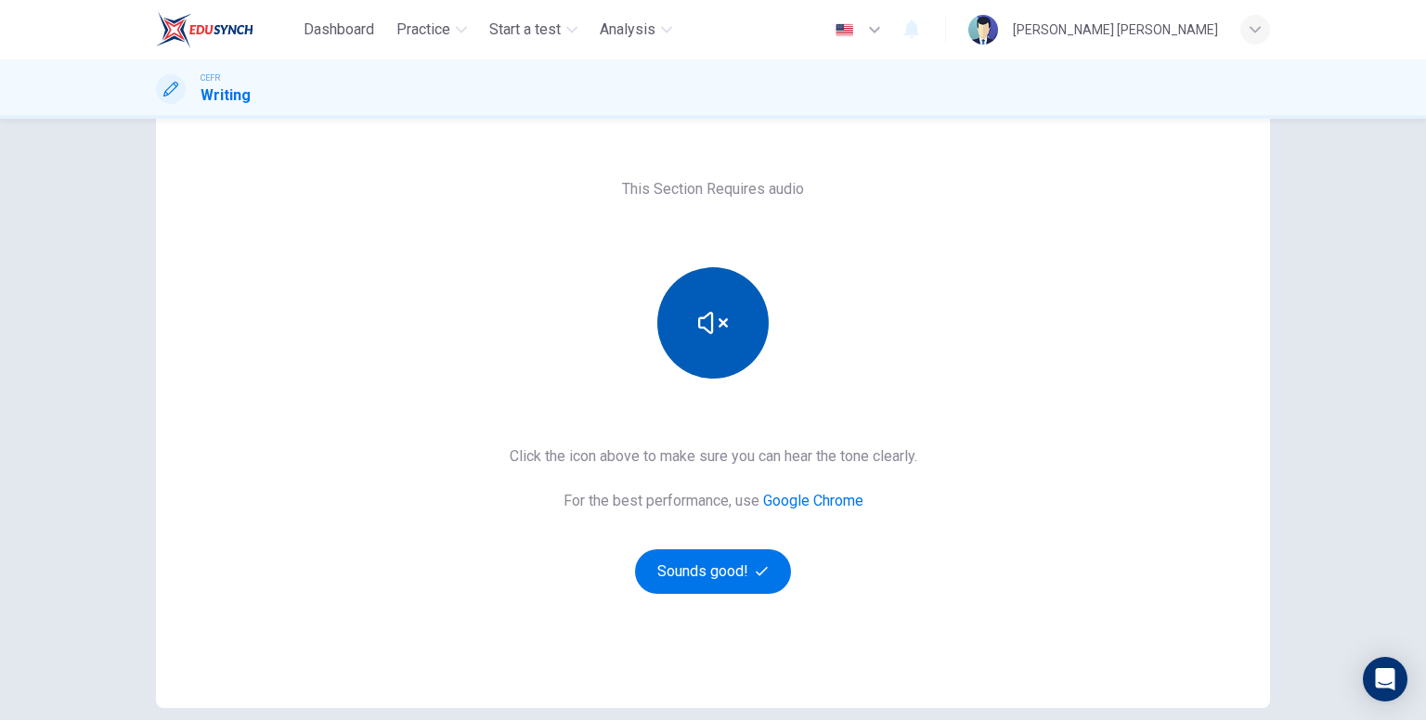
click at [724, 326] on button "button" at bounding box center [712, 322] width 111 height 111
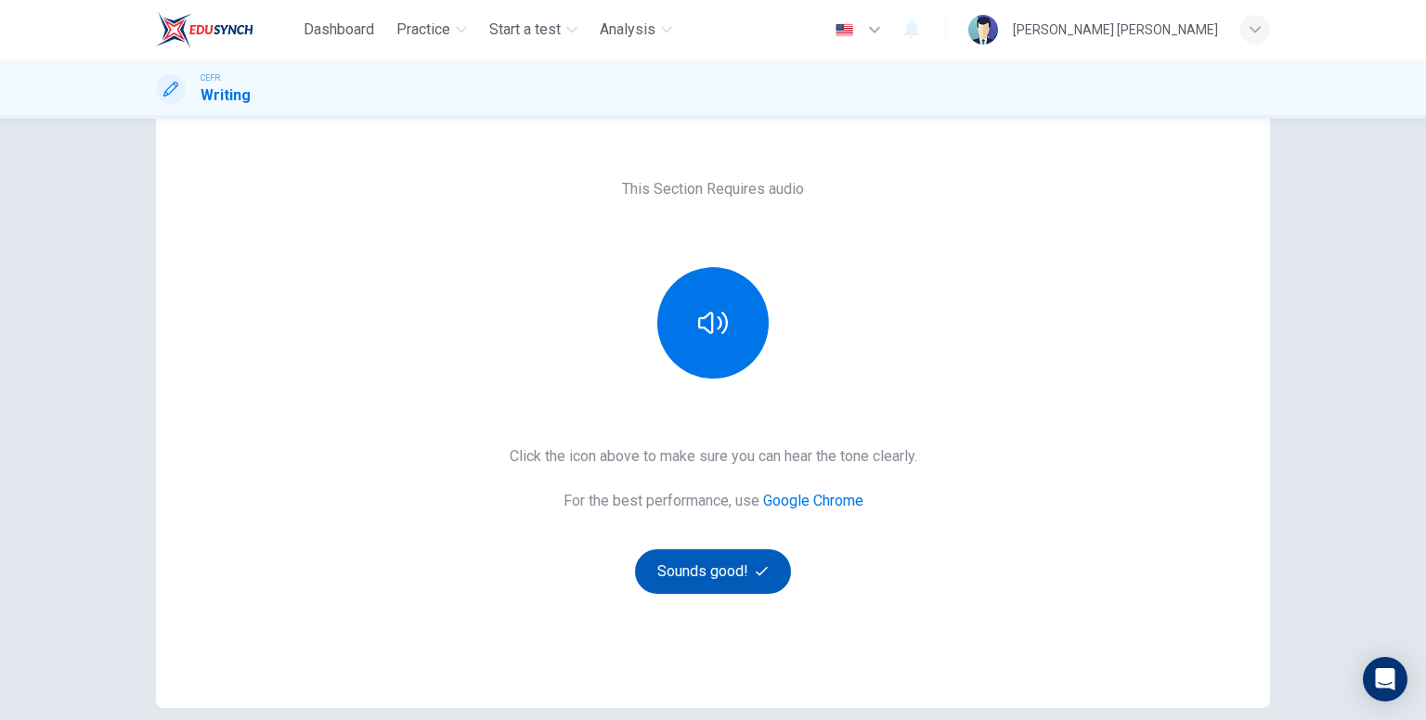
click at [734, 555] on button "Sounds good!" at bounding box center [713, 572] width 156 height 45
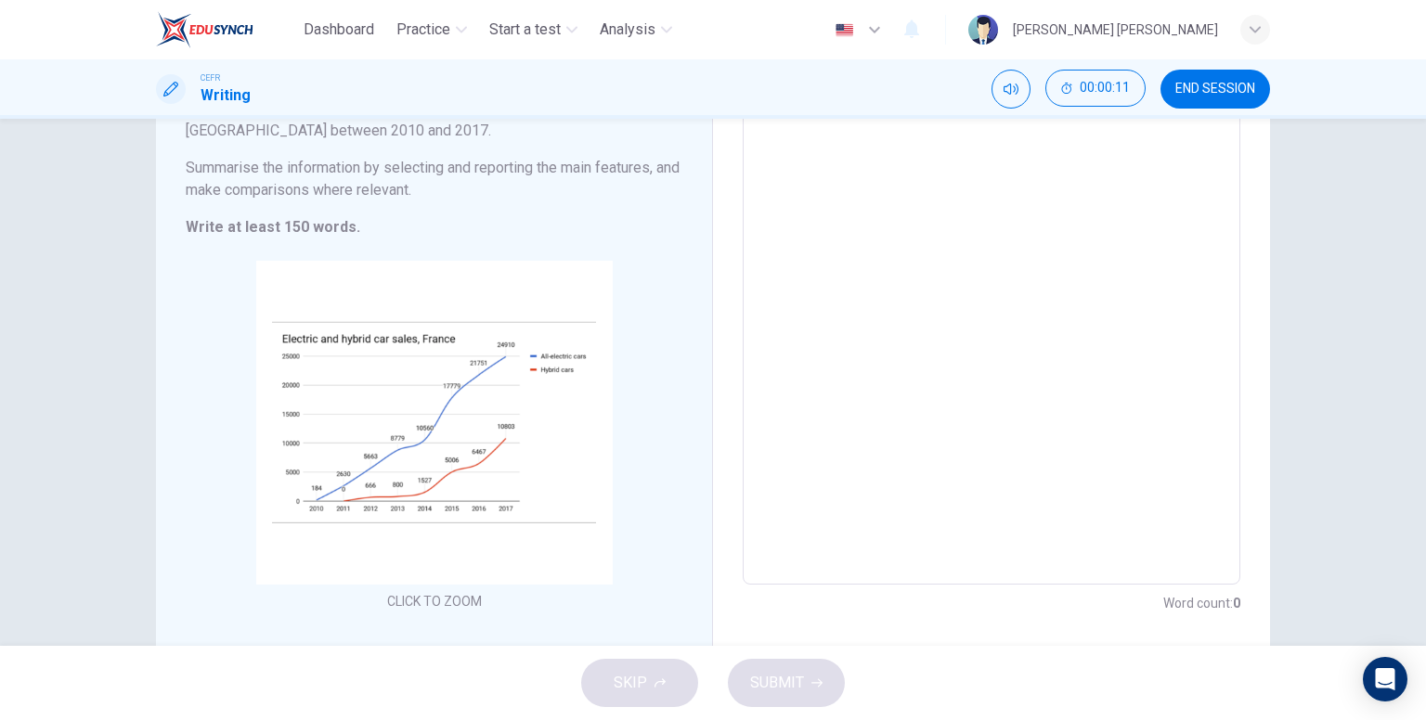
scroll to position [186, 0]
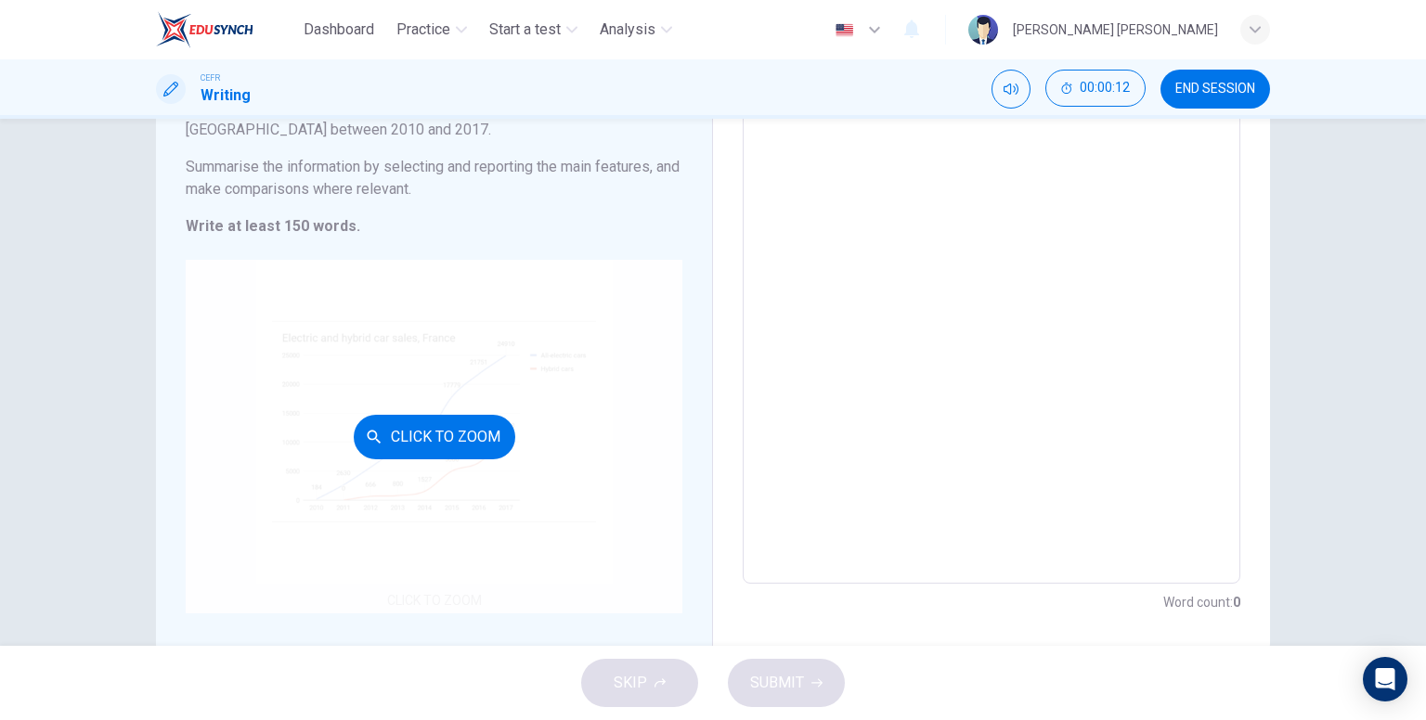
click at [469, 388] on div "Click to Zoom" at bounding box center [434, 437] width 497 height 354
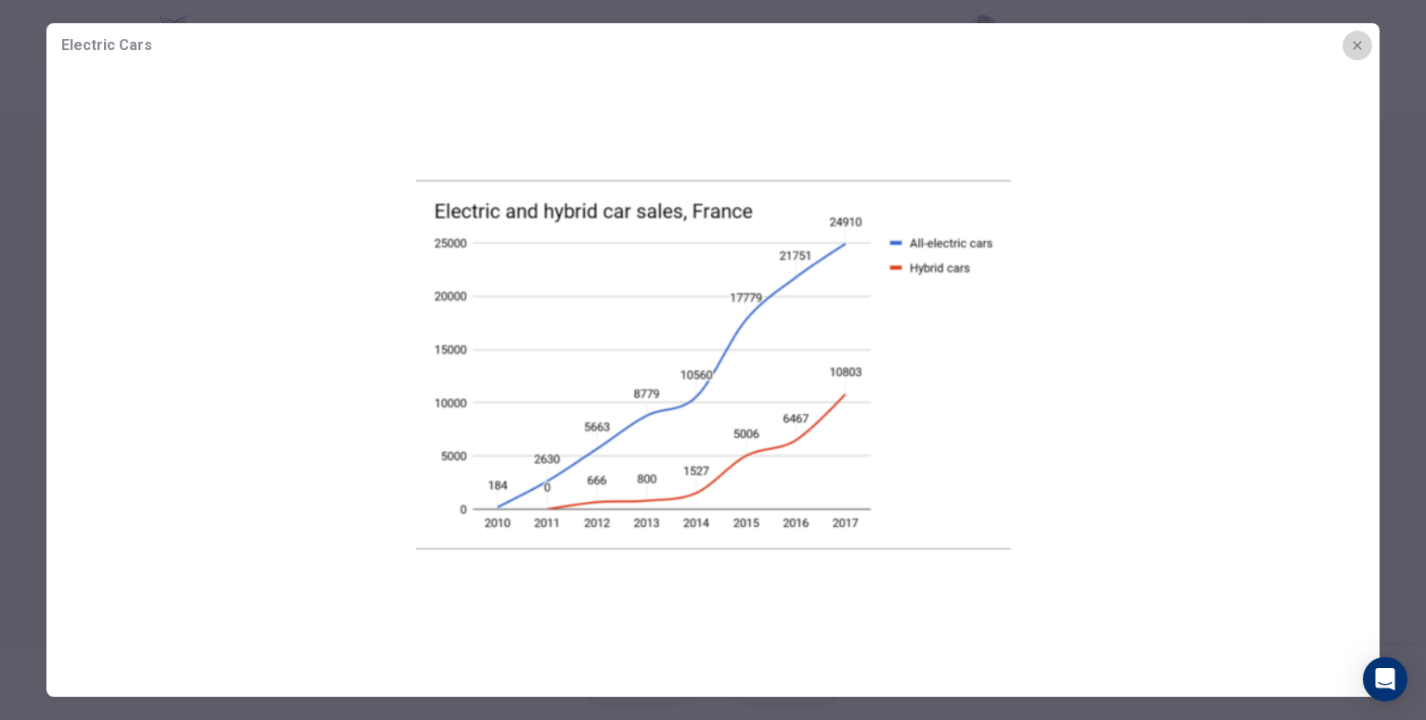
click at [1342, 49] on button "button" at bounding box center [1357, 46] width 30 height 30
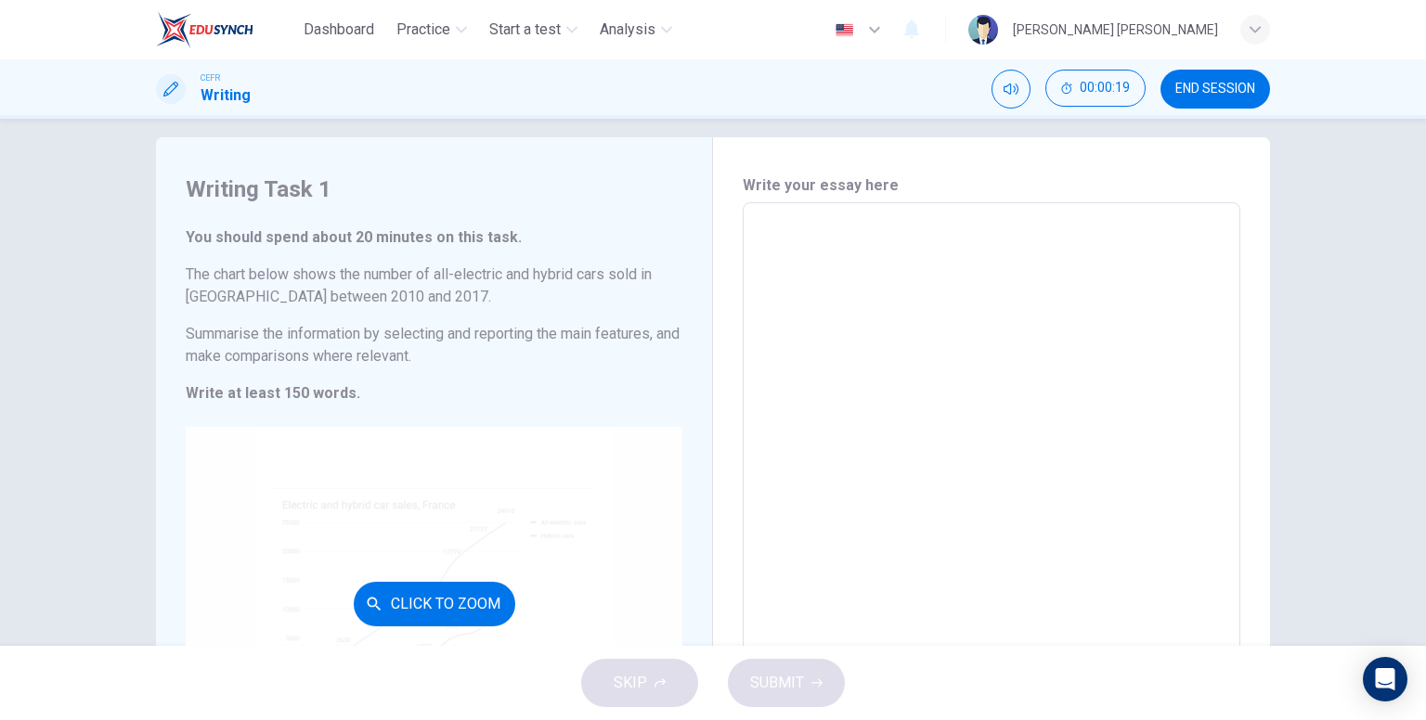
scroll to position [0, 0]
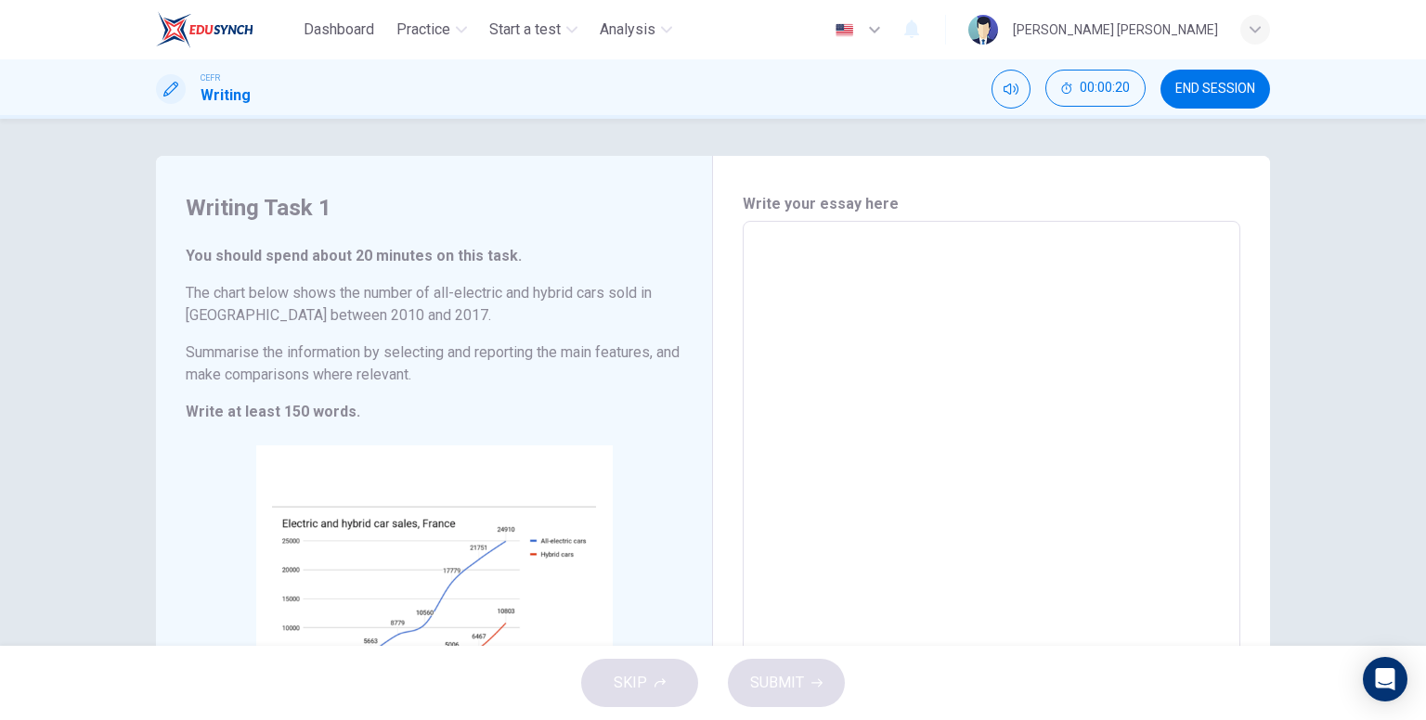
click at [772, 275] on textarea at bounding box center [992, 496] width 472 height 518
type textarea "T"
type textarea "x"
type textarea "Th"
type textarea "x"
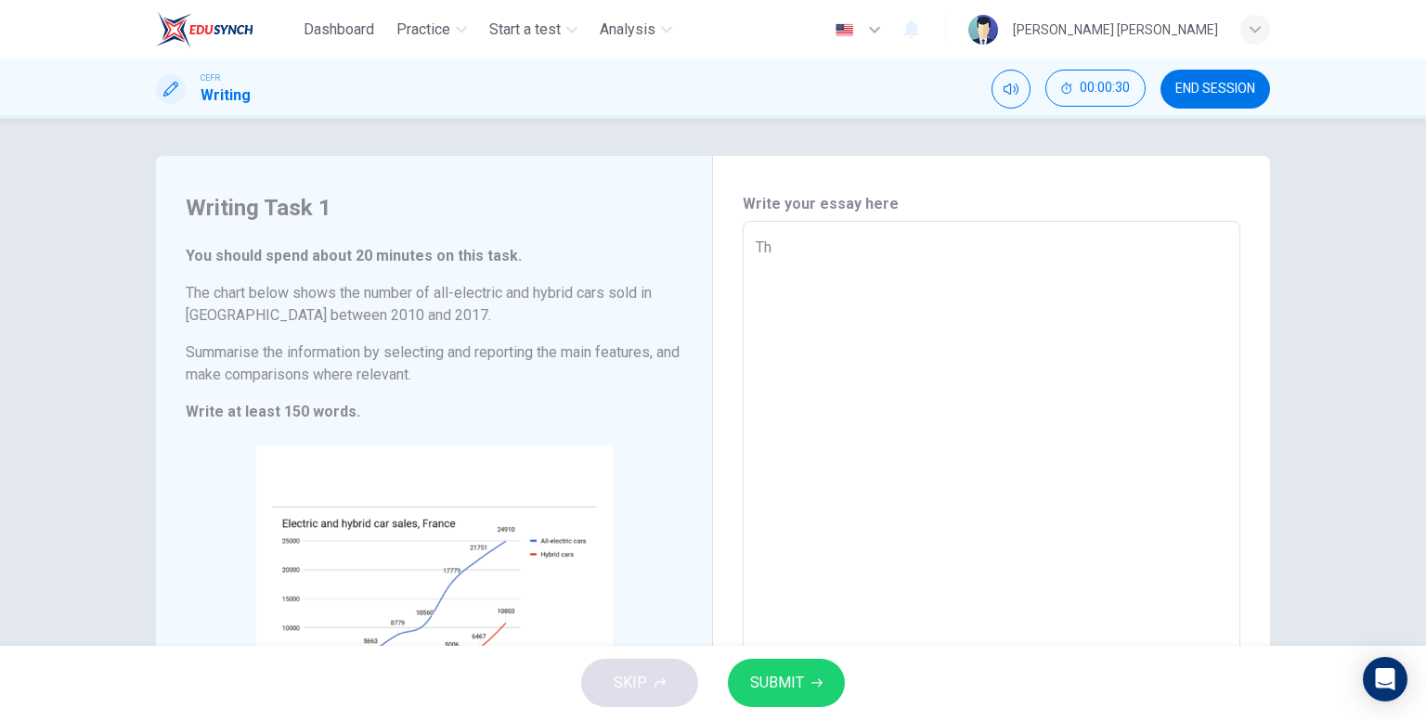
type textarea "The"
type textarea "x"
type textarea "The"
type textarea "x"
type textarea "The c"
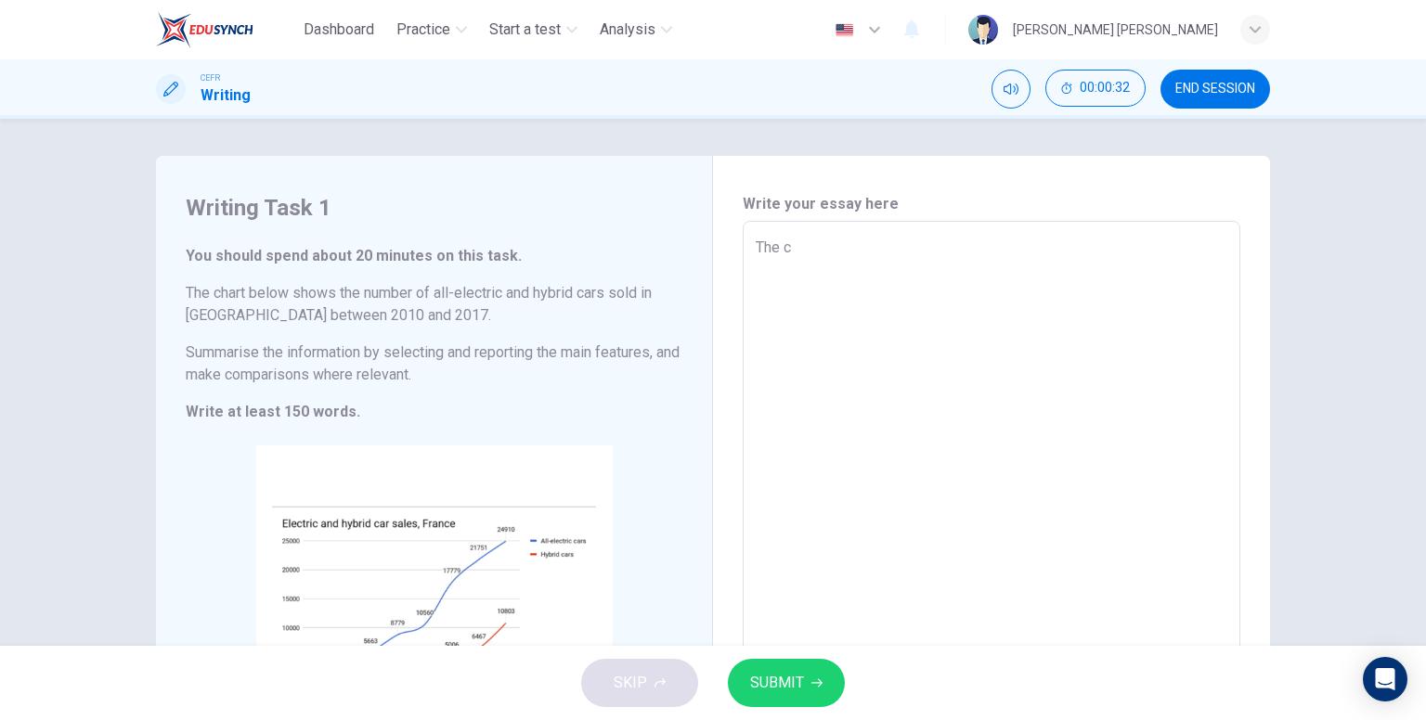
type textarea "x"
type textarea "The ch"
type textarea "x"
type textarea "The cha"
type textarea "x"
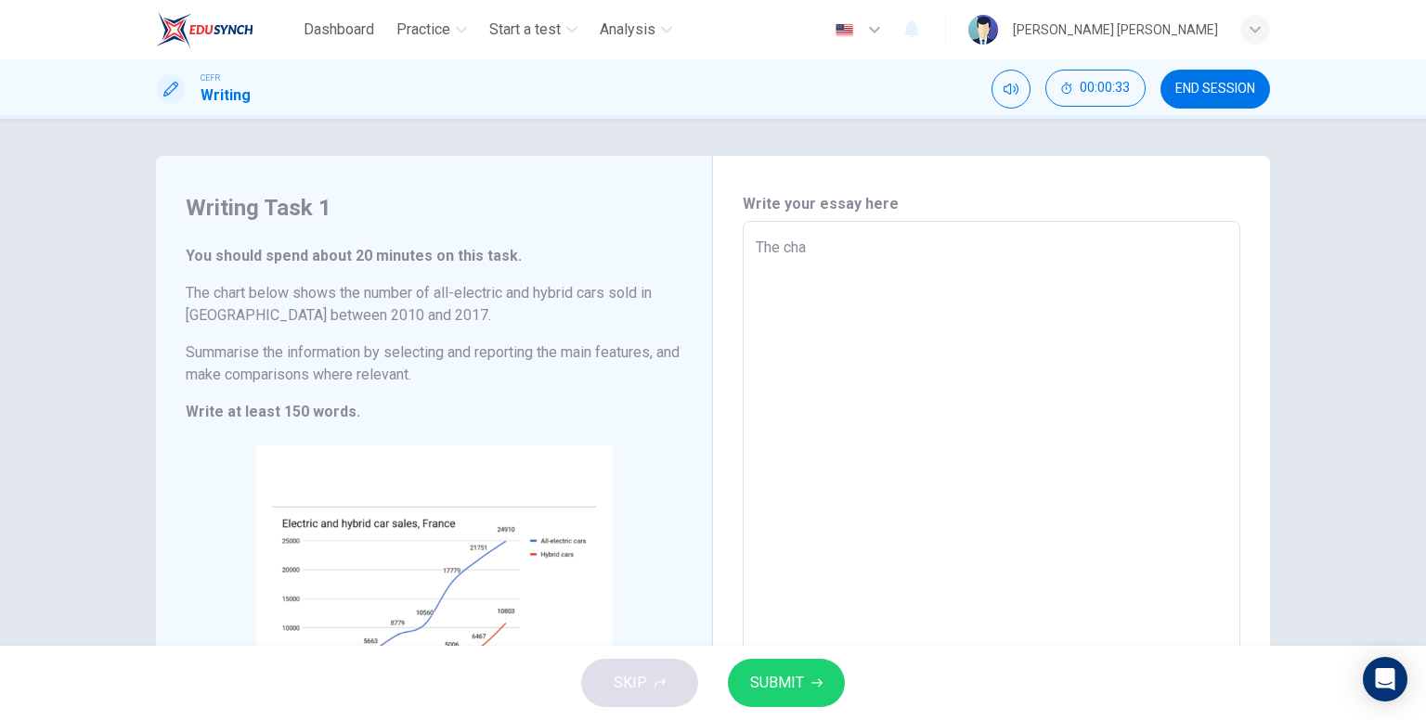
type textarea "The char"
type textarea "x"
type textarea "The chart"
type textarea "x"
type textarea "The chart"
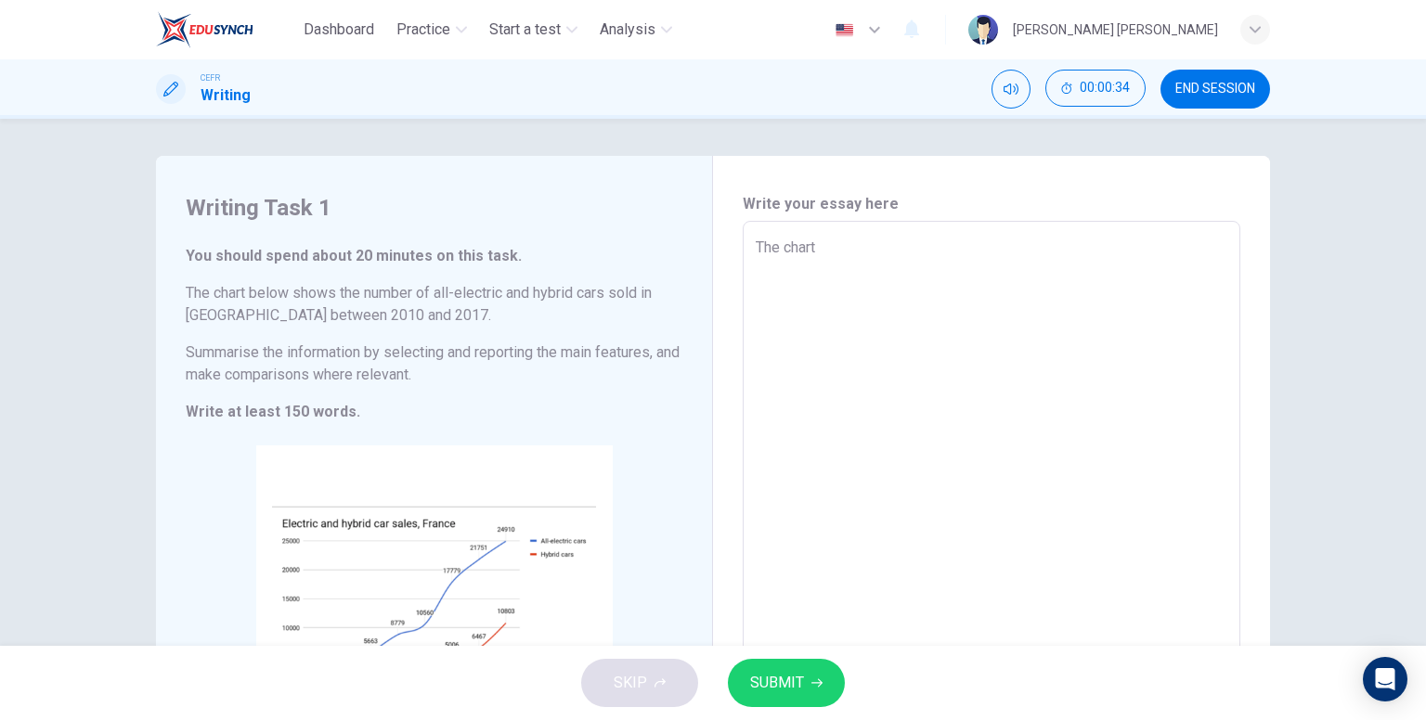
type textarea "x"
type textarea "The chart s"
type textarea "x"
type textarea "The chart sh"
type textarea "x"
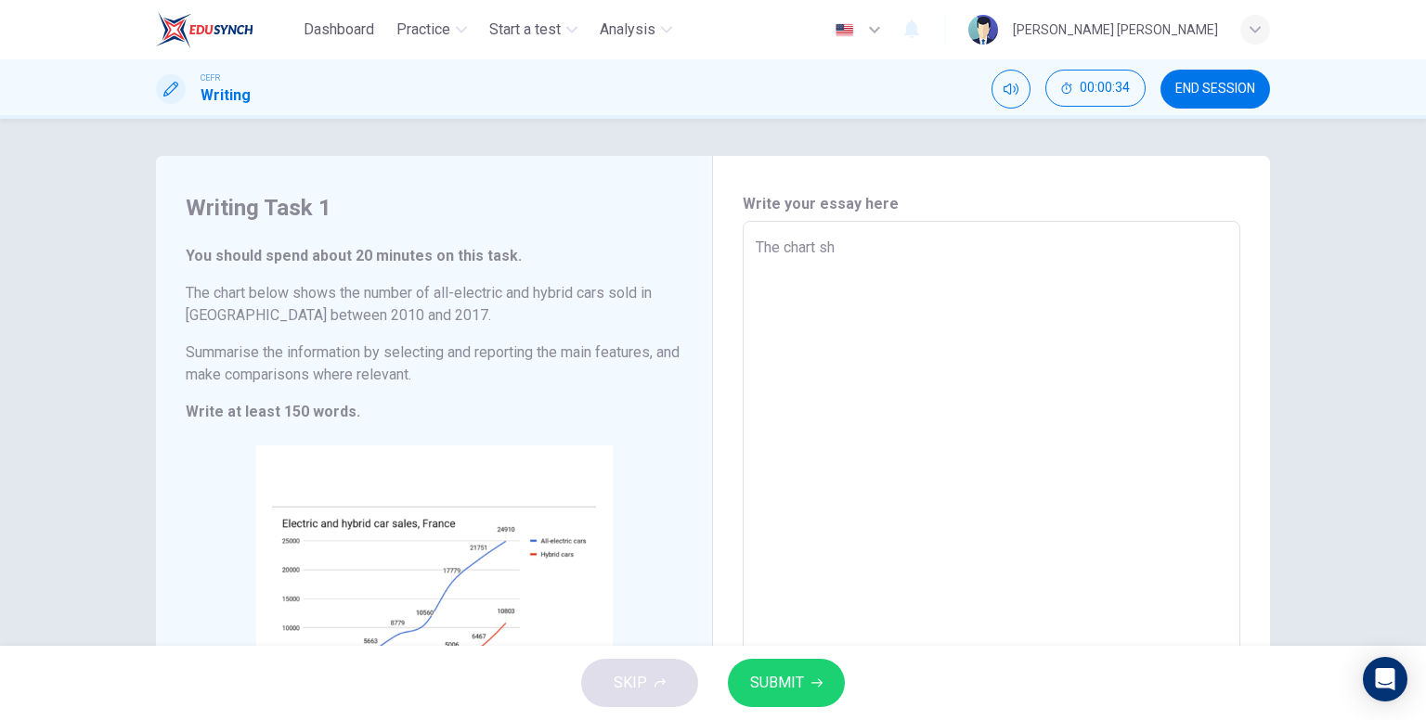
type textarea "The chart sho"
type textarea "x"
type textarea "The chart show"
type textarea "x"
type textarea "The chart shows"
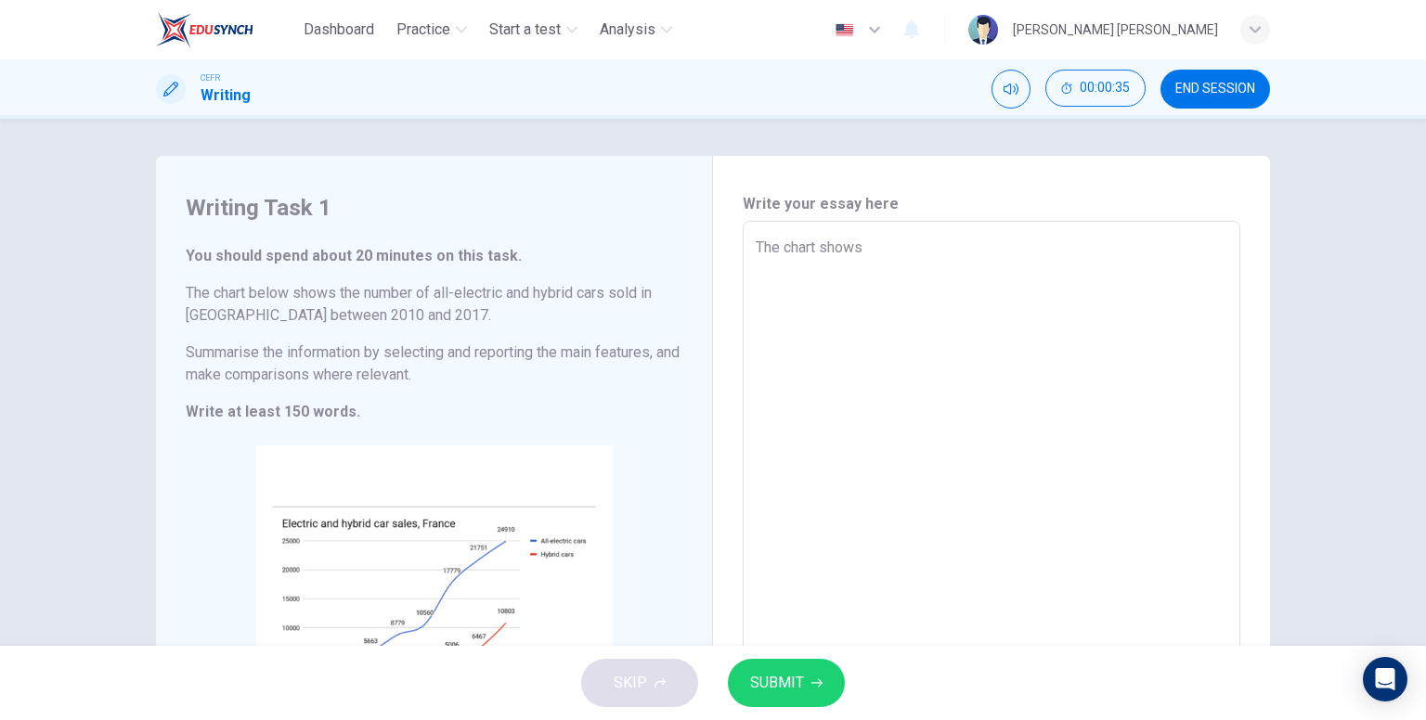
type textarea "x"
type textarea "The chart shows"
click at [813, 670] on button "SUBMIT" at bounding box center [786, 683] width 117 height 48
type textarea "x"
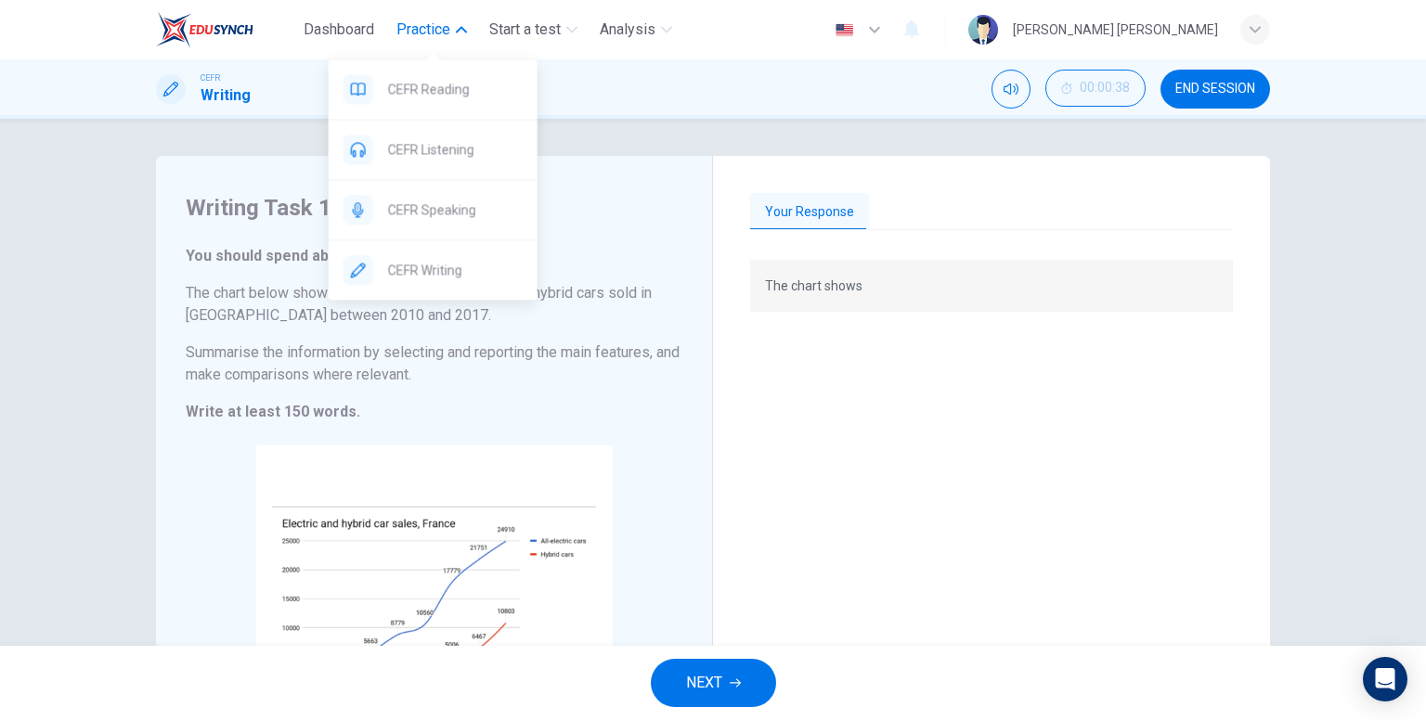
drag, startPoint x: 453, startPoint y: 220, endPoint x: 797, endPoint y: 145, distance: 351.6
click at [453, 220] on span "CEFR Speaking" at bounding box center [455, 210] width 135 height 22
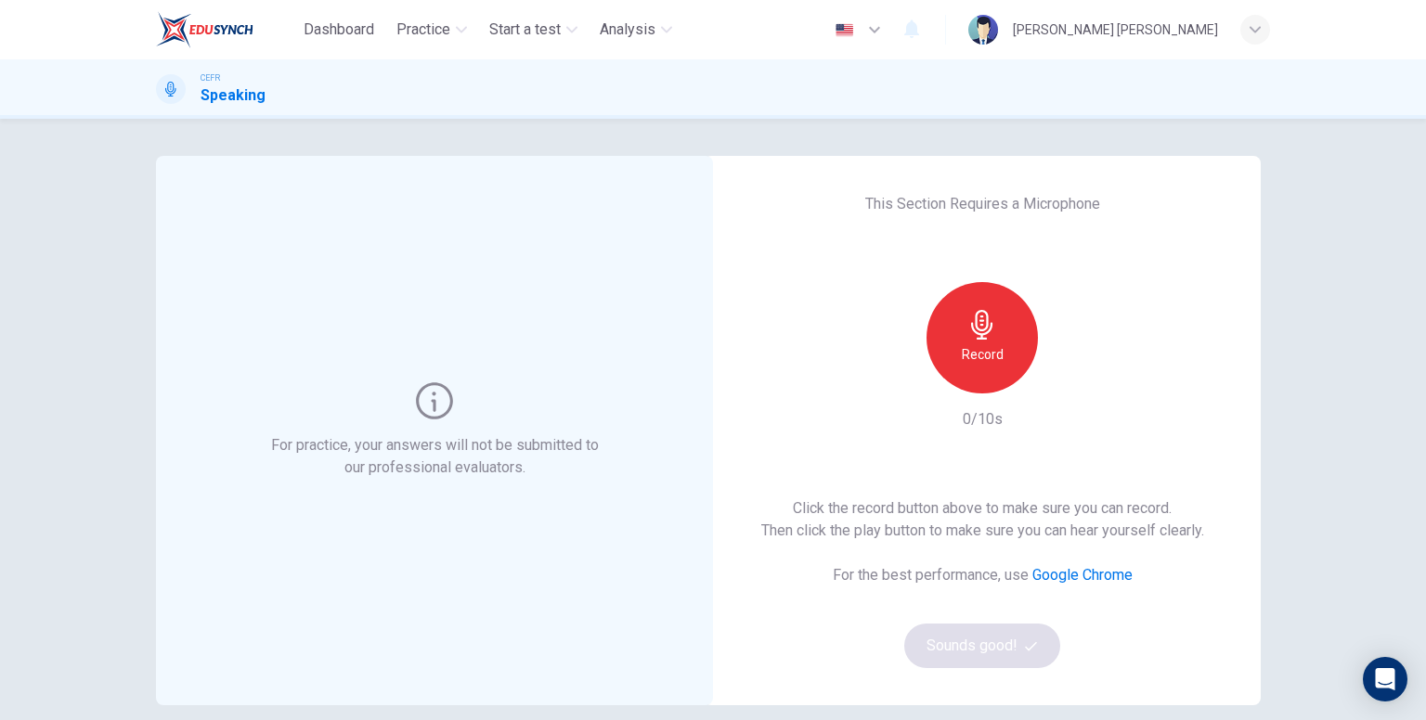
click at [967, 332] on icon "button" at bounding box center [982, 325] width 30 height 30
click at [1006, 351] on div "Stop" at bounding box center [981, 337] width 111 height 111
click at [1065, 383] on icon "button" at bounding box center [1067, 378] width 19 height 19
click at [995, 350] on h6 "Record" at bounding box center [983, 354] width 42 height 22
click at [995, 350] on div "Stop" at bounding box center [981, 337] width 111 height 111
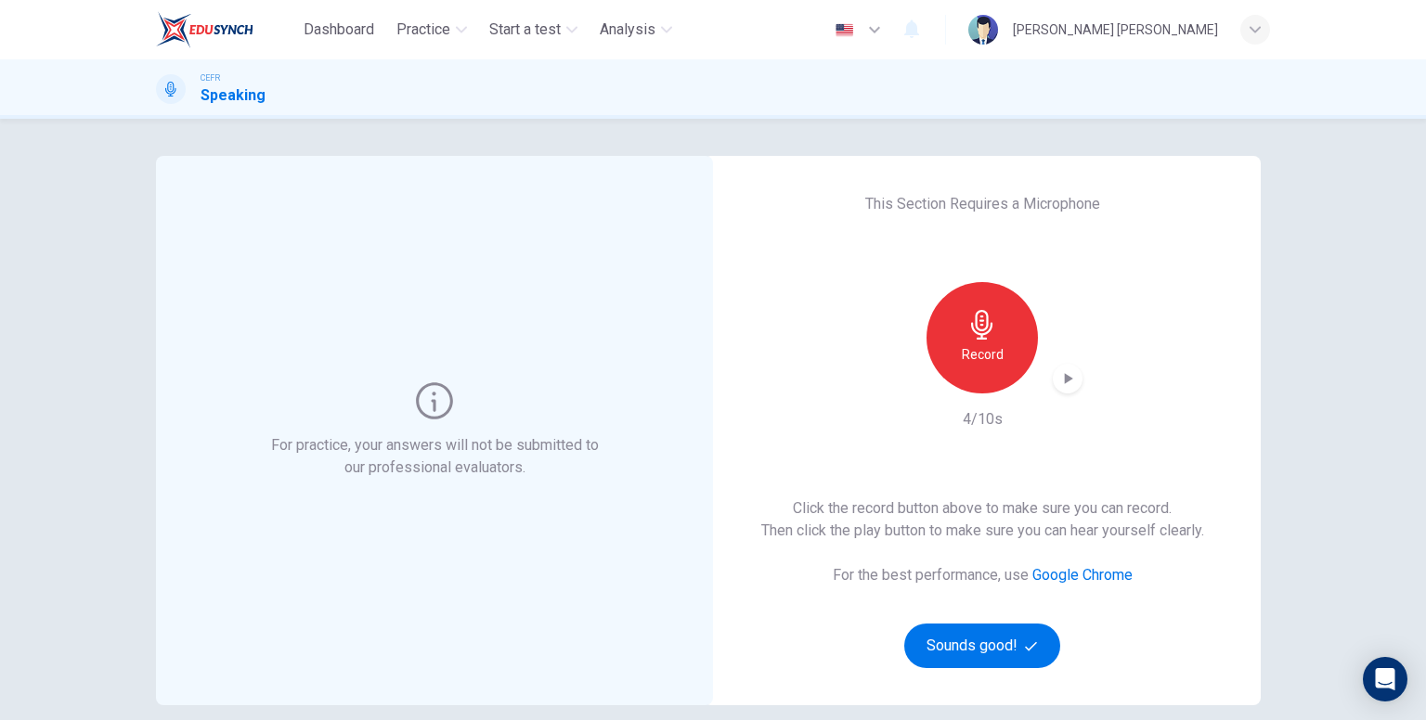
click at [1065, 380] on icon "button" at bounding box center [1069, 378] width 8 height 11
click at [984, 328] on icon "button" at bounding box center [982, 325] width 30 height 30
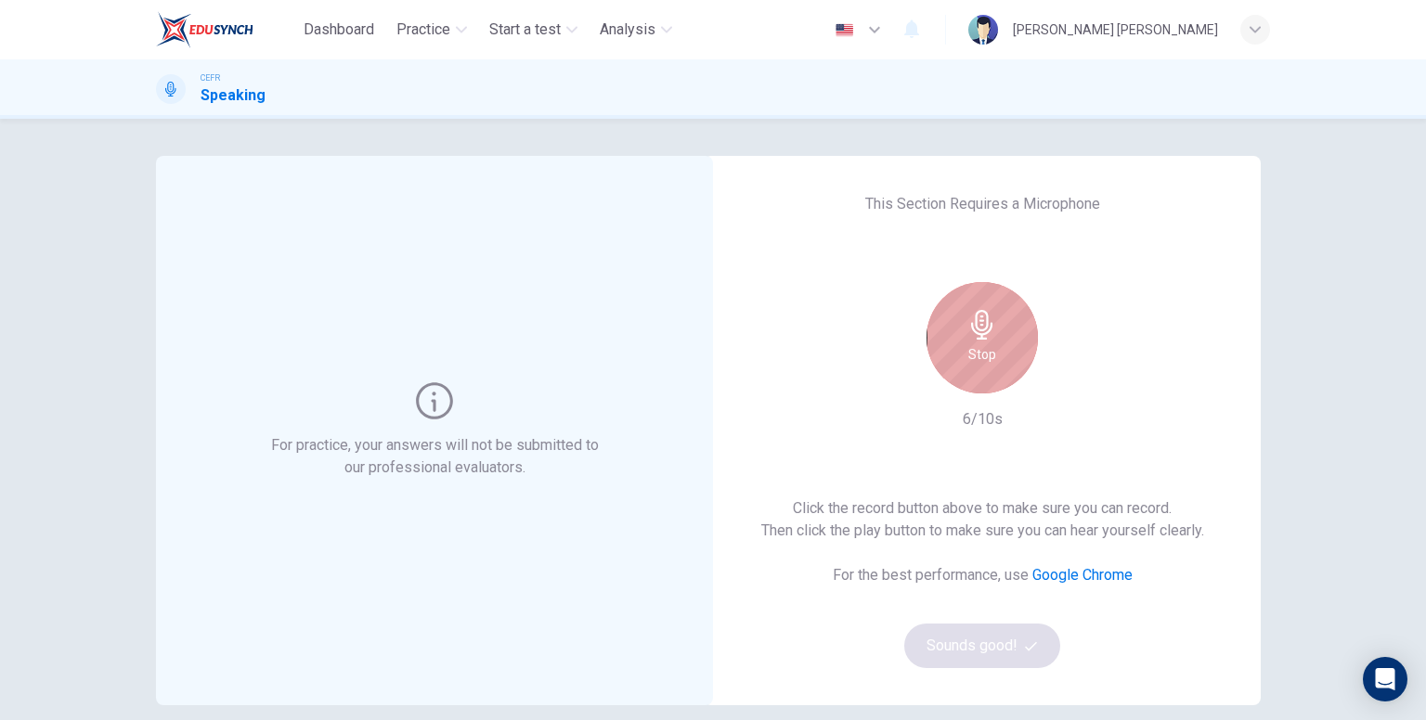
click at [984, 328] on icon "button" at bounding box center [982, 325] width 30 height 30
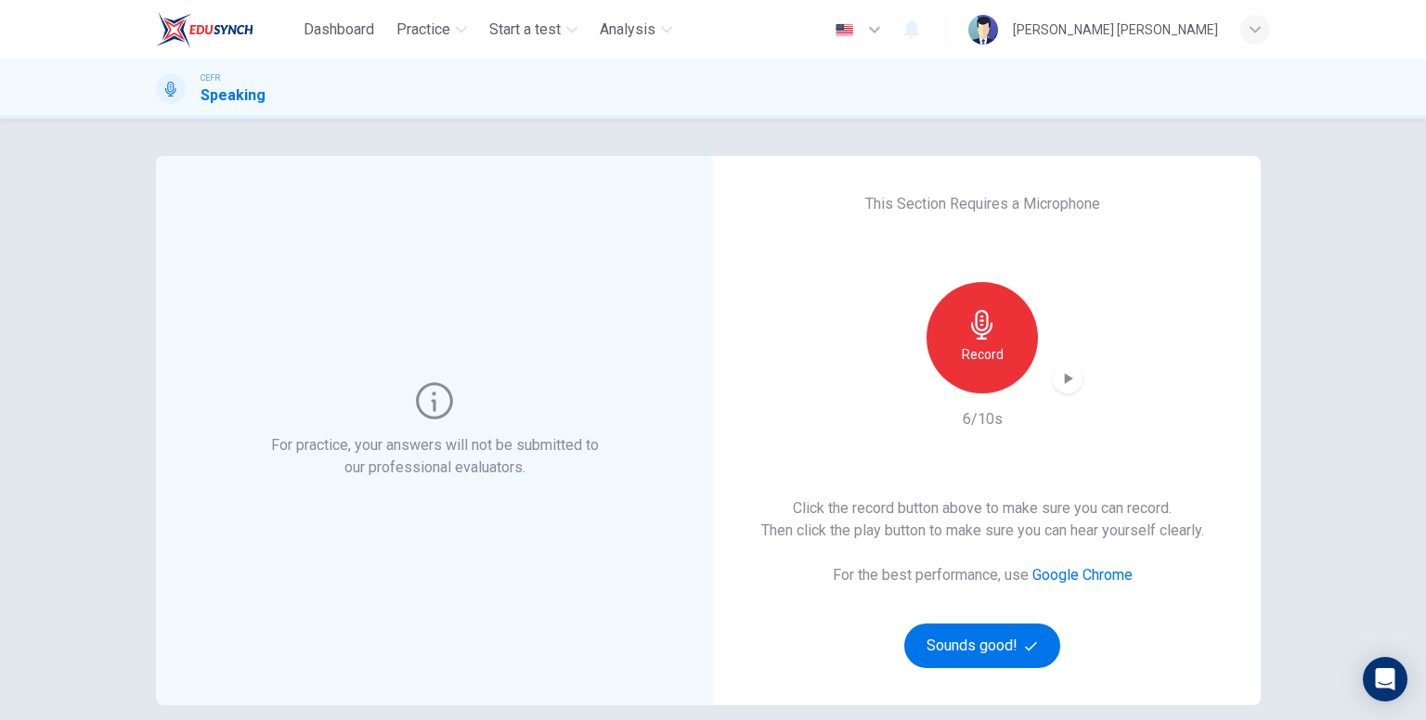
click at [1074, 378] on div "button" at bounding box center [1068, 379] width 30 height 30
click at [977, 337] on icon "button" at bounding box center [981, 325] width 21 height 30
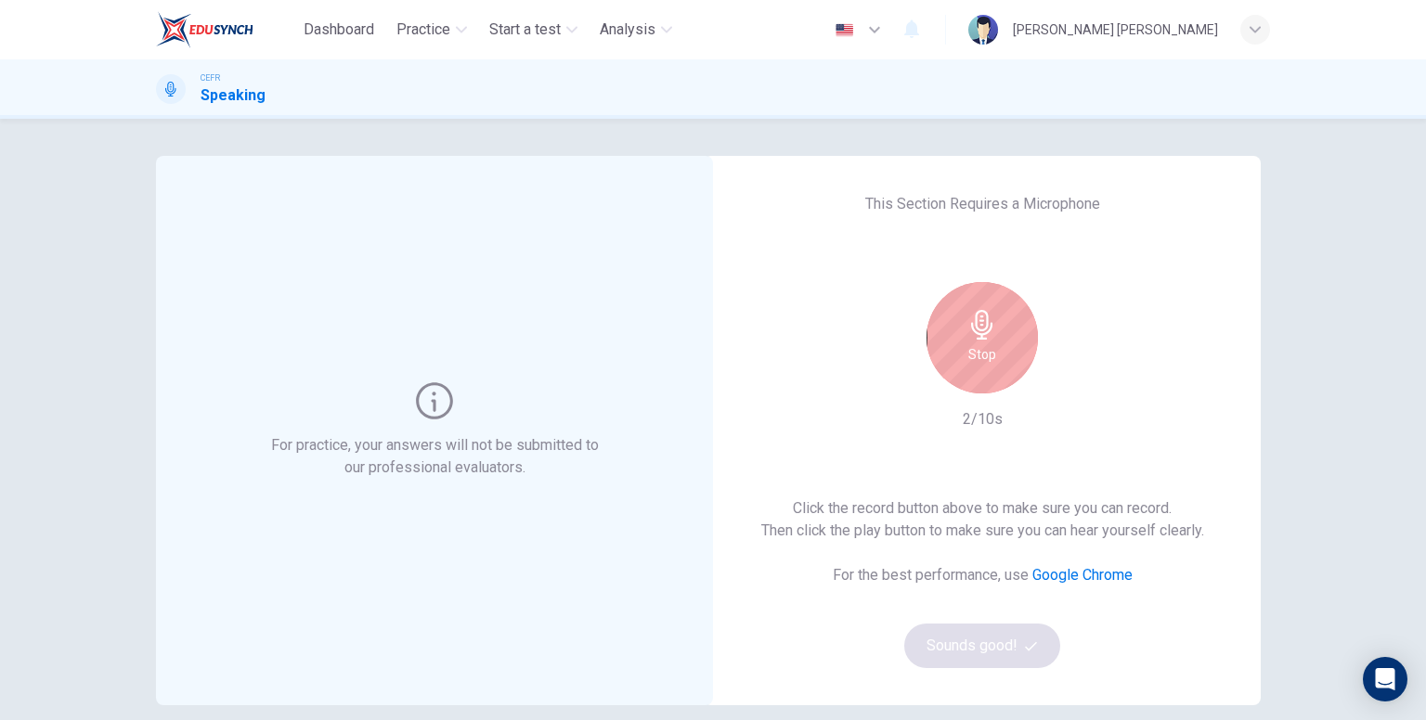
click at [977, 335] on icon "button" at bounding box center [981, 325] width 21 height 30
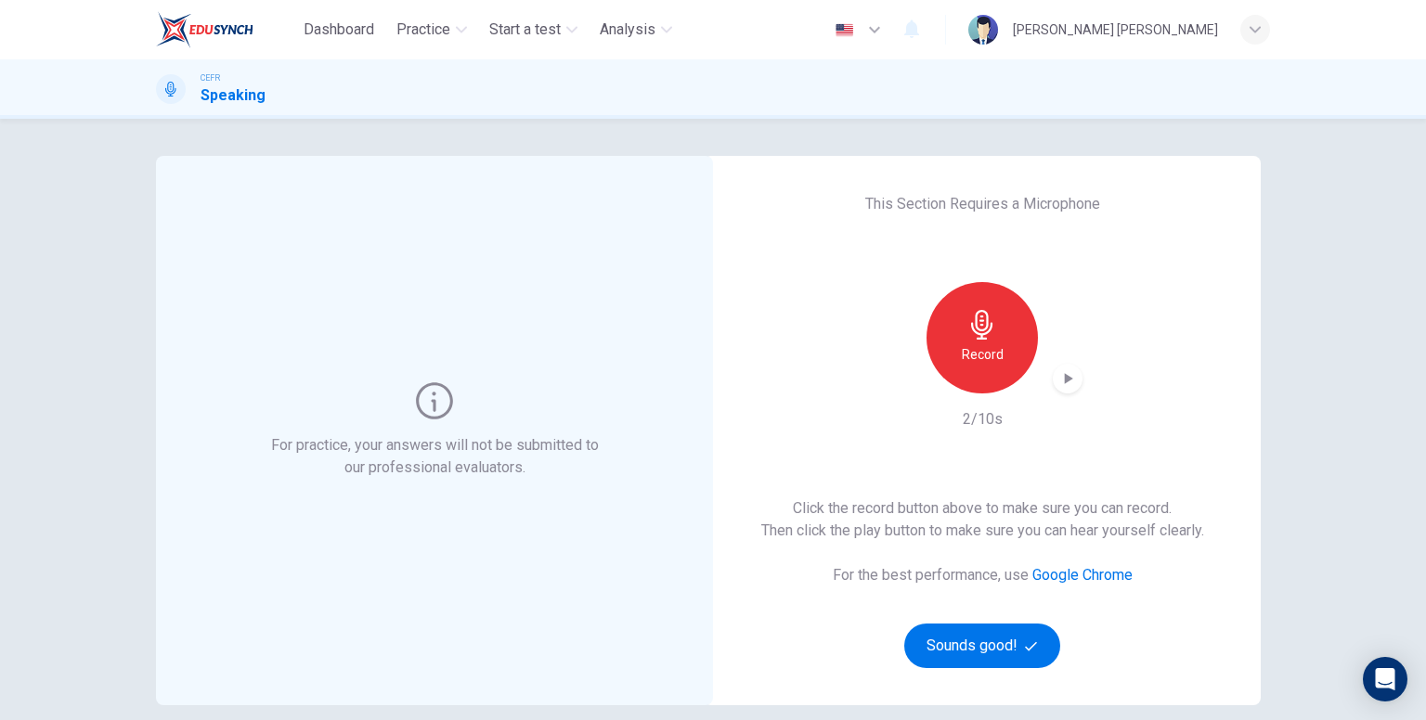
click at [1065, 377] on icon "button" at bounding box center [1069, 378] width 8 height 11
click at [1035, 628] on button "Sounds good!" at bounding box center [982, 646] width 156 height 45
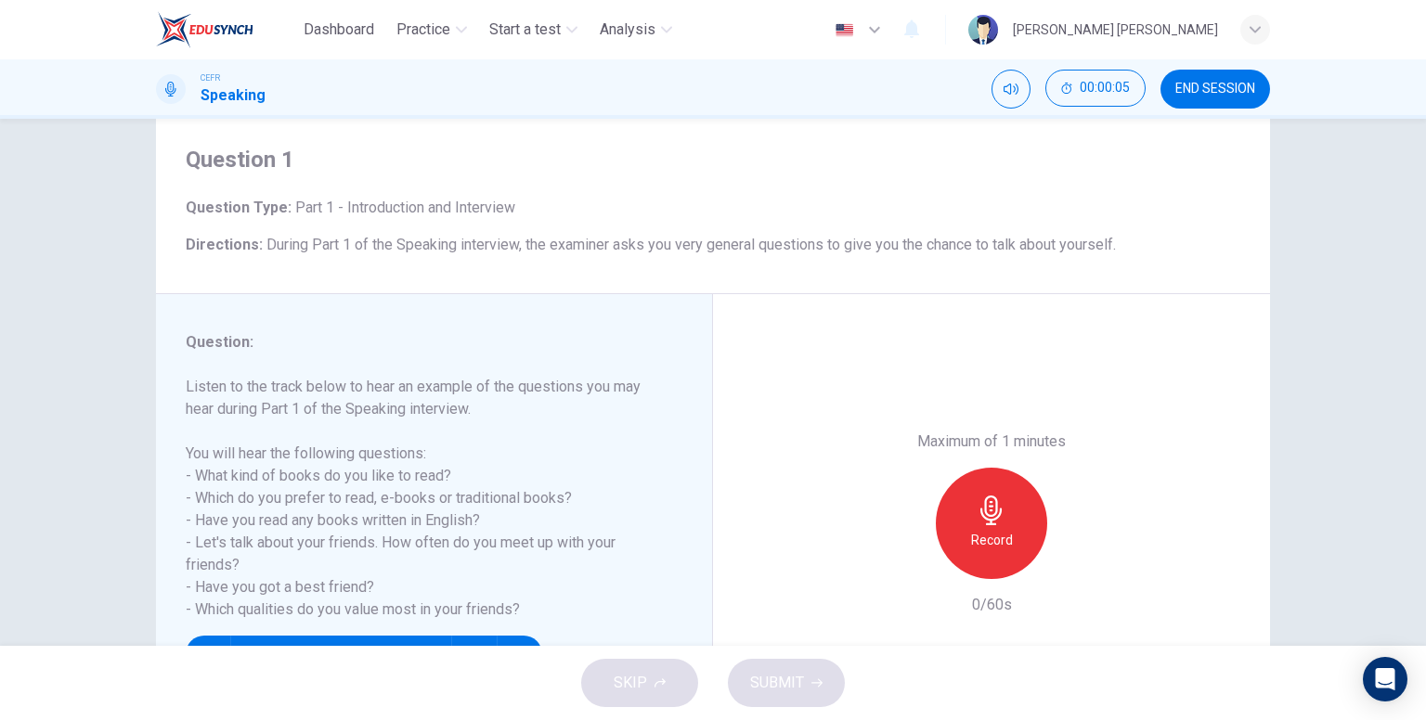
scroll to position [93, 0]
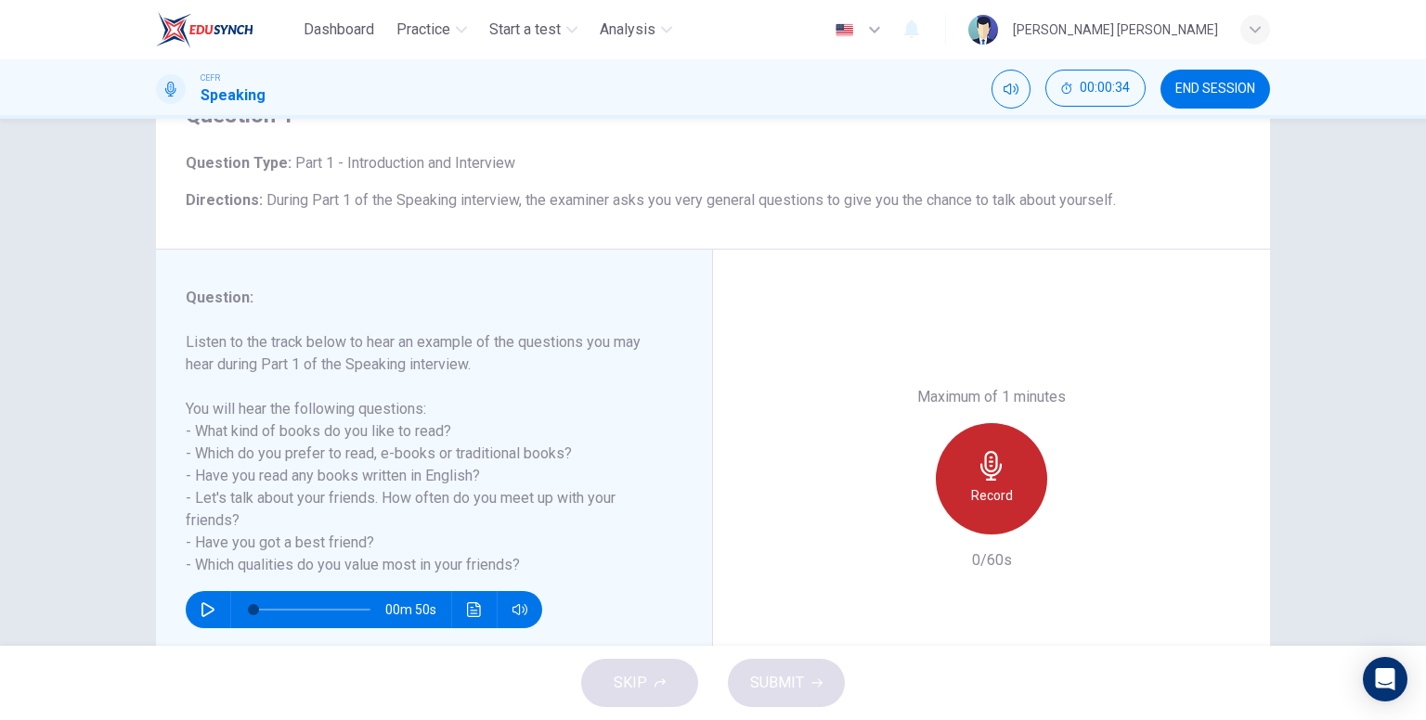
click at [999, 476] on icon "button" at bounding box center [992, 466] width 30 height 30
click at [1028, 458] on div "Stop" at bounding box center [991, 478] width 111 height 111
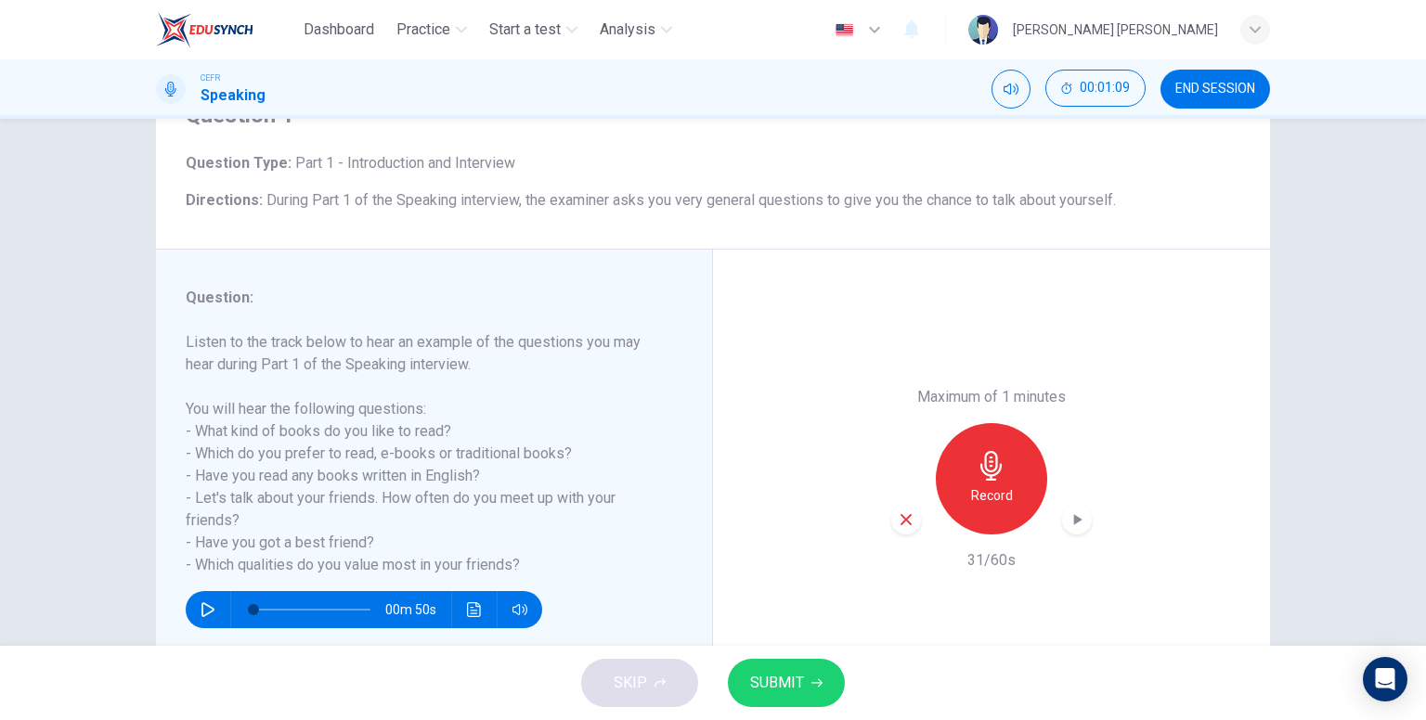
click at [1068, 525] on icon "button" at bounding box center [1077, 520] width 19 height 19
click at [911, 517] on div "button" at bounding box center [906, 520] width 30 height 30
click at [959, 493] on div "Record" at bounding box center [991, 478] width 111 height 111
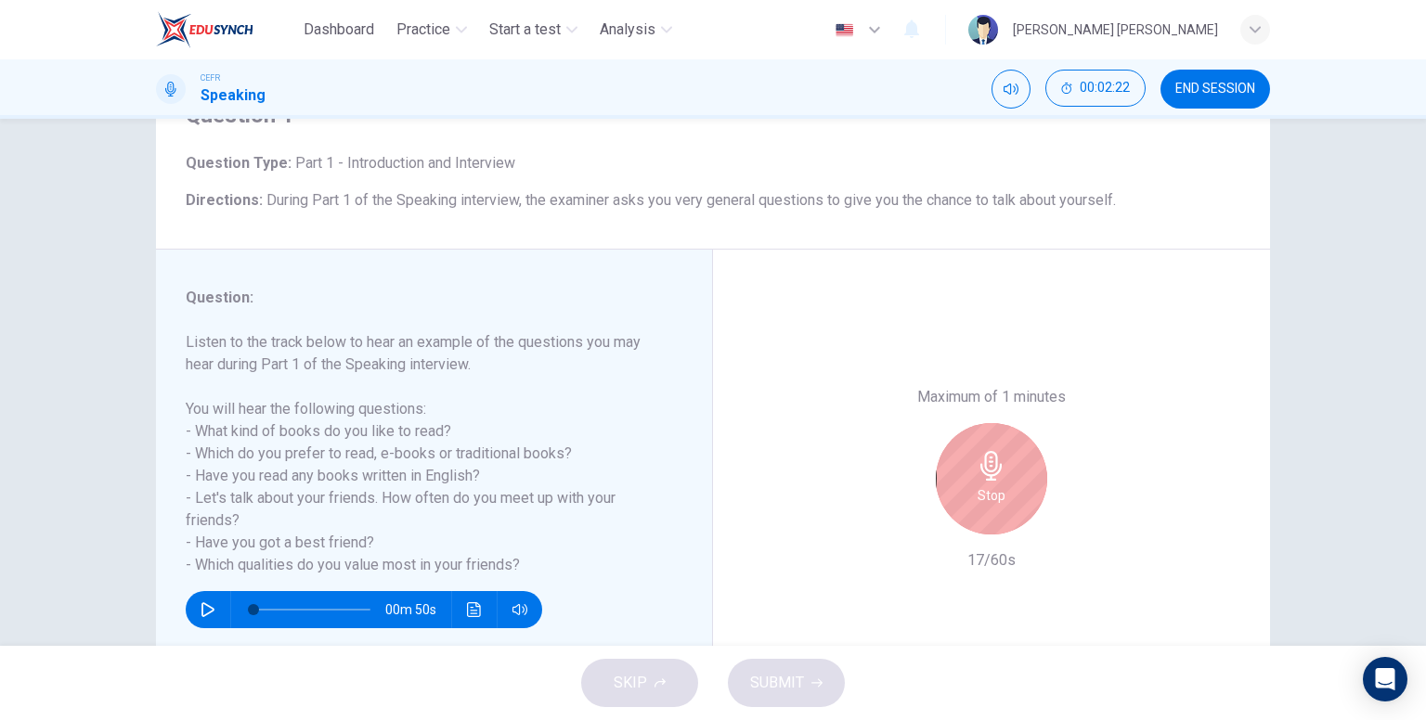
click at [959, 493] on div "Stop" at bounding box center [991, 478] width 111 height 111
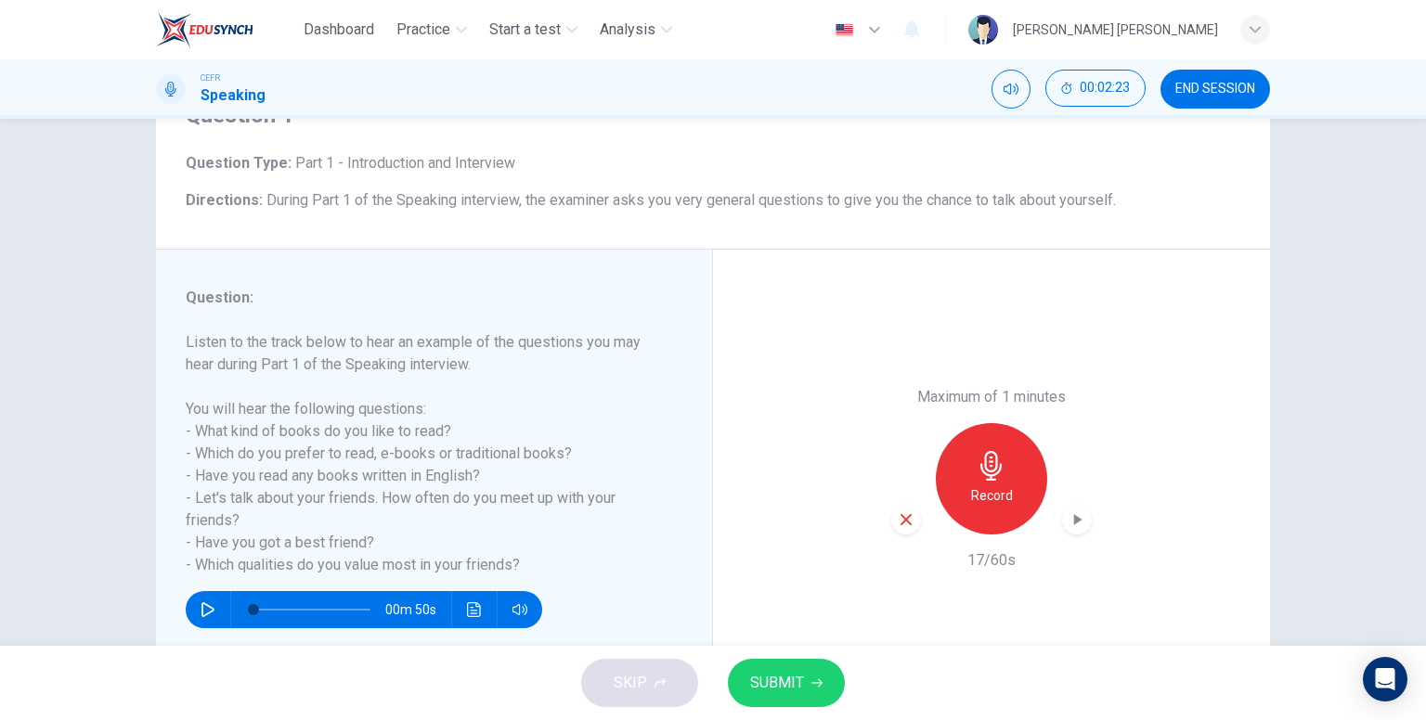
click at [913, 515] on div "button" at bounding box center [906, 520] width 30 height 30
click at [994, 491] on h6 "Record" at bounding box center [992, 496] width 42 height 22
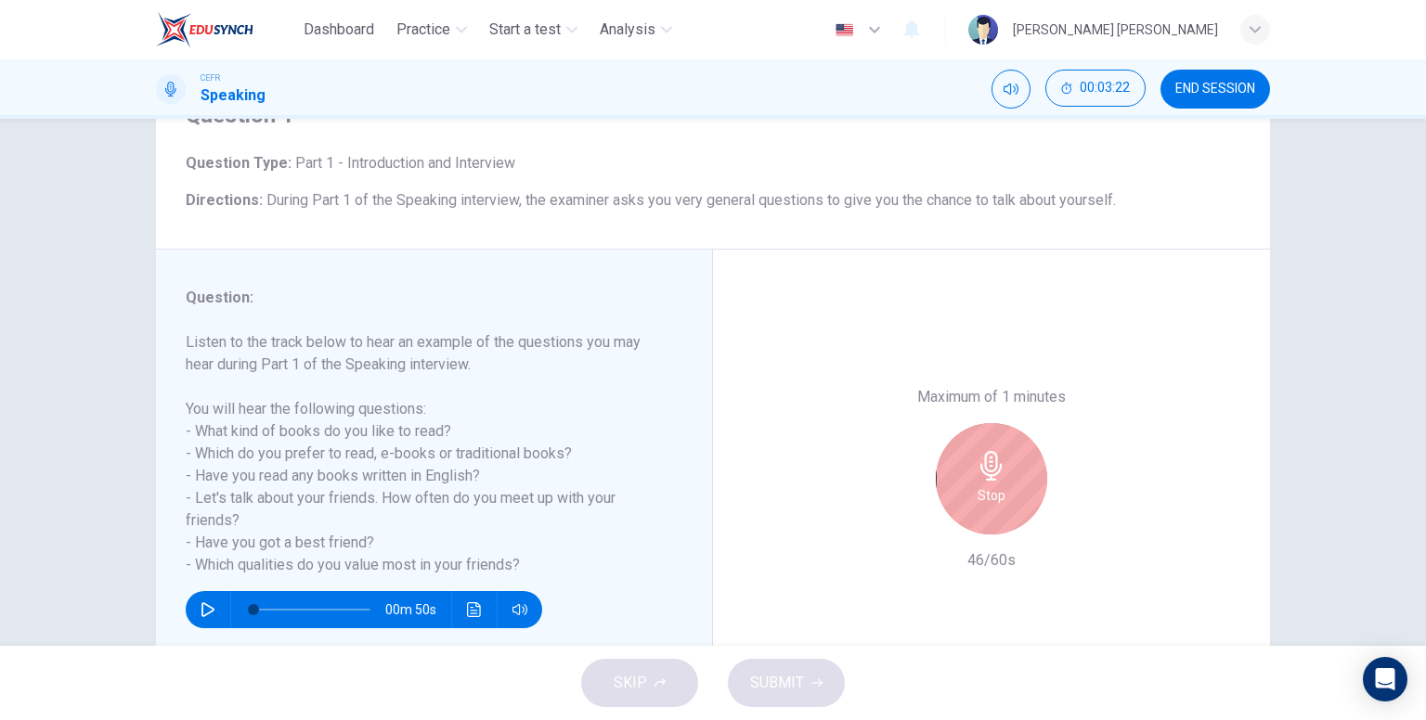
click at [978, 451] on icon "button" at bounding box center [992, 466] width 30 height 30
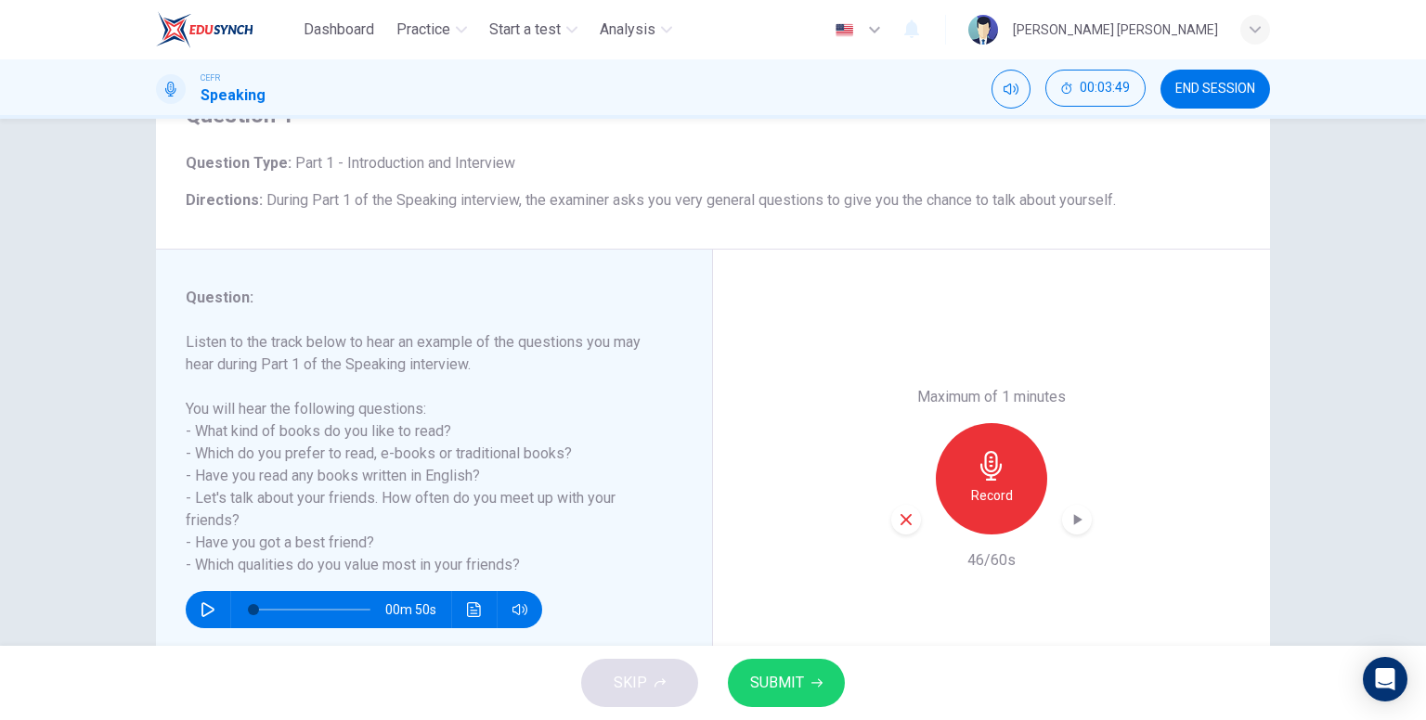
click at [1082, 520] on div "button" at bounding box center [1077, 520] width 30 height 30
click at [904, 525] on icon "button" at bounding box center [906, 520] width 17 height 17
drag, startPoint x: 568, startPoint y: 6, endPoint x: 1317, endPoint y: 311, distance: 809.0
click at [1317, 311] on div "Question 1 Question Type : Part 1 - Introduction and Interview Directions : Dur…" at bounding box center [713, 382] width 1426 height 527
click at [1017, 489] on div "Record" at bounding box center [991, 478] width 111 height 111
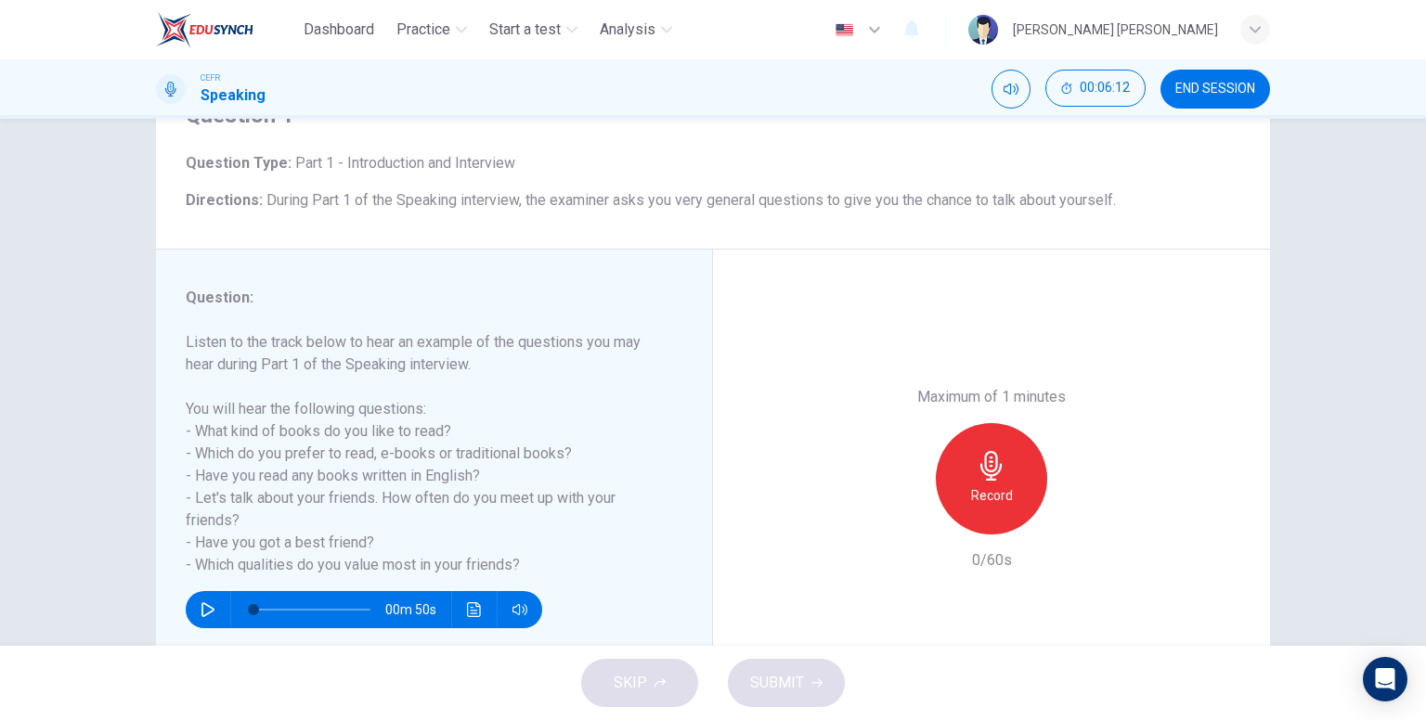
click at [1017, 489] on div "Record" at bounding box center [991, 478] width 111 height 111
click at [909, 513] on icon "button" at bounding box center [906, 520] width 17 height 17
click at [996, 462] on icon "button" at bounding box center [992, 466] width 30 height 30
click at [910, 523] on div "button" at bounding box center [906, 520] width 30 height 30
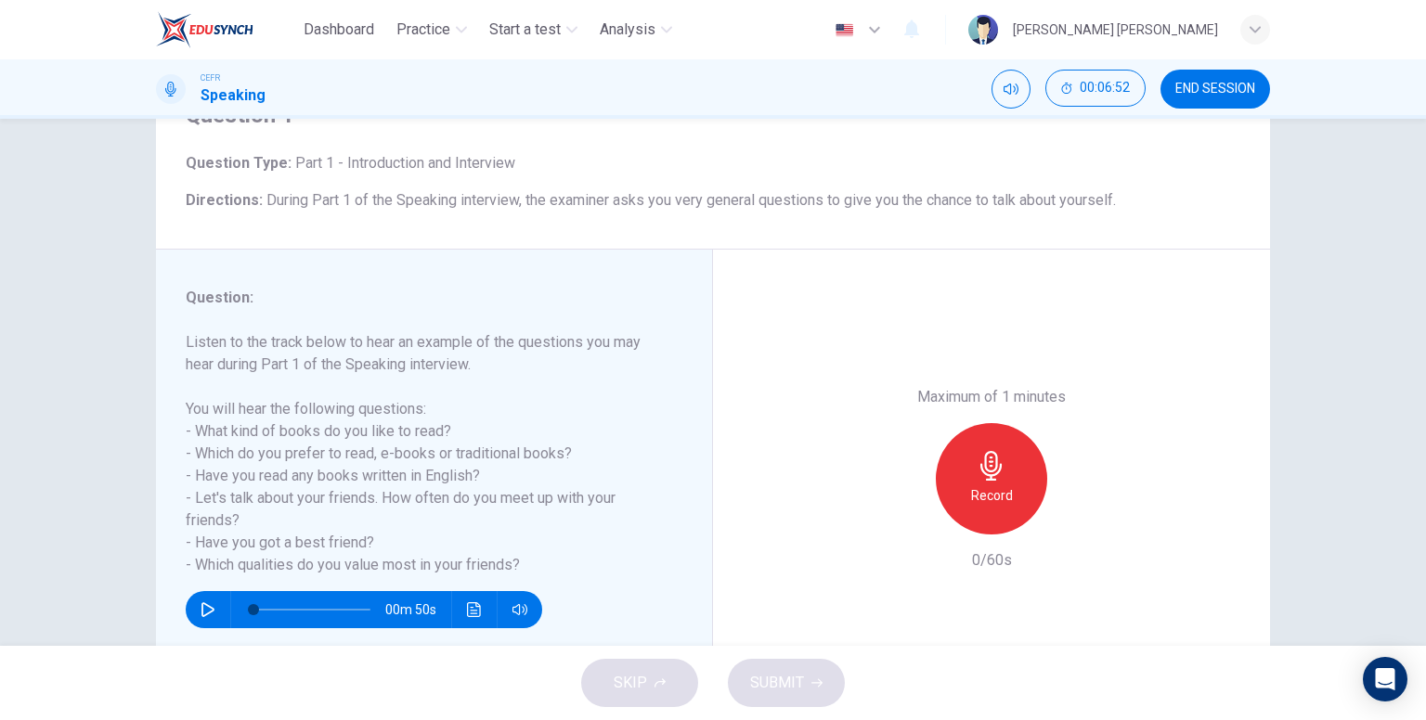
click at [1010, 488] on div "Record" at bounding box center [991, 478] width 111 height 111
click at [1090, 536] on div "Maximum of 1 minutes Record 60/60s" at bounding box center [991, 479] width 557 height 459
click at [1066, 505] on div "Record" at bounding box center [991, 478] width 201 height 111
click at [1069, 513] on icon "button" at bounding box center [1077, 520] width 19 height 19
click at [789, 667] on button "SUBMIT" at bounding box center [786, 683] width 117 height 48
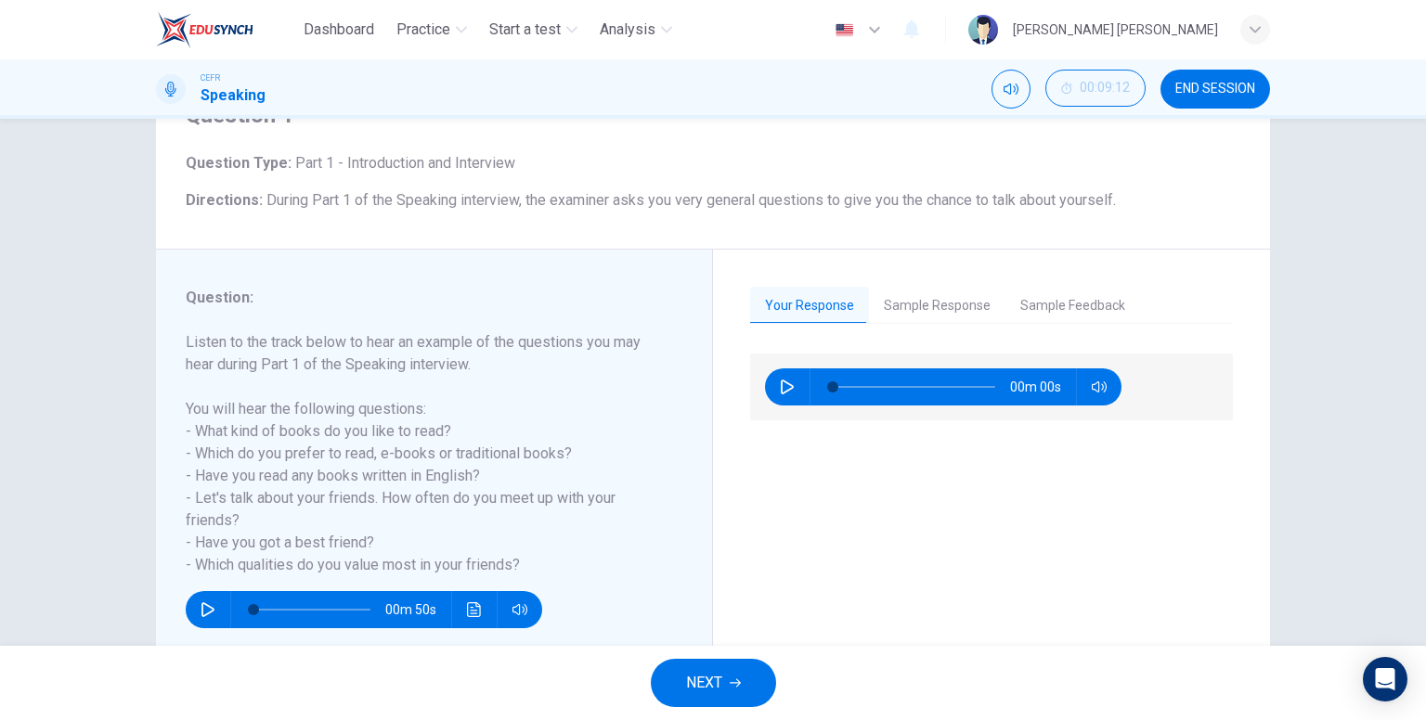
click at [902, 309] on button "Sample Response" at bounding box center [937, 306] width 136 height 39
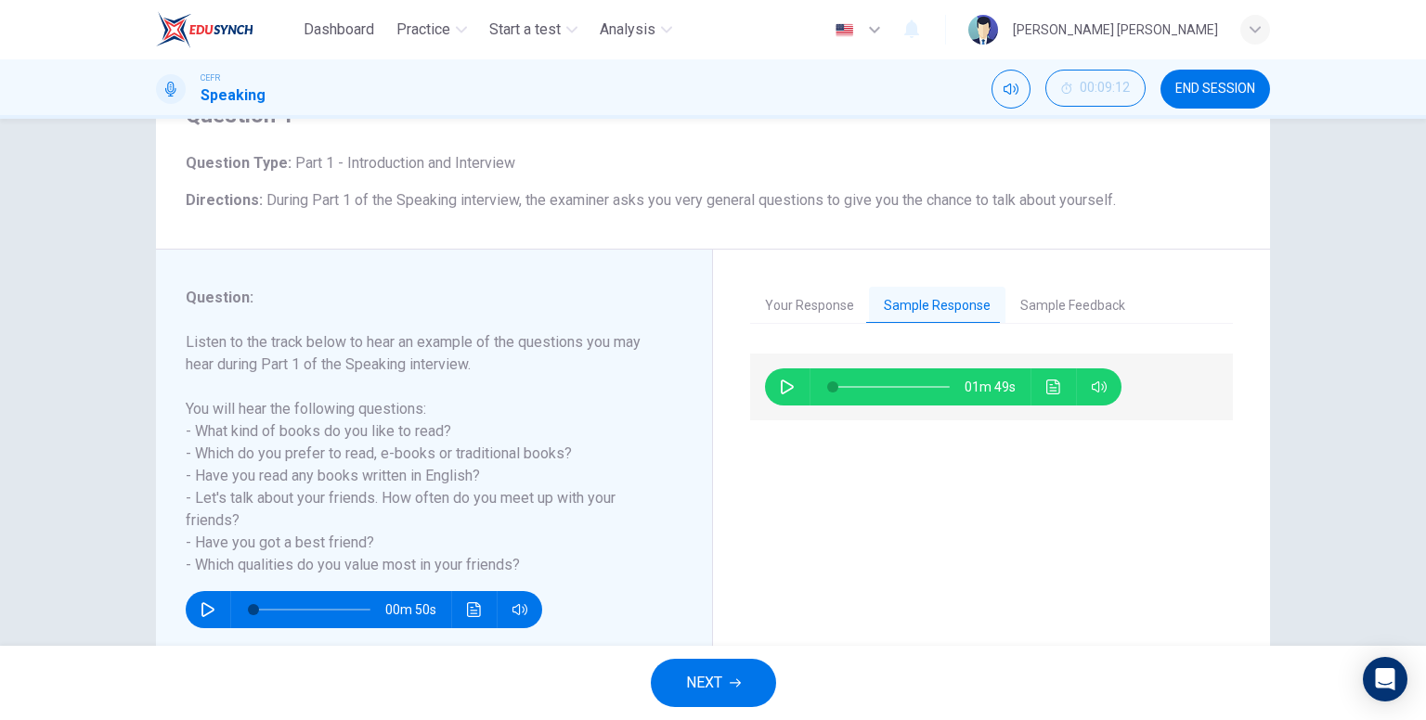
click at [780, 387] on icon "button" at bounding box center [787, 387] width 15 height 15
type input "0"
click at [1201, 91] on span "END SESSION" at bounding box center [1215, 89] width 80 height 15
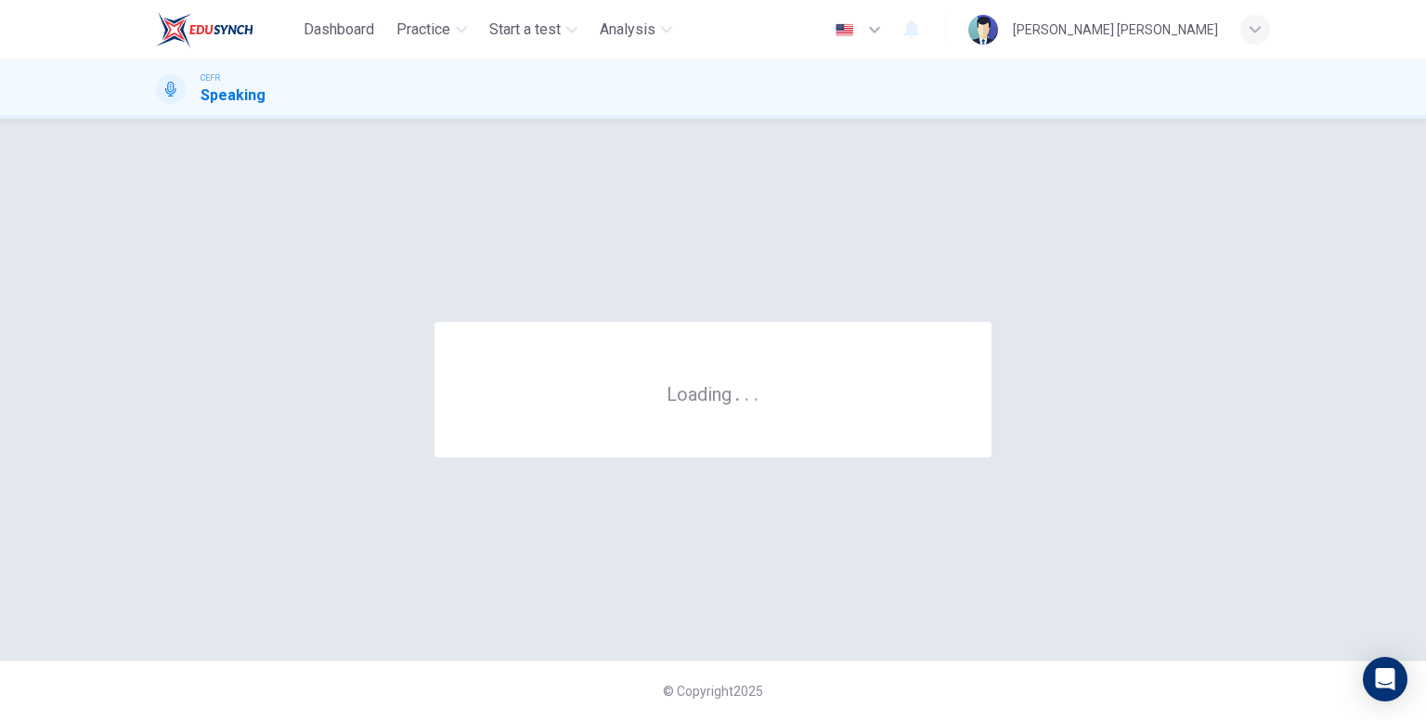
scroll to position [0, 0]
